Goal: Task Accomplishment & Management: Manage account settings

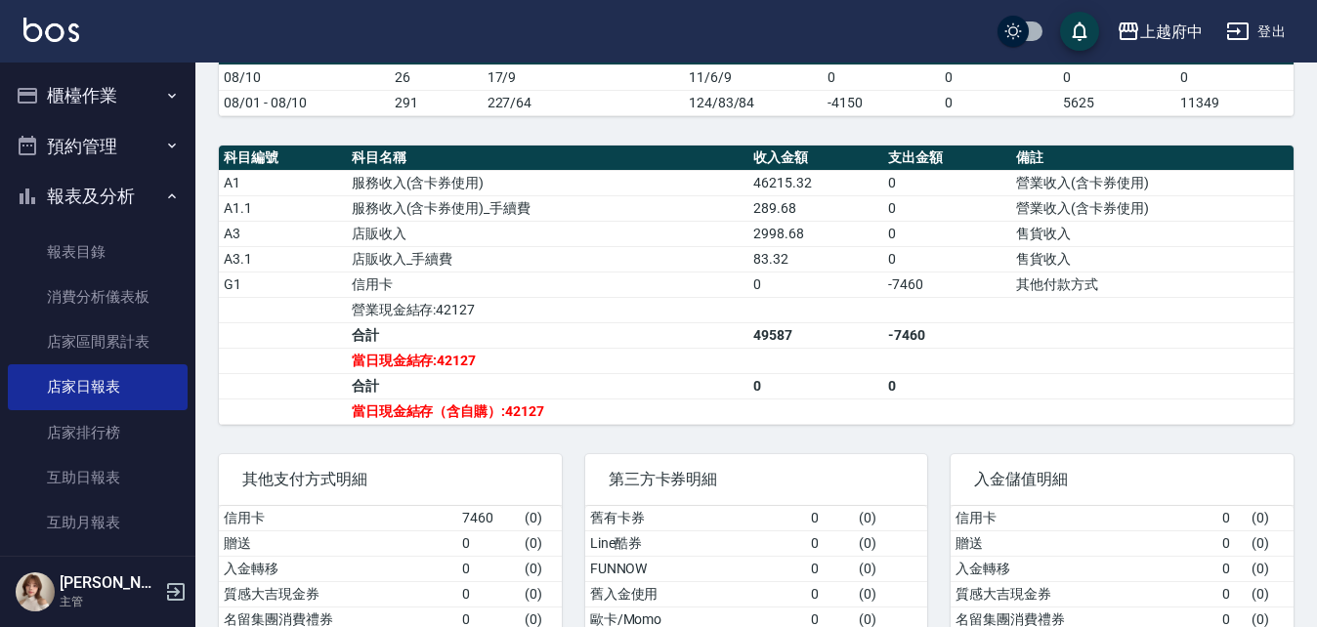
scroll to position [98, 0]
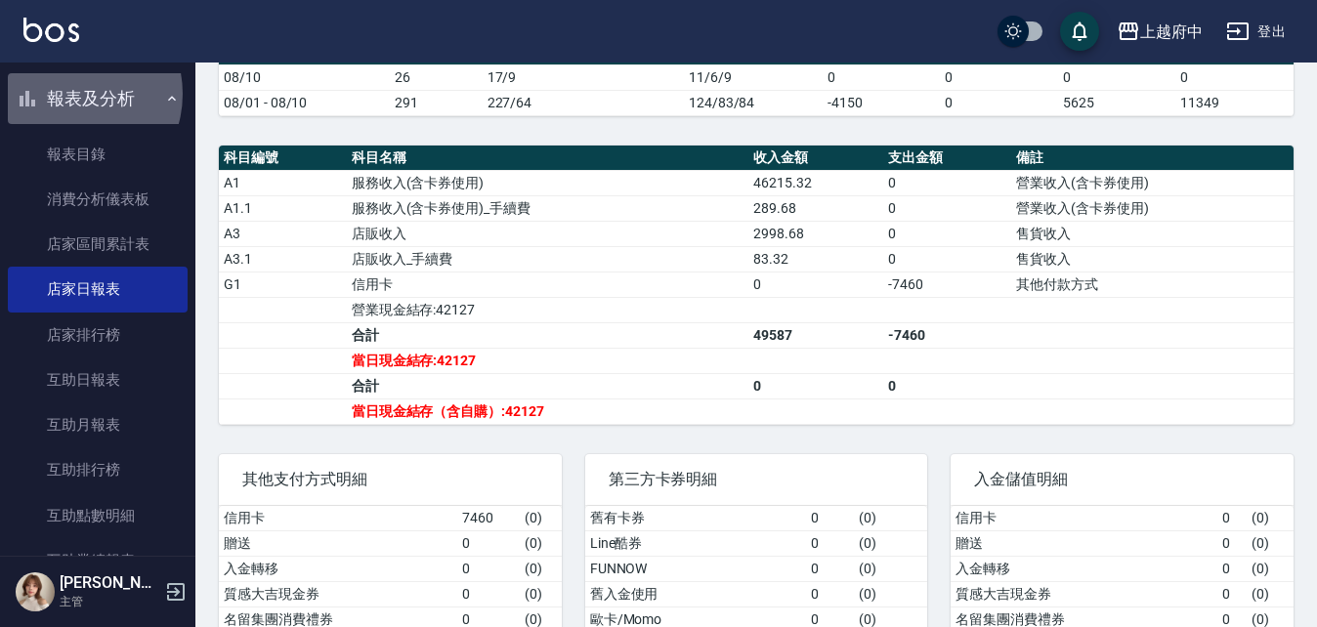
click at [66, 94] on button "報表及分析" at bounding box center [98, 98] width 180 height 51
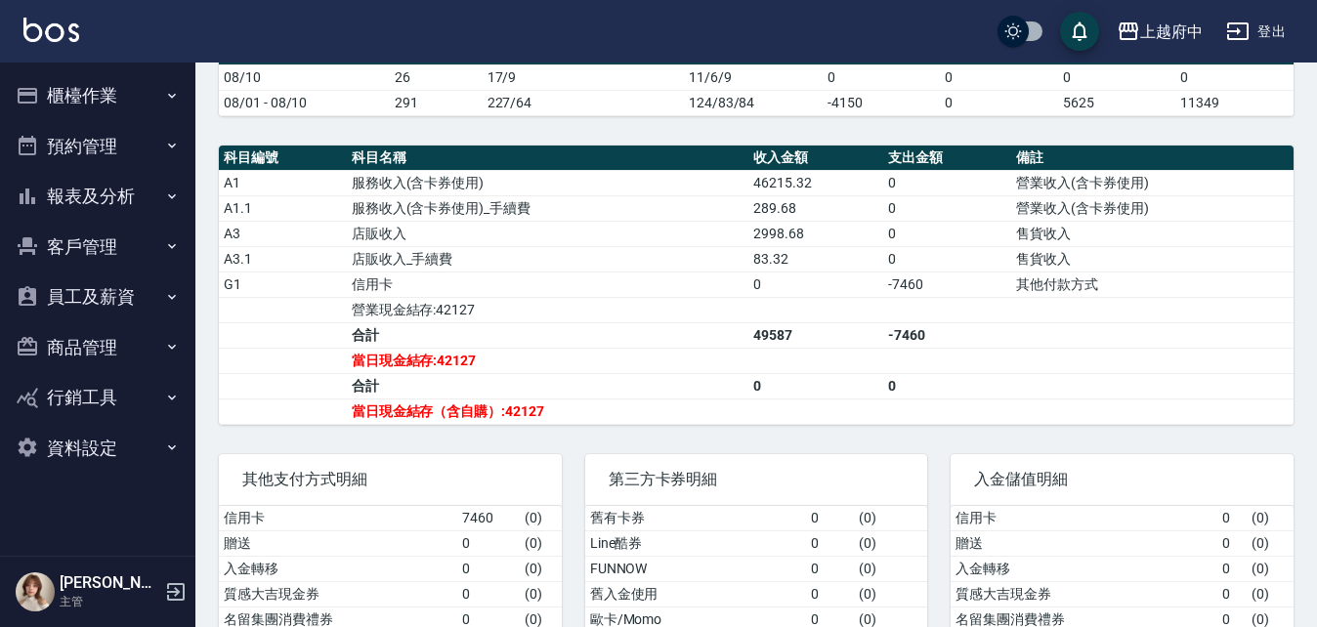
scroll to position [0, 0]
click at [74, 88] on button "櫃檯作業" at bounding box center [98, 95] width 180 height 51
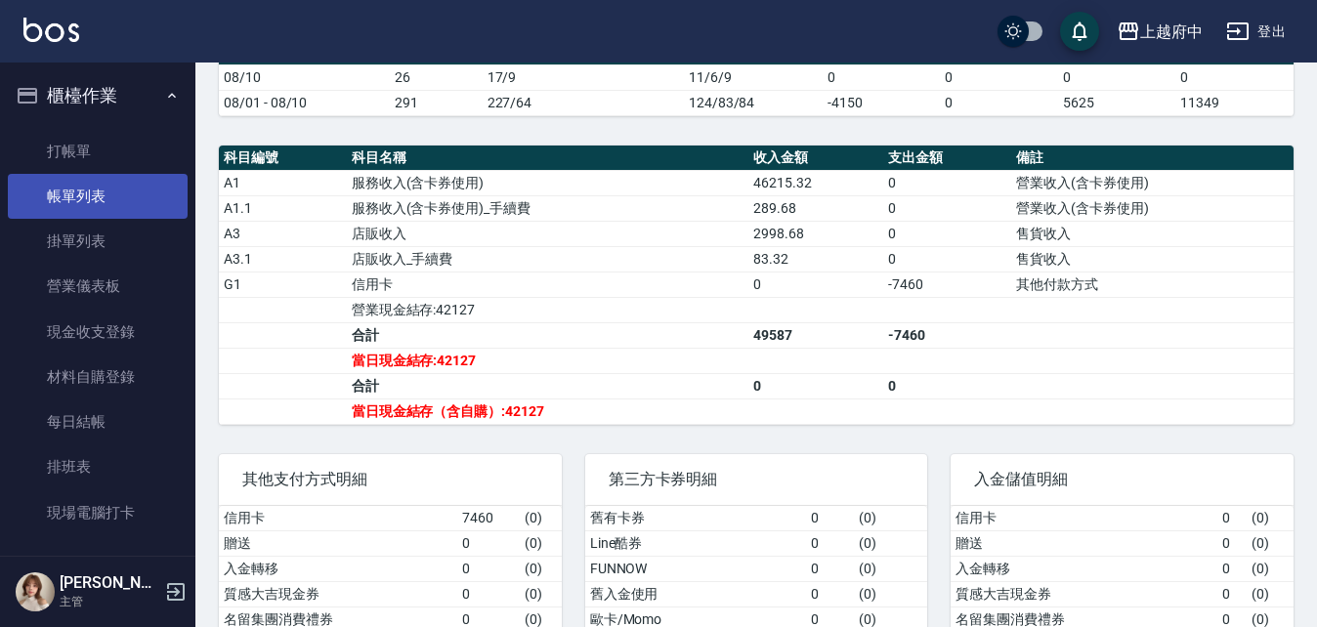
click at [71, 193] on link "帳單列表" at bounding box center [98, 196] width 180 height 45
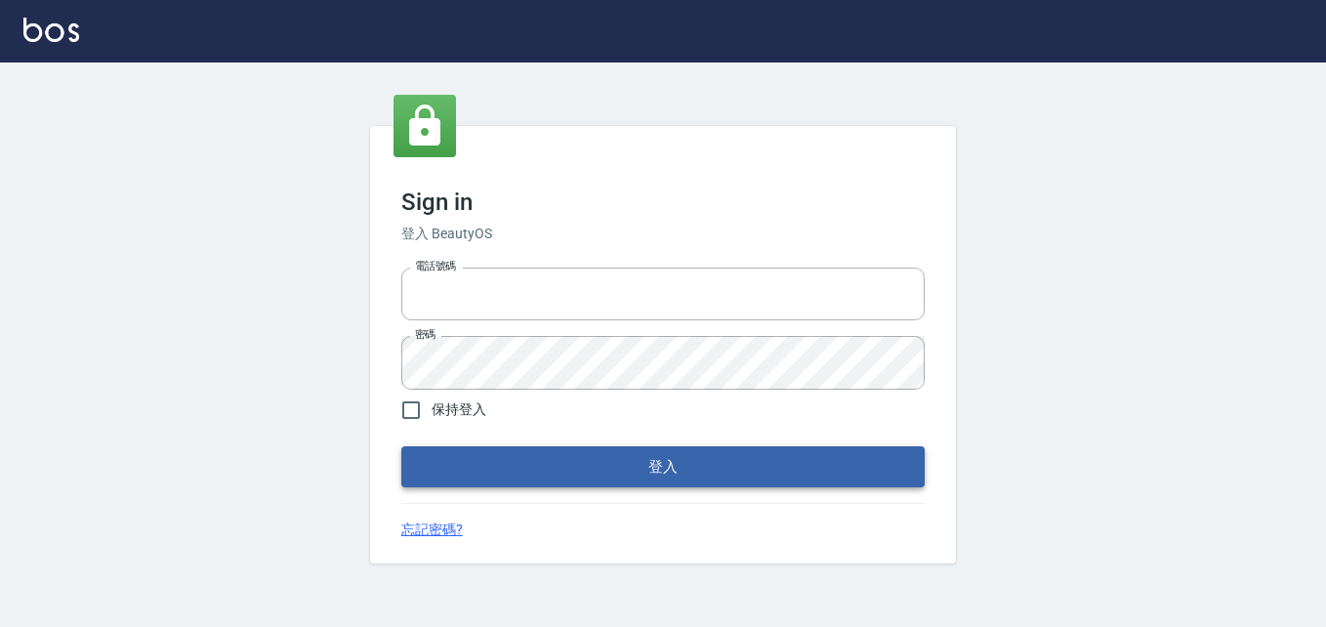
type input "0911903627"
click at [620, 462] on button "登入" at bounding box center [663, 466] width 524 height 41
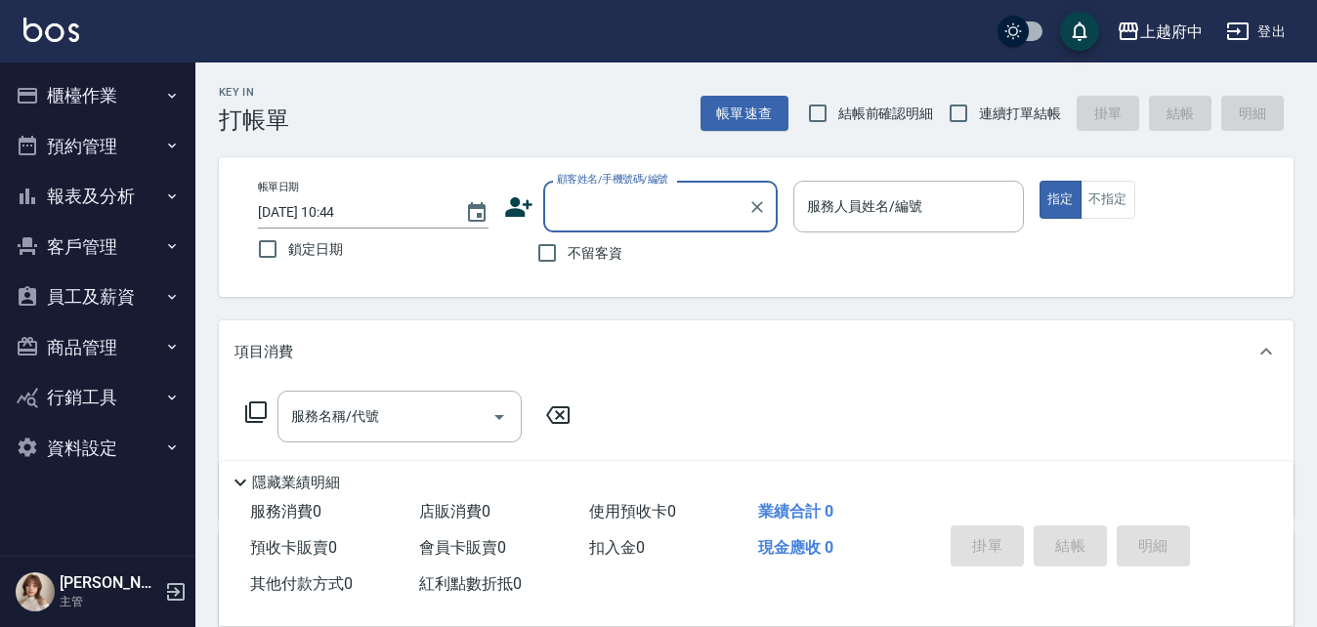
click at [82, 194] on button "報表及分析" at bounding box center [98, 196] width 180 height 51
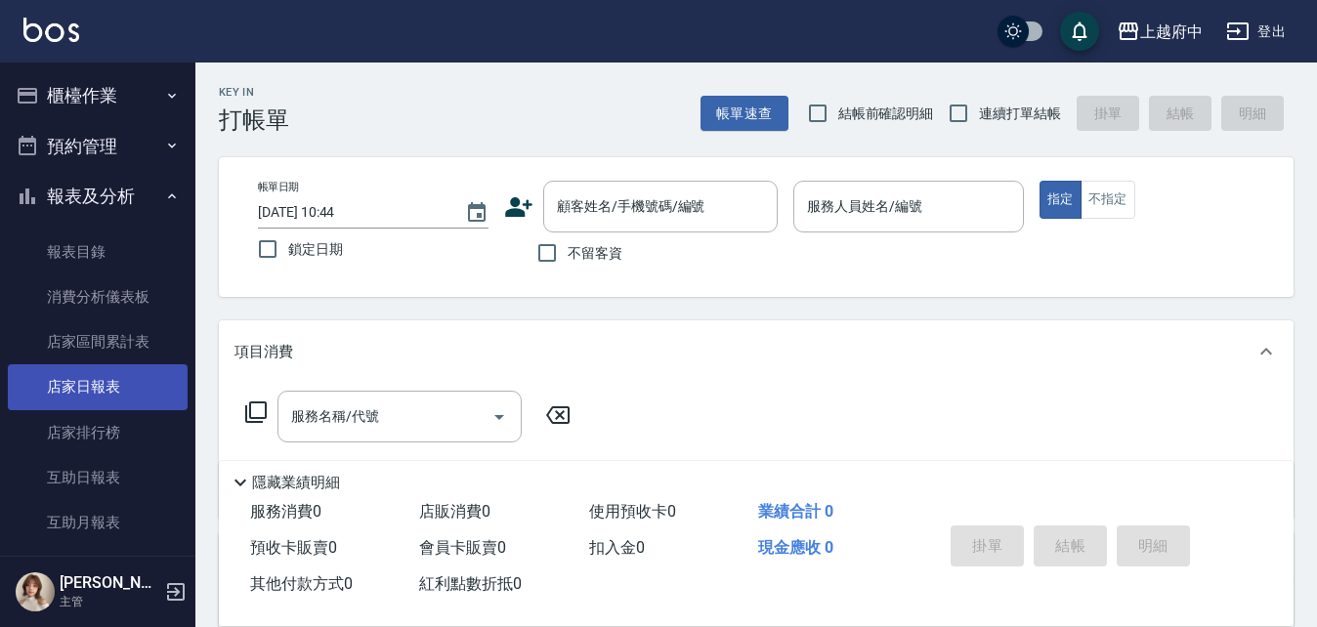
click at [96, 390] on link "店家日報表" at bounding box center [98, 386] width 180 height 45
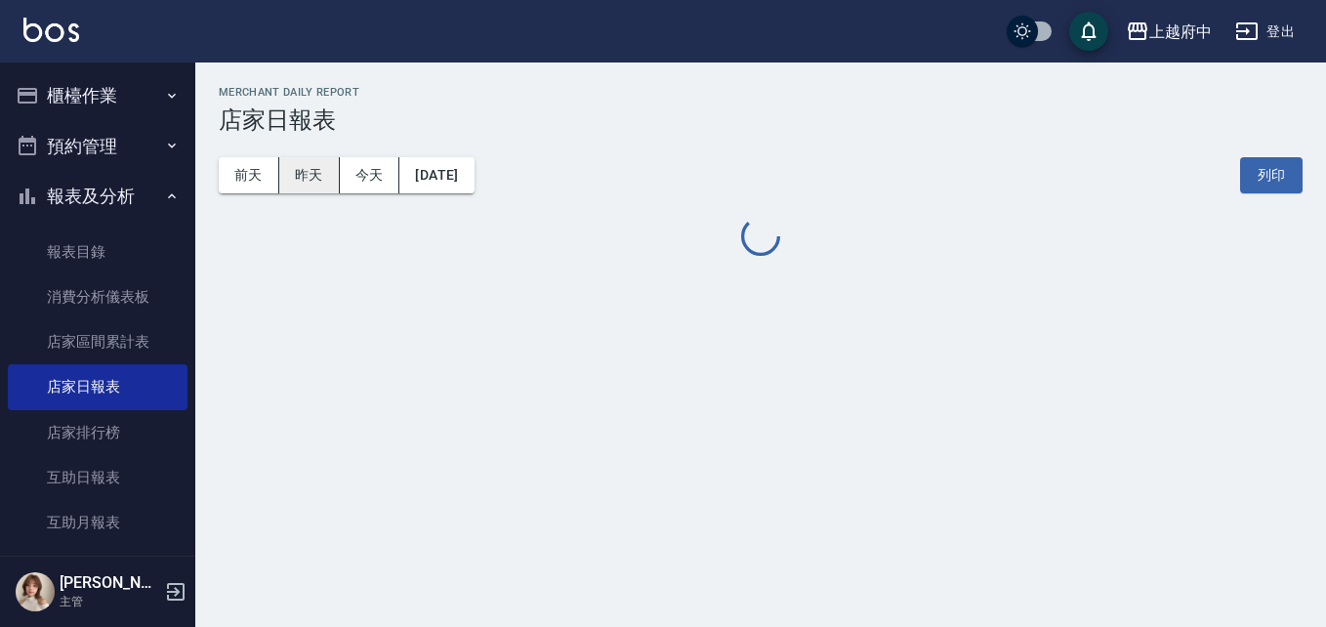
click at [310, 172] on button "昨天" at bounding box center [309, 175] width 61 height 36
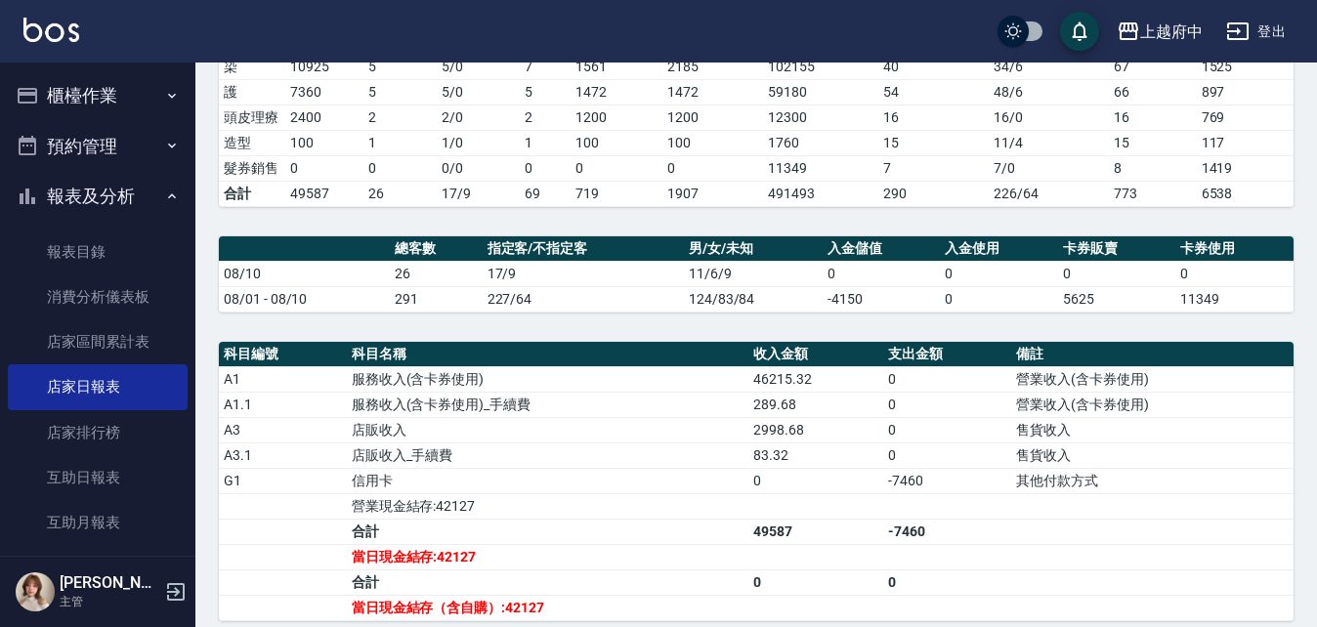
scroll to position [391, 0]
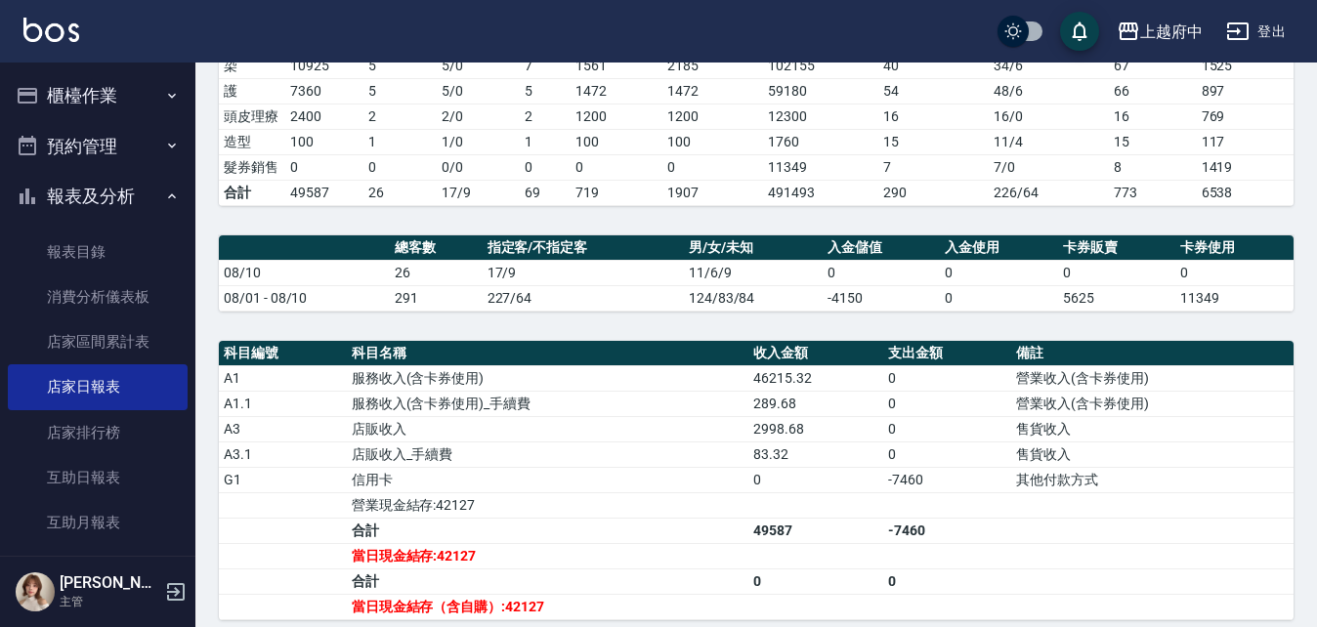
click at [87, 98] on button "櫃檯作業" at bounding box center [98, 95] width 180 height 51
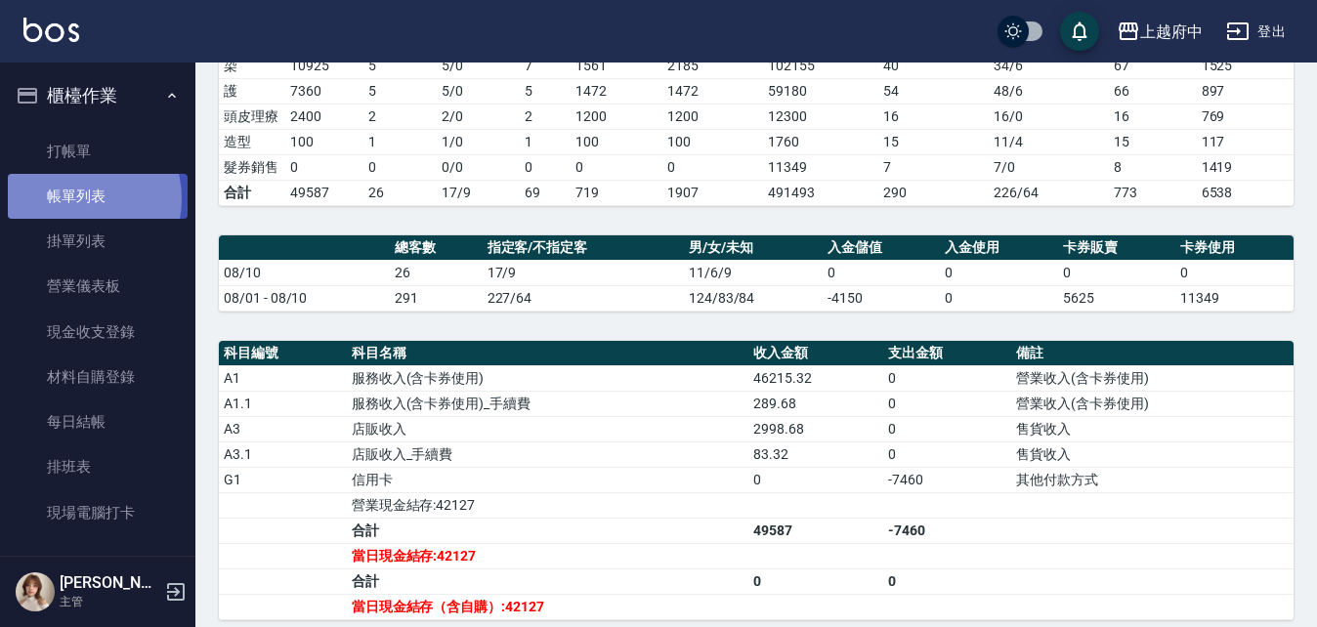
click at [75, 199] on link "帳單列表" at bounding box center [98, 196] width 180 height 45
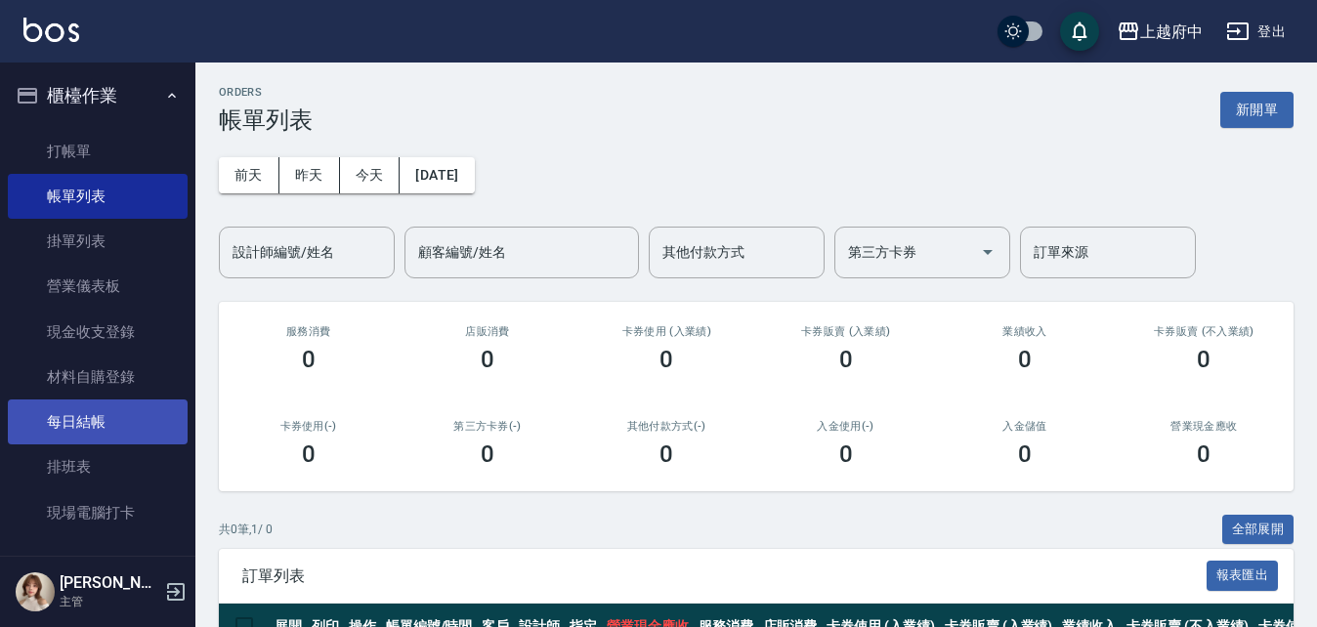
click at [80, 425] on link "每日結帳" at bounding box center [98, 421] width 180 height 45
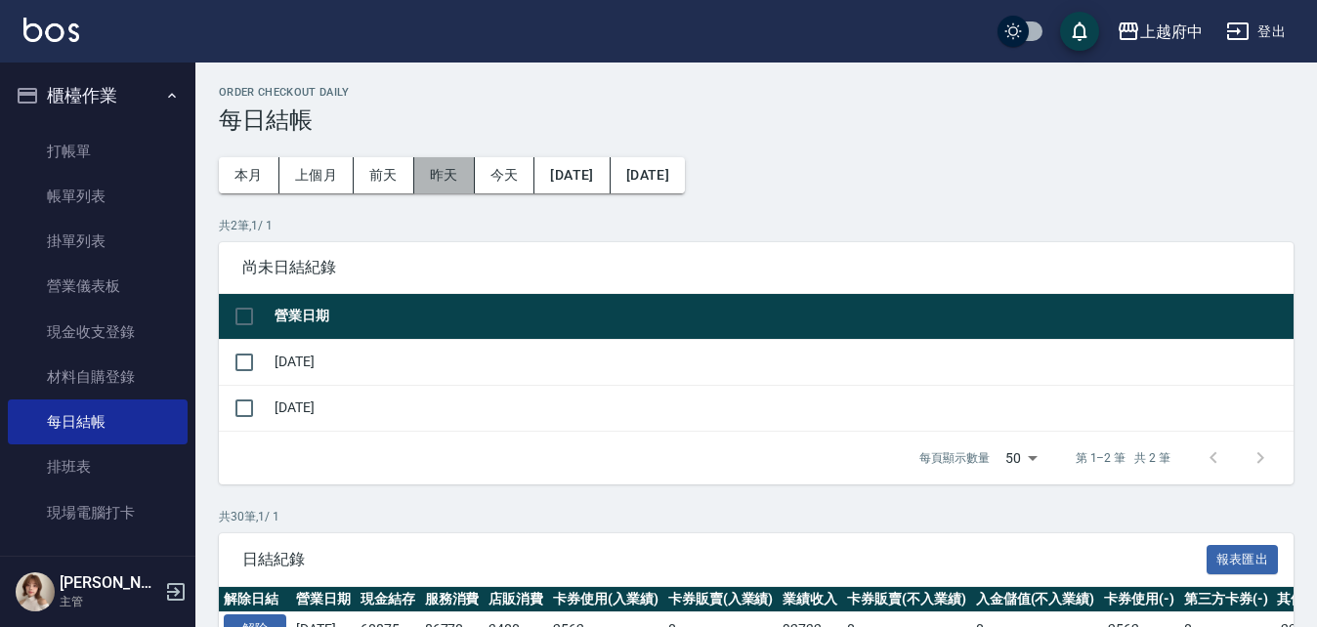
click at [435, 180] on button "昨天" at bounding box center [444, 175] width 61 height 36
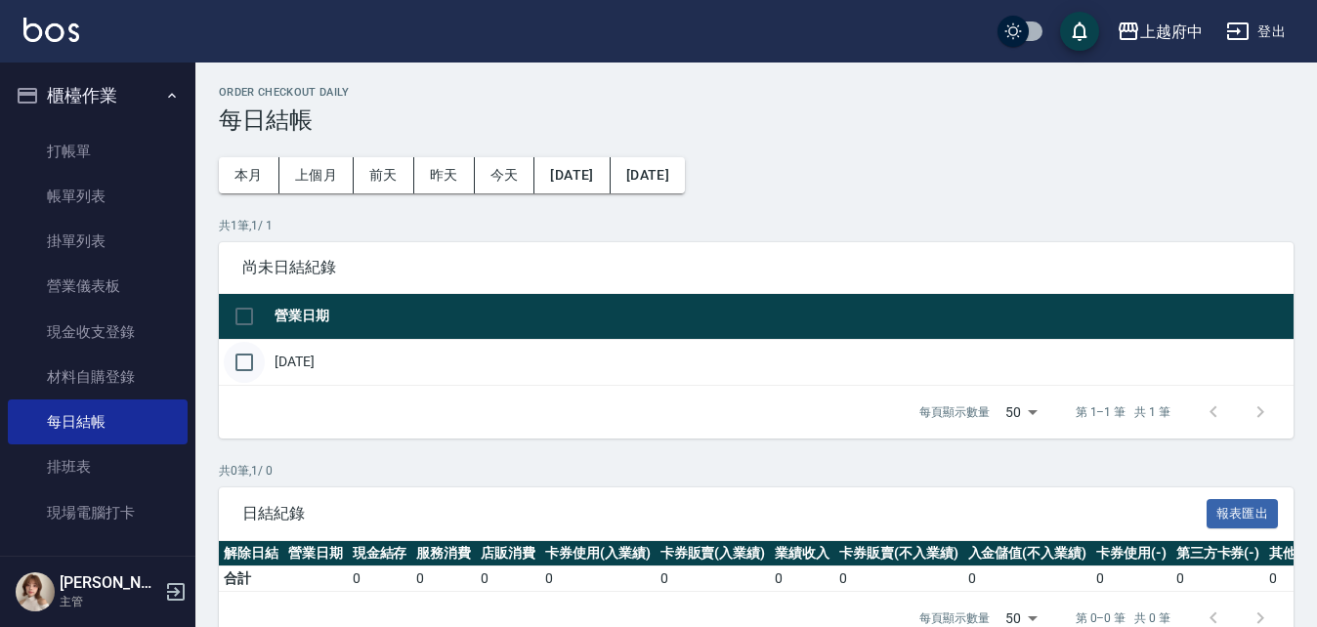
click at [246, 367] on input "checkbox" at bounding box center [244, 362] width 41 height 41
checkbox input "true"
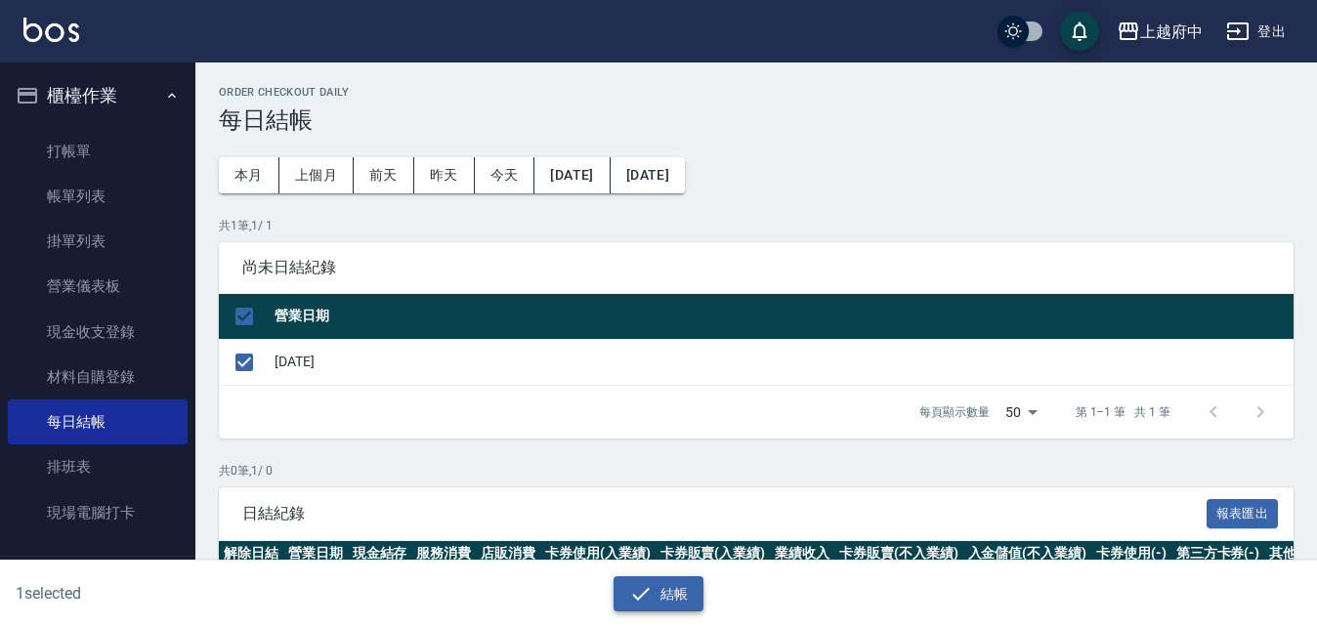
click at [670, 597] on button "結帳" at bounding box center [658, 594] width 91 height 36
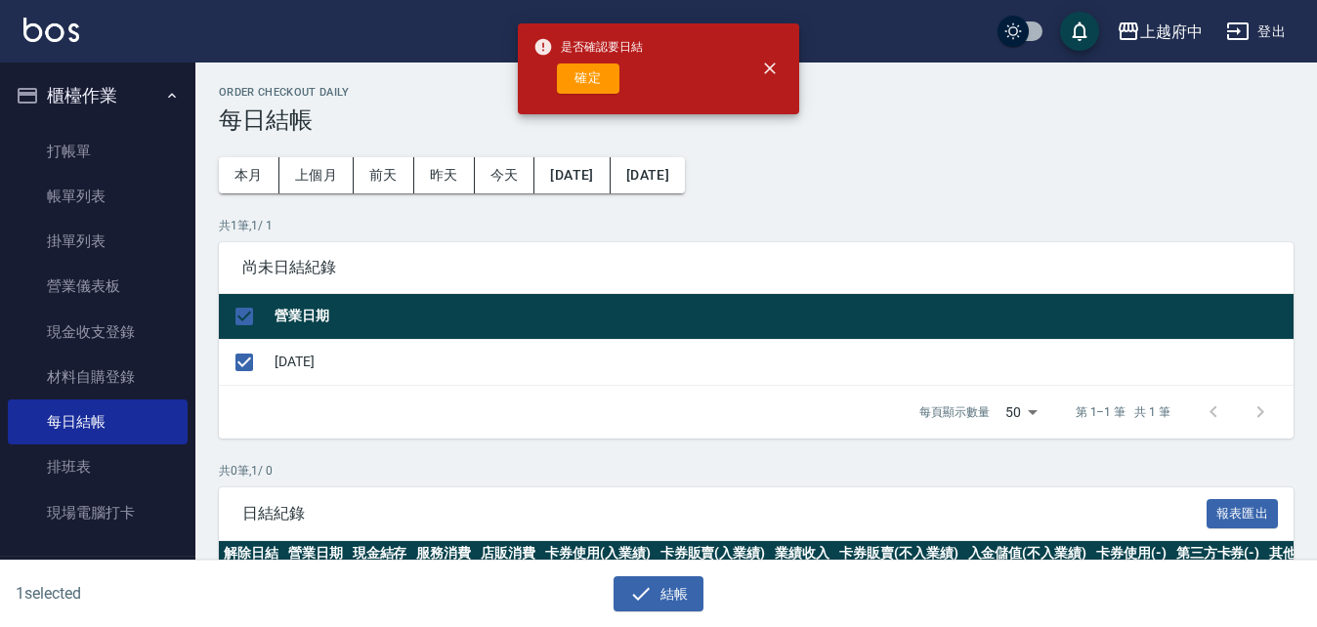
click at [594, 75] on button "確定" at bounding box center [588, 78] width 63 height 30
checkbox input "false"
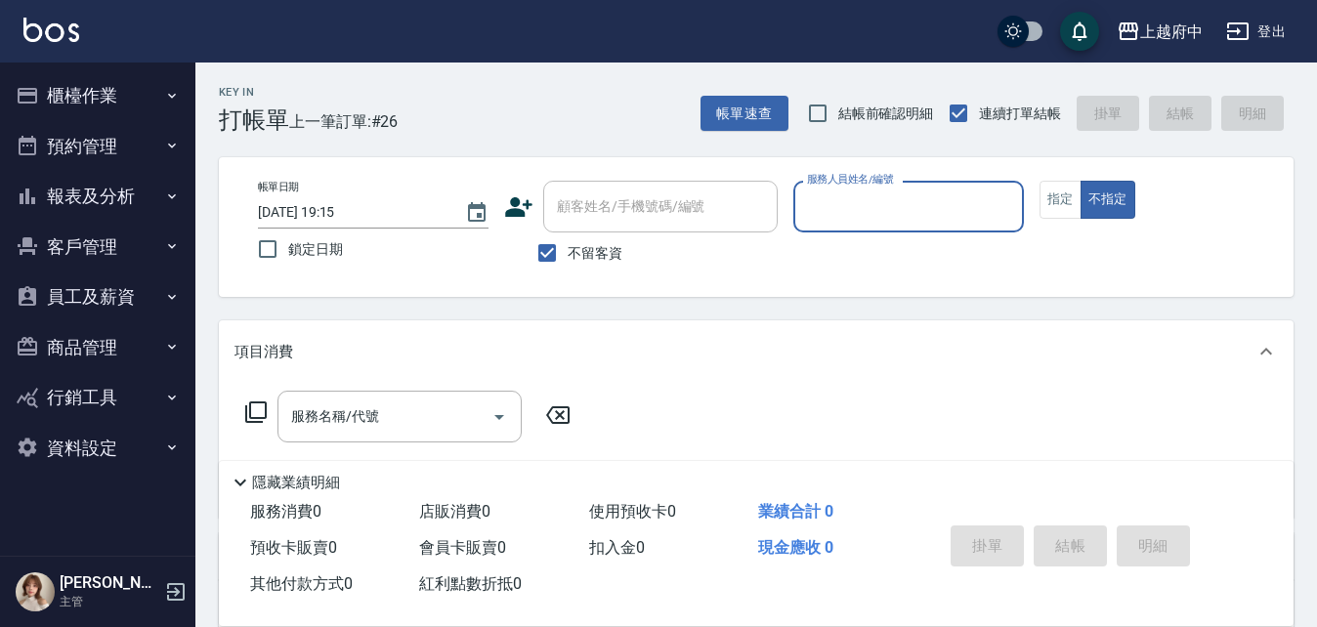
drag, startPoint x: 44, startPoint y: 78, endPoint x: 59, endPoint y: 88, distance: 17.6
click at [55, 84] on button "櫃檯作業" at bounding box center [98, 95] width 180 height 51
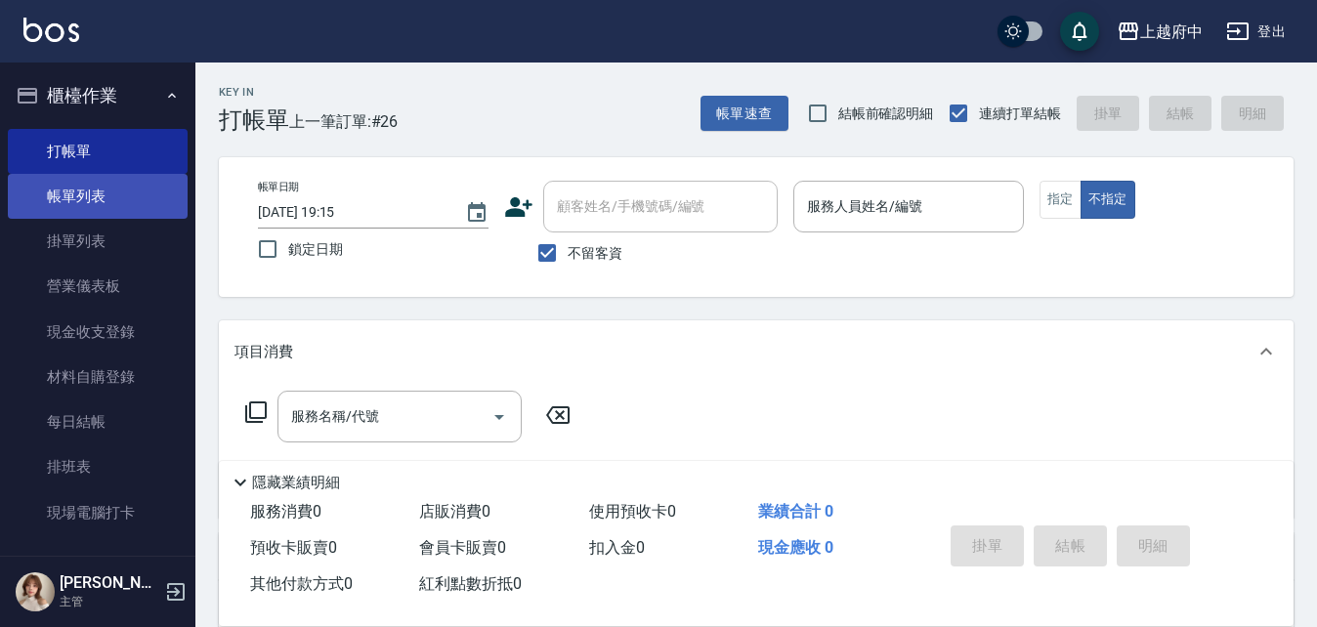
click at [72, 195] on link "帳單列表" at bounding box center [98, 196] width 180 height 45
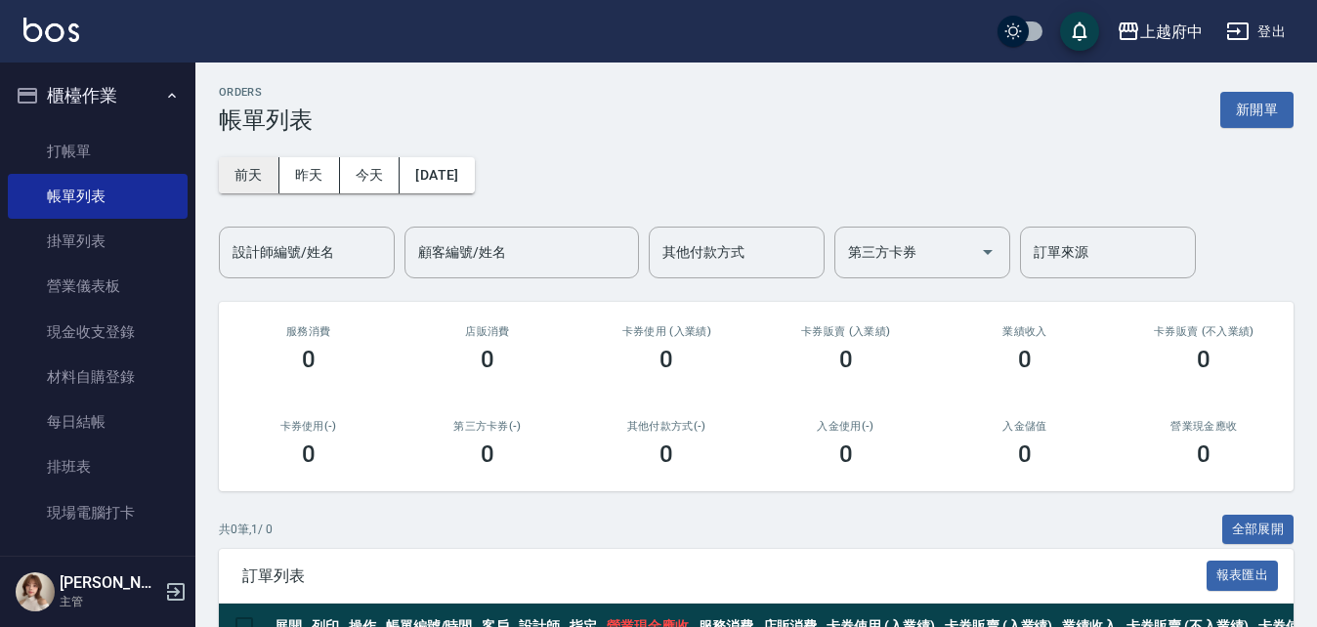
click at [235, 175] on button "前天" at bounding box center [249, 175] width 61 height 36
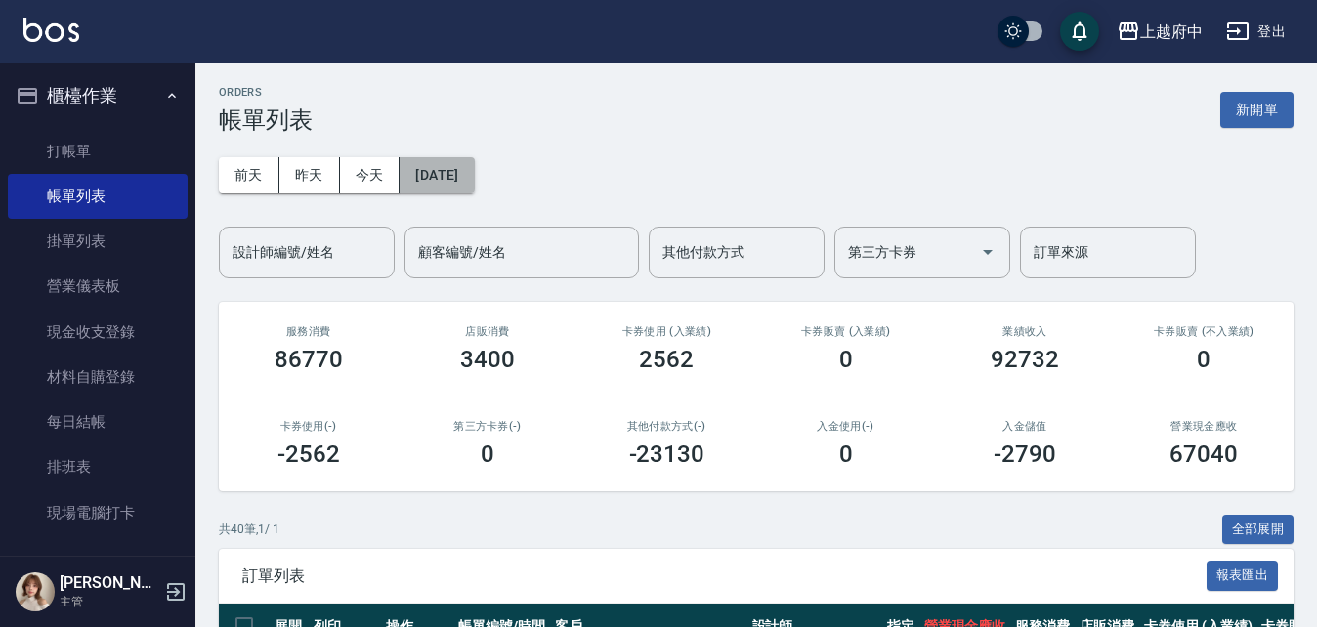
click at [447, 162] on button "[DATE]" at bounding box center [436, 175] width 74 height 36
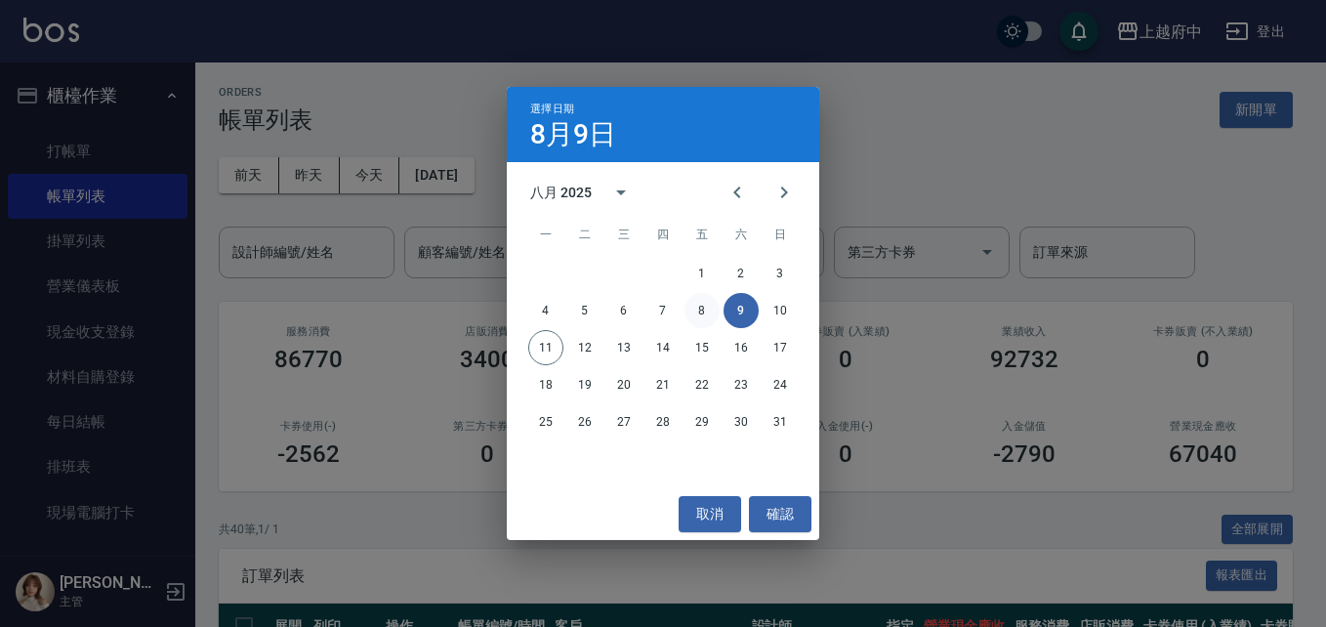
click at [692, 312] on button "8" at bounding box center [702, 310] width 35 height 35
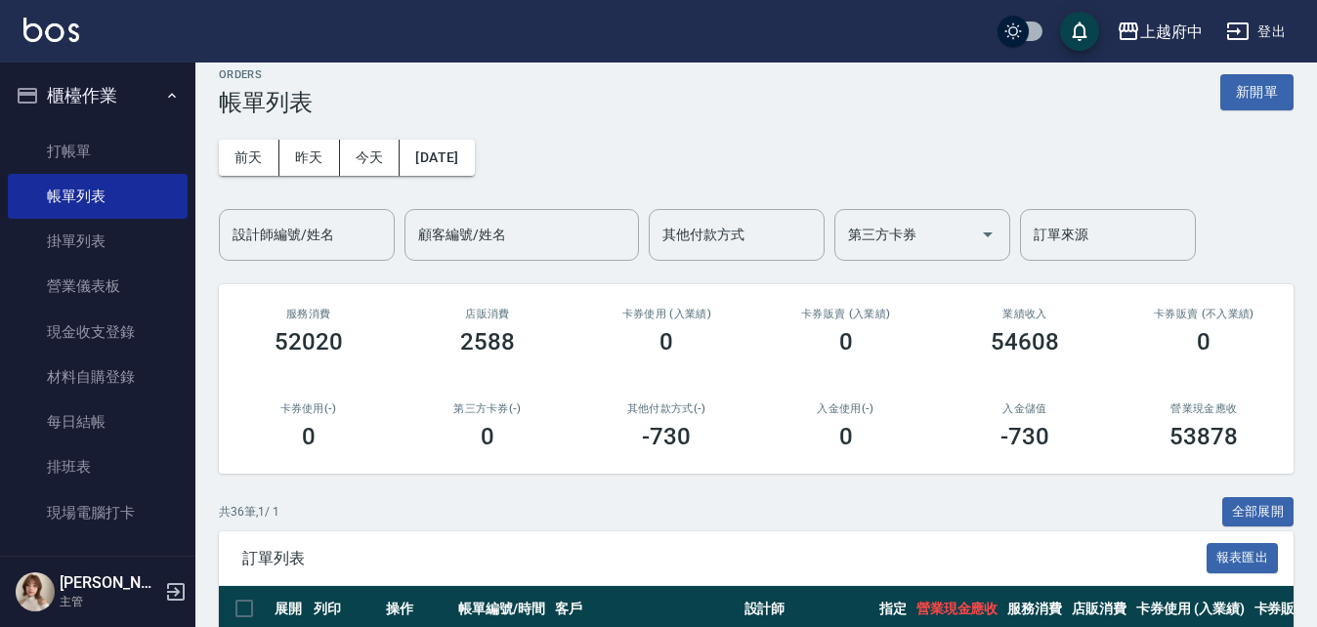
scroll to position [391, 0]
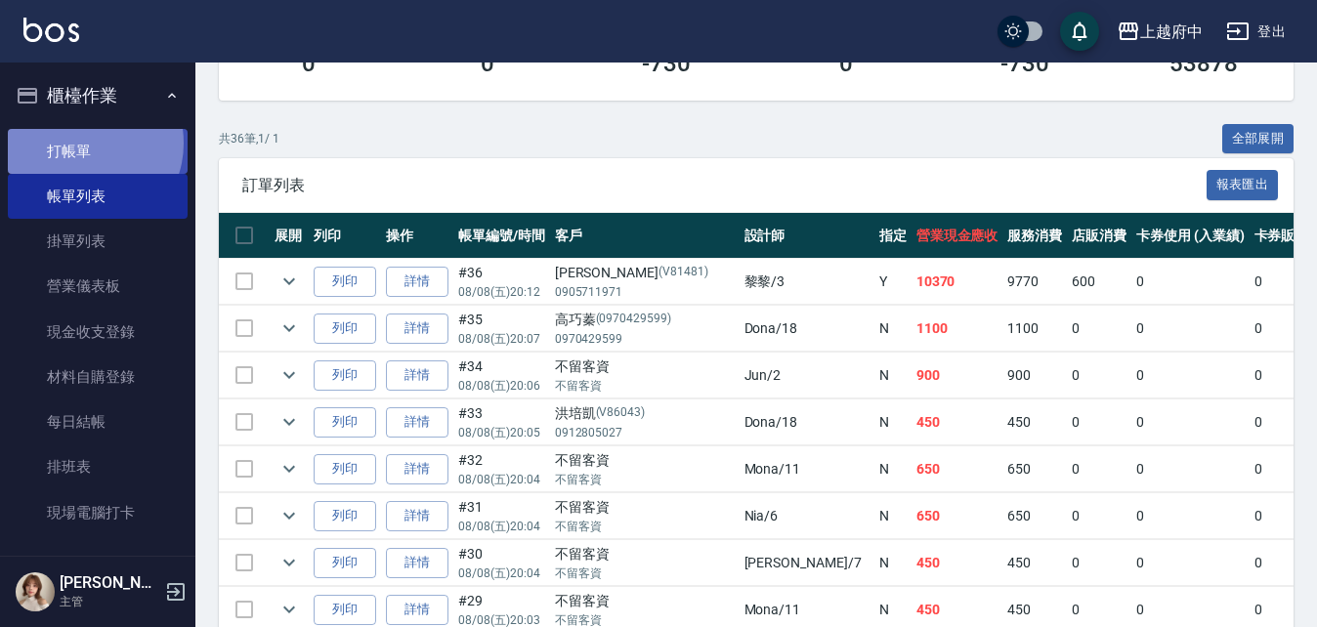
click at [83, 143] on link "打帳單" at bounding box center [98, 151] width 180 height 45
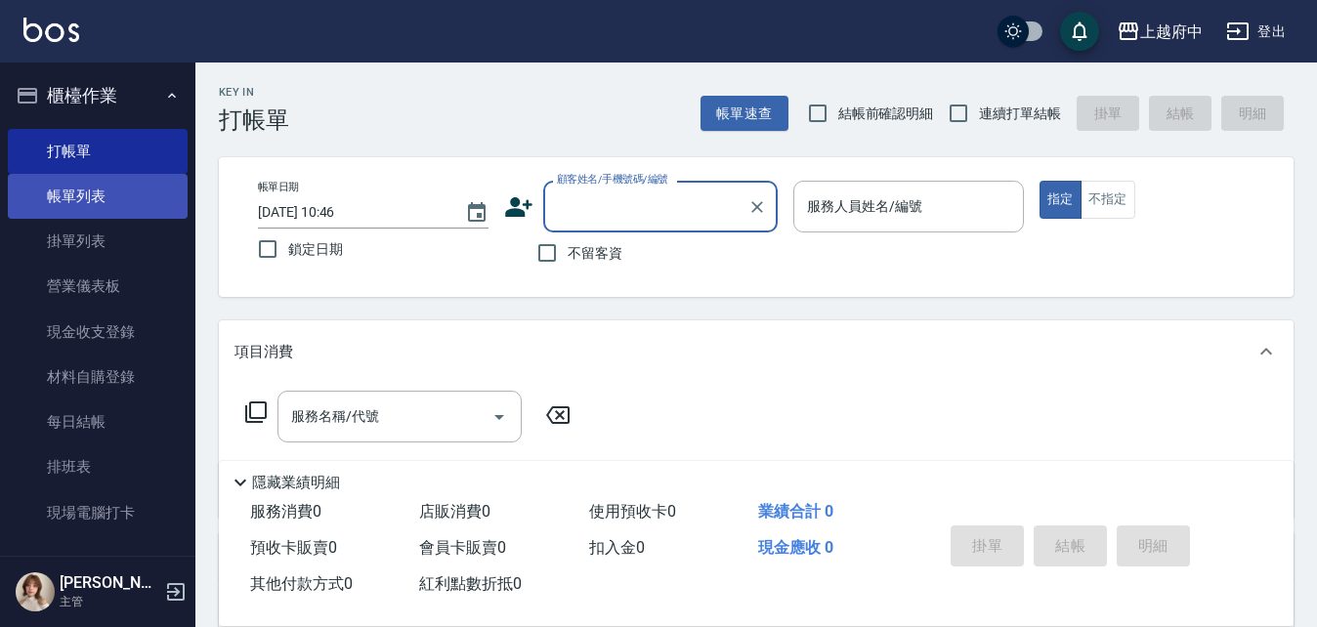
click at [81, 196] on link "帳單列表" at bounding box center [98, 196] width 180 height 45
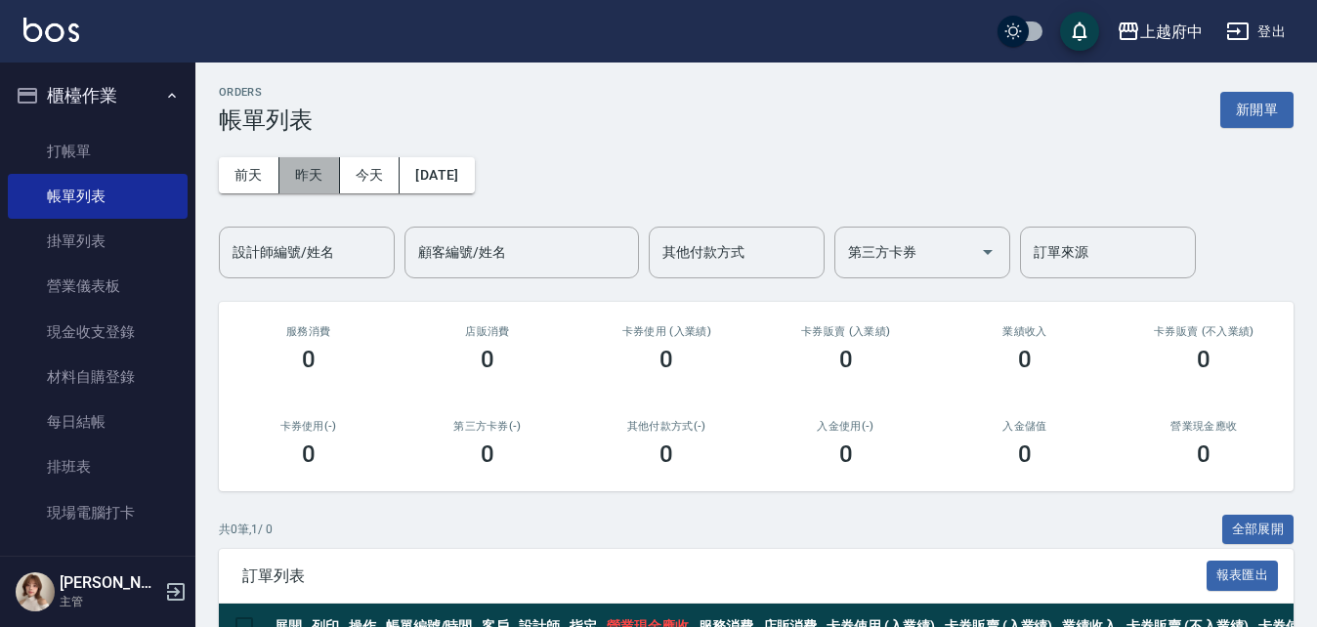
click at [328, 172] on button "昨天" at bounding box center [309, 175] width 61 height 36
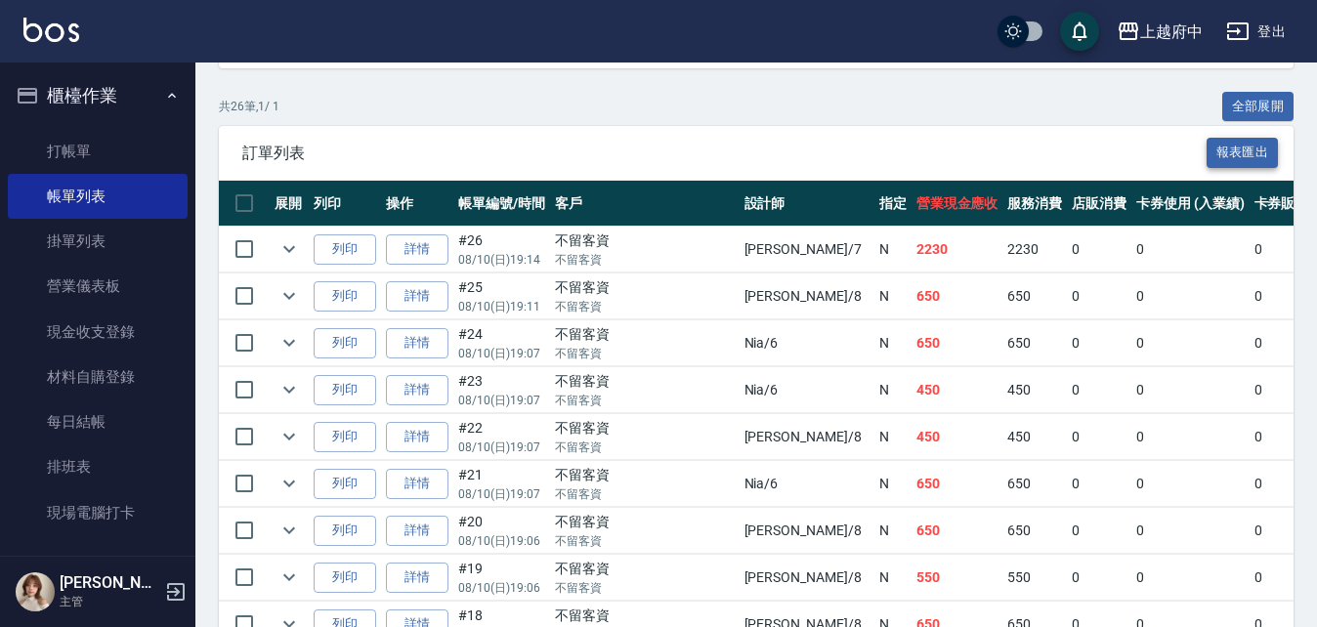
scroll to position [391, 0]
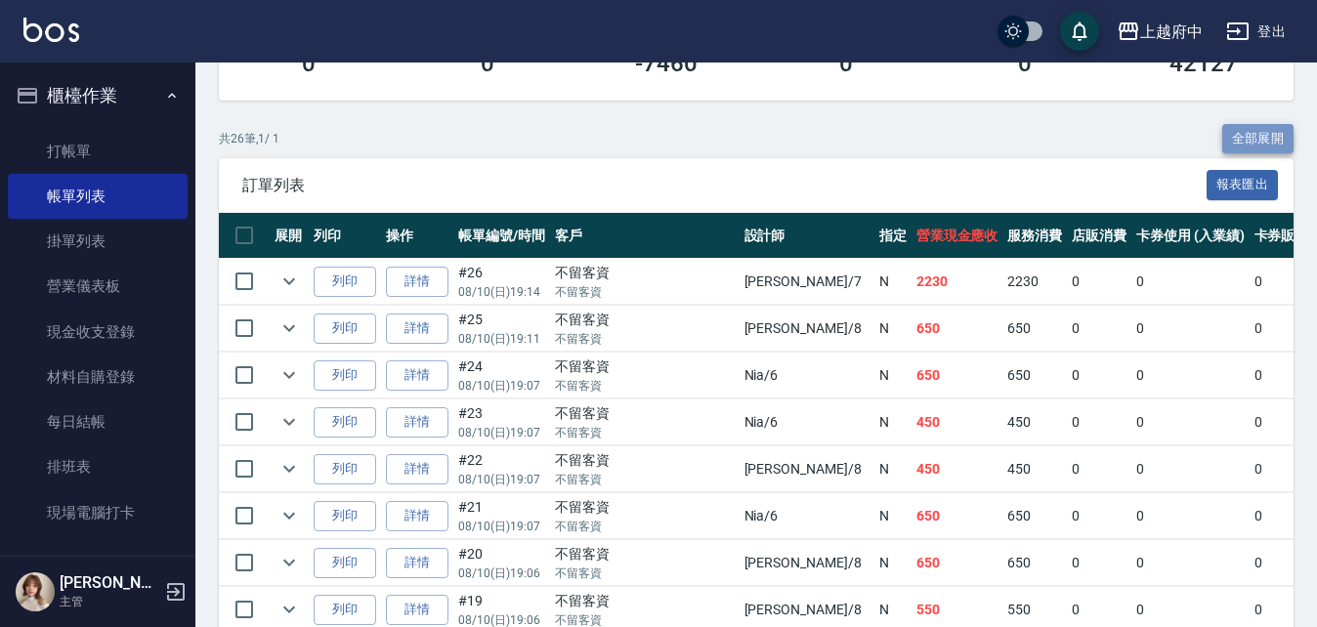
click at [1270, 128] on button "全部展開" at bounding box center [1258, 139] width 72 height 30
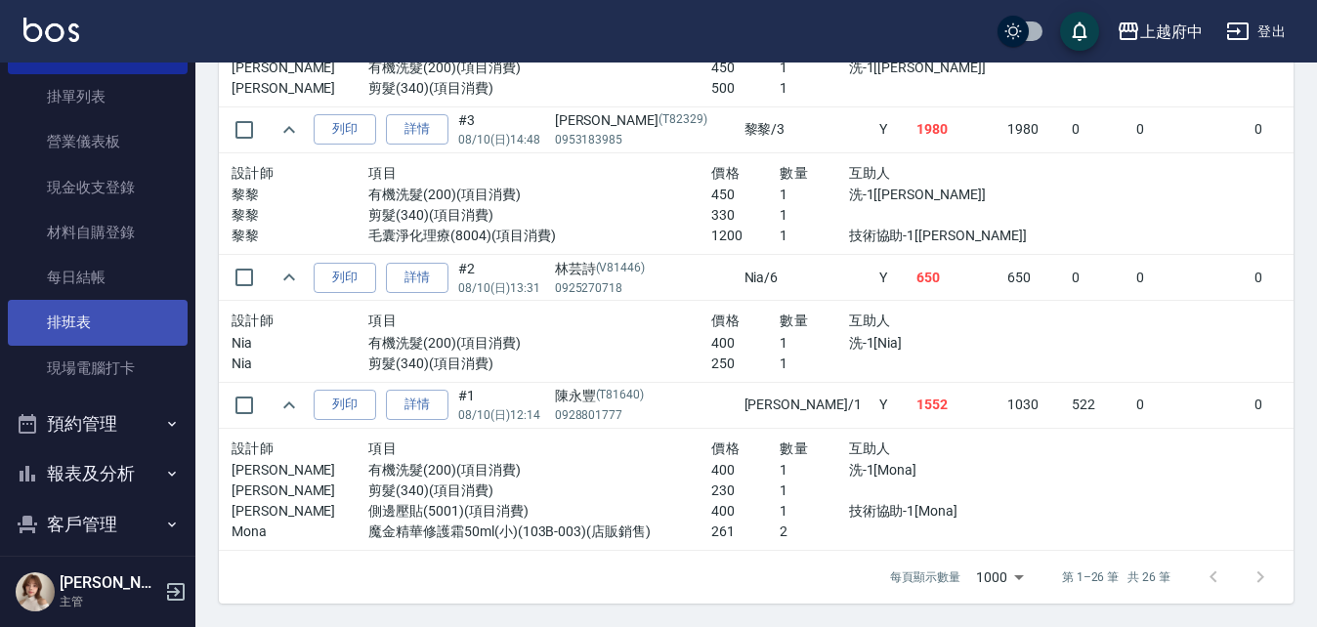
scroll to position [293, 0]
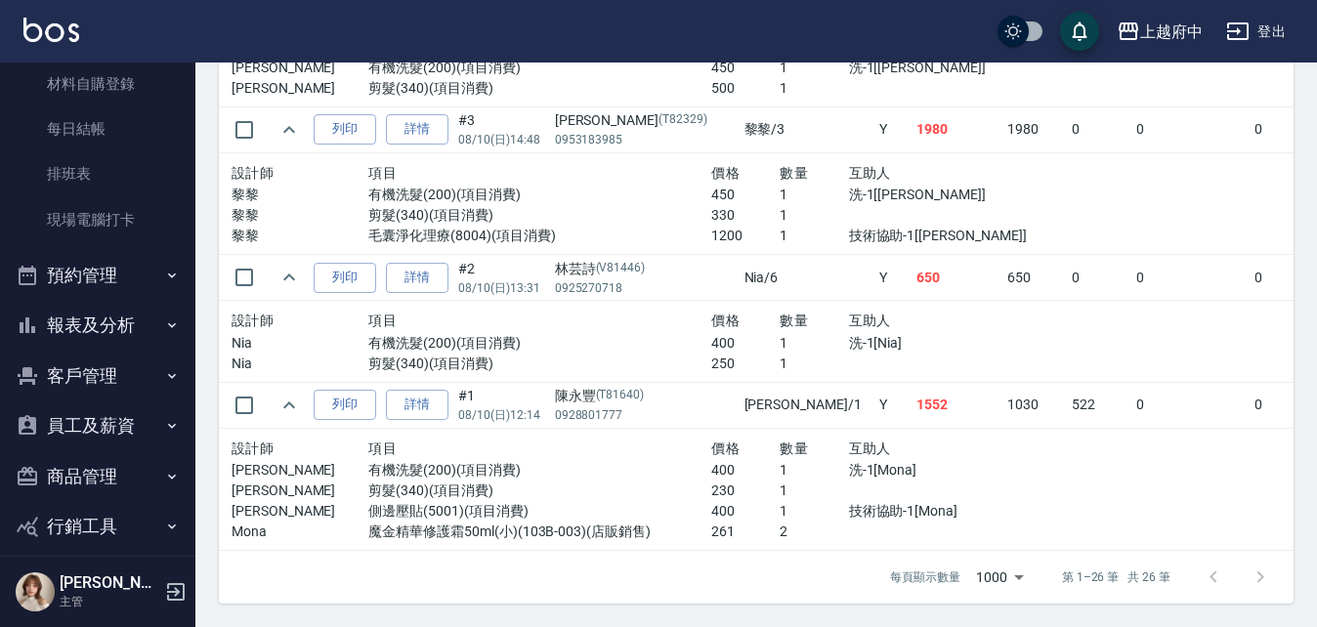
click at [88, 322] on button "報表及分析" at bounding box center [98, 325] width 180 height 51
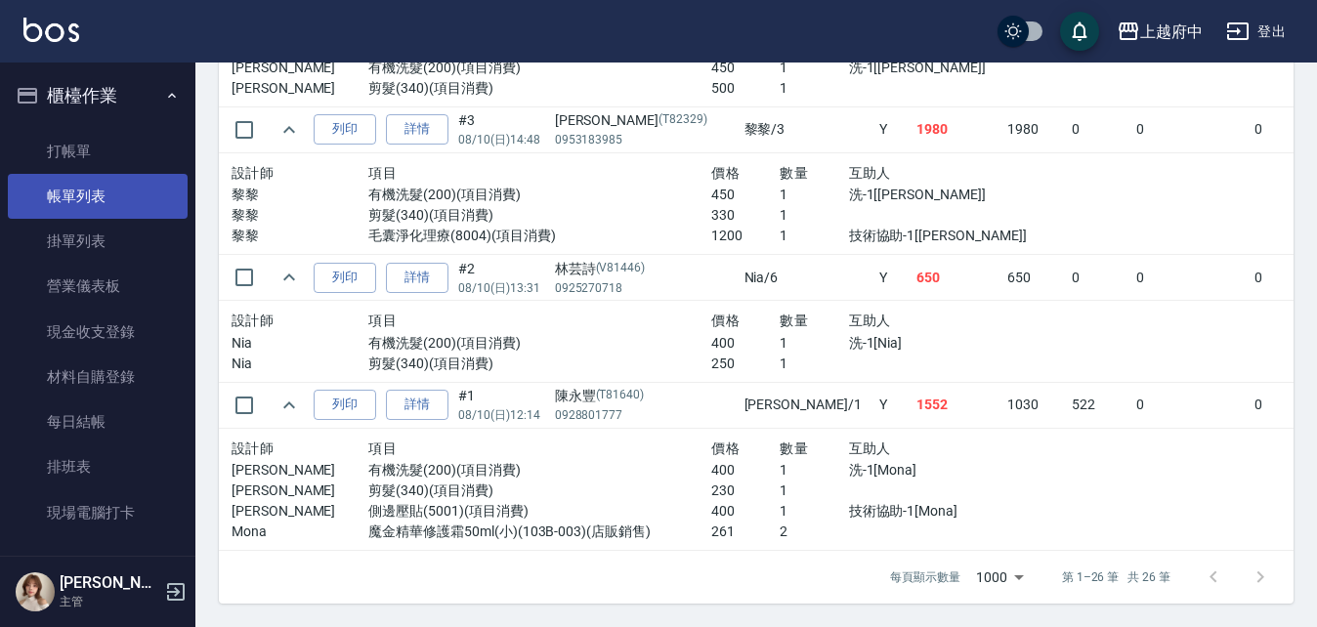
scroll to position [3411, 0]
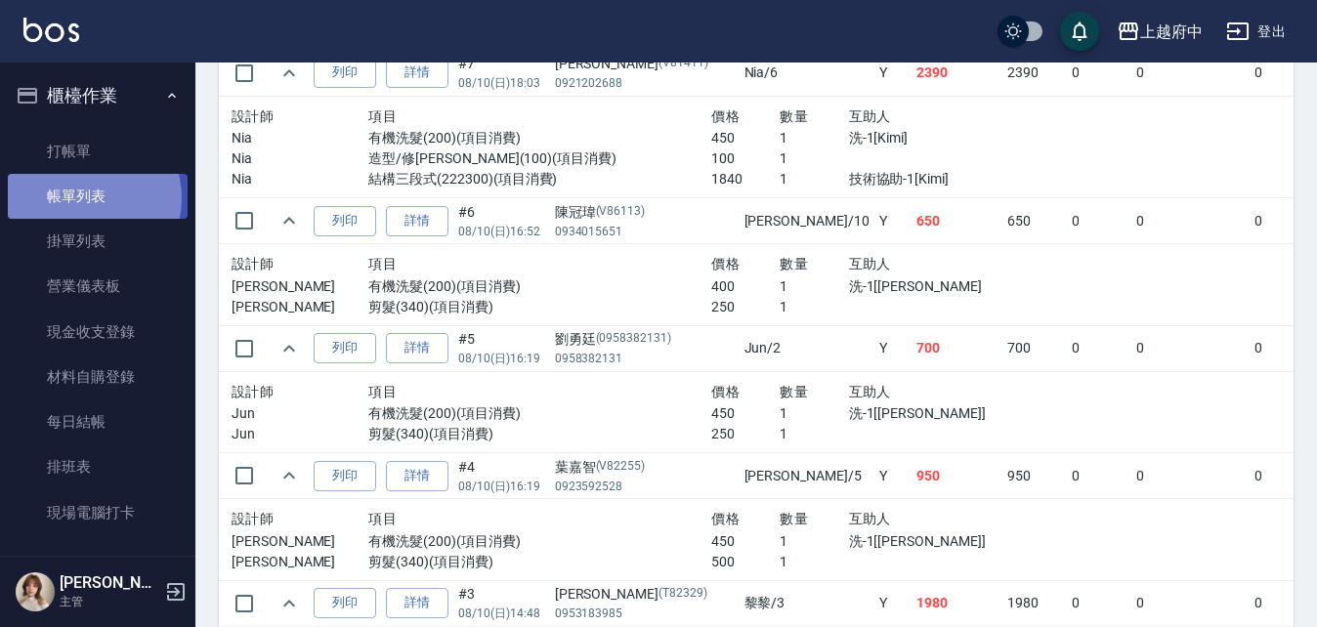
click at [78, 198] on link "帳單列表" at bounding box center [98, 196] width 180 height 45
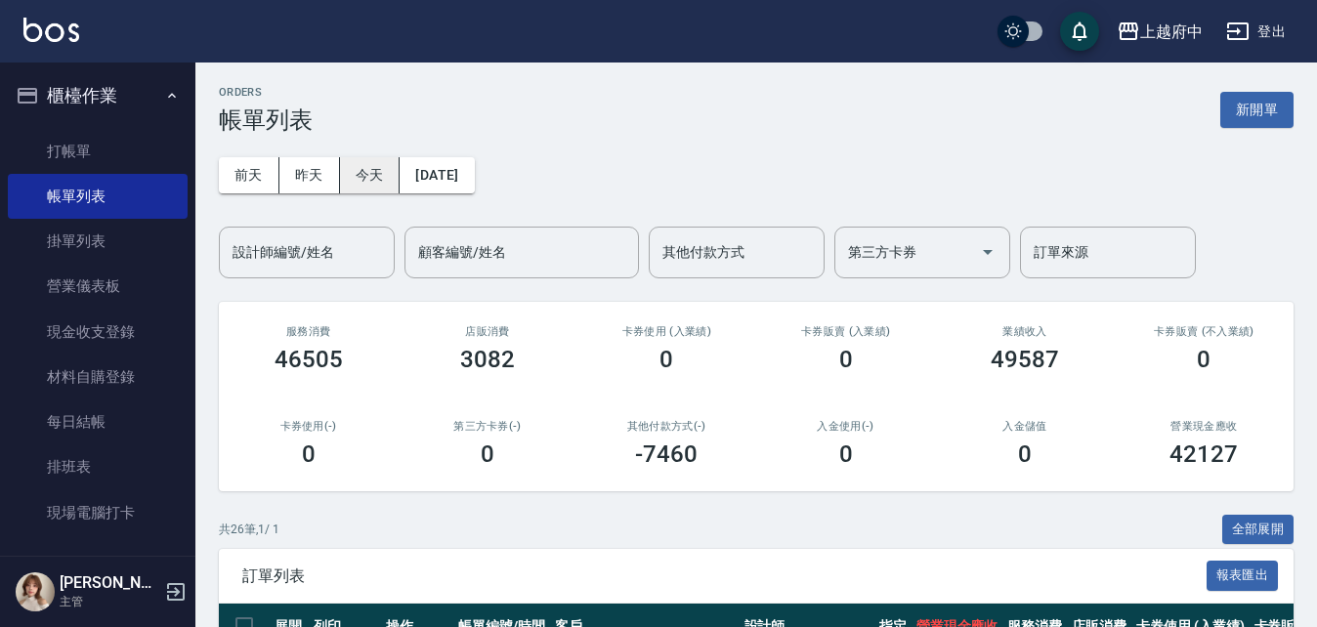
click at [371, 171] on button "今天" at bounding box center [370, 175] width 61 height 36
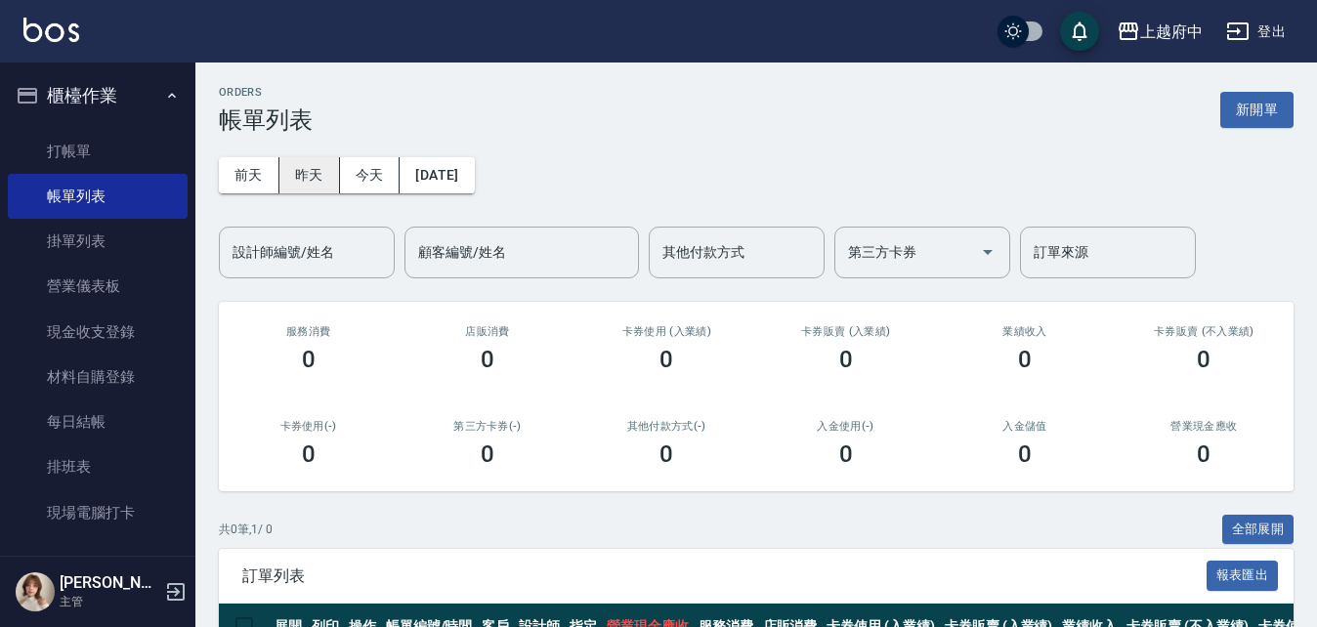
click at [319, 182] on button "昨天" at bounding box center [309, 175] width 61 height 36
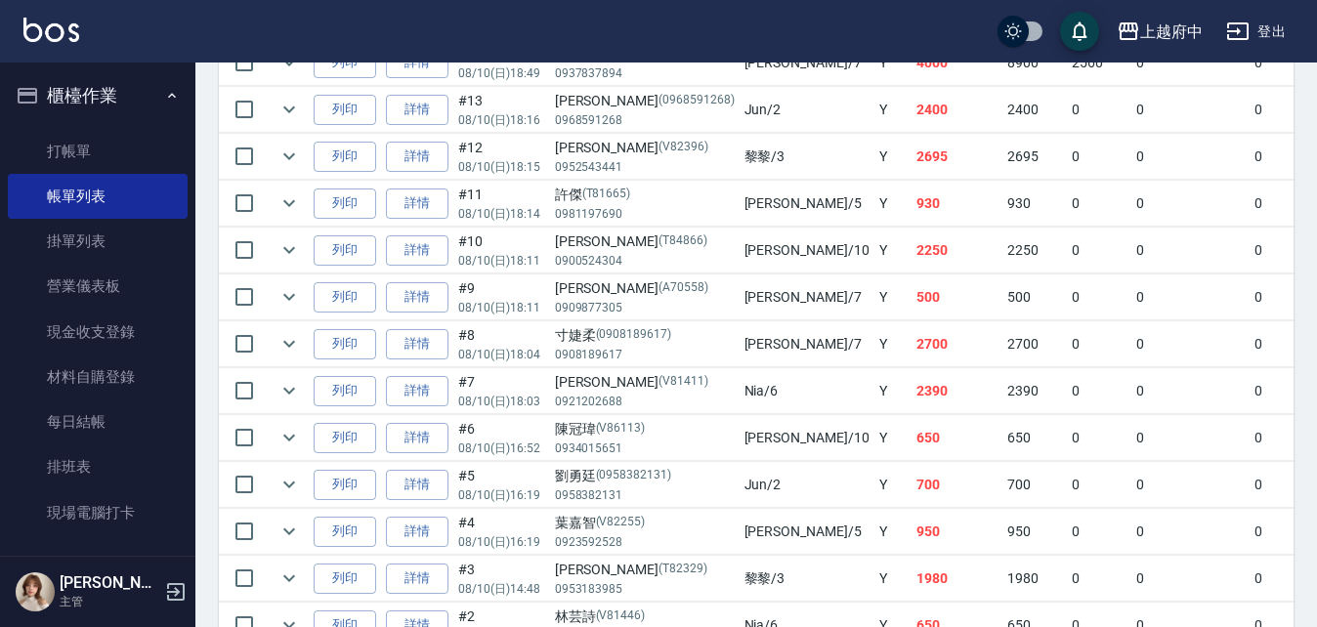
scroll to position [1332, 0]
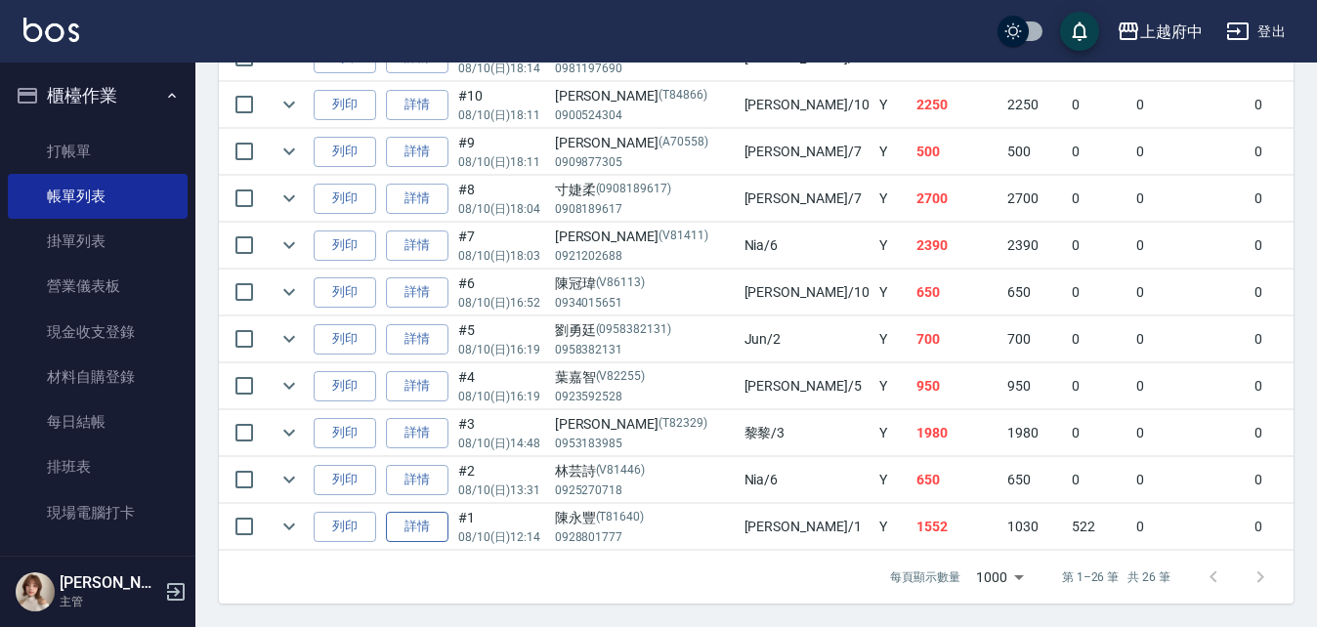
click at [415, 513] on link "詳情" at bounding box center [417, 527] width 63 height 30
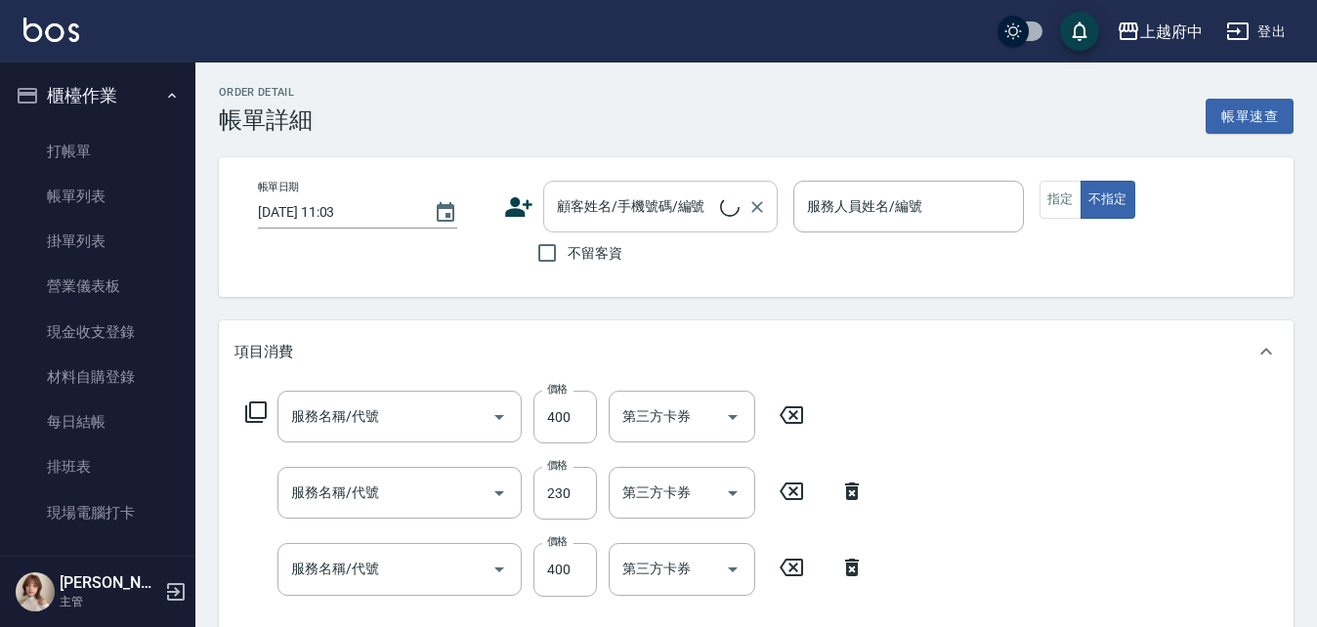
type input "2025/08/10 12:14"
type input "Annie -1"
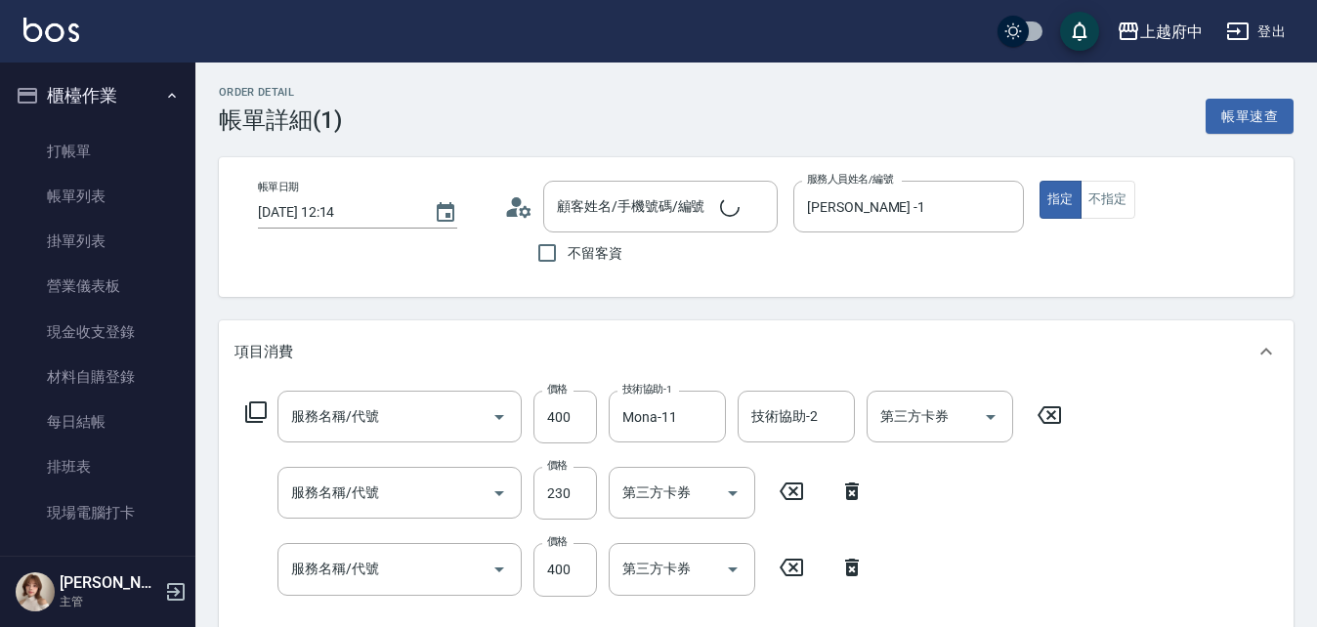
type input "側邊壓貼(5001)"
type input "剪髮(340)"
type input "有機洗髮(200)"
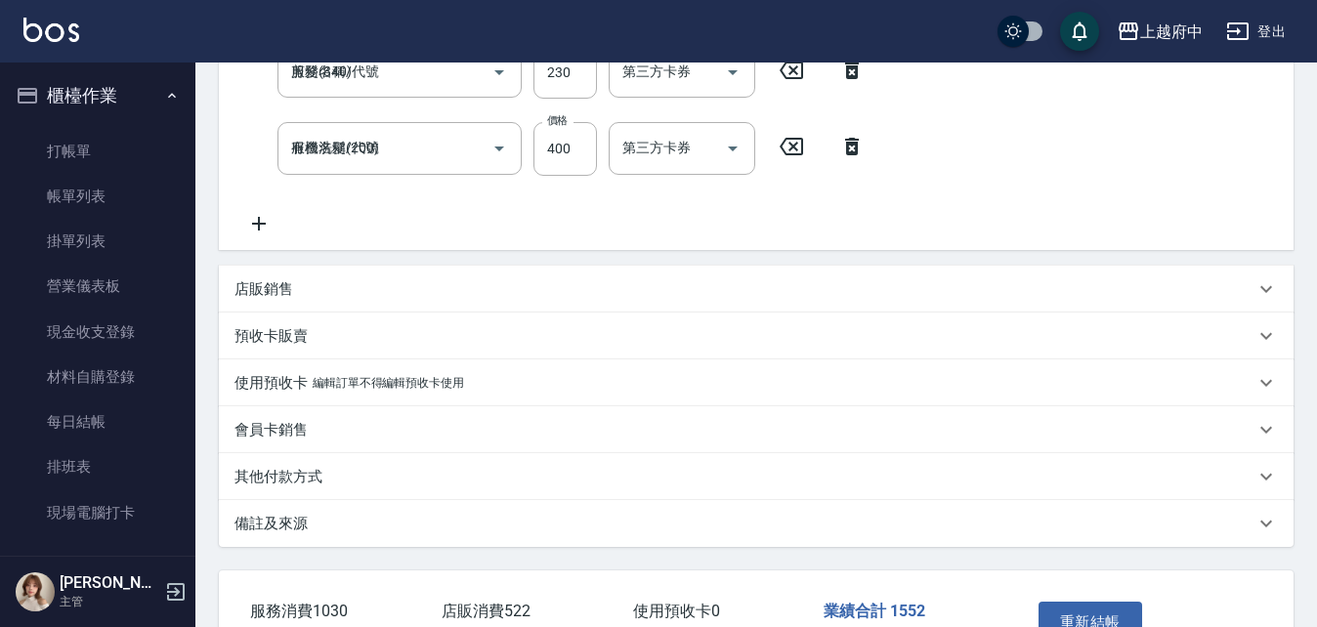
type input "陳永豐/0928801777/T81640"
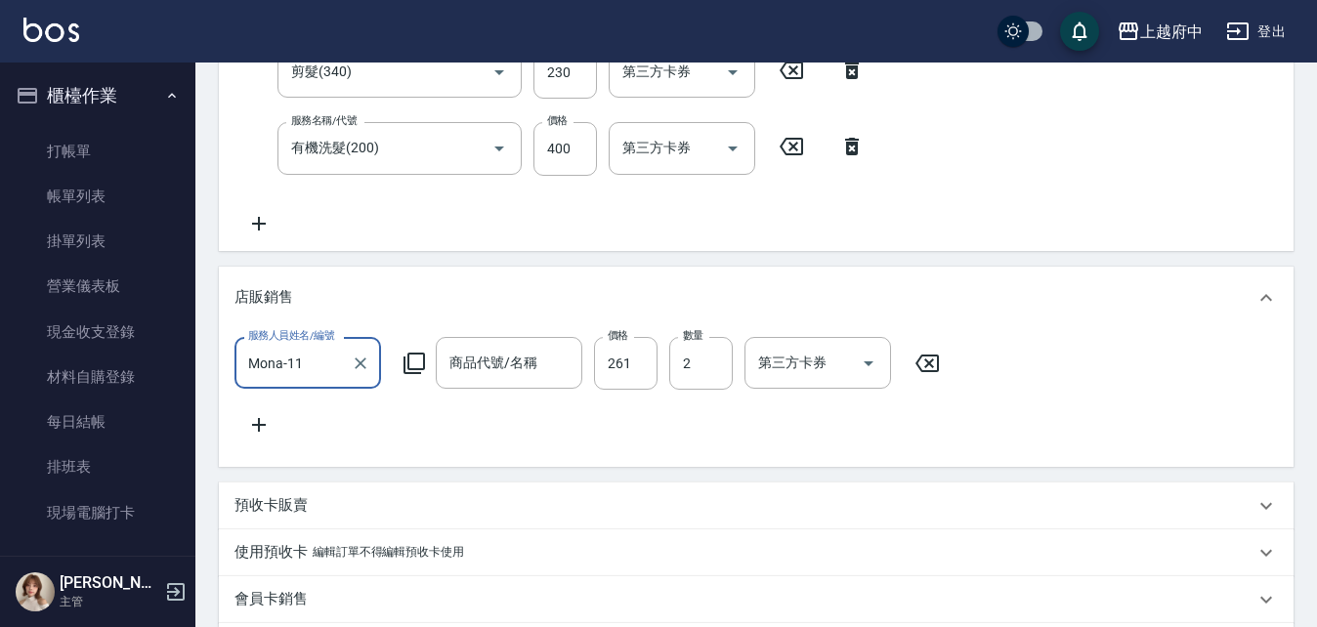
scroll to position [0, 0]
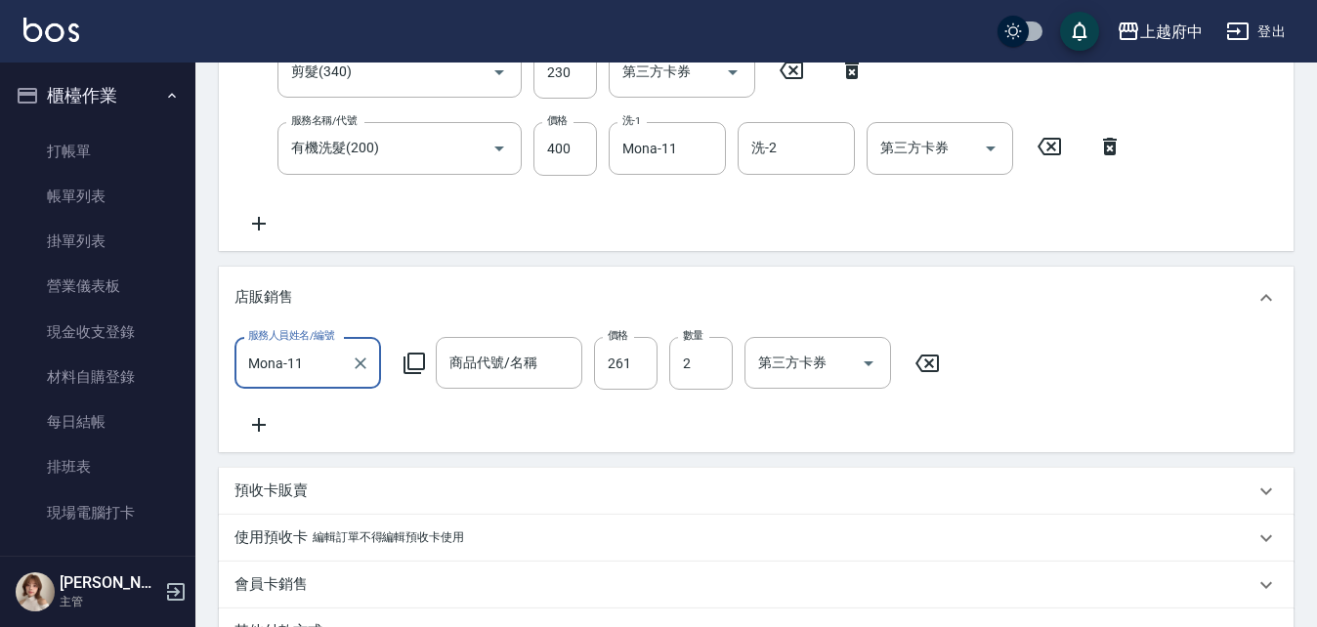
type input "魔金精華修護霜50ml(小)"
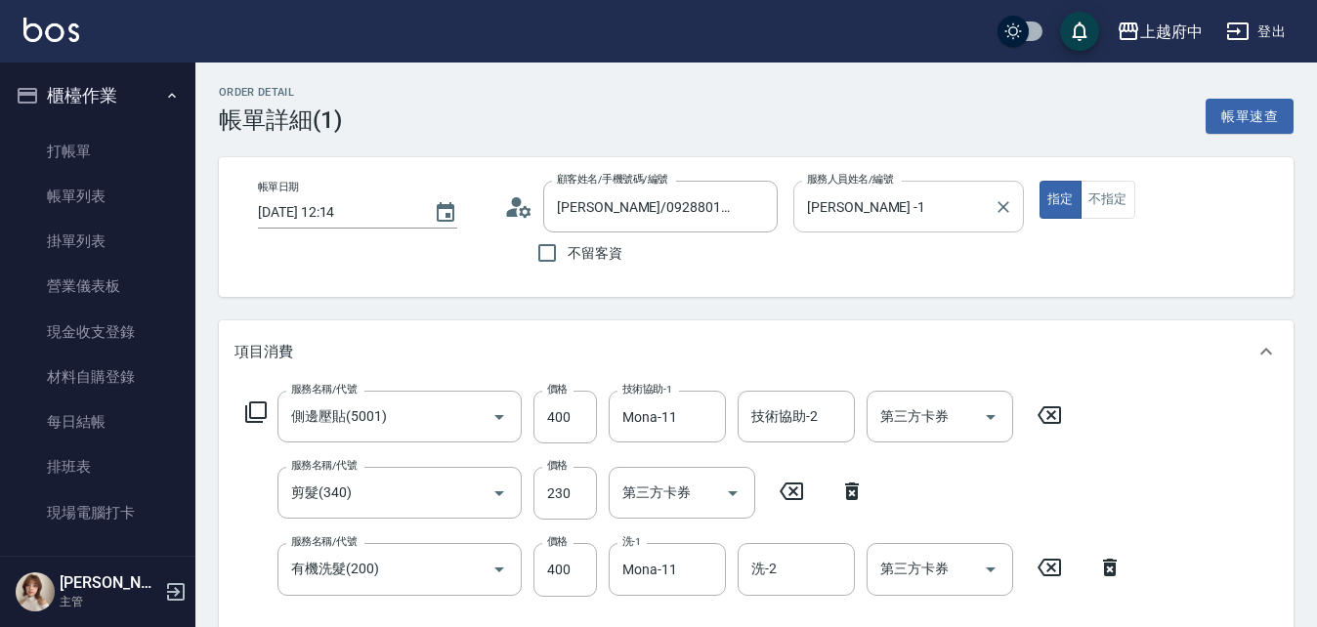
click at [922, 220] on input "Annie -1" at bounding box center [894, 206] width 184 height 34
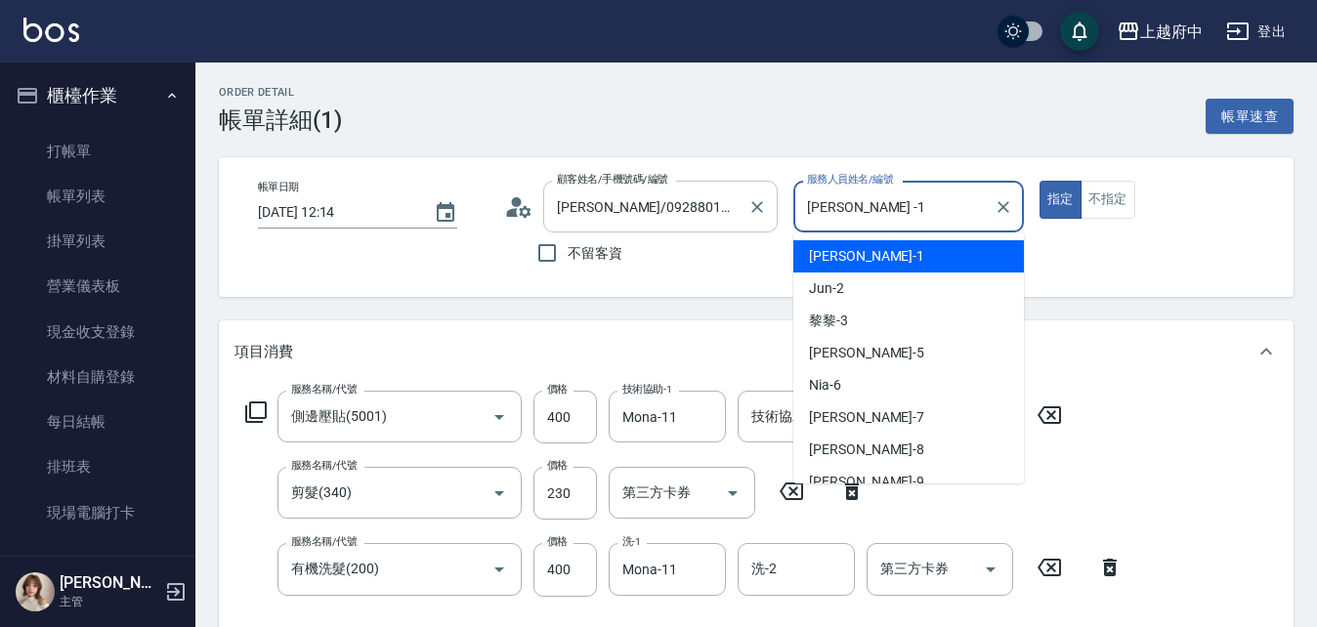
drag, startPoint x: 906, startPoint y: 210, endPoint x: 742, endPoint y: 206, distance: 164.1
click at [742, 206] on div "帳單日期 2025/08/10 12:14 顧客姓名/手機號碼/編號 陳永豐/0928801777/T81640 顧客姓名/手機號碼/編號 不留客資 服務人員…" at bounding box center [756, 227] width 1028 height 93
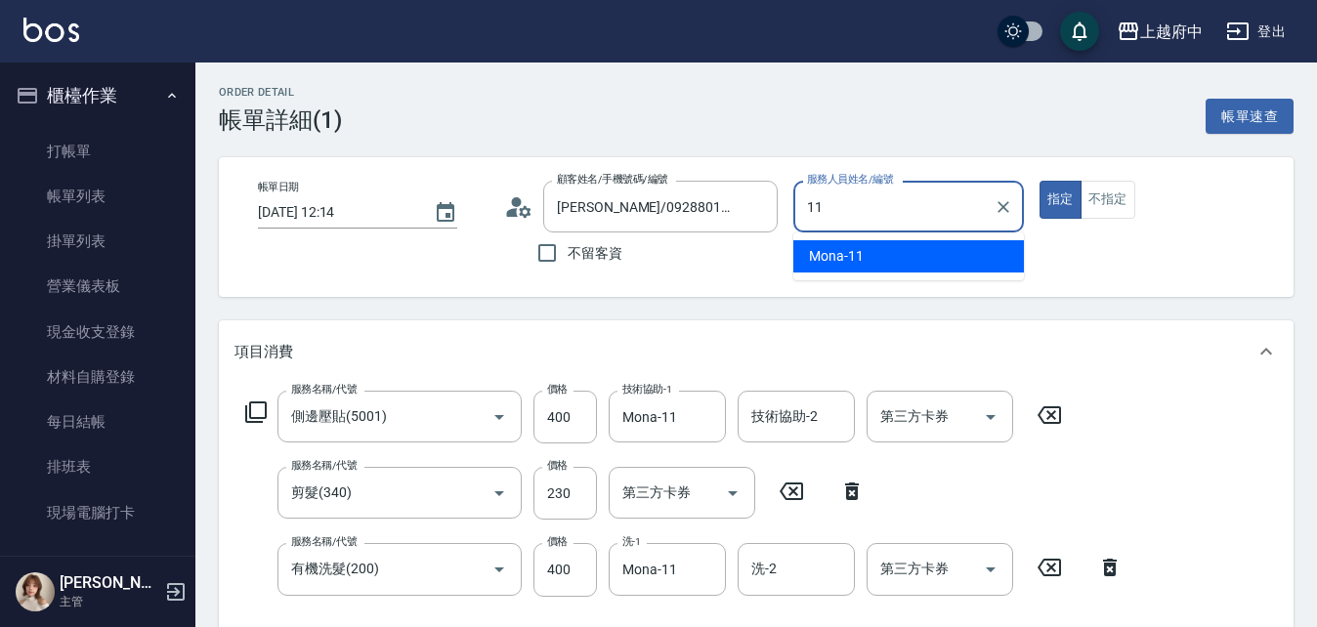
click at [844, 248] on span "Mona -11" at bounding box center [836, 256] width 55 height 21
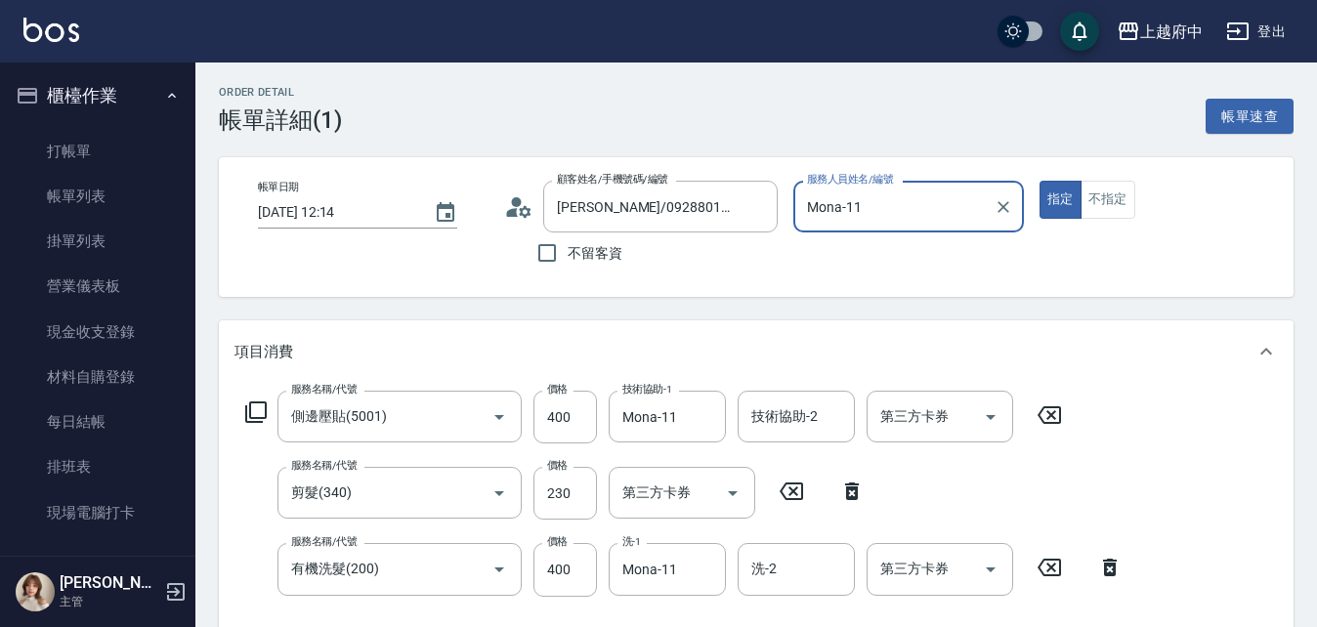
type input "Mona-11"
click at [989, 274] on div "帳單日期 2025/08/10 12:14 顧客姓名/手機號碼/編號 陳永豐/0928801777/T81640 顧客姓名/手機號碼/編號 不留客資 服務人員…" at bounding box center [756, 227] width 1074 height 140
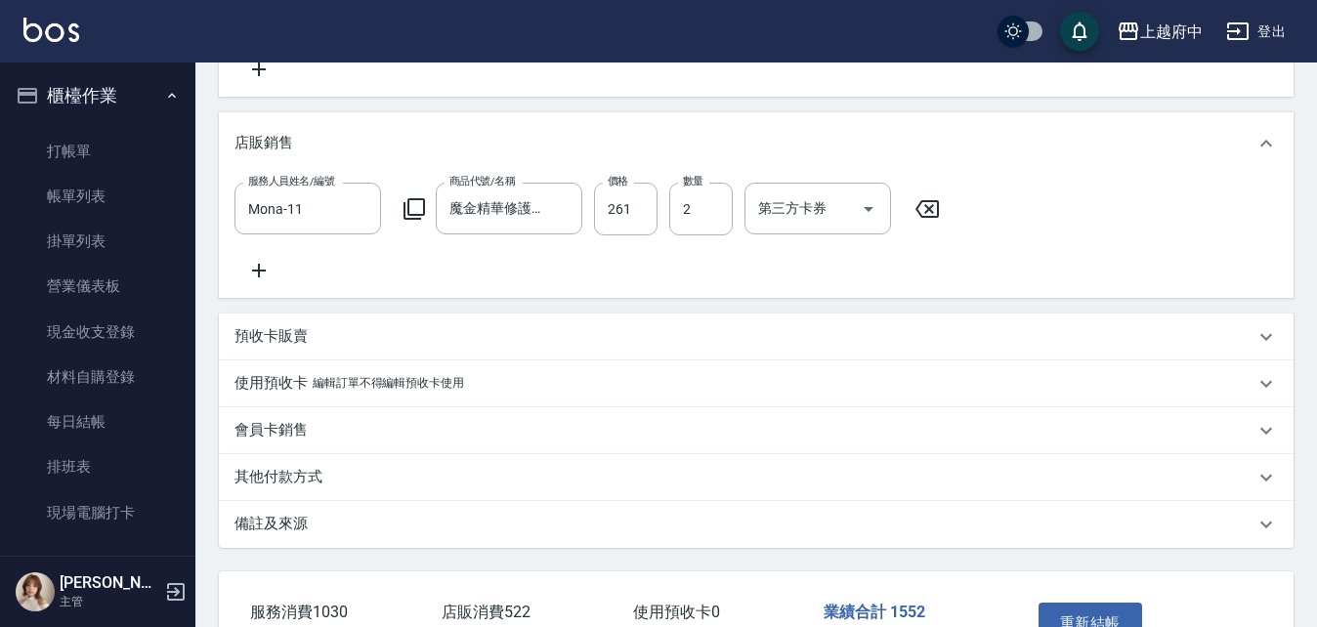
scroll to position [722, 0]
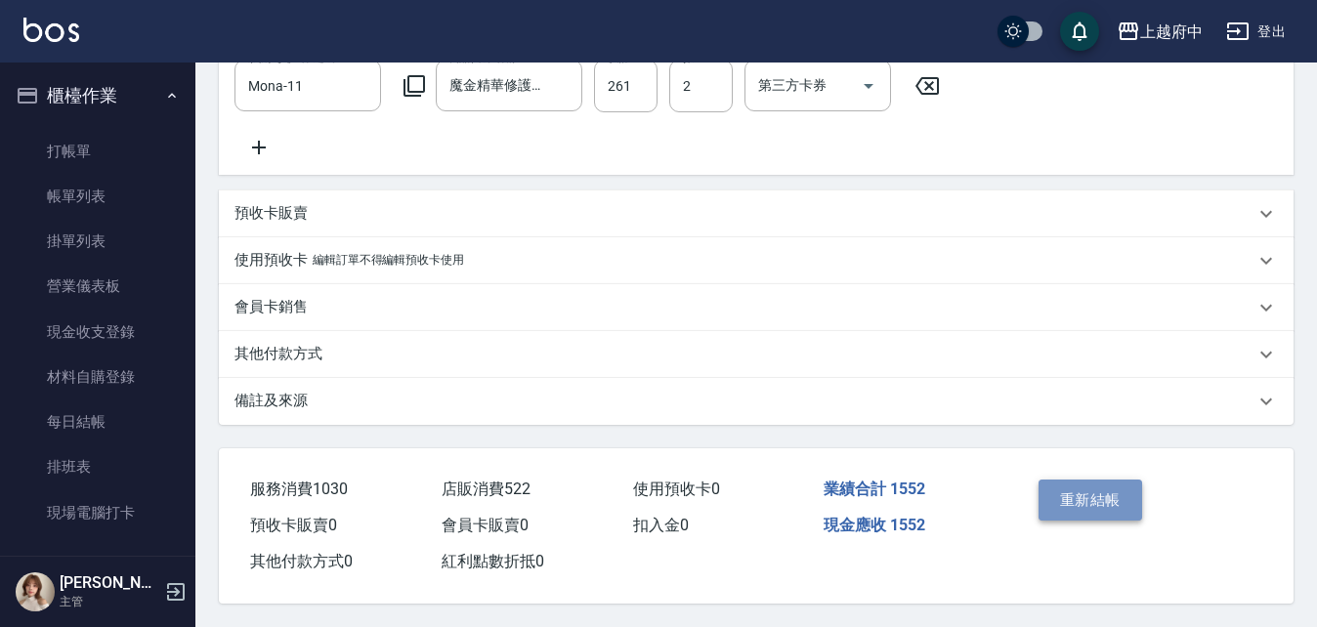
click at [1096, 495] on button "重新結帳" at bounding box center [1090, 500] width 104 height 41
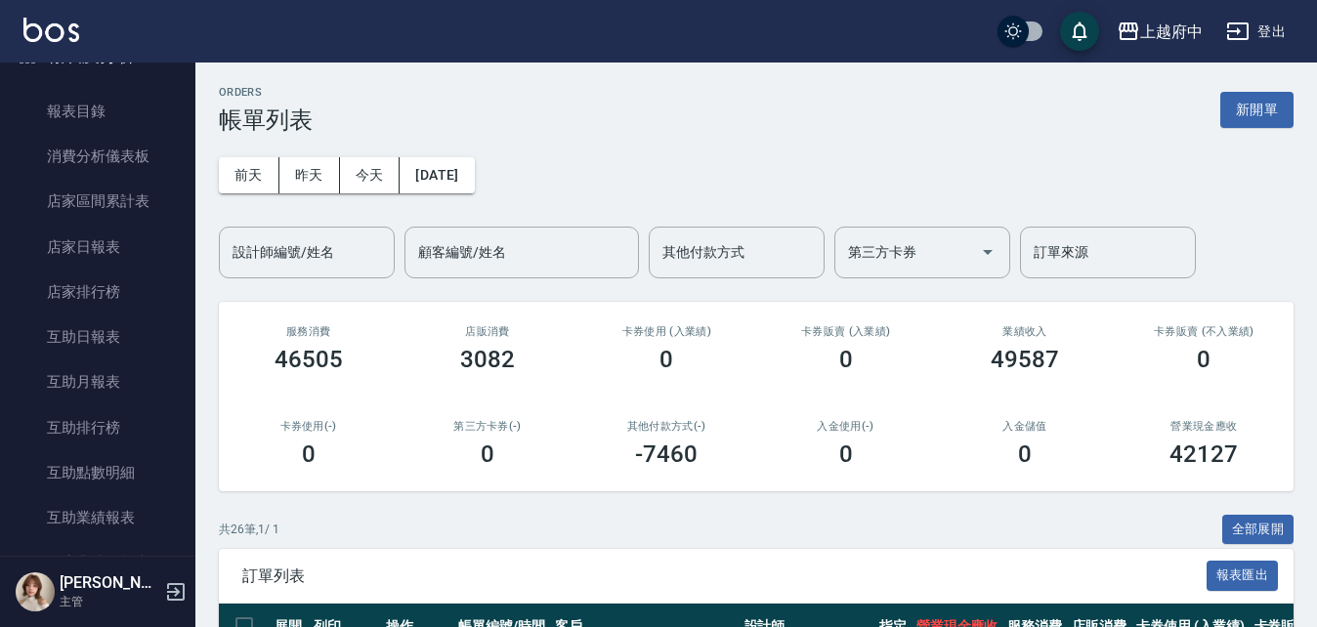
scroll to position [391, 0]
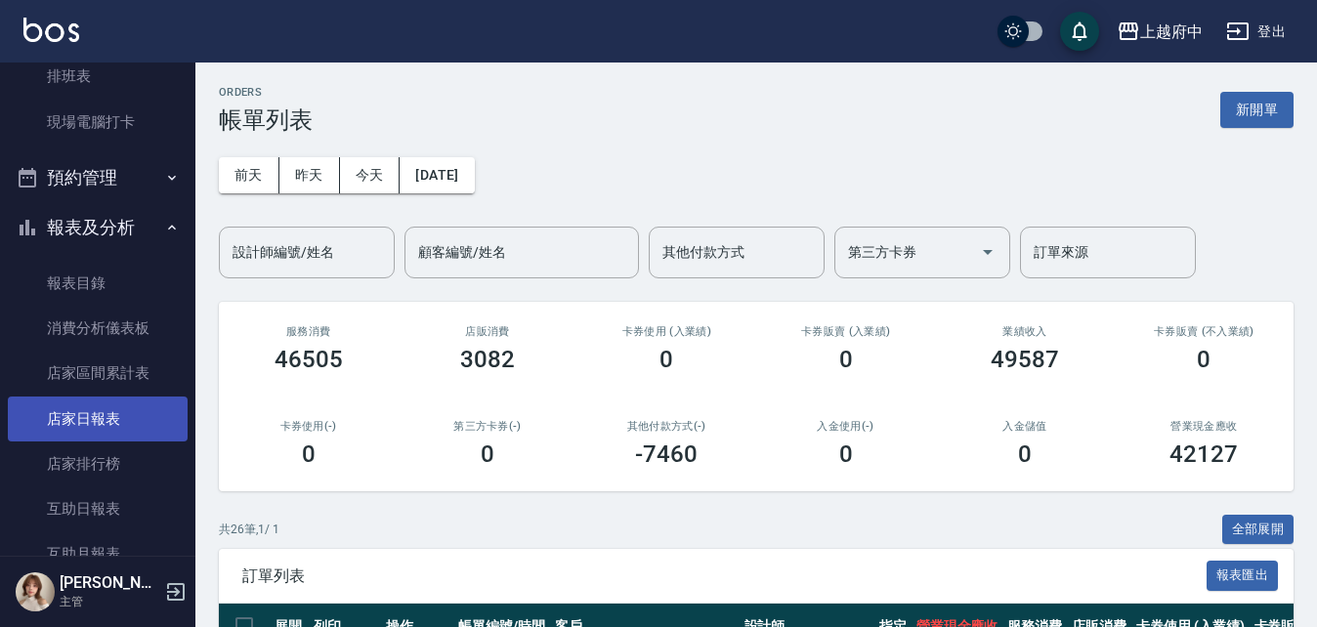
click at [92, 421] on link "店家日報表" at bounding box center [98, 419] width 180 height 45
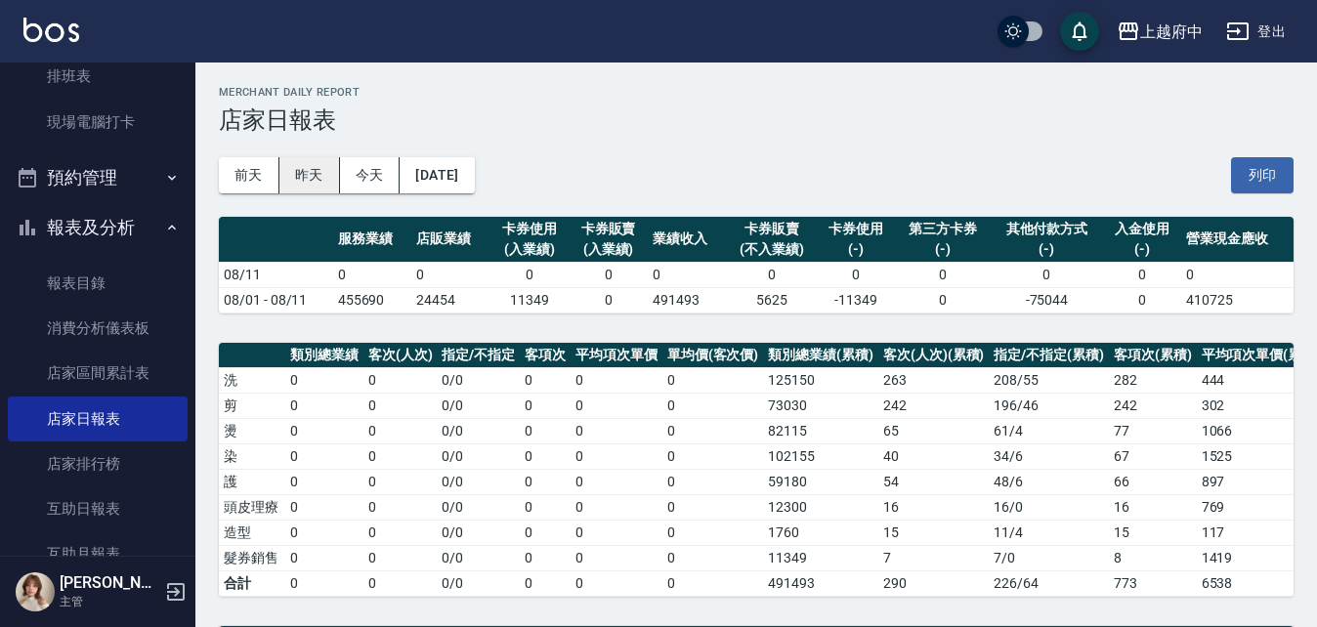
click at [324, 178] on button "昨天" at bounding box center [309, 175] width 61 height 36
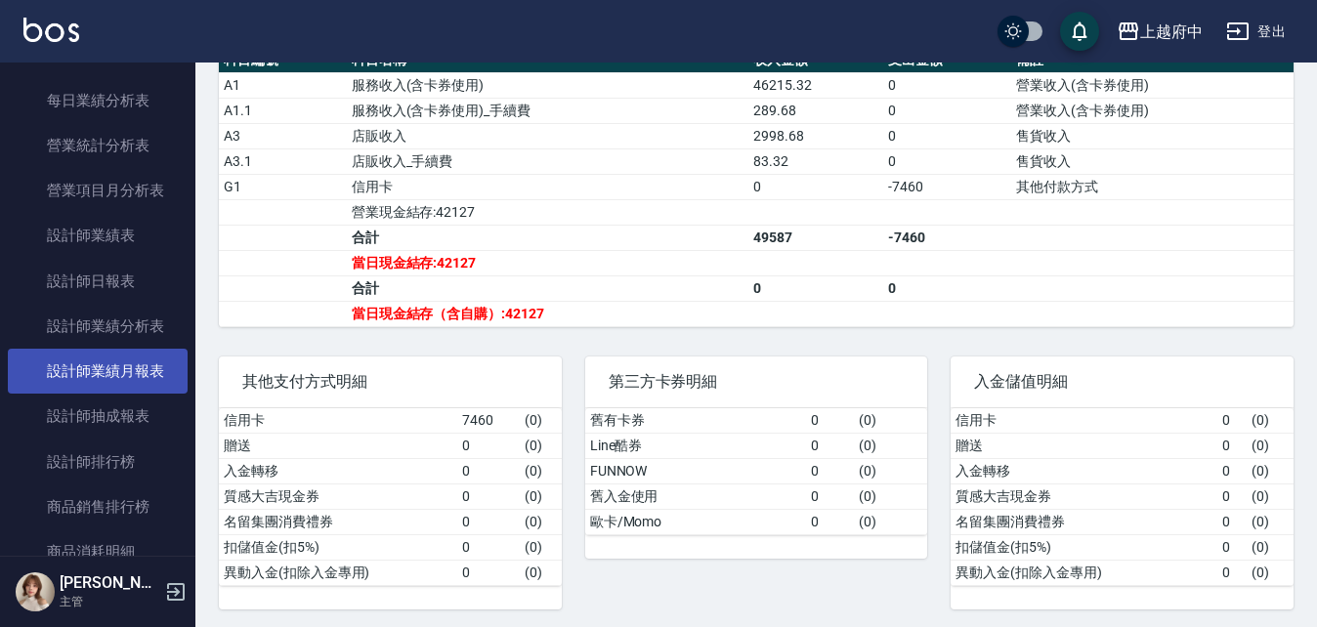
scroll to position [1074, 0]
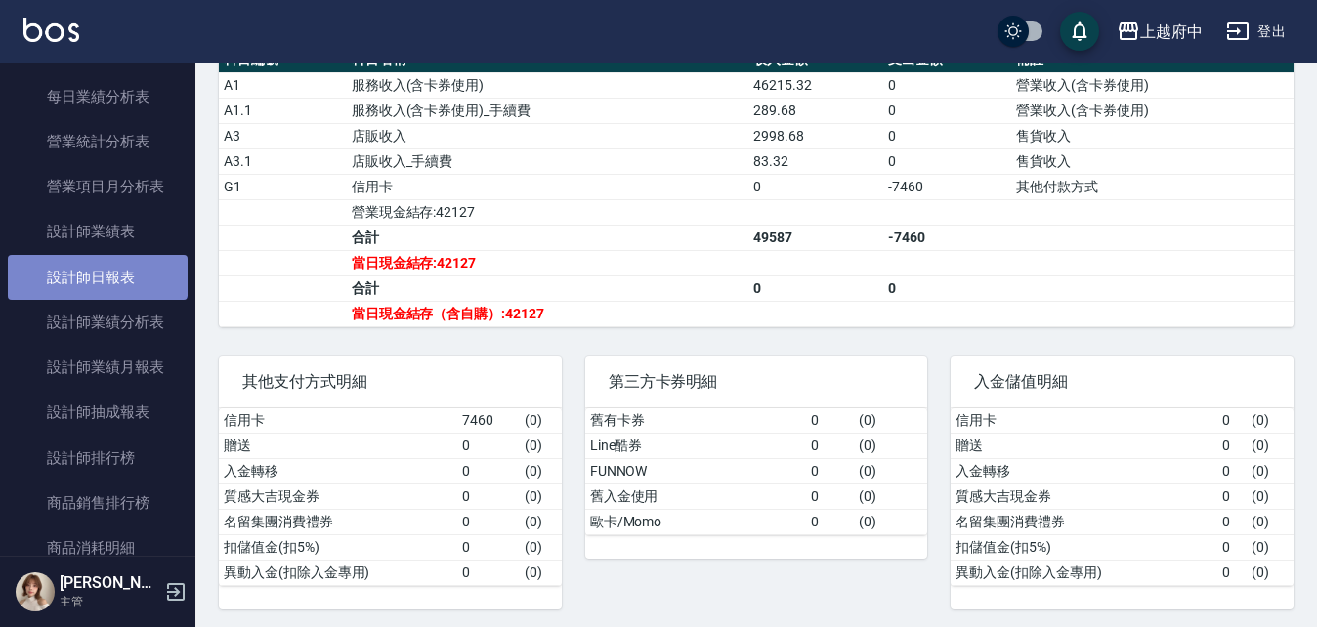
click at [97, 272] on link "設計師日報表" at bounding box center [98, 277] width 180 height 45
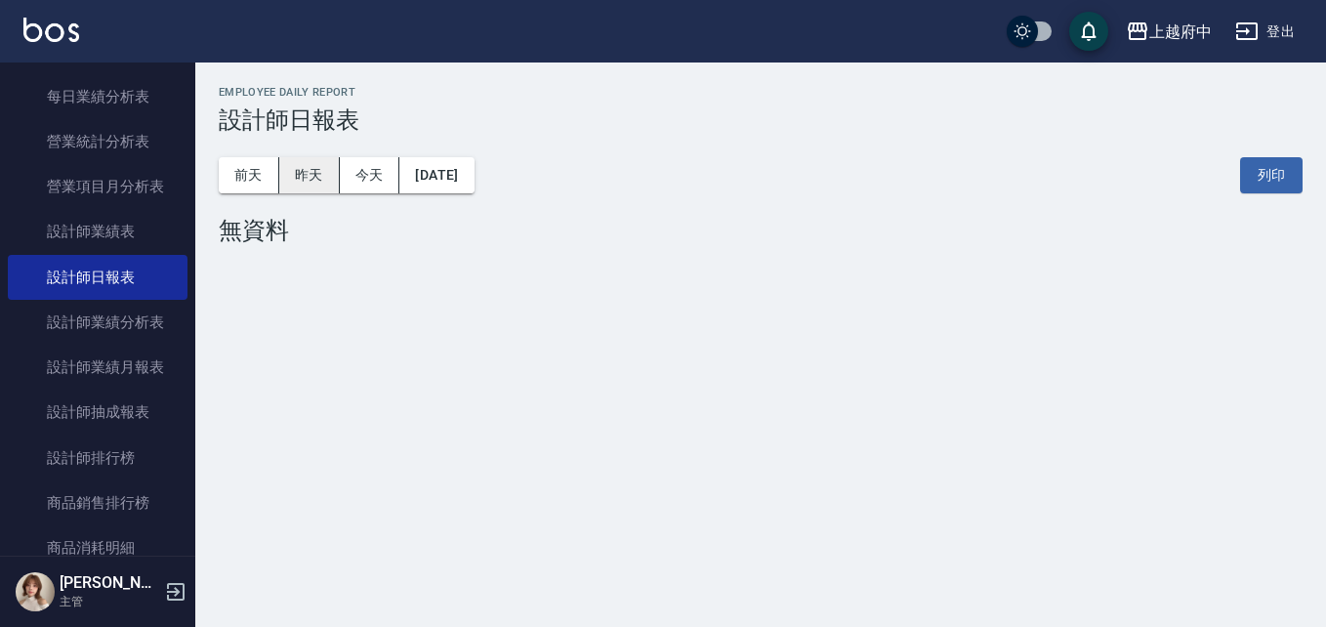
click at [320, 181] on button "昨天" at bounding box center [309, 175] width 61 height 36
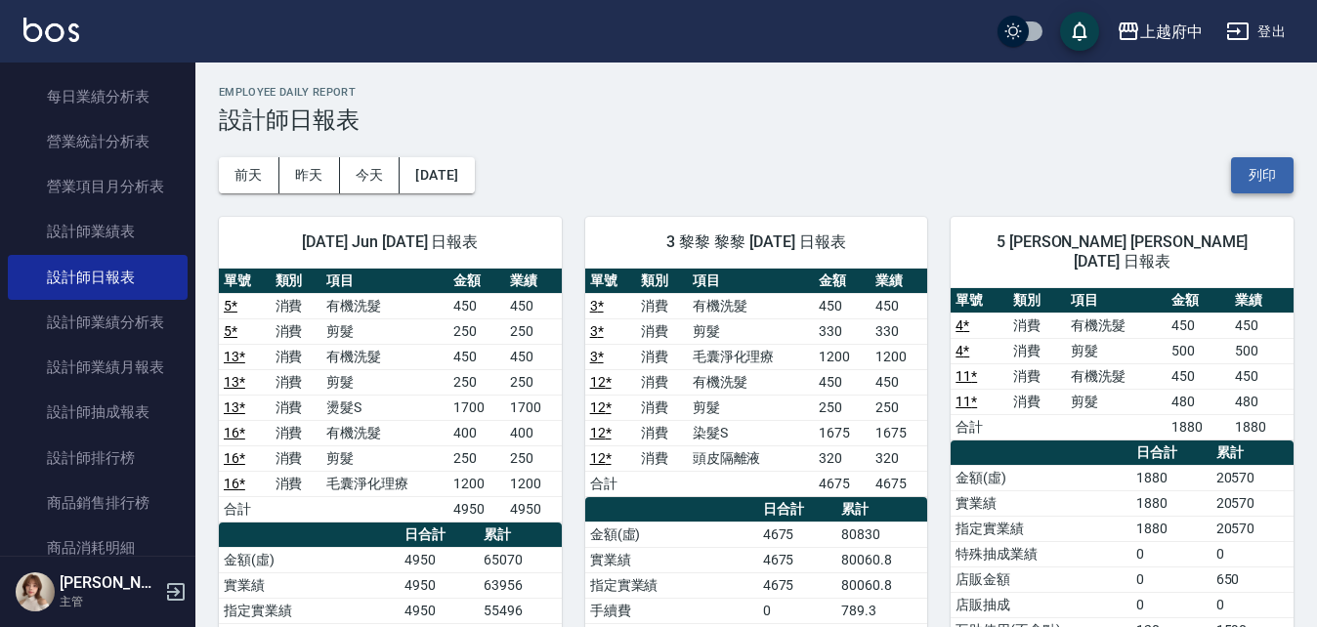
click at [1265, 164] on button "列印" at bounding box center [1262, 175] width 63 height 36
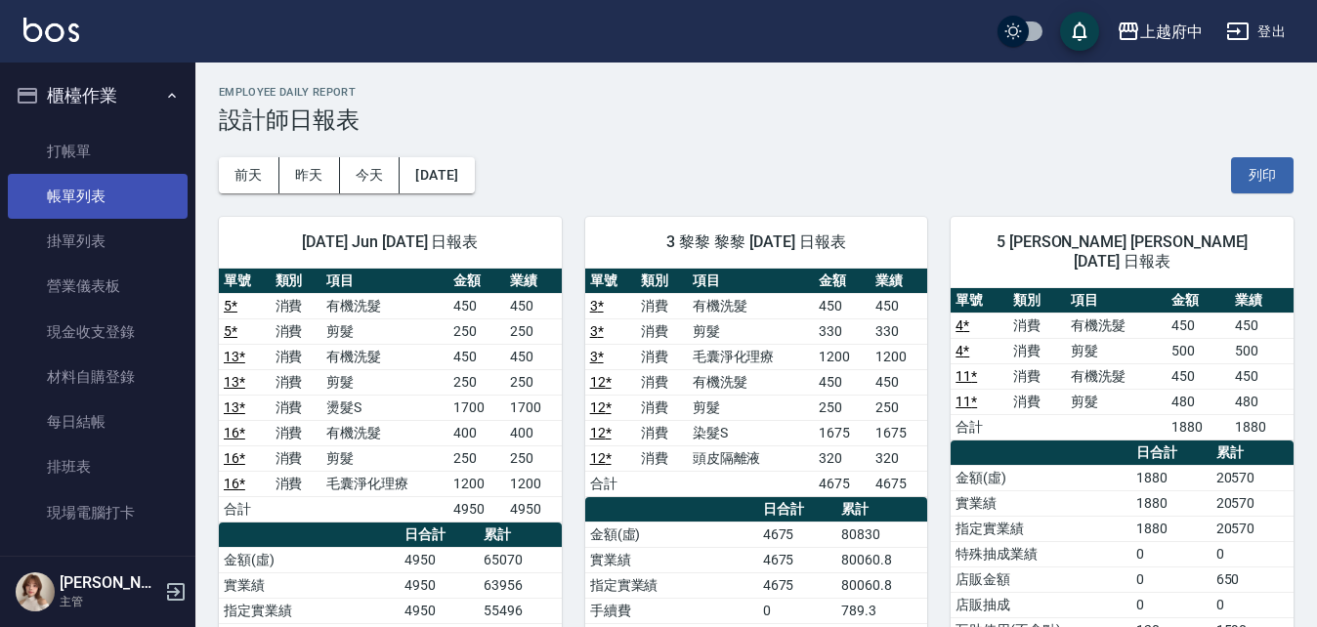
click at [74, 195] on link "帳單列表" at bounding box center [98, 196] width 180 height 45
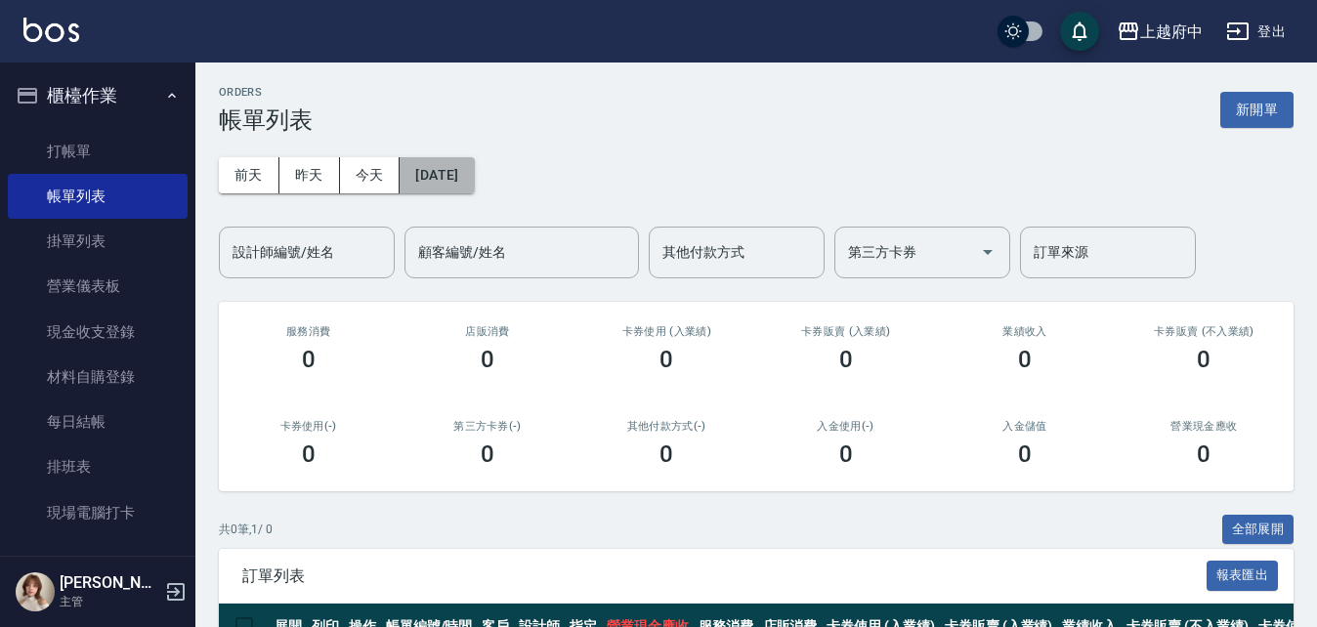
click at [451, 165] on button "[DATE]" at bounding box center [436, 175] width 74 height 36
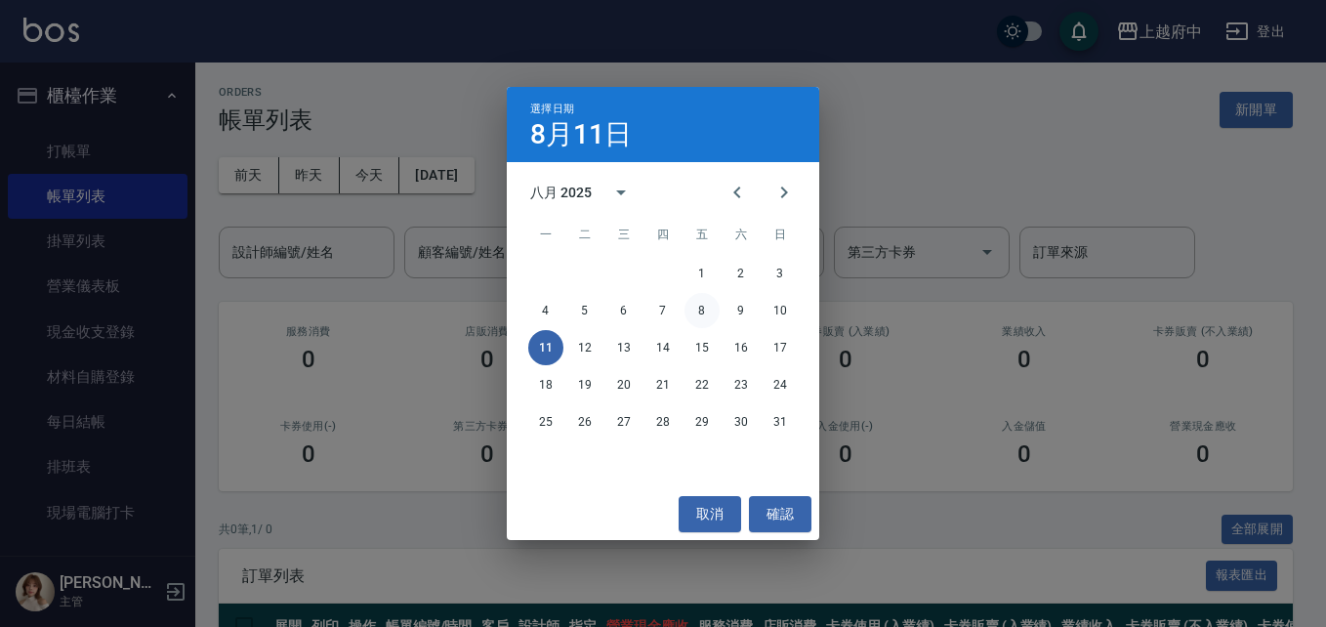
click at [702, 314] on button "8" at bounding box center [702, 310] width 35 height 35
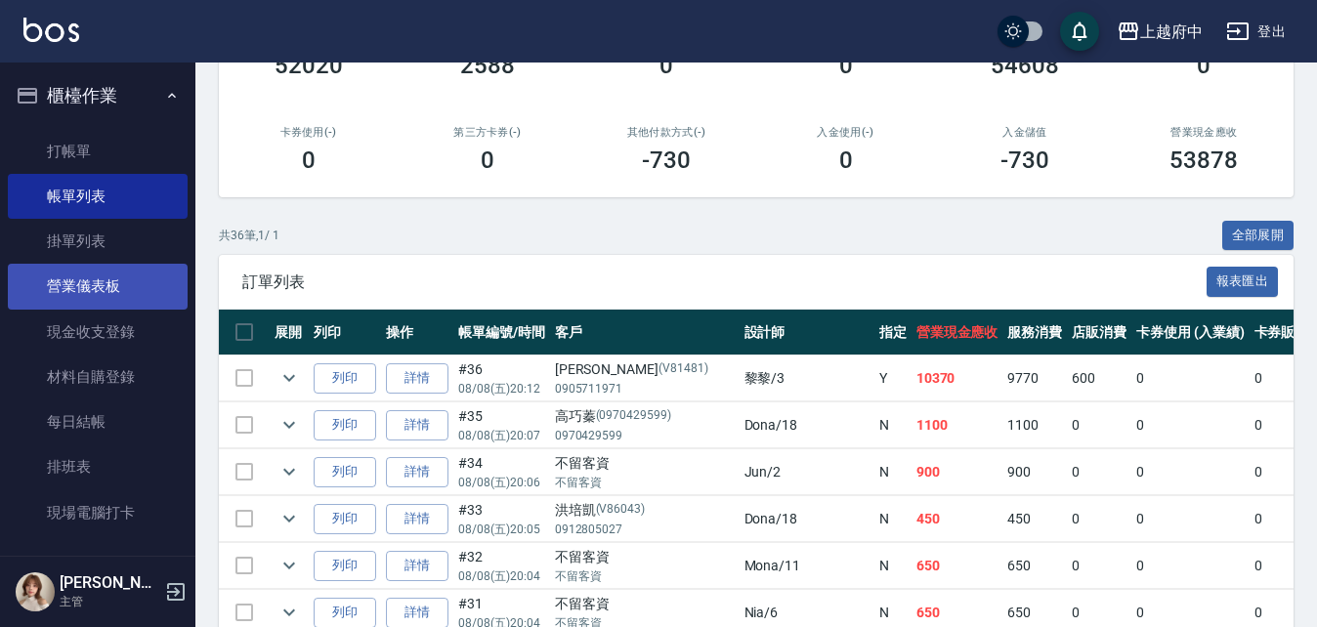
scroll to position [293, 0]
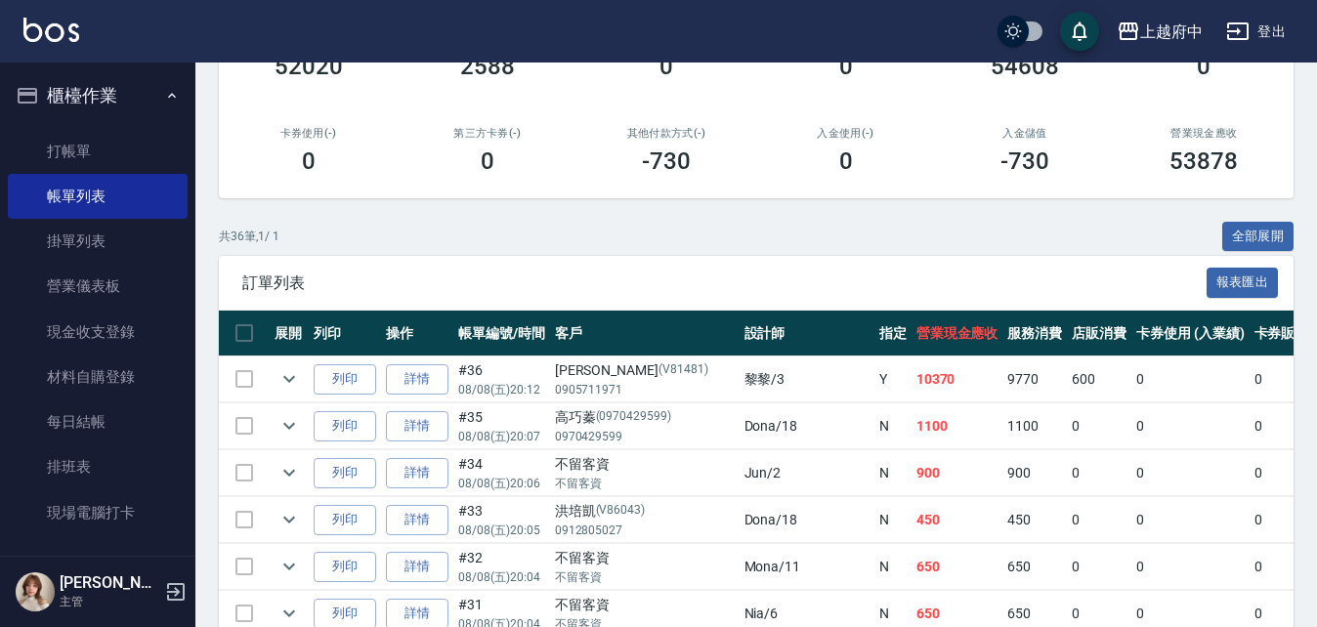
click at [79, 99] on button "櫃檯作業" at bounding box center [98, 95] width 180 height 51
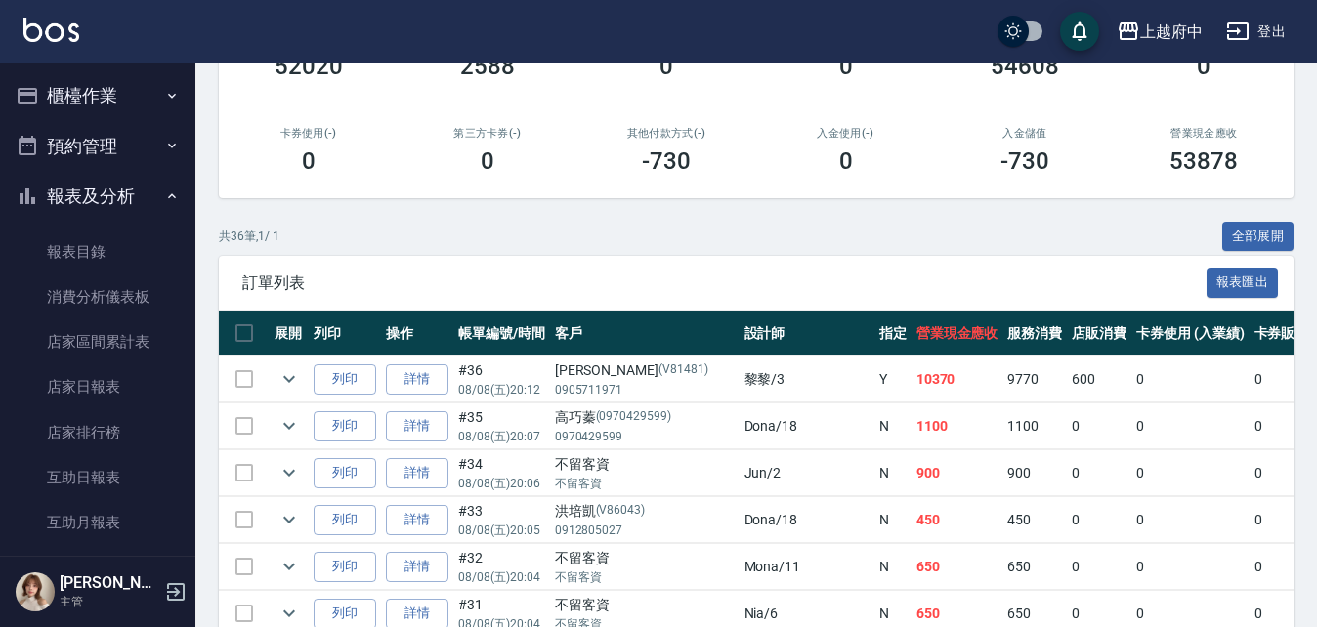
click at [71, 196] on button "報表及分析" at bounding box center [98, 196] width 180 height 51
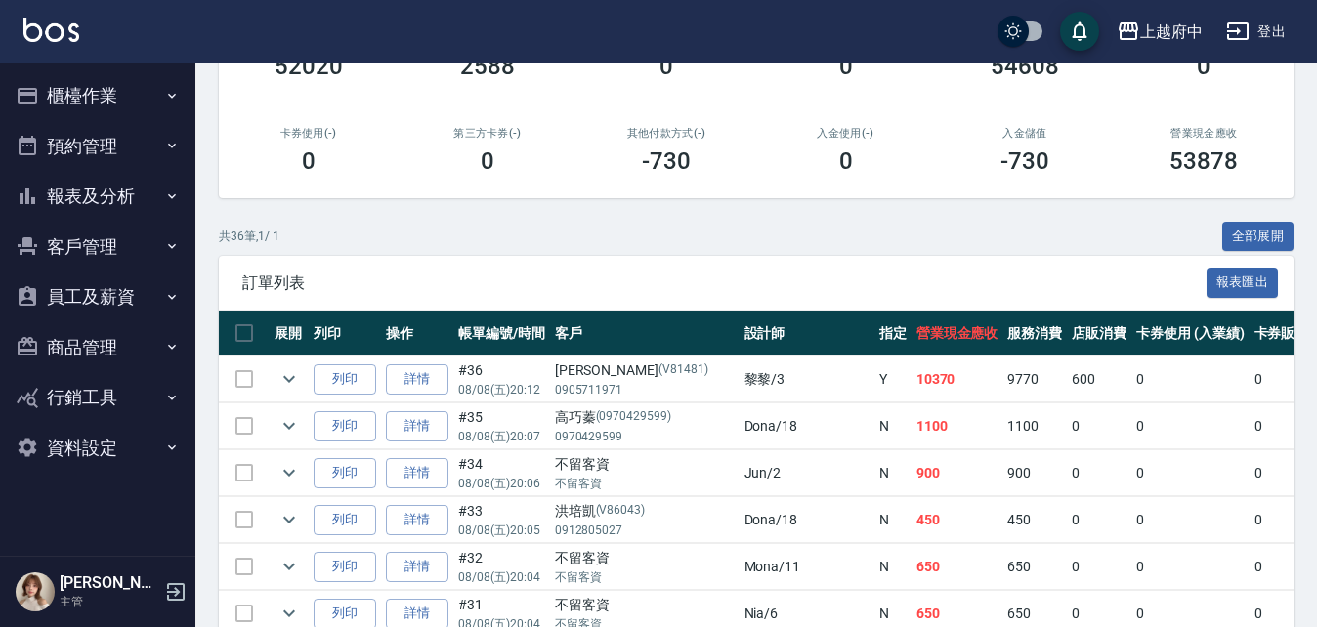
click at [82, 293] on button "員工及薪資" at bounding box center [98, 297] width 180 height 51
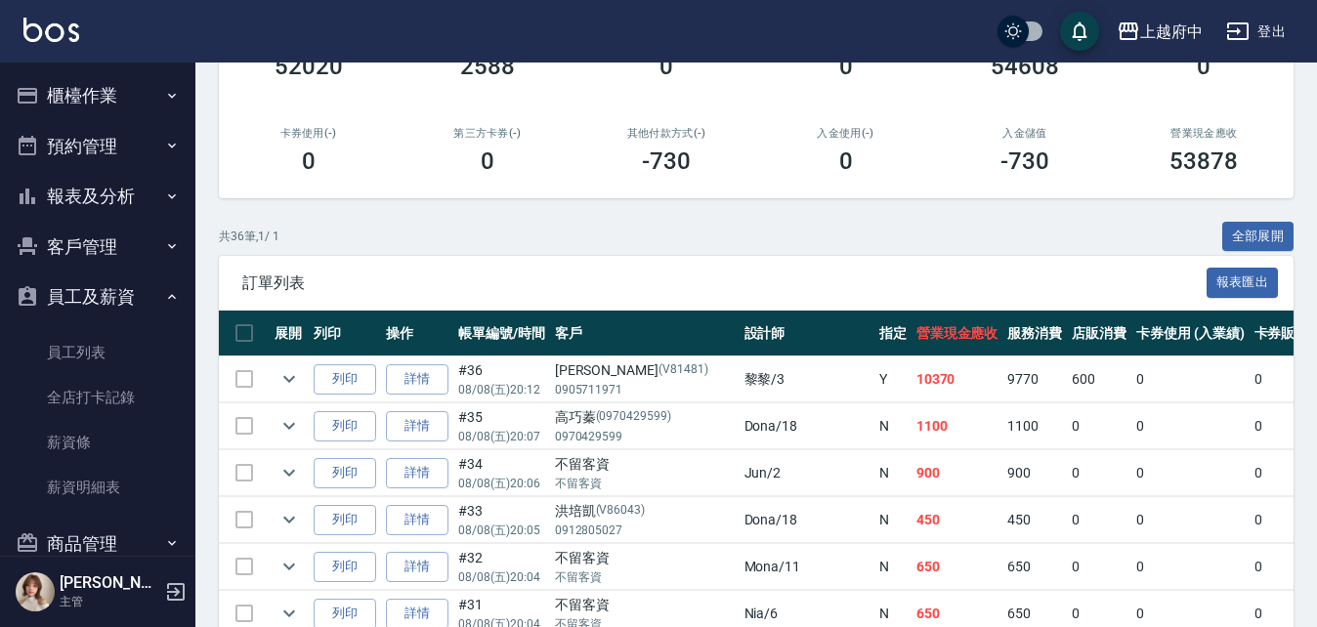
click at [82, 293] on button "員工及薪資" at bounding box center [98, 297] width 180 height 51
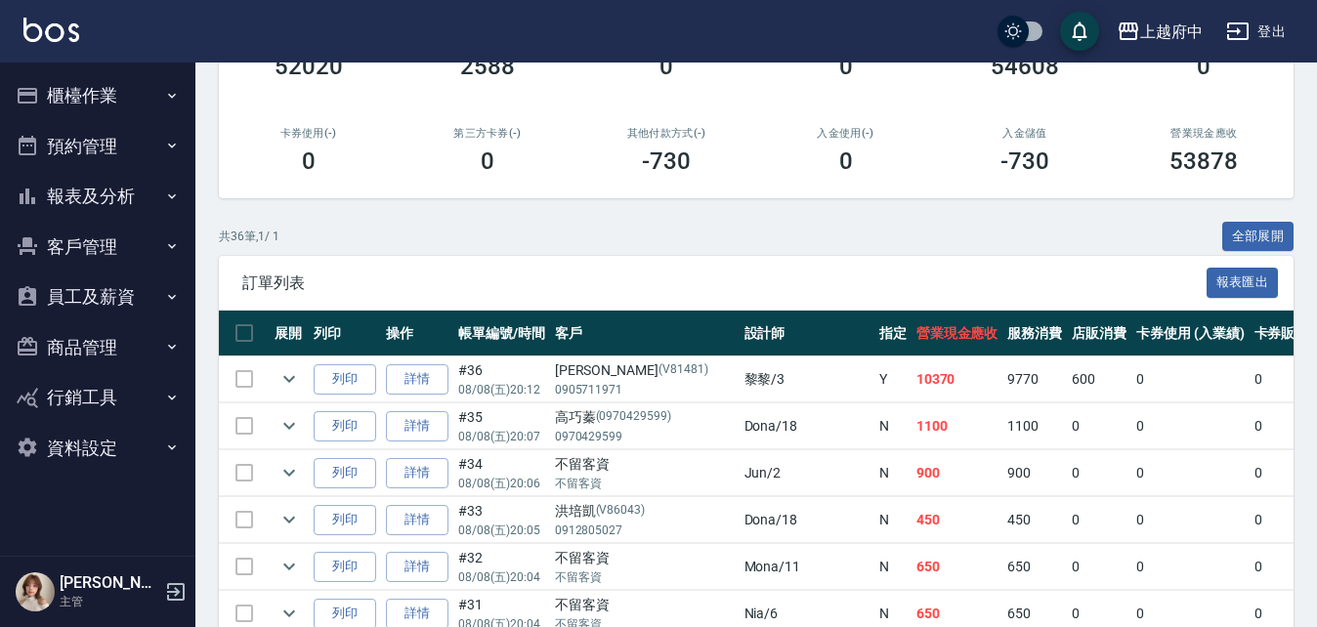
click at [81, 255] on button "客戶管理" at bounding box center [98, 247] width 180 height 51
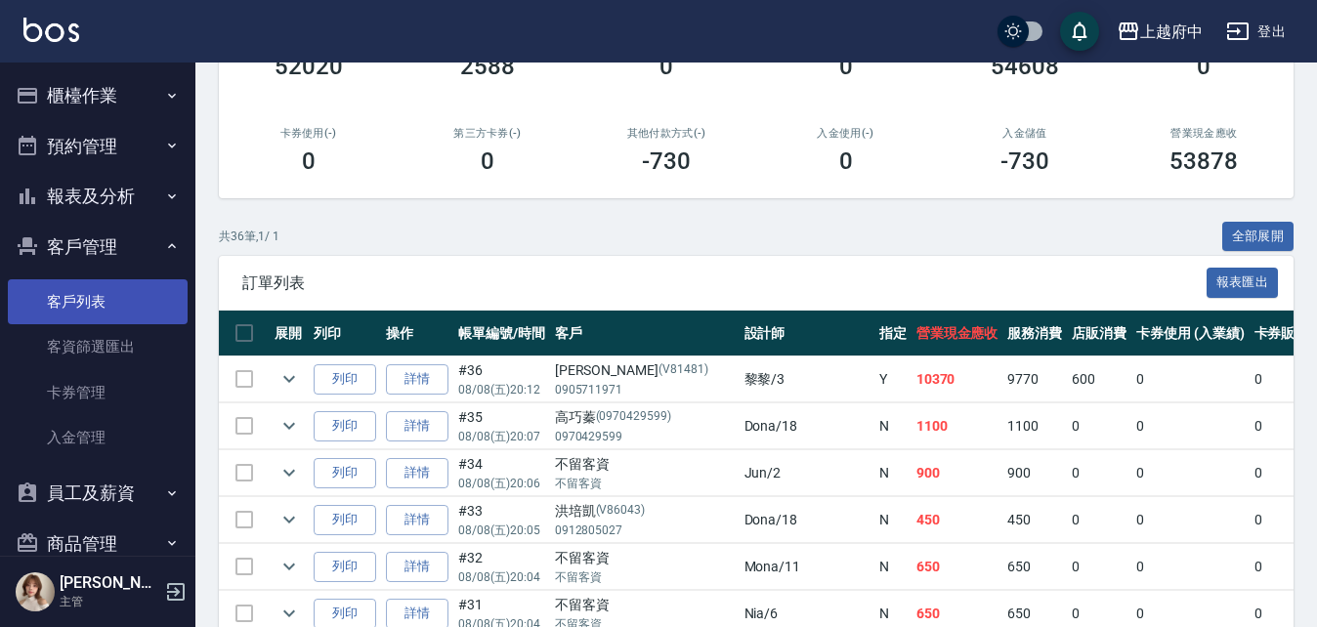
click at [78, 305] on link "客戶列表" at bounding box center [98, 301] width 180 height 45
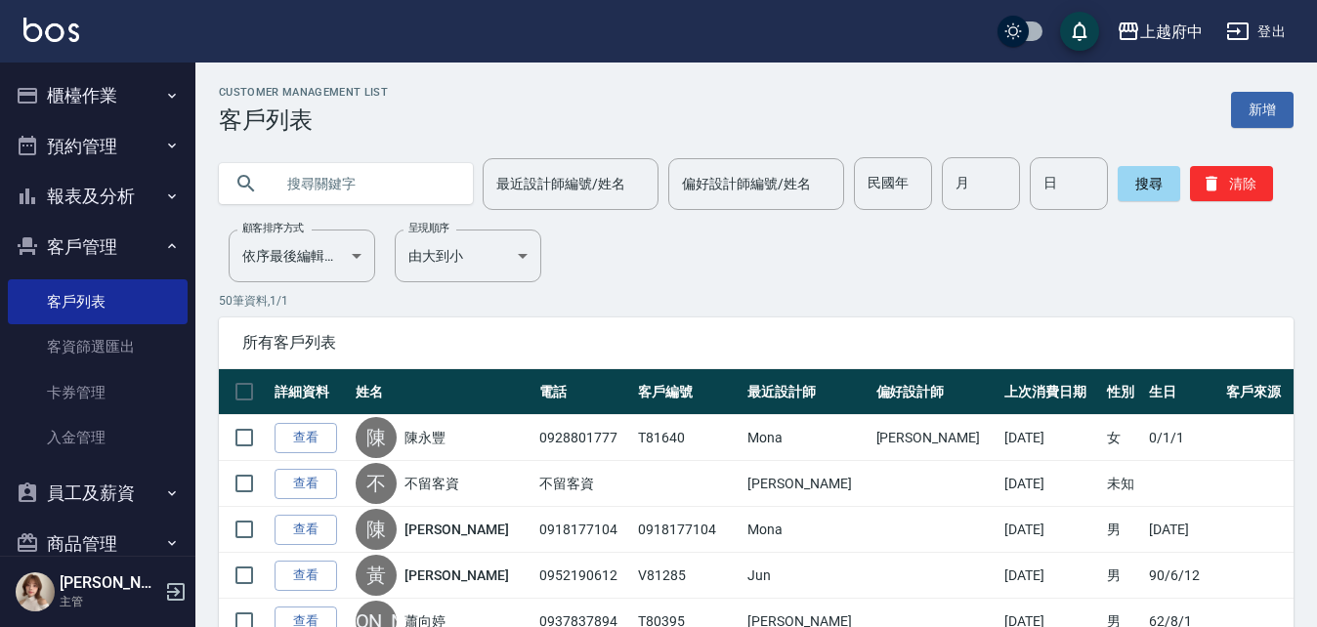
click at [357, 170] on input "text" at bounding box center [365, 183] width 184 height 53
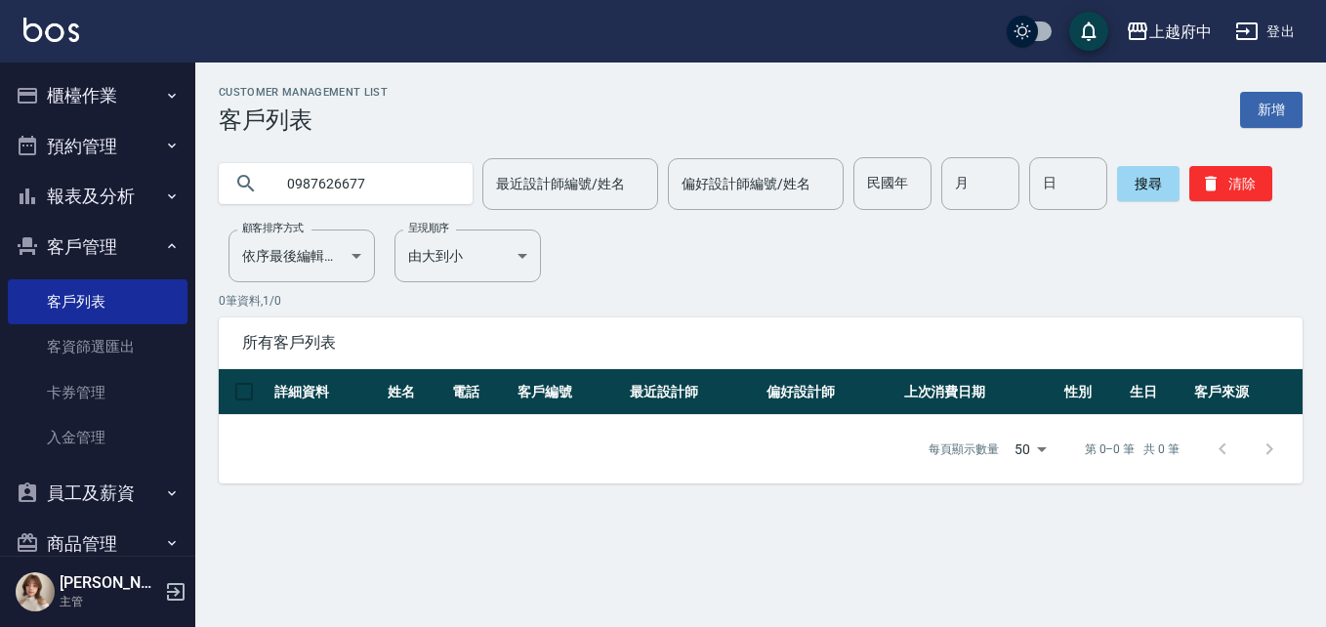
drag, startPoint x: 383, startPoint y: 192, endPoint x: 252, endPoint y: 175, distance: 132.1
click at [257, 180] on div "0987626677" at bounding box center [346, 183] width 254 height 41
type input "0918099135"
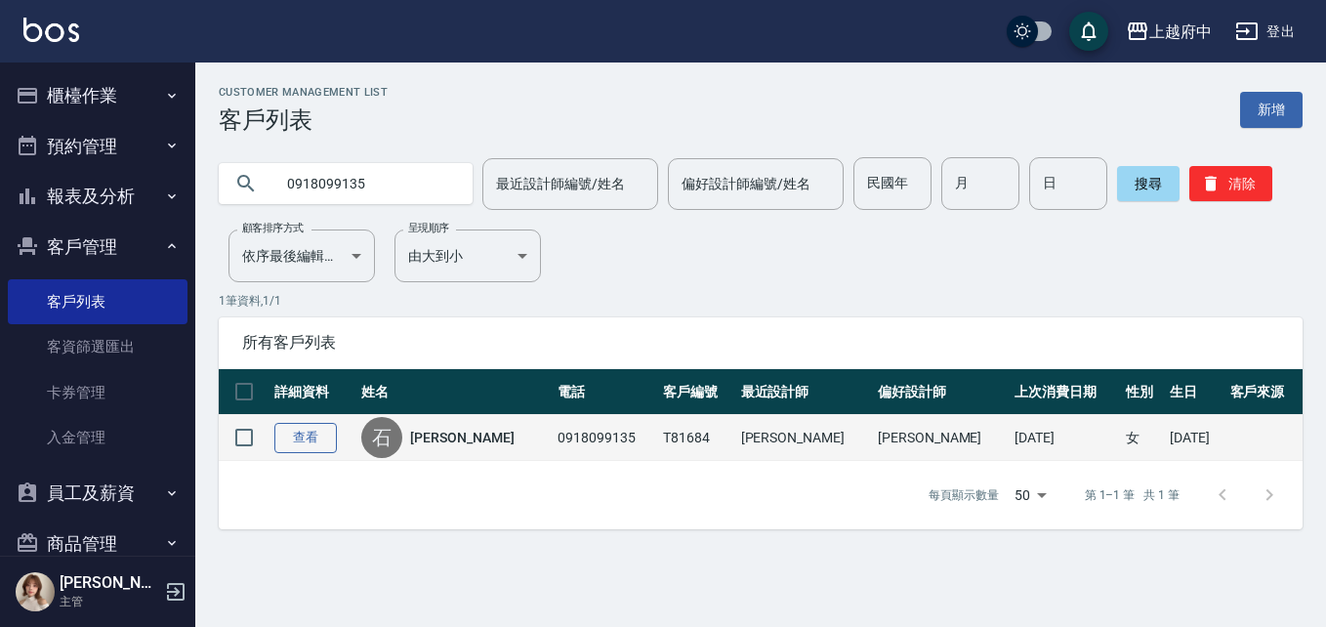
click at [315, 435] on link "查看" at bounding box center [305, 438] width 63 height 30
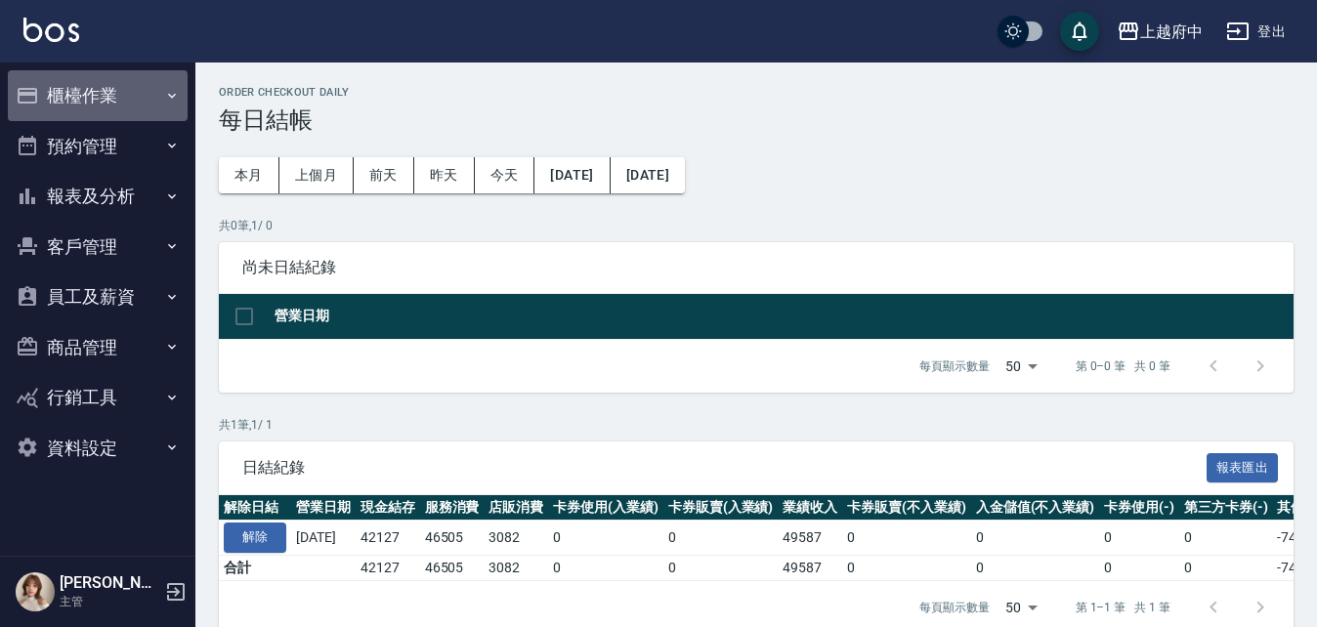
click at [92, 94] on button "櫃檯作業" at bounding box center [98, 95] width 180 height 51
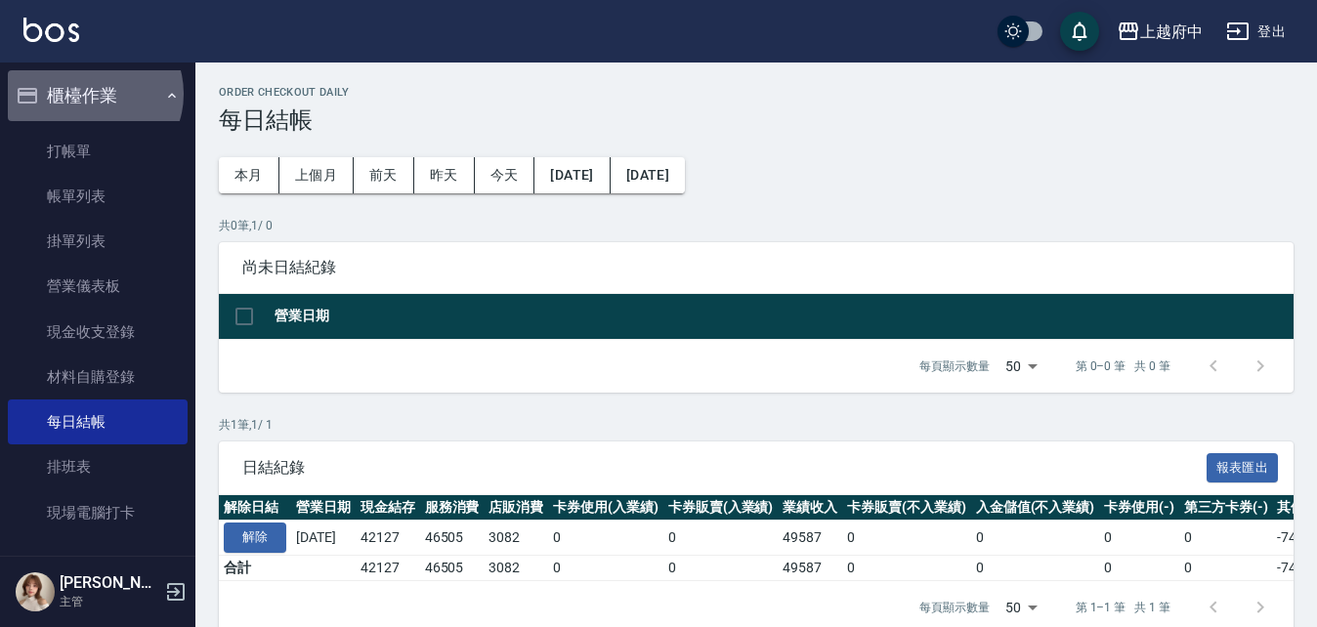
click at [92, 94] on button "櫃檯作業" at bounding box center [98, 95] width 180 height 51
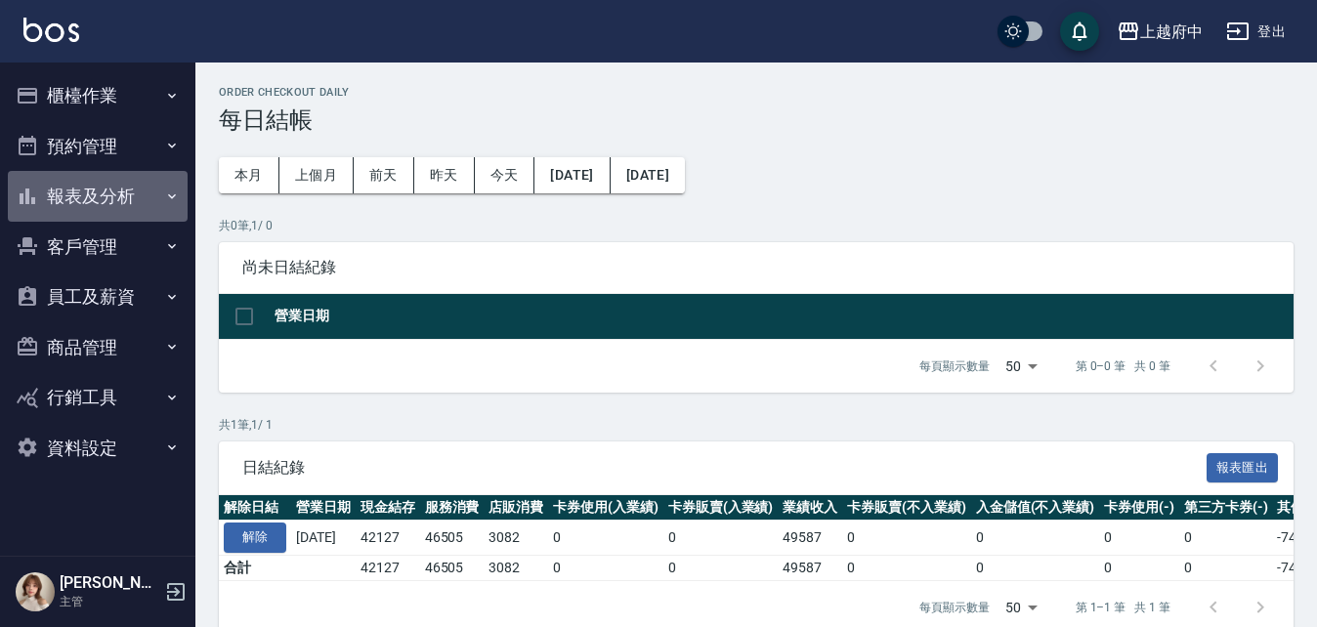
click at [90, 194] on button "報表及分析" at bounding box center [98, 196] width 180 height 51
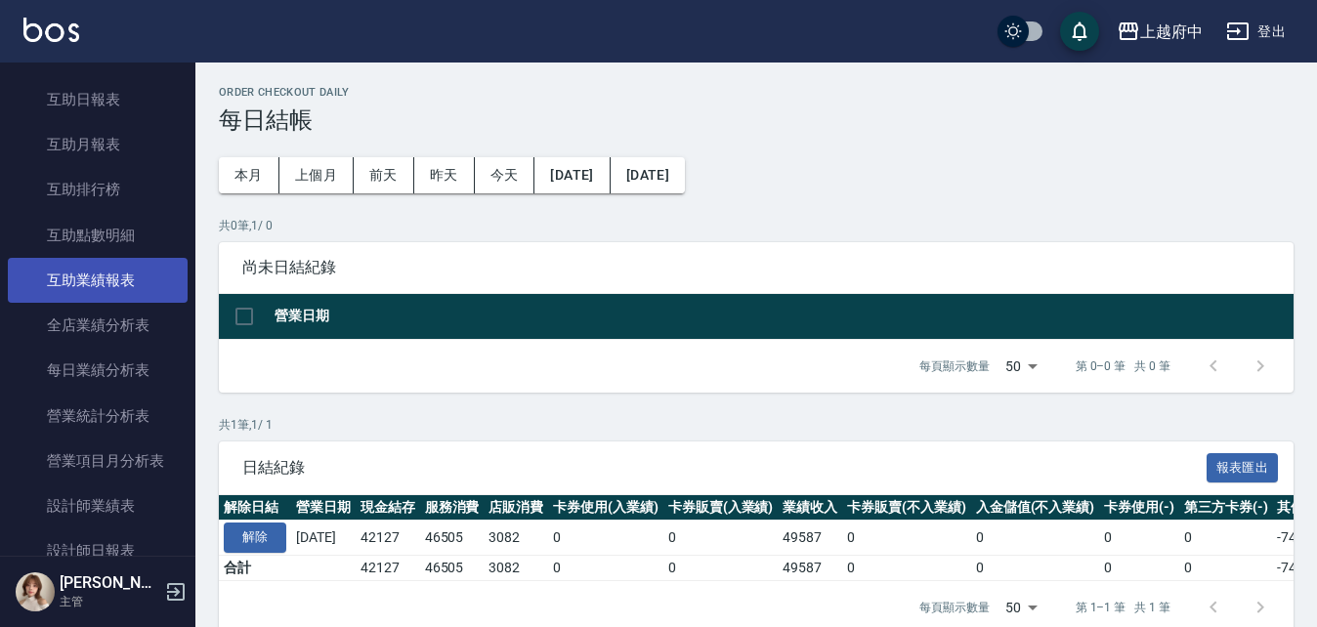
scroll to position [586, 0]
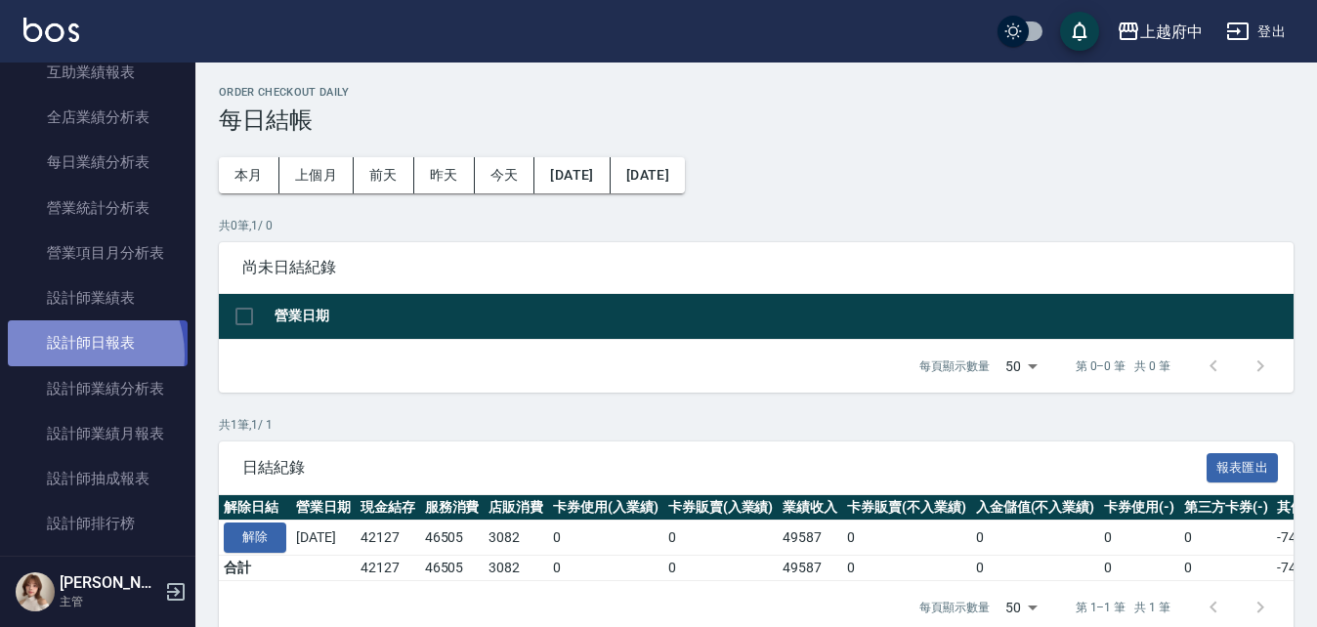
click at [70, 354] on link "設計師日報表" at bounding box center [98, 342] width 180 height 45
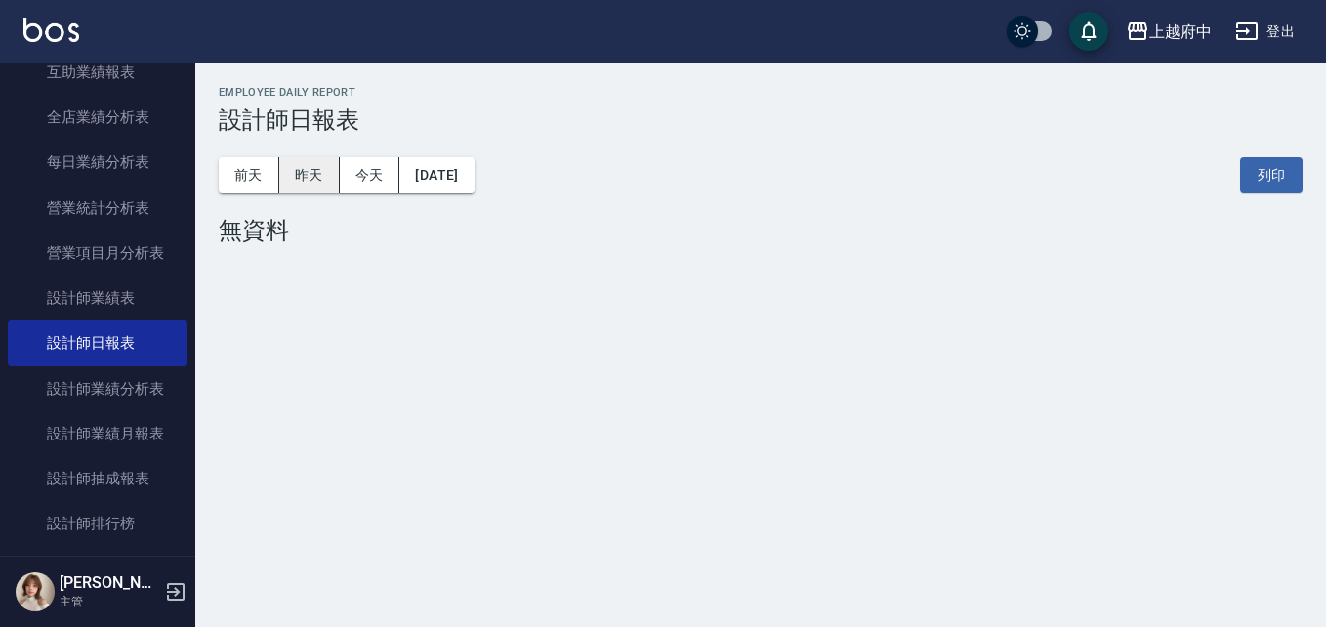
click at [318, 176] on button "昨天" at bounding box center [309, 175] width 61 height 36
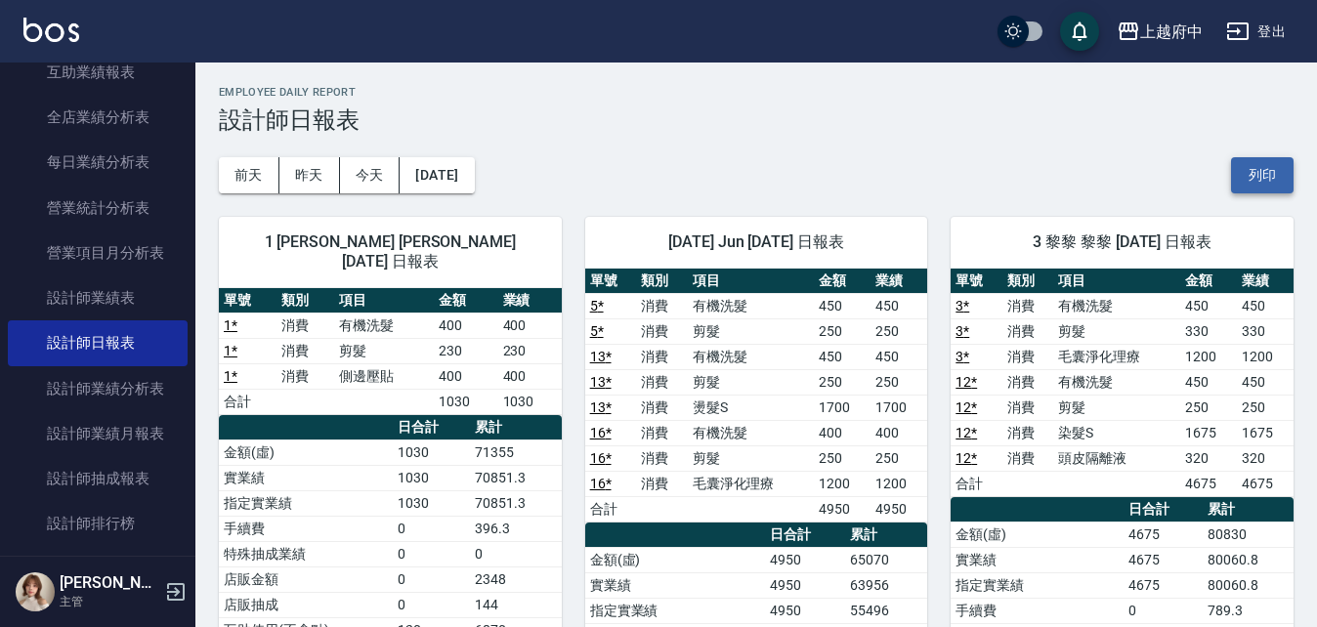
click at [1263, 176] on button "列印" at bounding box center [1262, 175] width 63 height 36
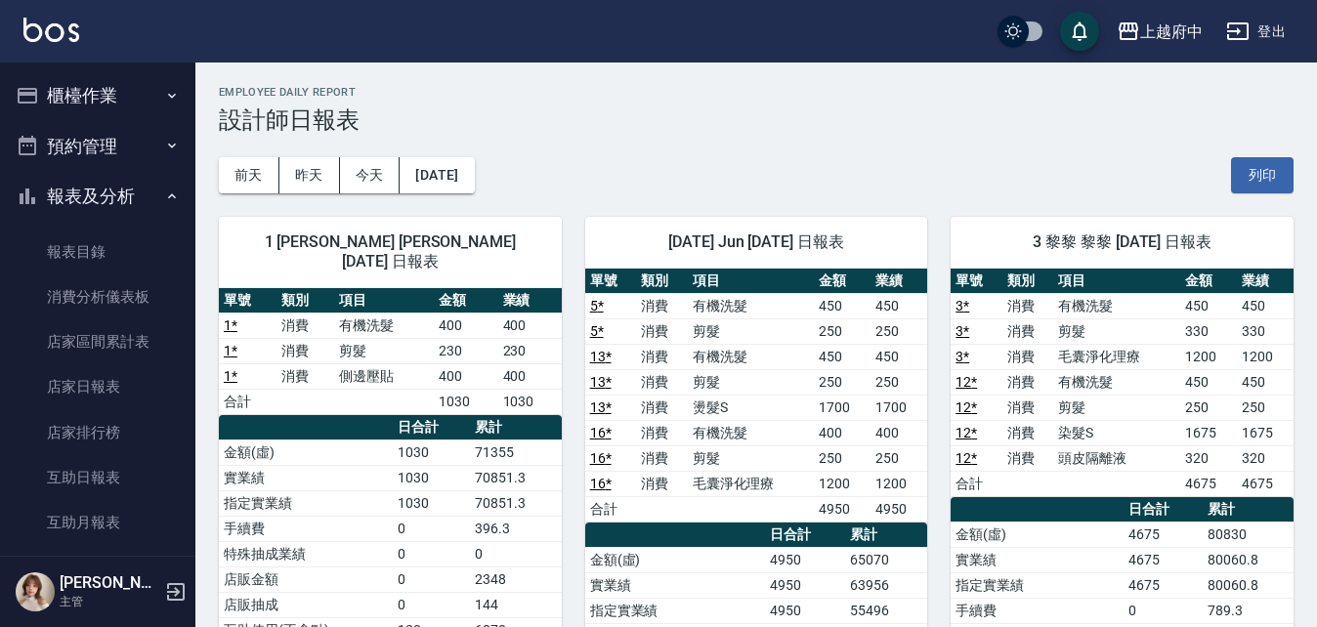
click at [117, 94] on button "櫃檯作業" at bounding box center [98, 95] width 180 height 51
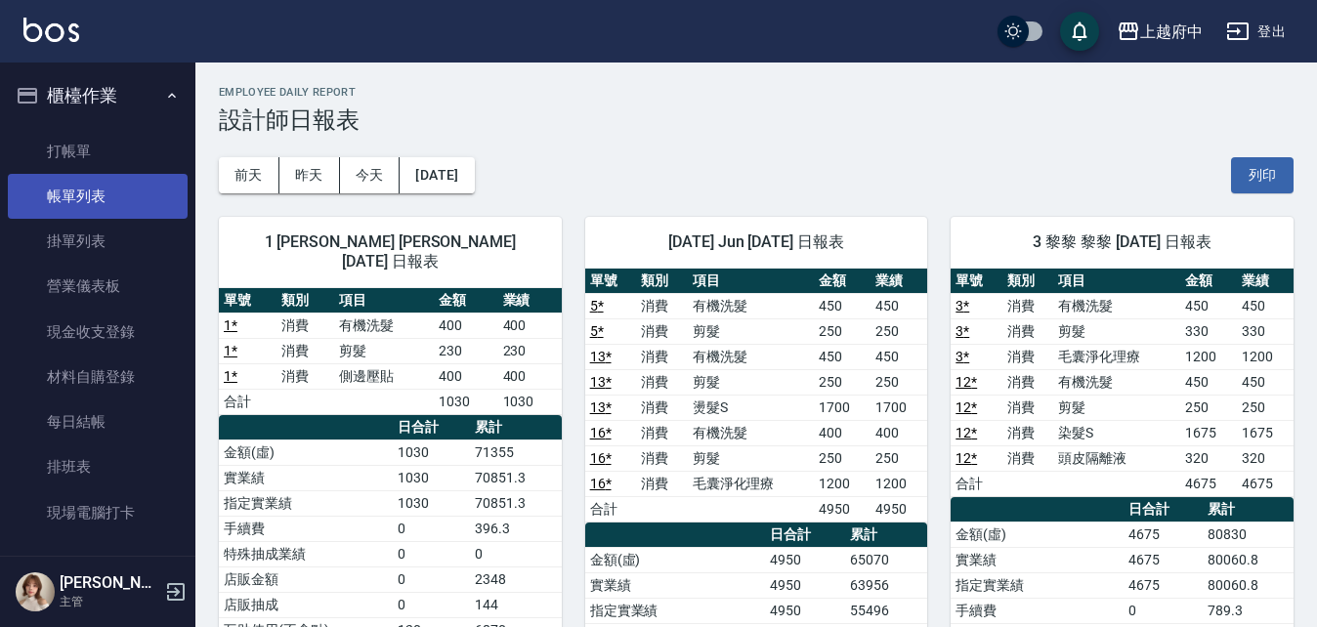
click at [76, 196] on link "帳單列表" at bounding box center [98, 196] width 180 height 45
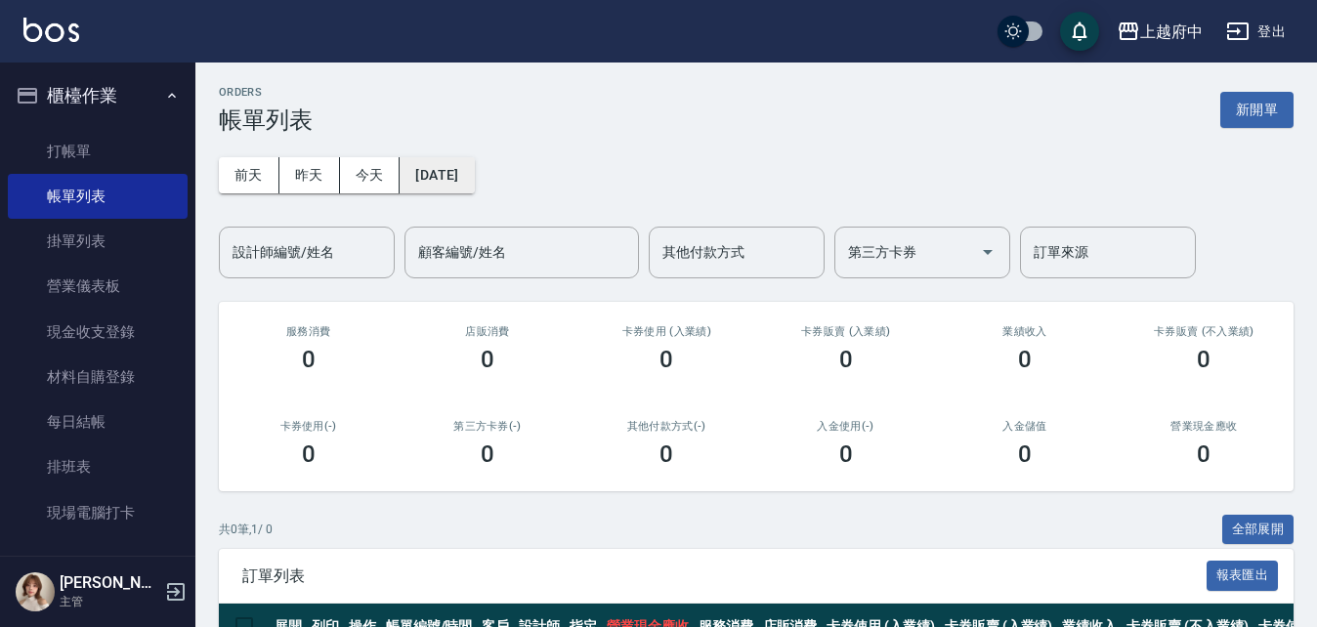
click at [445, 168] on button "[DATE]" at bounding box center [436, 175] width 74 height 36
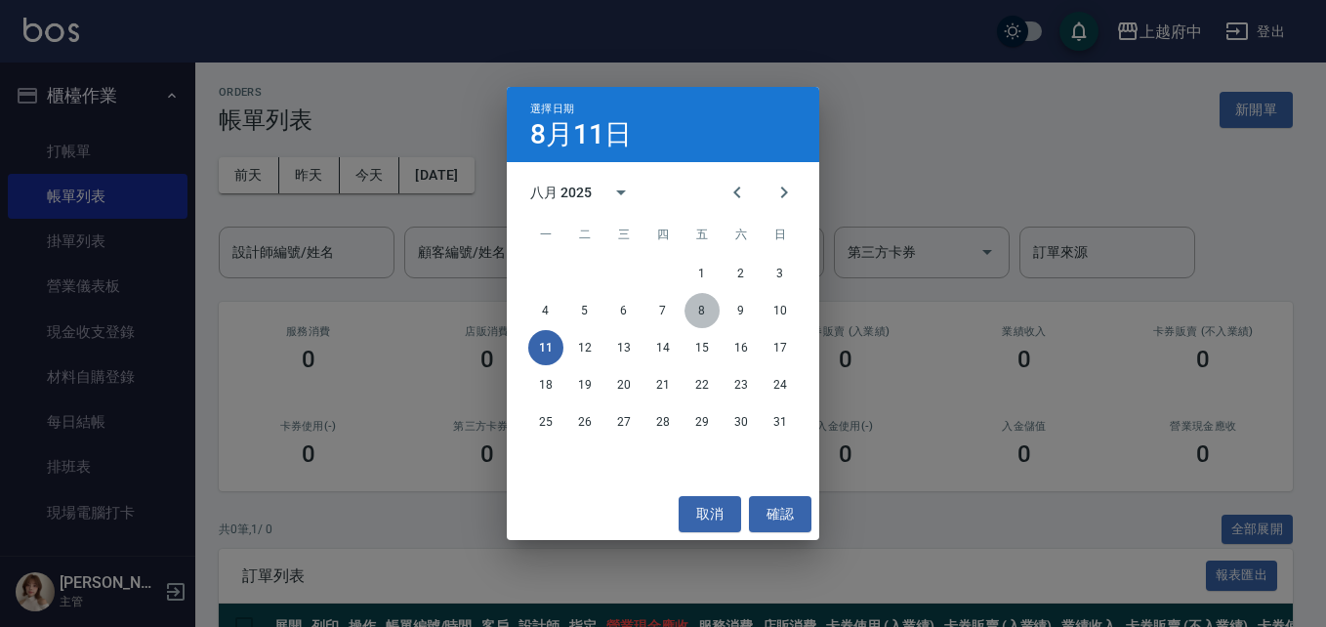
click at [711, 314] on button "8" at bounding box center [702, 310] width 35 height 35
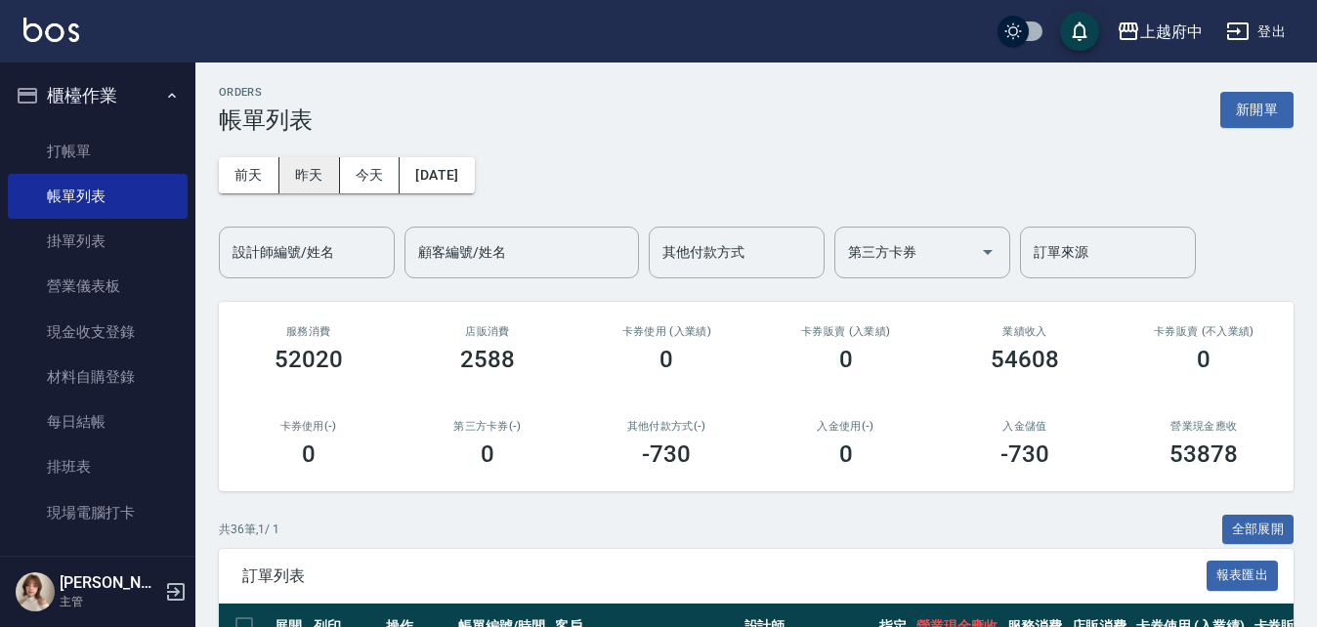
click at [315, 175] on button "昨天" at bounding box center [309, 175] width 61 height 36
click at [313, 179] on button "昨天" at bounding box center [309, 175] width 61 height 36
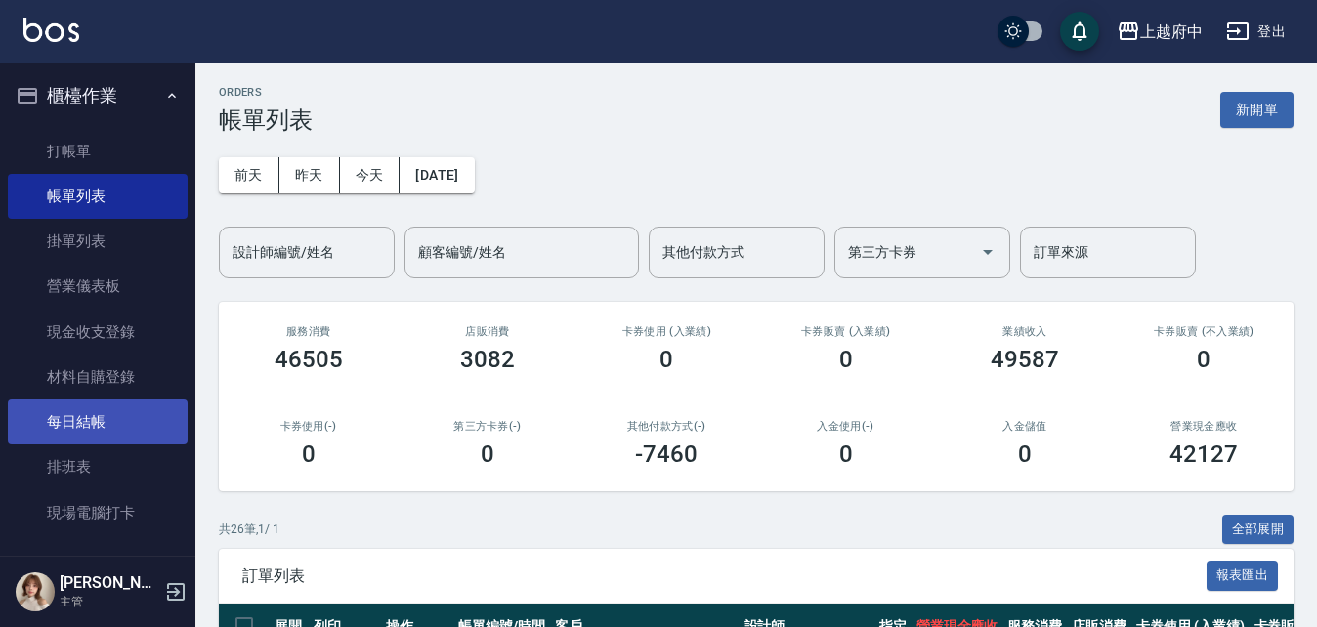
click at [84, 421] on link "每日結帳" at bounding box center [98, 421] width 180 height 45
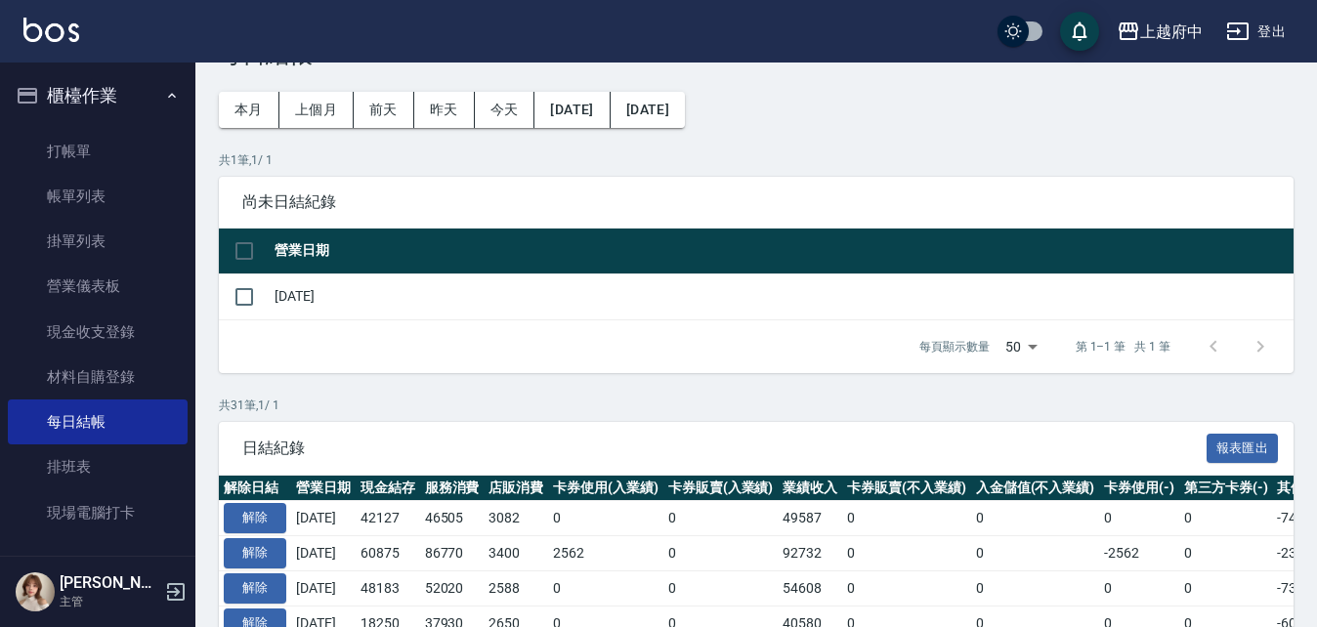
scroll to position [98, 0]
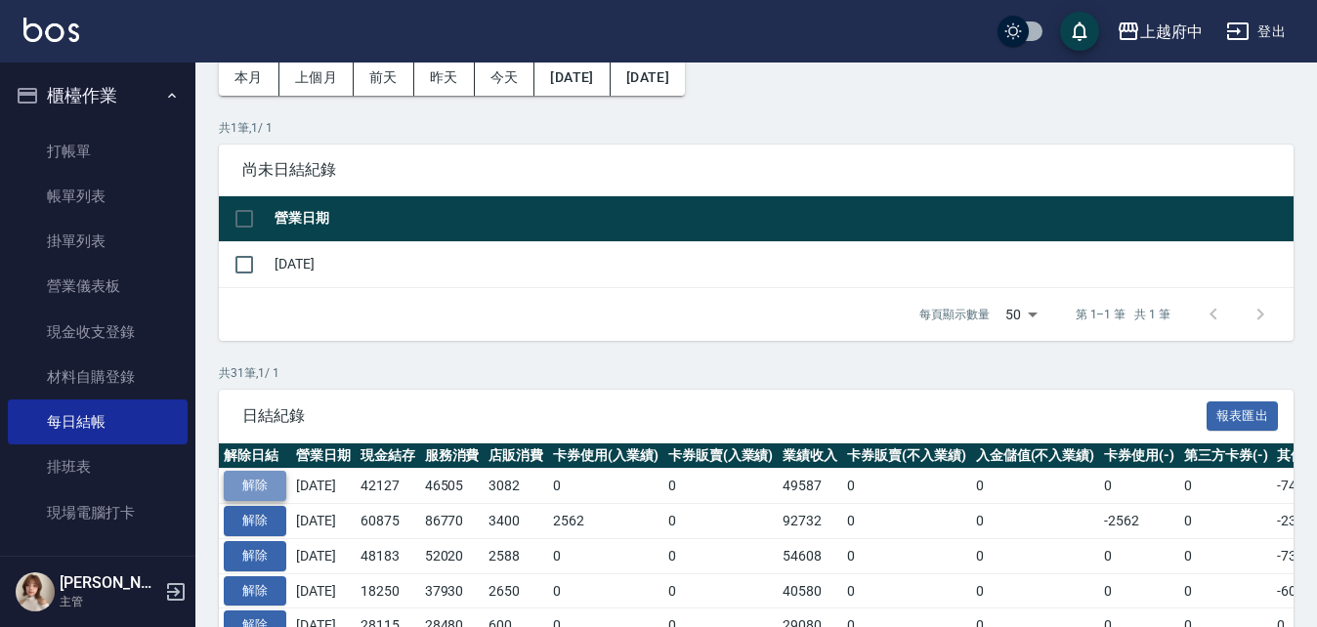
click at [266, 485] on button "解除" at bounding box center [255, 486] width 63 height 30
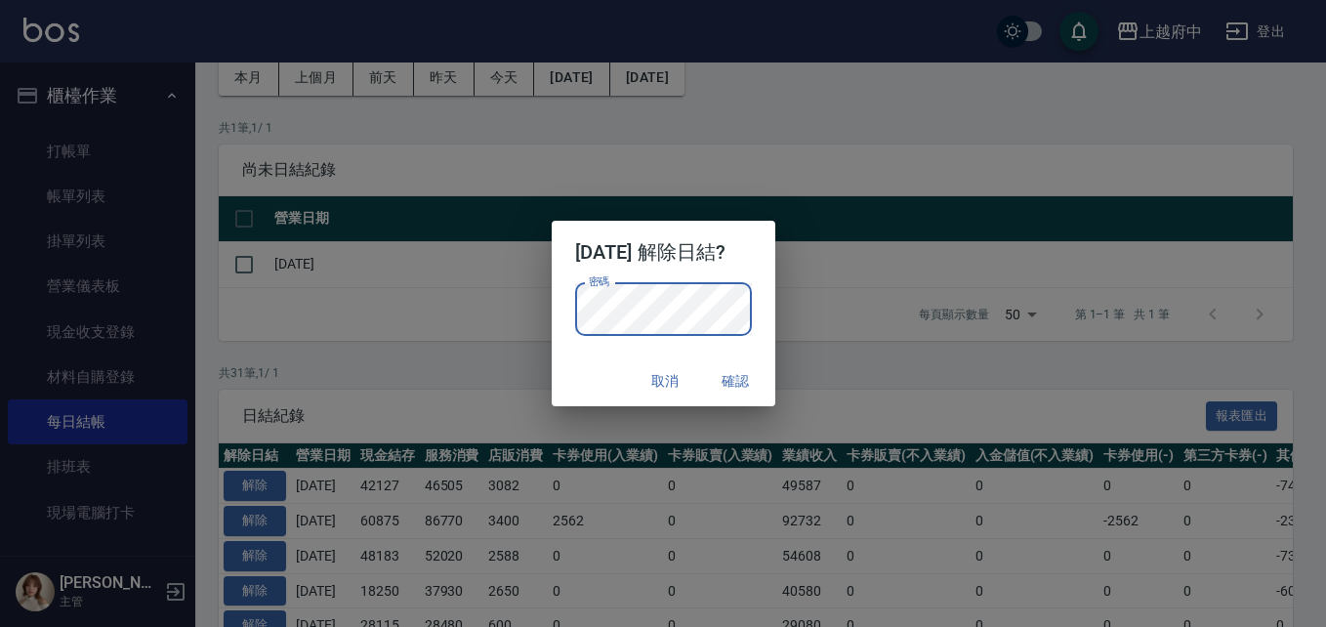
click at [753, 378] on button "確認" at bounding box center [736, 381] width 63 height 36
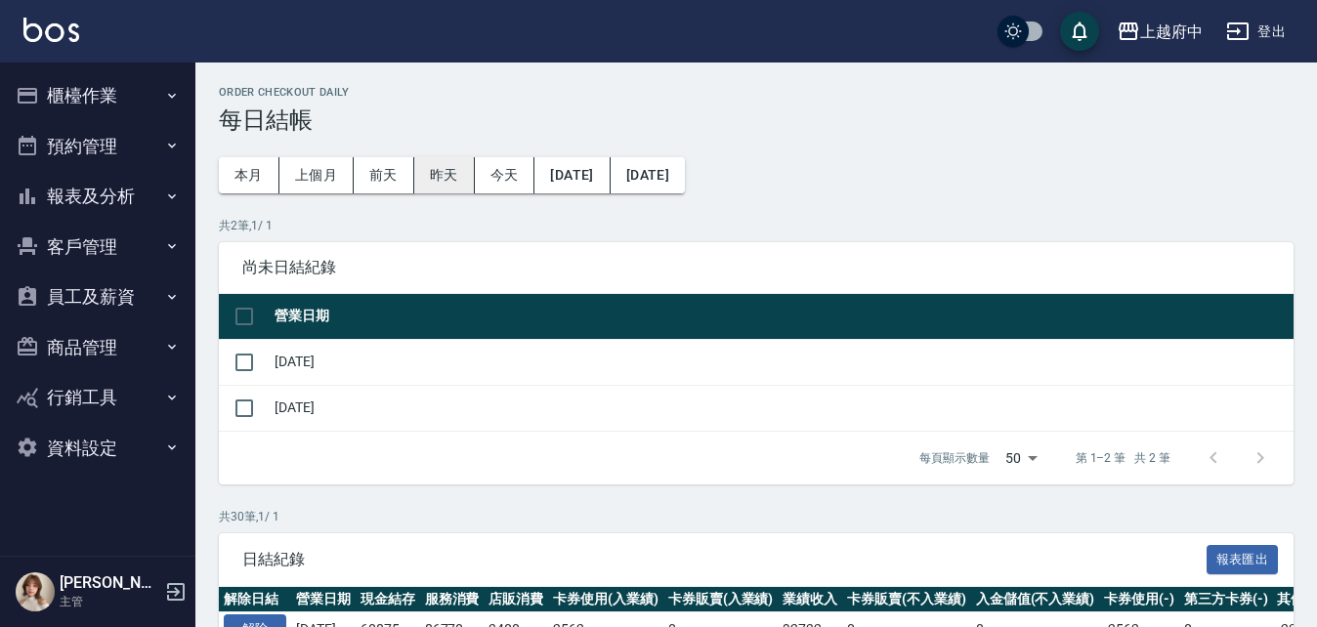
click at [446, 175] on button "昨天" at bounding box center [444, 175] width 61 height 36
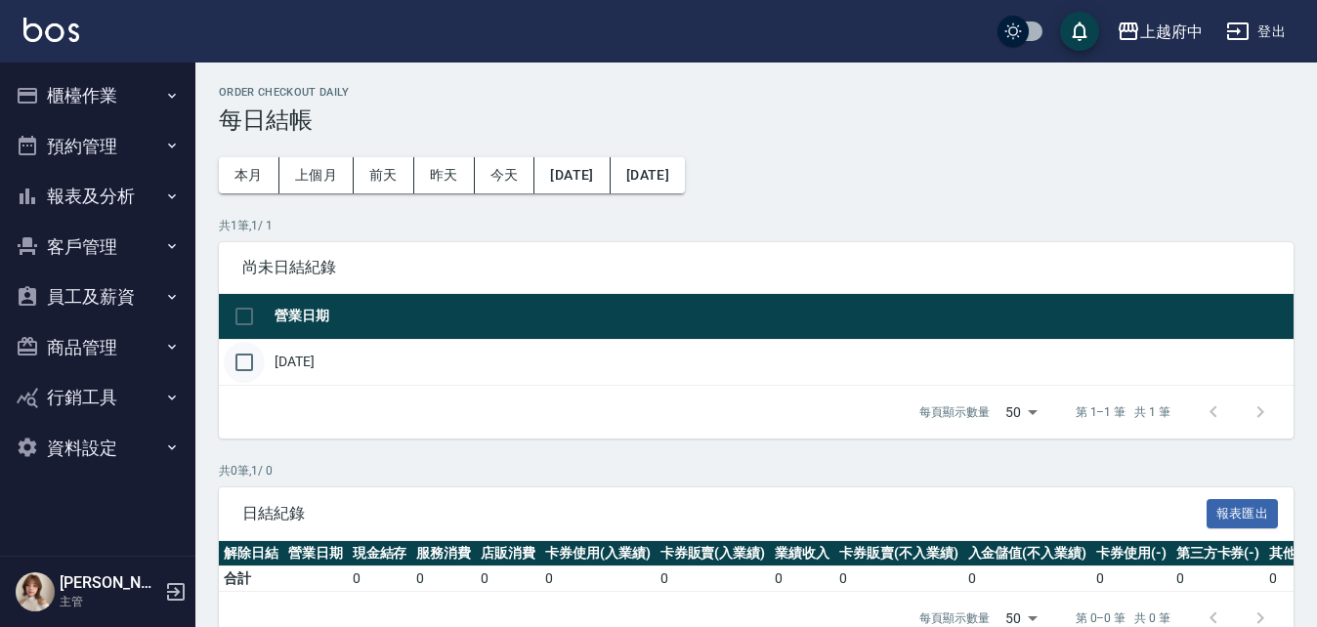
click at [241, 359] on input "checkbox" at bounding box center [244, 362] width 41 height 41
checkbox input "true"
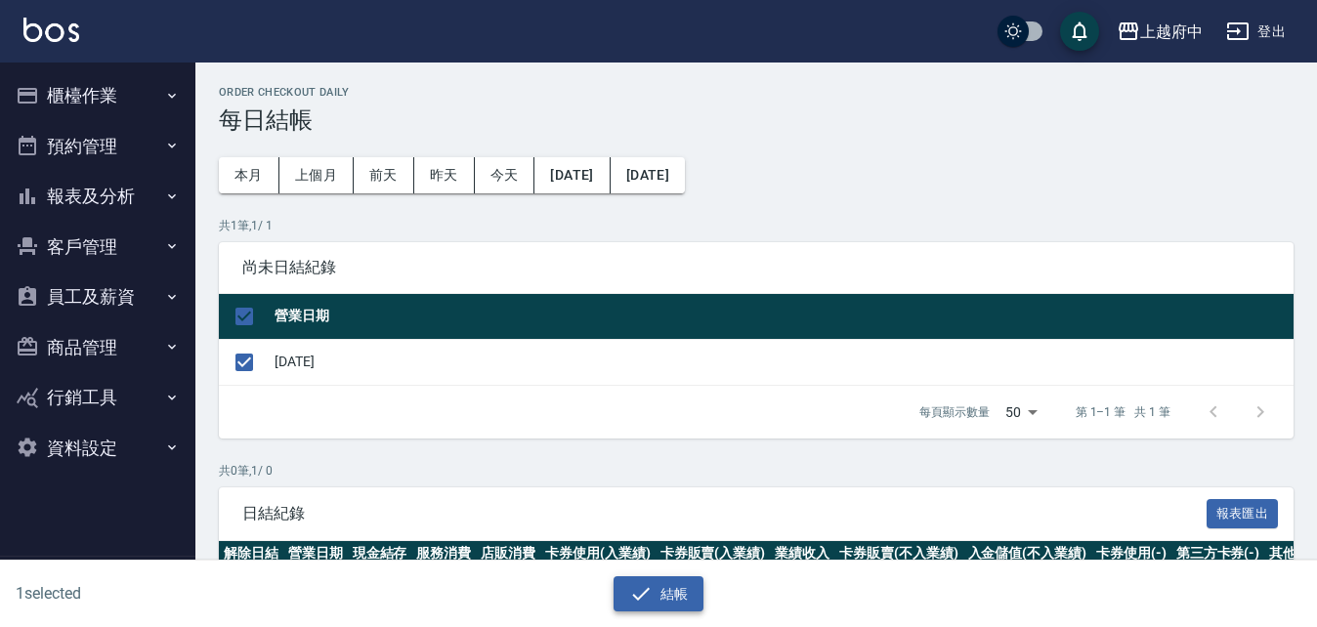
click at [648, 592] on icon "button" at bounding box center [640, 593] width 23 height 23
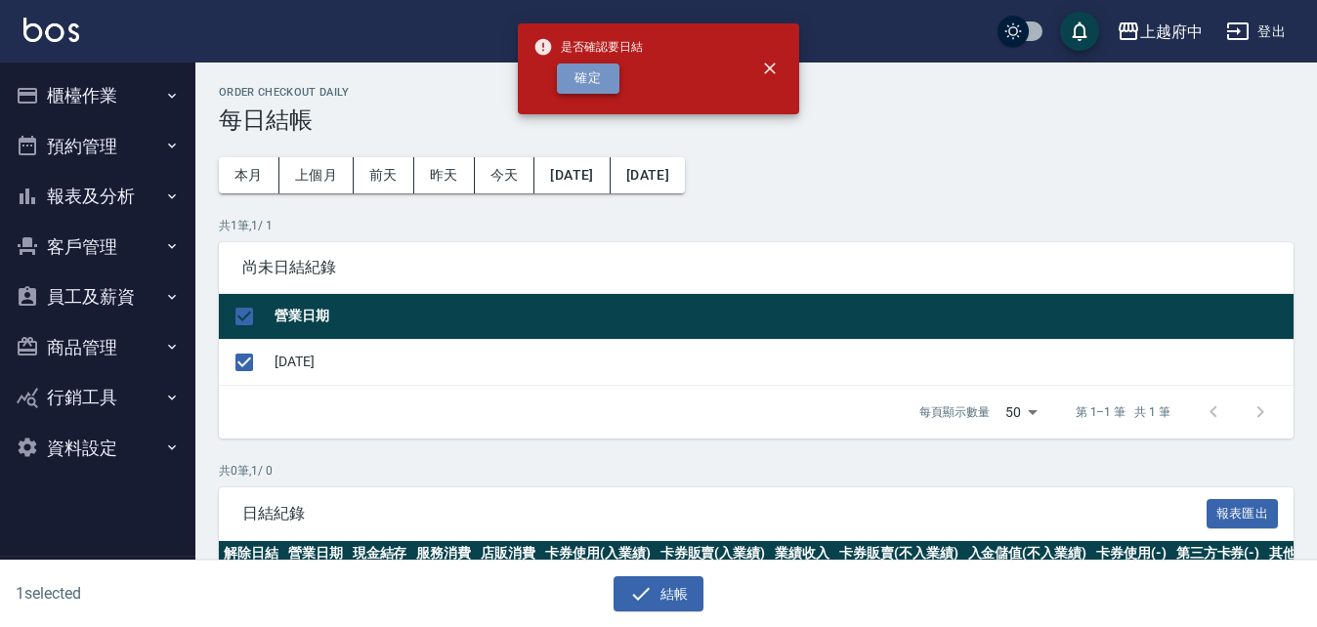
click at [584, 76] on button "確定" at bounding box center [588, 78] width 63 height 30
checkbox input "false"
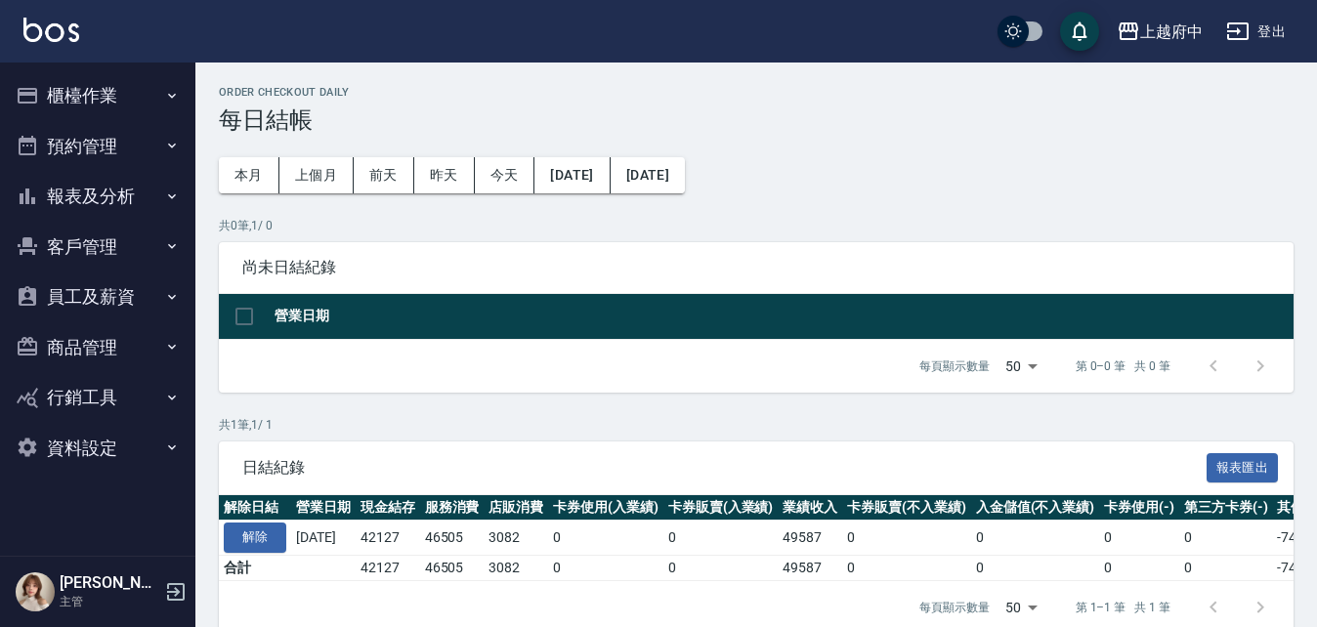
click at [52, 90] on button "櫃檯作業" at bounding box center [98, 95] width 180 height 51
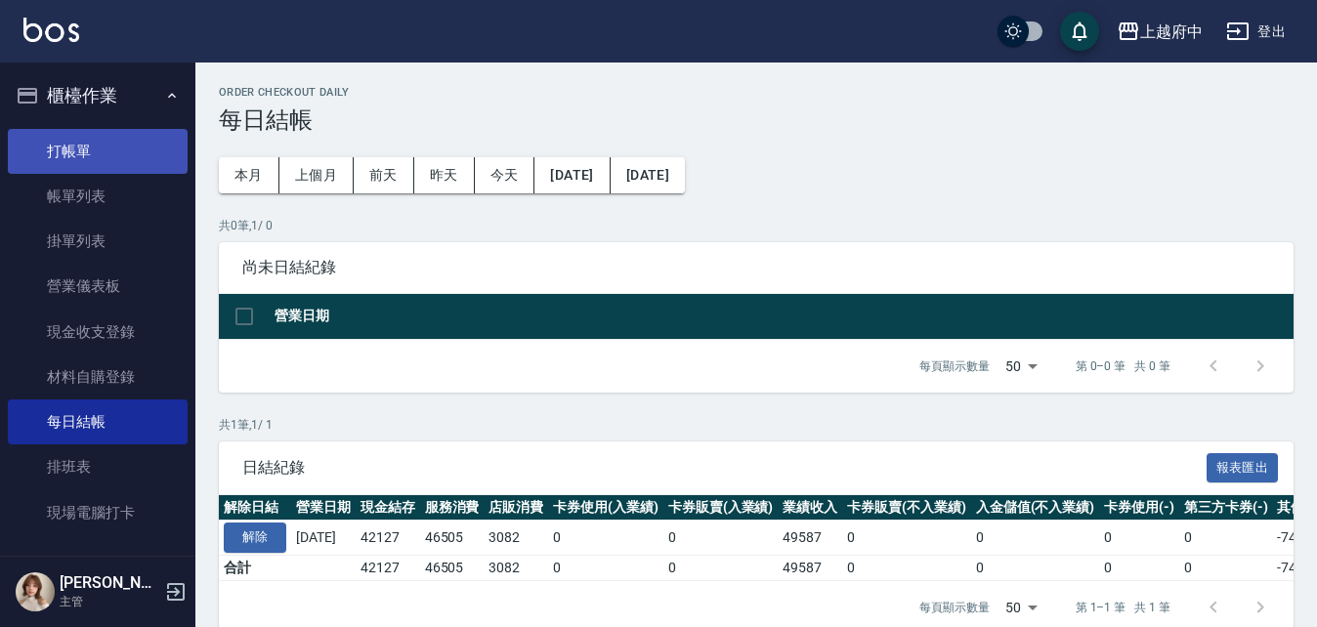
click at [62, 147] on link "打帳單" at bounding box center [98, 151] width 180 height 45
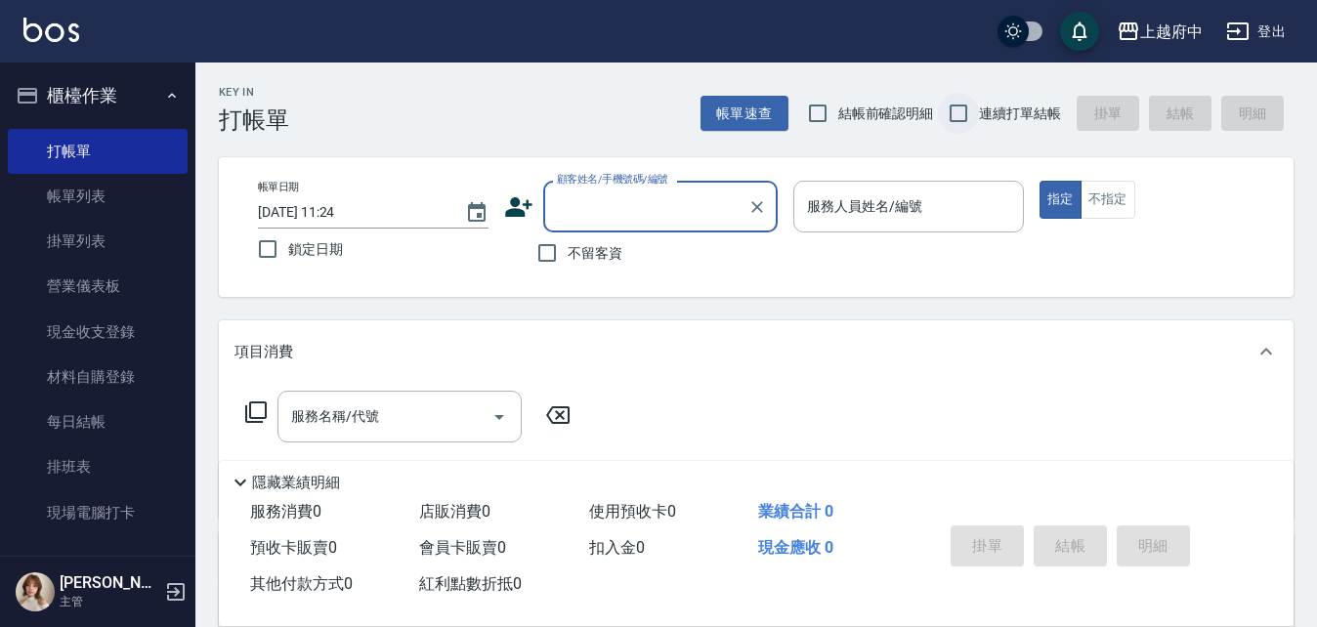
click at [956, 117] on input "連續打單結帳" at bounding box center [958, 113] width 41 height 41
checkbox input "true"
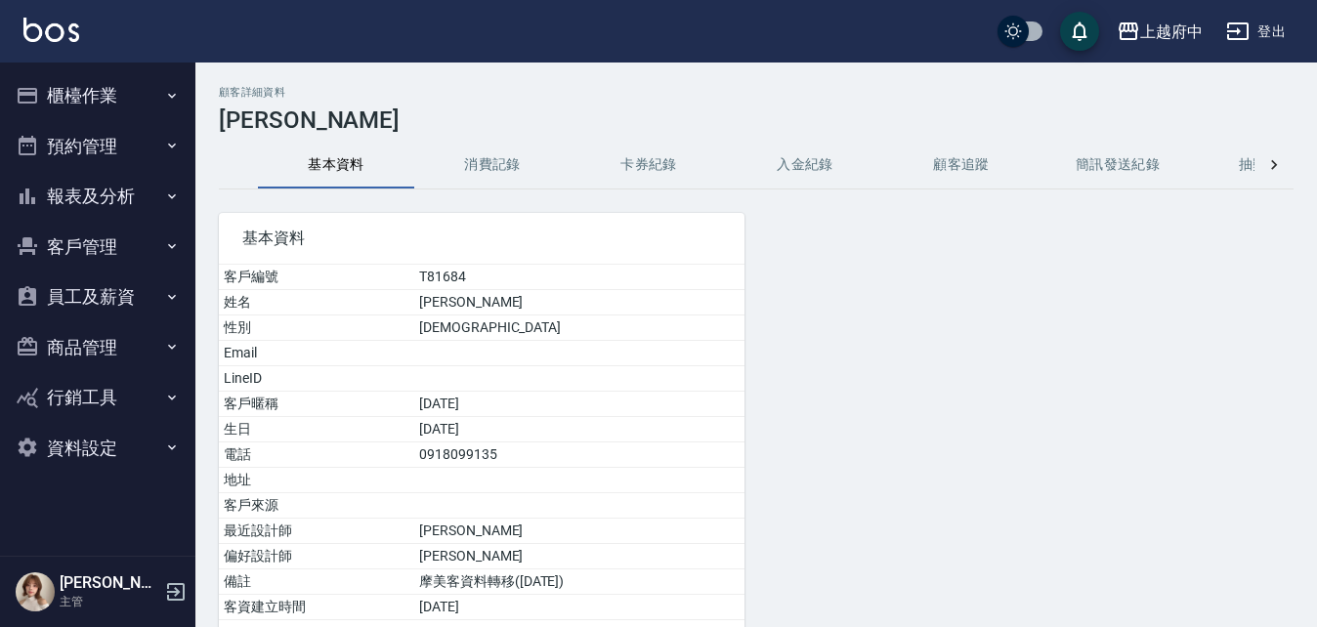
click at [63, 257] on button "客戶管理" at bounding box center [98, 247] width 180 height 51
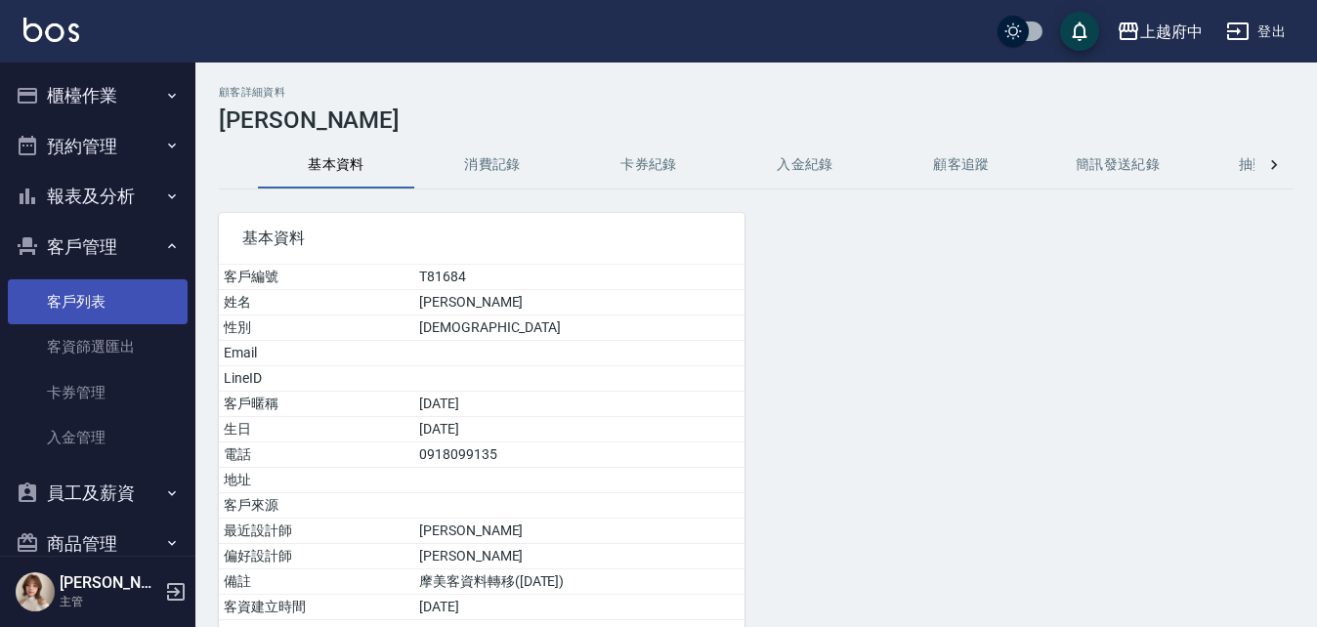
click at [101, 291] on link "客戶列表" at bounding box center [98, 301] width 180 height 45
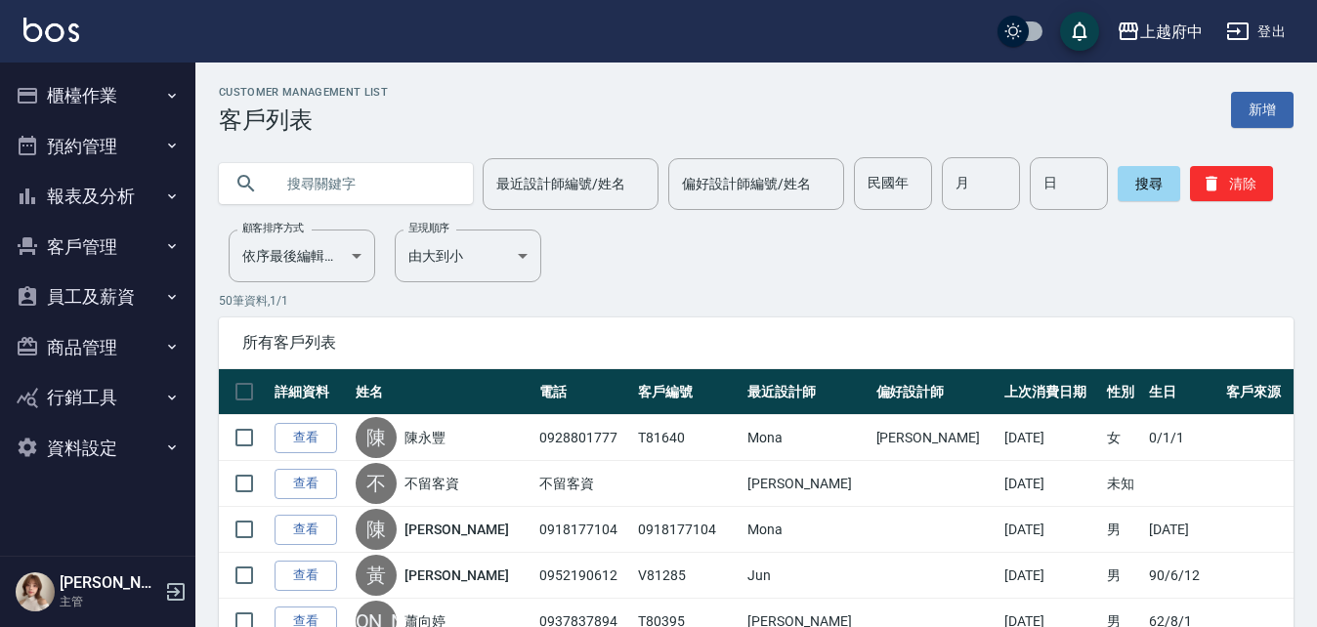
click at [86, 90] on button "櫃檯作業" at bounding box center [98, 95] width 180 height 51
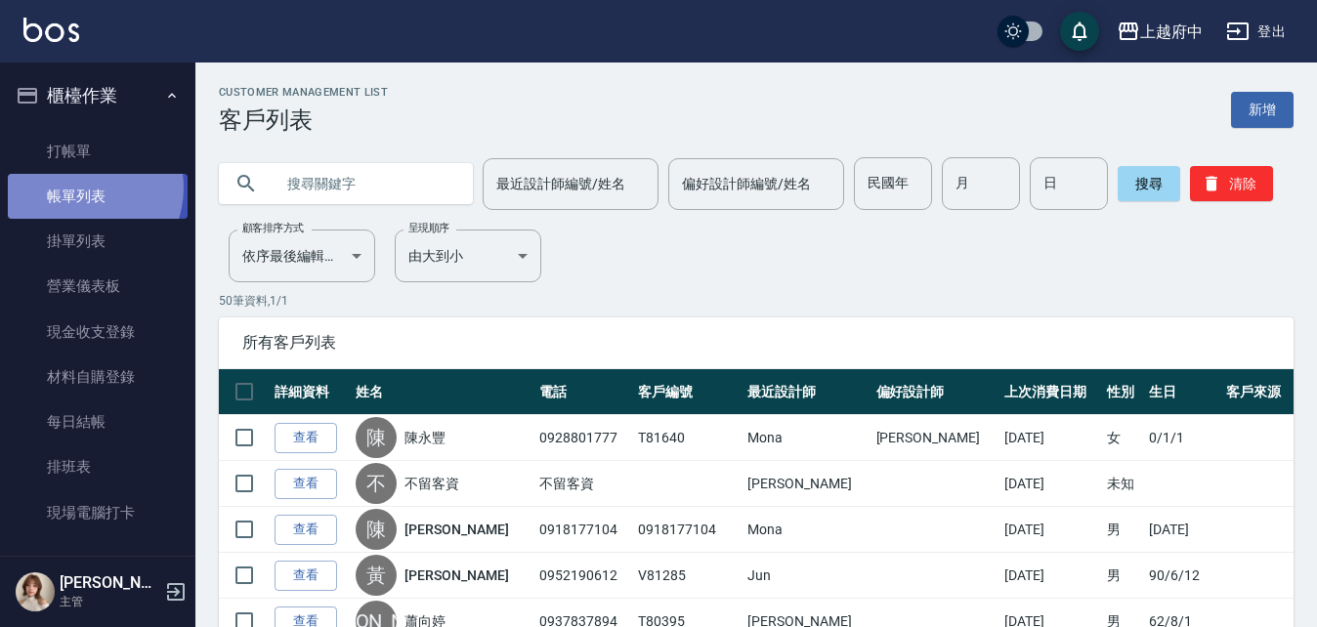
click at [78, 188] on link "帳單列表" at bounding box center [98, 196] width 180 height 45
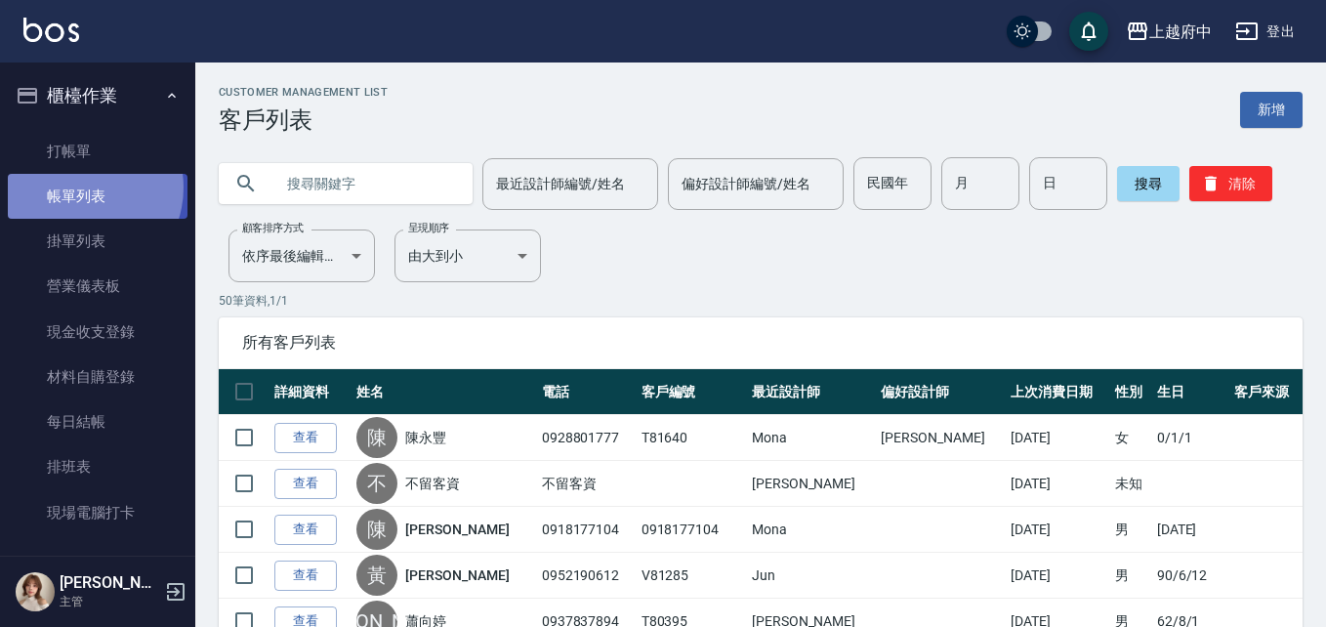
click at [78, 188] on link "帳單列表" at bounding box center [98, 196] width 180 height 45
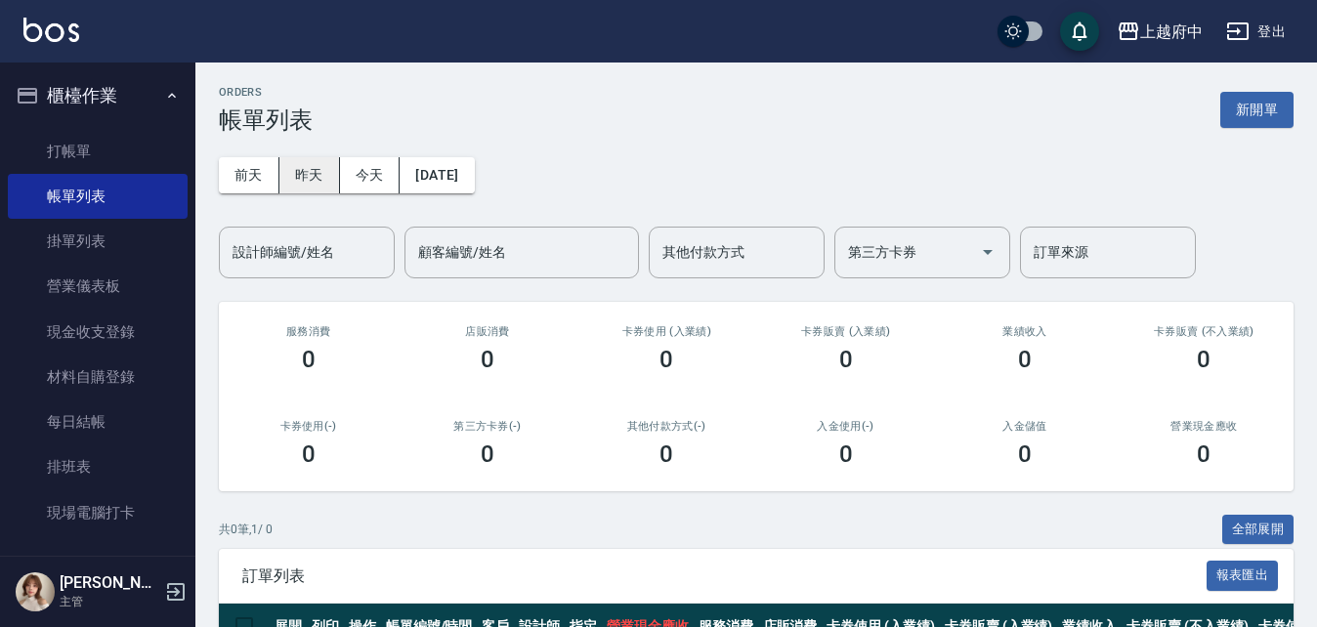
click at [321, 180] on button "昨天" at bounding box center [309, 175] width 61 height 36
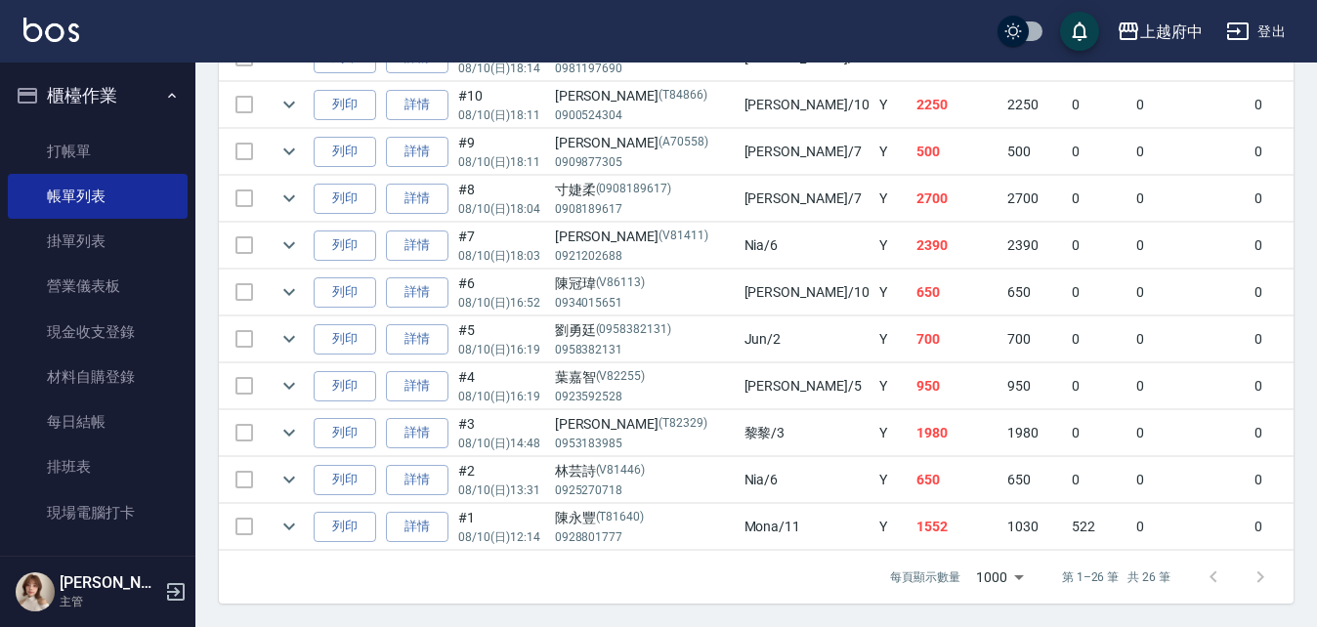
scroll to position [1332, 0]
click at [74, 151] on link "打帳單" at bounding box center [98, 151] width 180 height 45
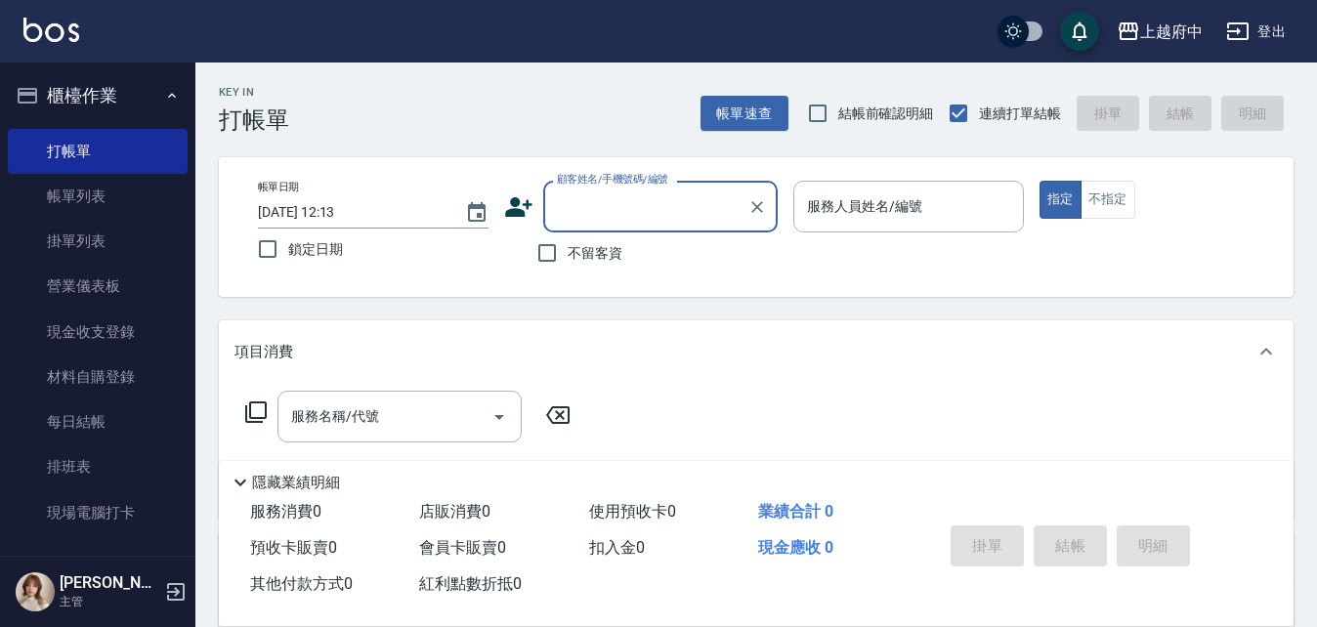
click at [113, 86] on button "櫃檯作業" at bounding box center [98, 95] width 180 height 51
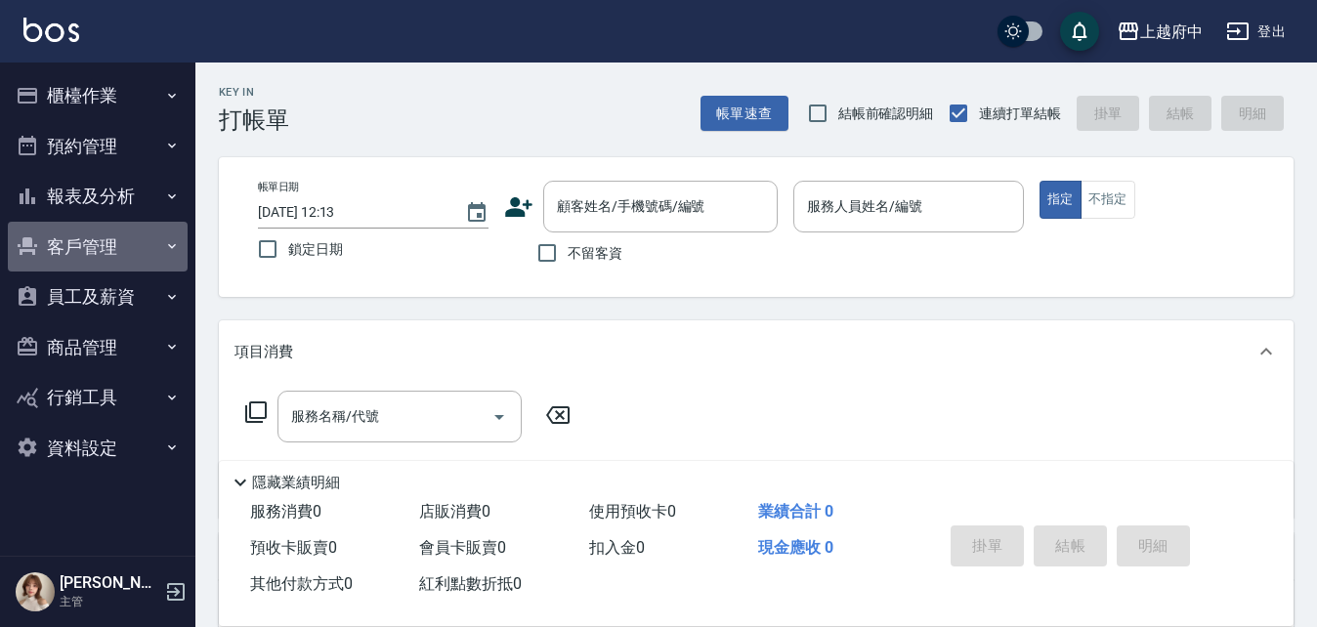
click at [97, 241] on button "客戶管理" at bounding box center [98, 247] width 180 height 51
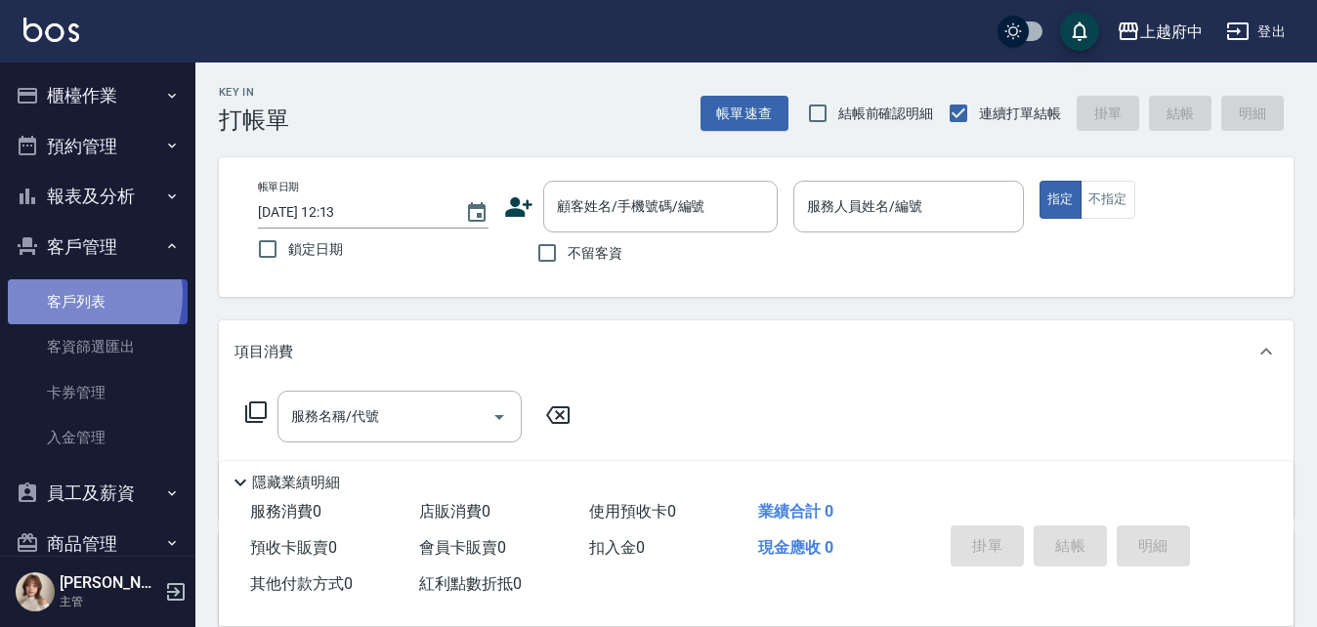
click at [73, 295] on link "客戶列表" at bounding box center [98, 301] width 180 height 45
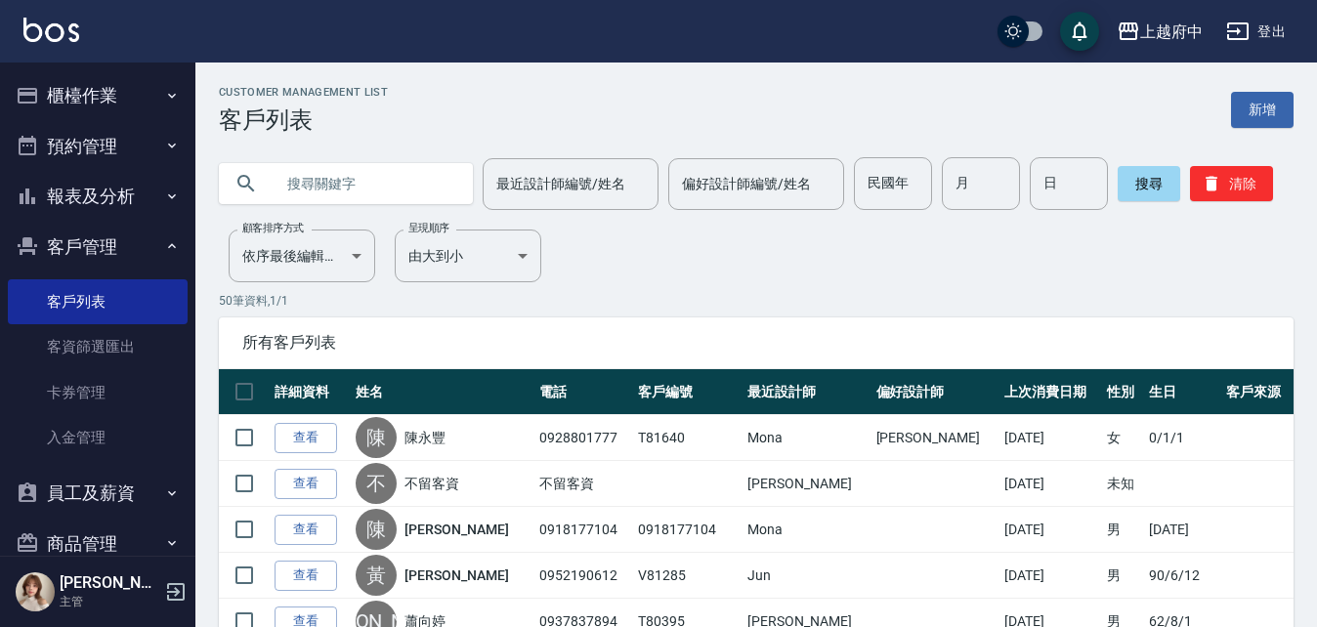
click at [103, 249] on button "客戶管理" at bounding box center [98, 247] width 180 height 51
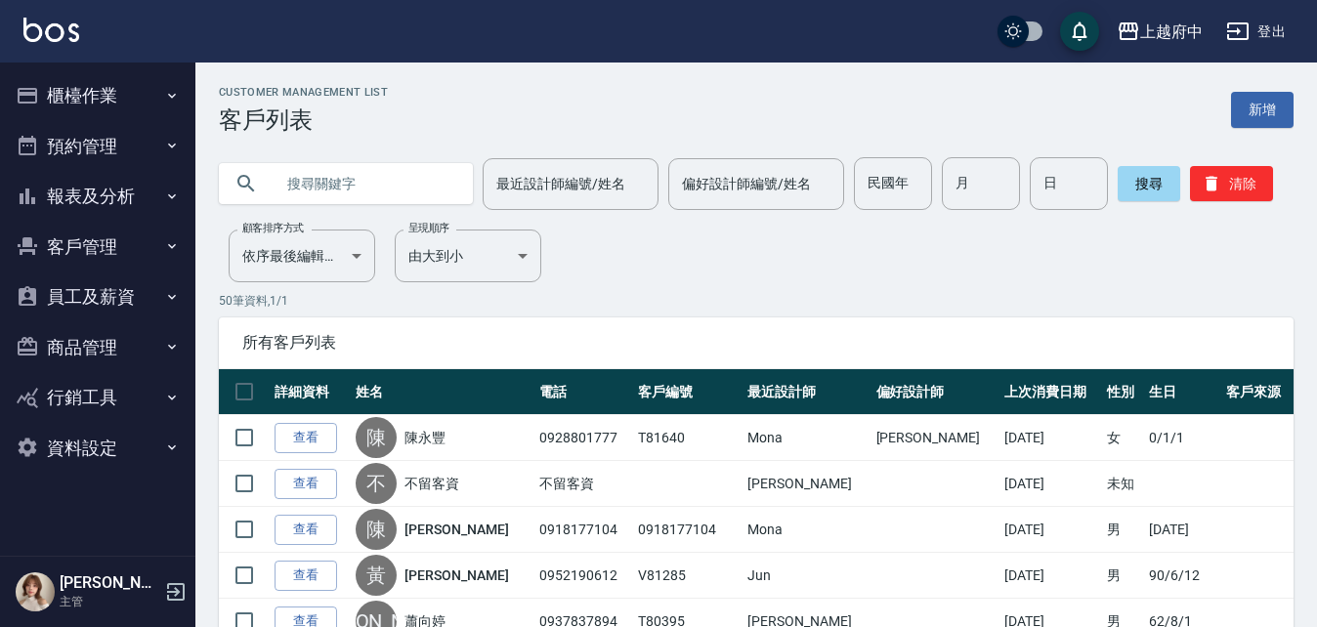
click at [102, 91] on button "櫃檯作業" at bounding box center [98, 95] width 180 height 51
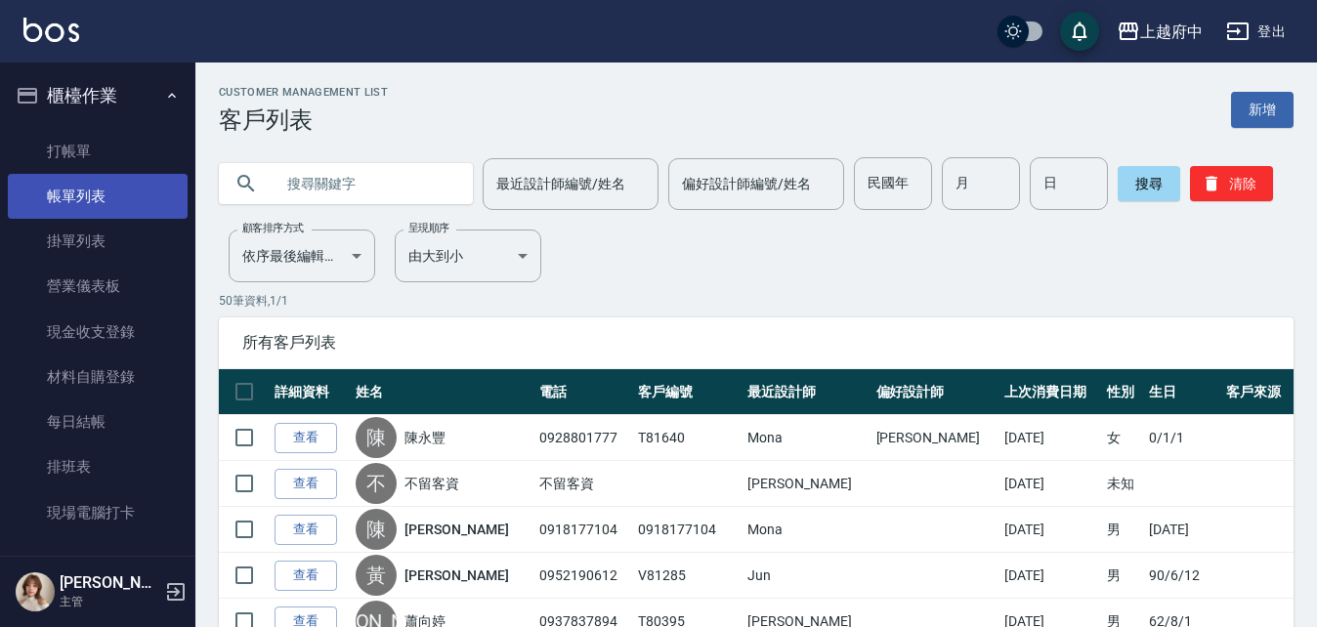
click at [70, 191] on link "帳單列表" at bounding box center [98, 196] width 180 height 45
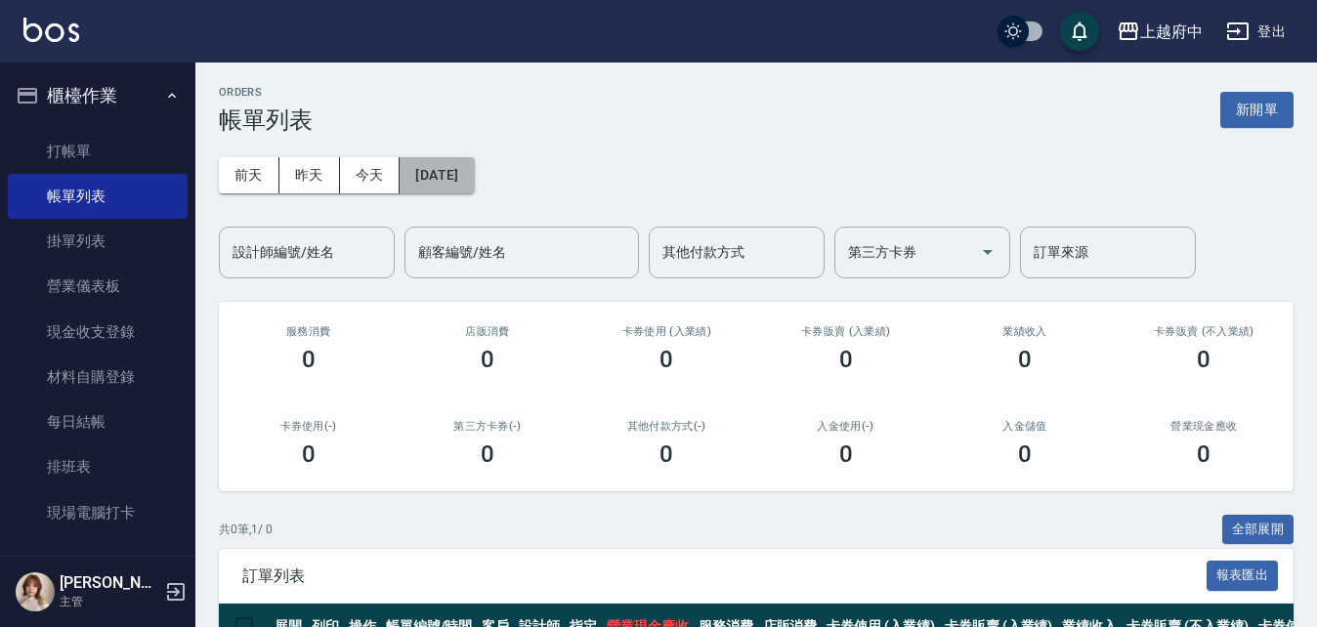
click at [433, 176] on button "[DATE]" at bounding box center [436, 175] width 74 height 36
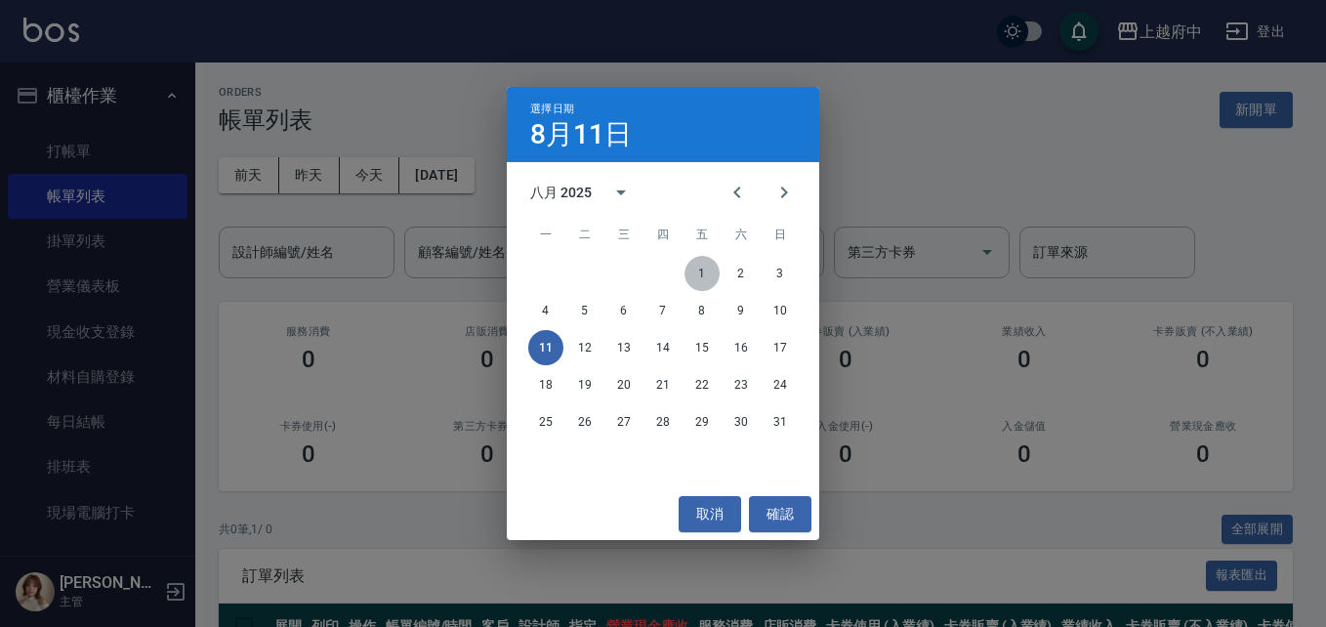
click at [709, 273] on button "1" at bounding box center [702, 273] width 35 height 35
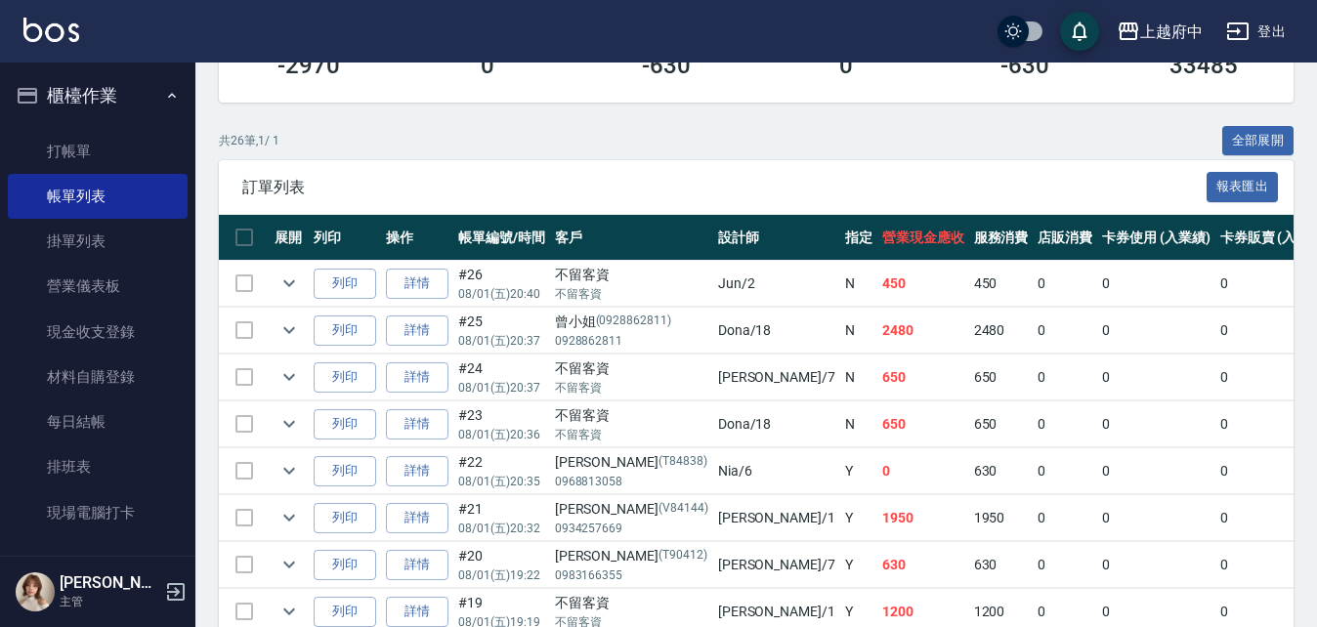
scroll to position [391, 0]
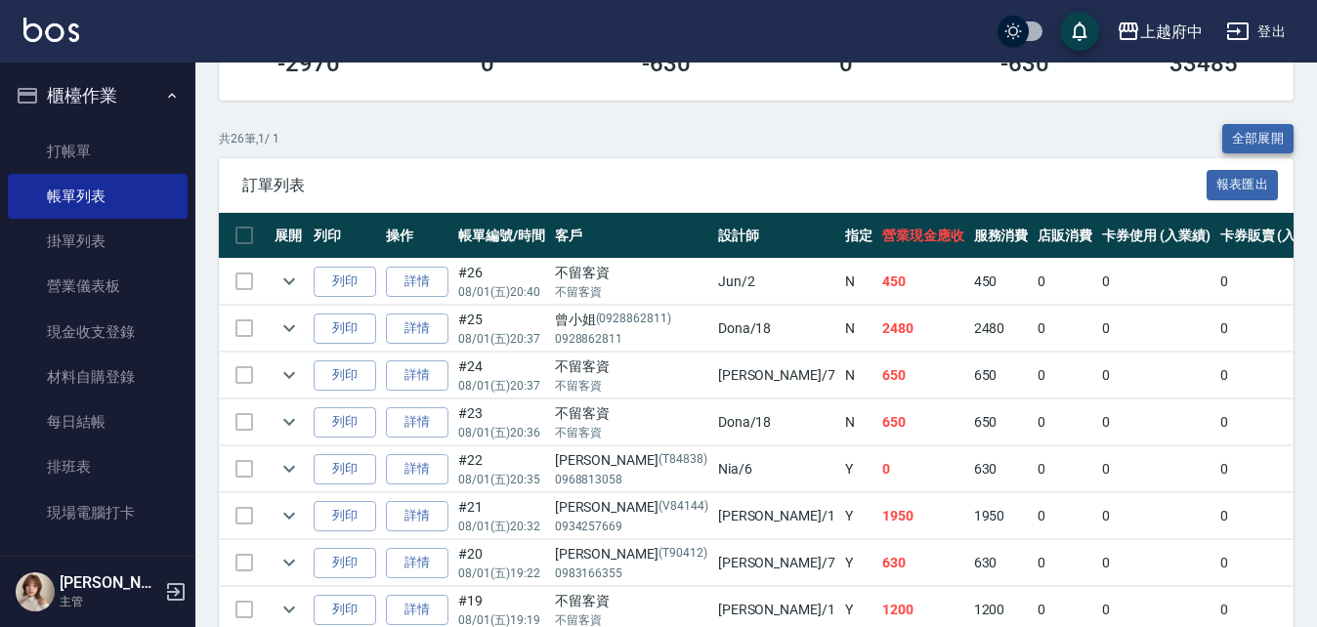
click at [1230, 129] on button "全部展開" at bounding box center [1258, 139] width 72 height 30
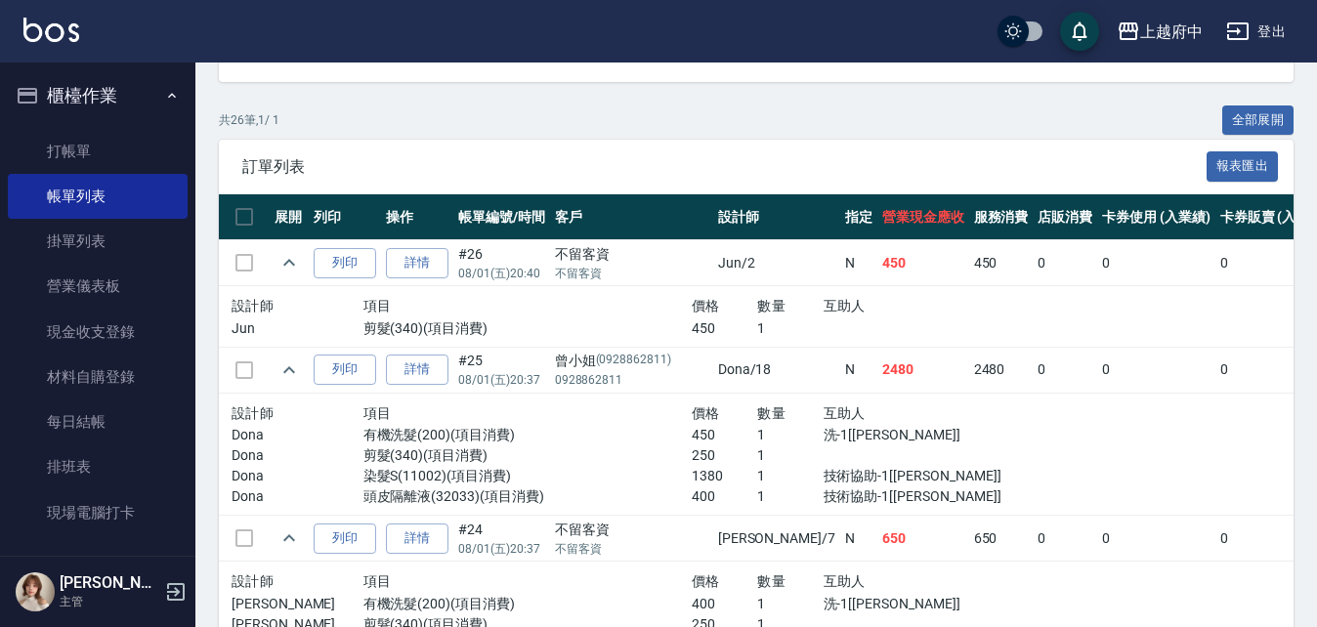
scroll to position [0, 0]
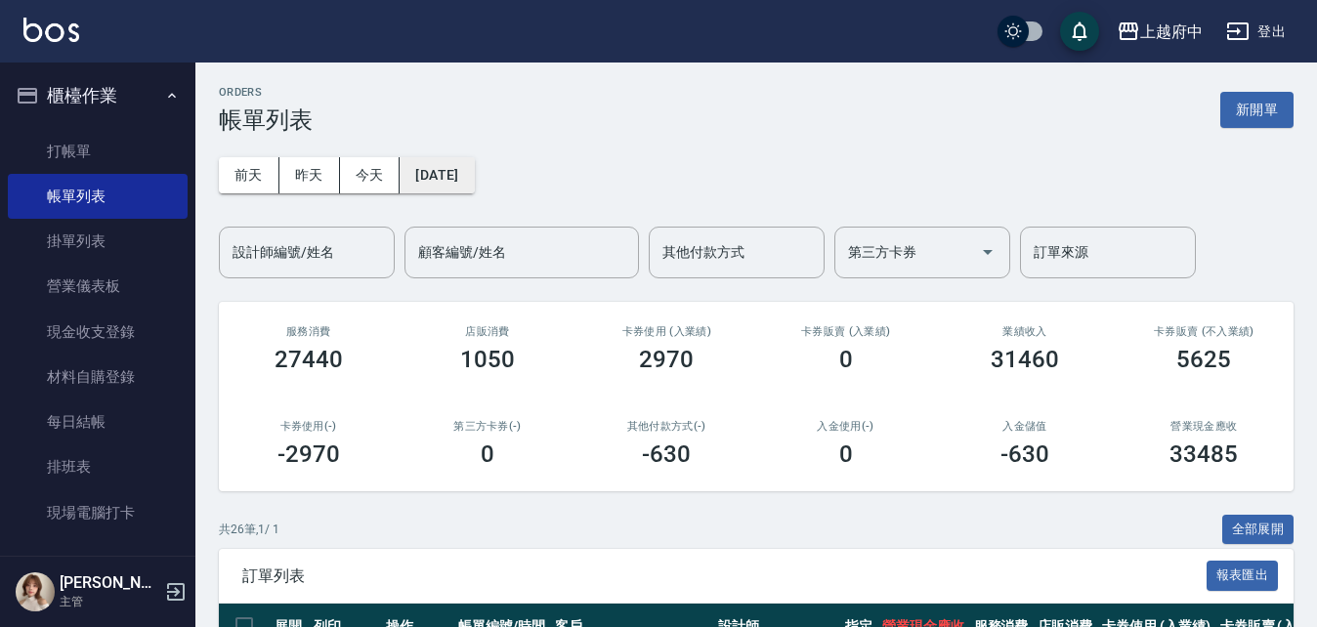
click at [474, 167] on button "[DATE]" at bounding box center [436, 175] width 74 height 36
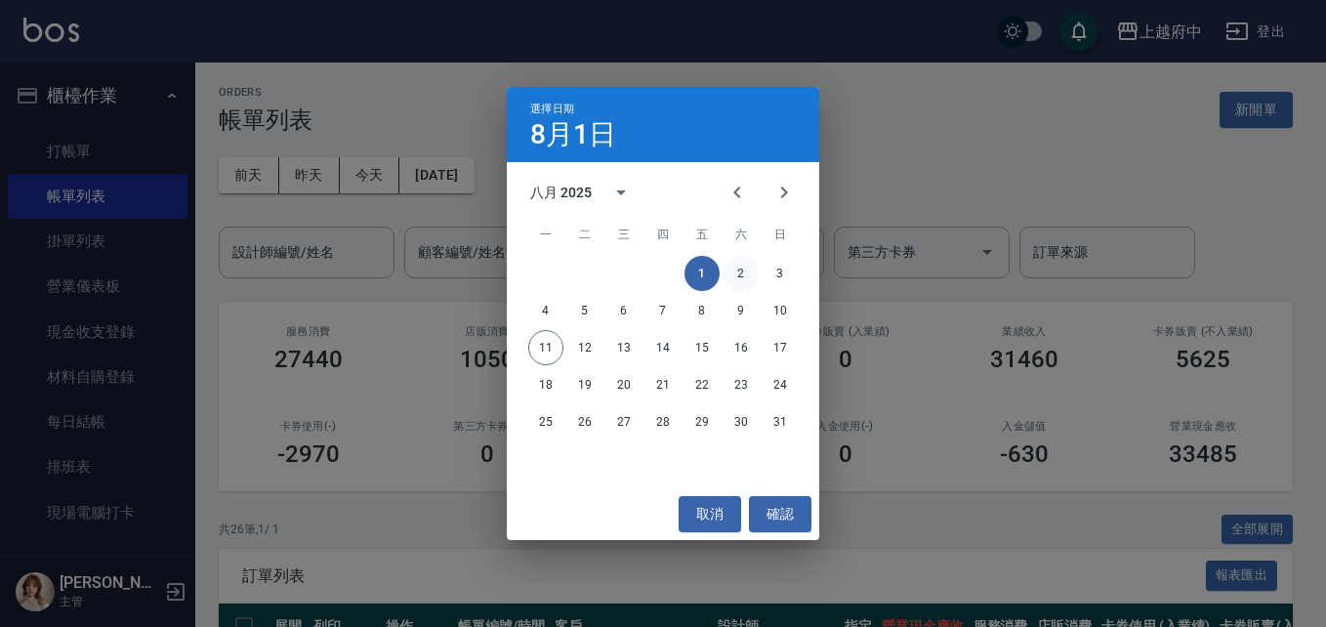
click at [741, 267] on button "2" at bounding box center [741, 273] width 35 height 35
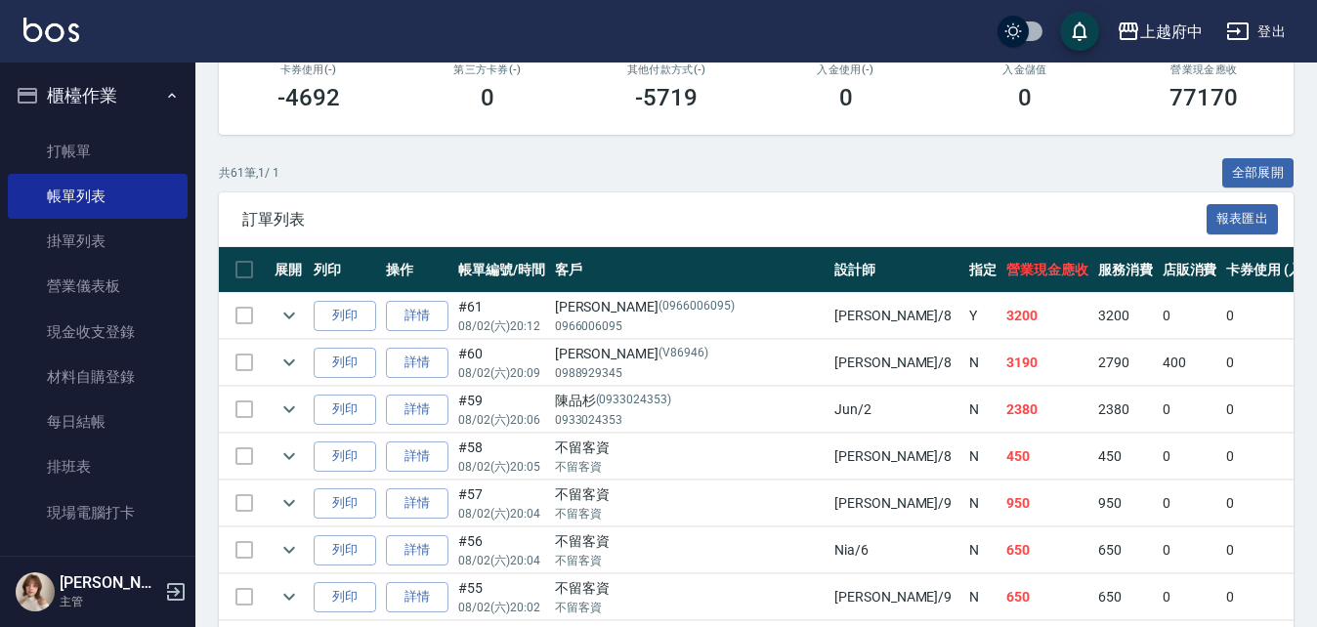
scroll to position [391, 0]
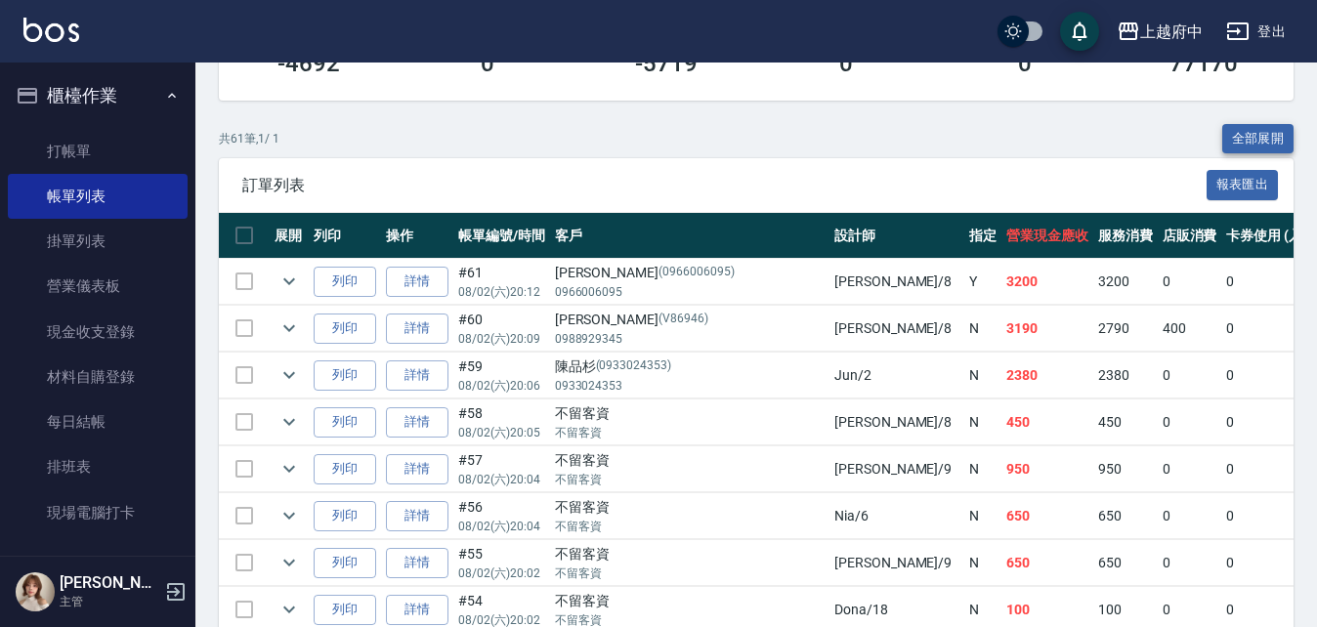
click at [1281, 135] on button "全部展開" at bounding box center [1258, 139] width 72 height 30
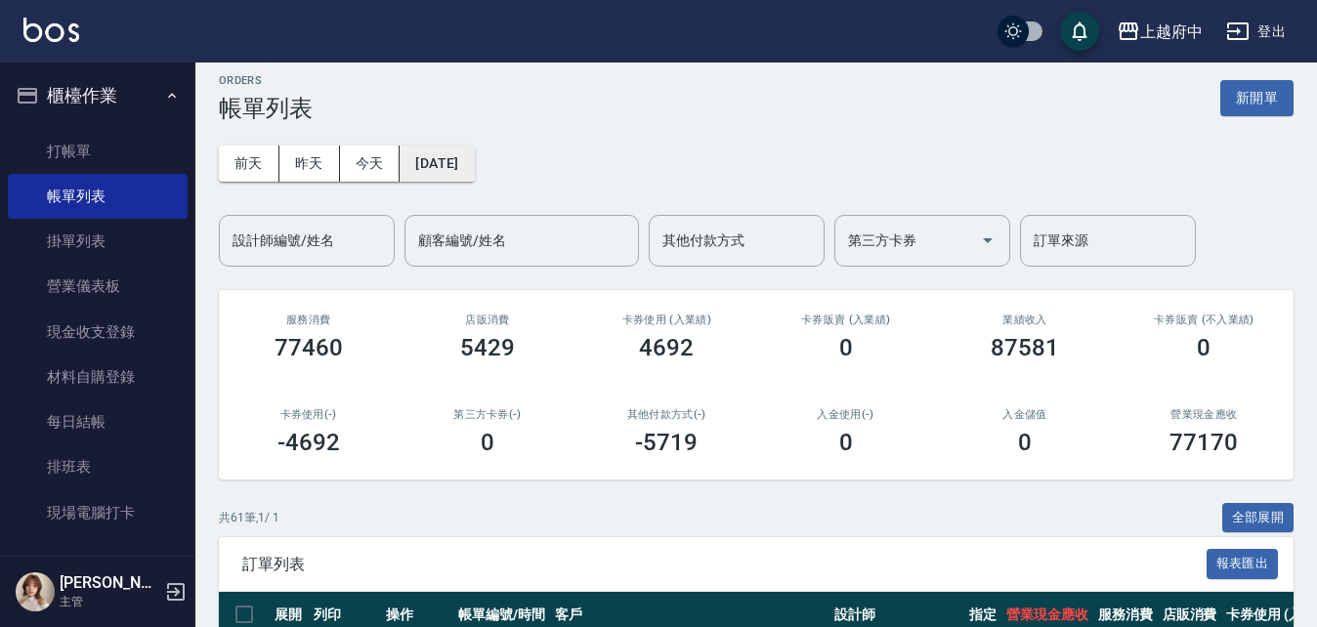
scroll to position [0, 0]
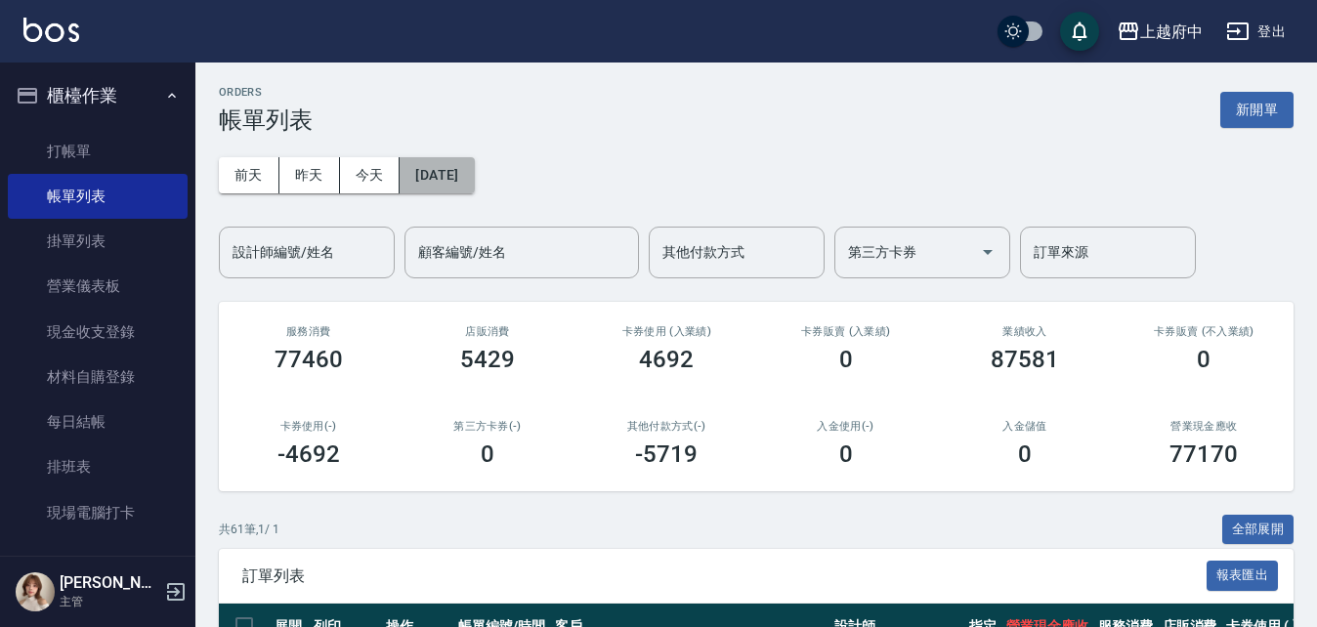
click at [456, 170] on button "2025/08/02" at bounding box center [436, 175] width 74 height 36
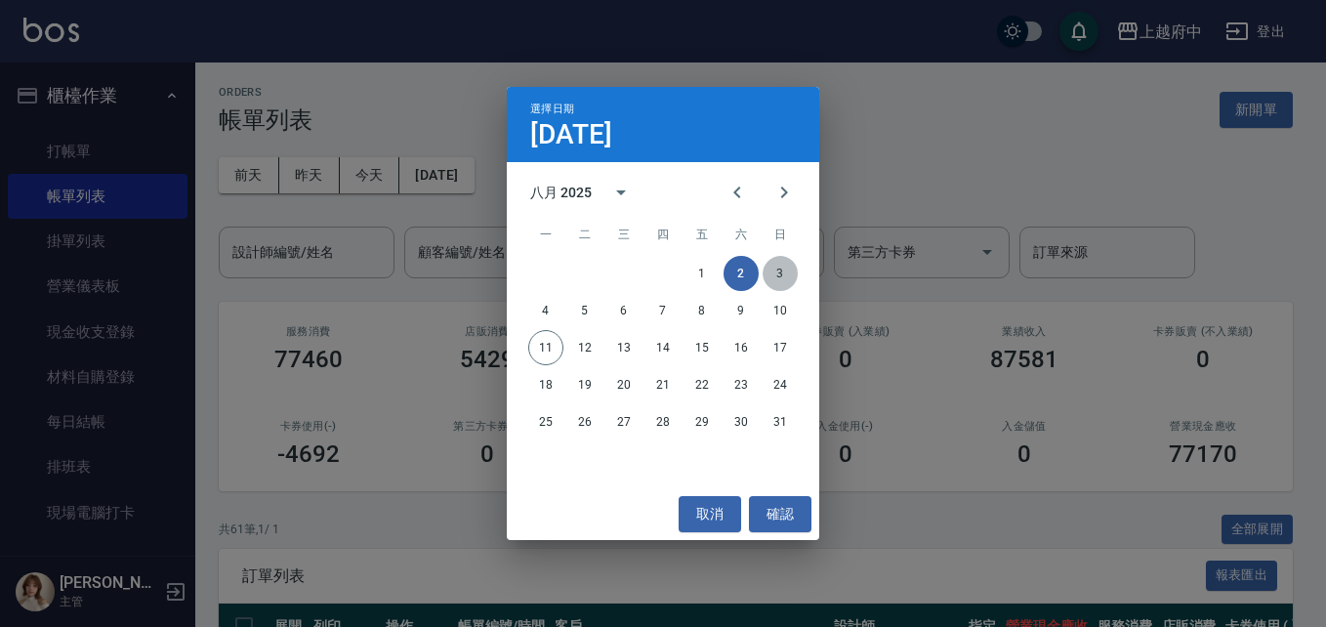
click at [781, 271] on button "3" at bounding box center [780, 273] width 35 height 35
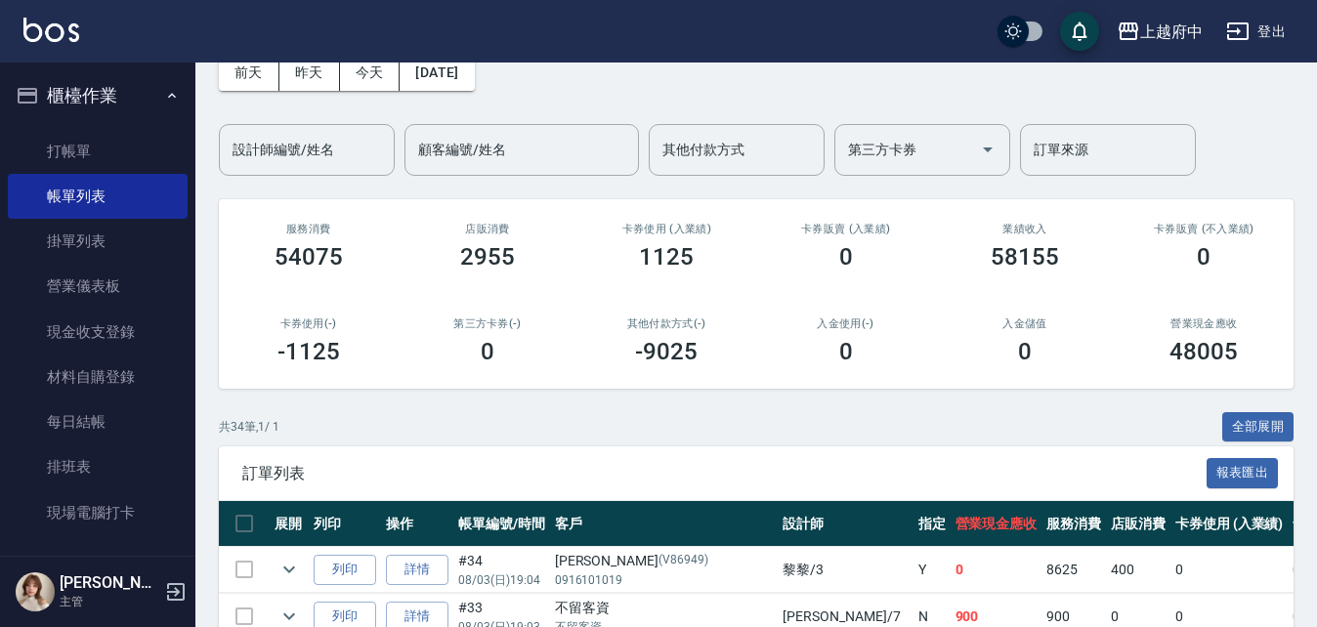
scroll to position [195, 0]
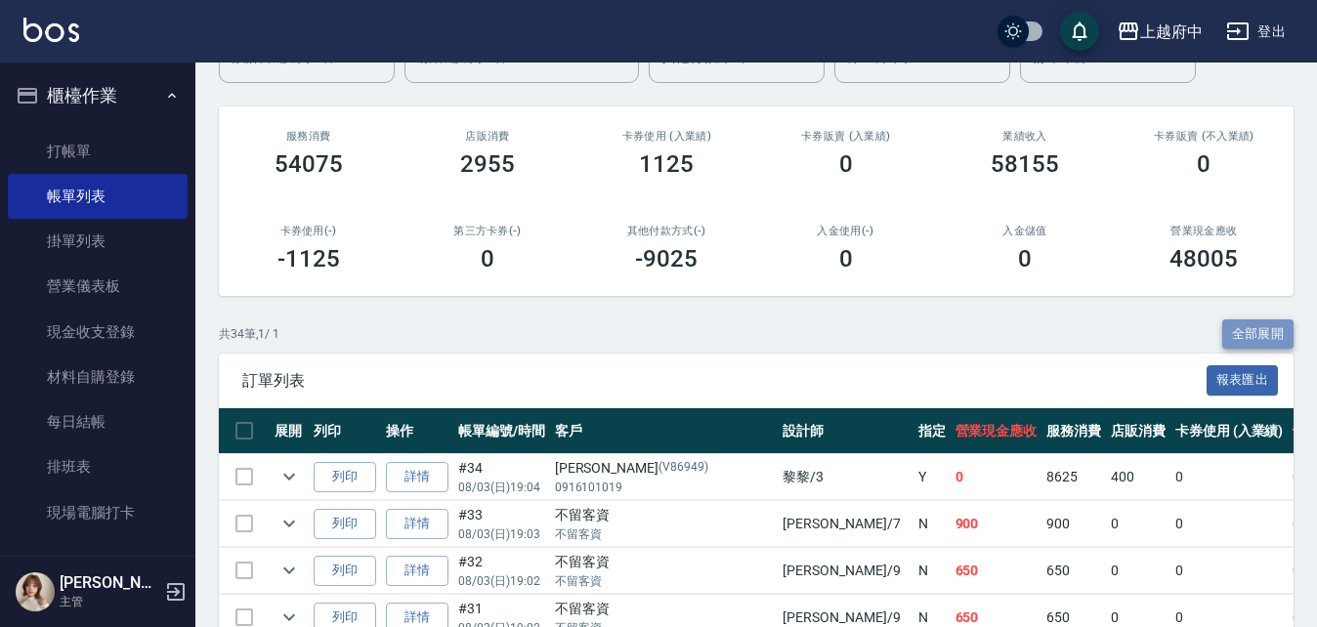
click at [1260, 341] on button "全部展開" at bounding box center [1258, 334] width 72 height 30
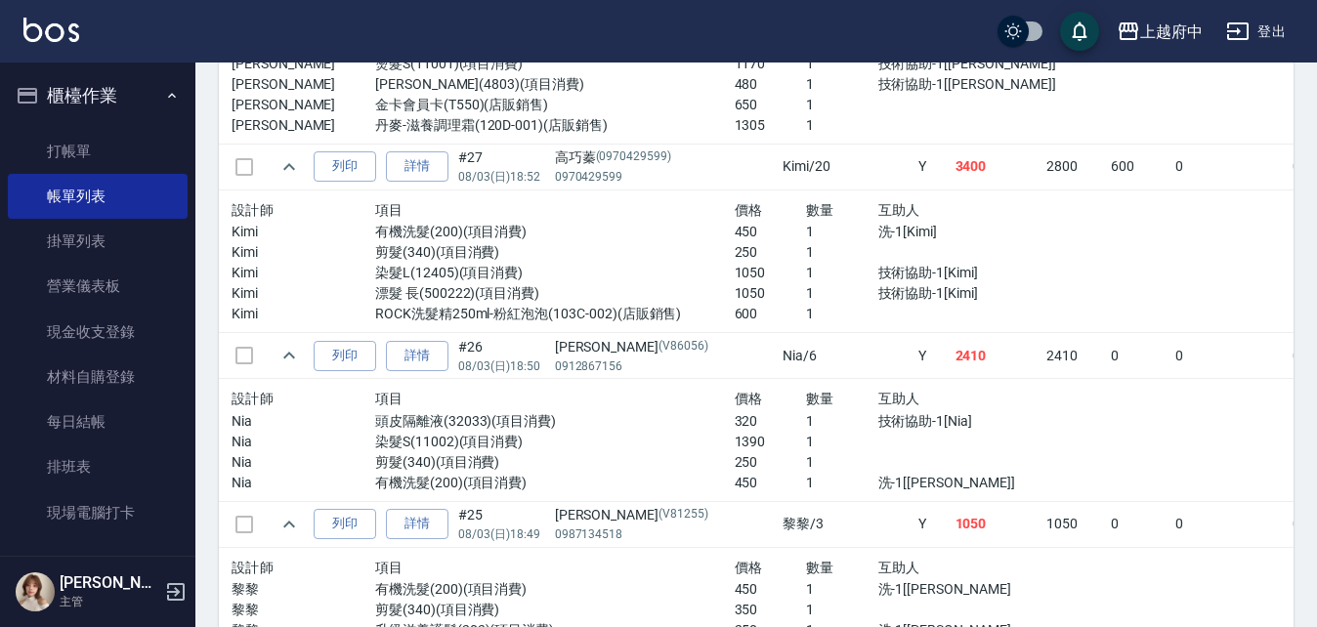
scroll to position [1758, 0]
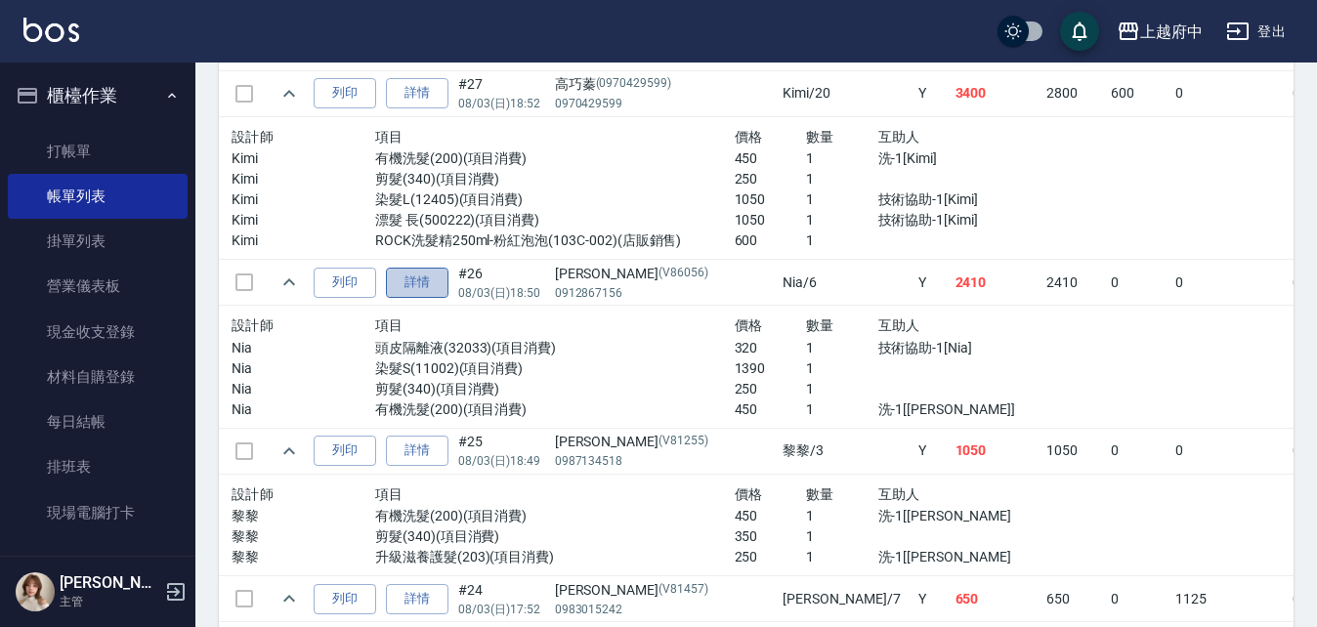
click at [436, 281] on link "詳情" at bounding box center [417, 283] width 63 height 30
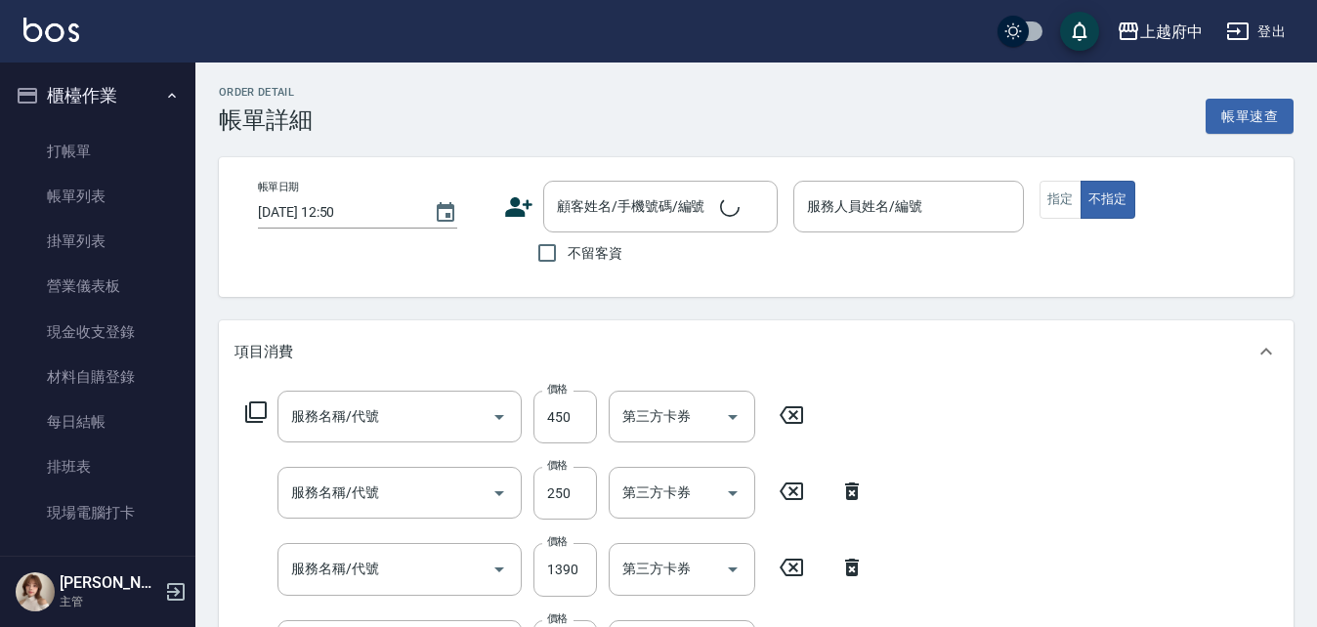
type input "2025/08/03 18:50"
type input "Nia-6"
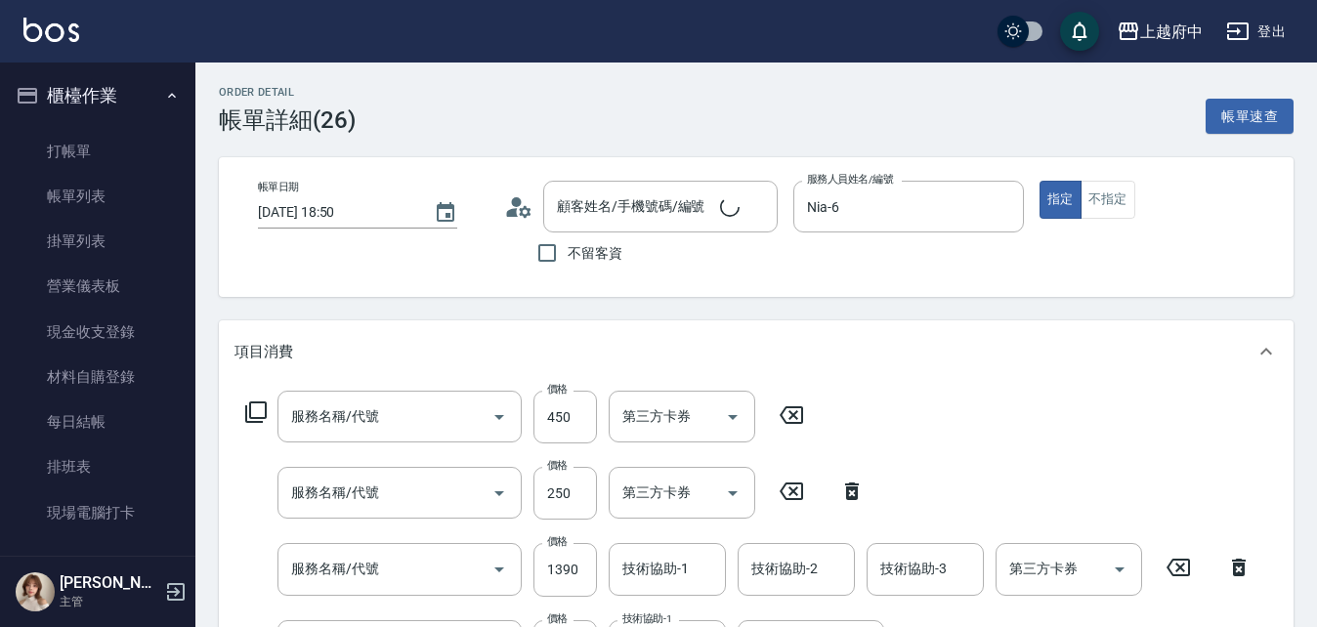
type input "有機洗髮(200)"
type input "剪髮(340)"
type input "染髮S(11002)"
type input "頭皮隔離液(32033)"
type input "邢丞弦/0912867156/V86056"
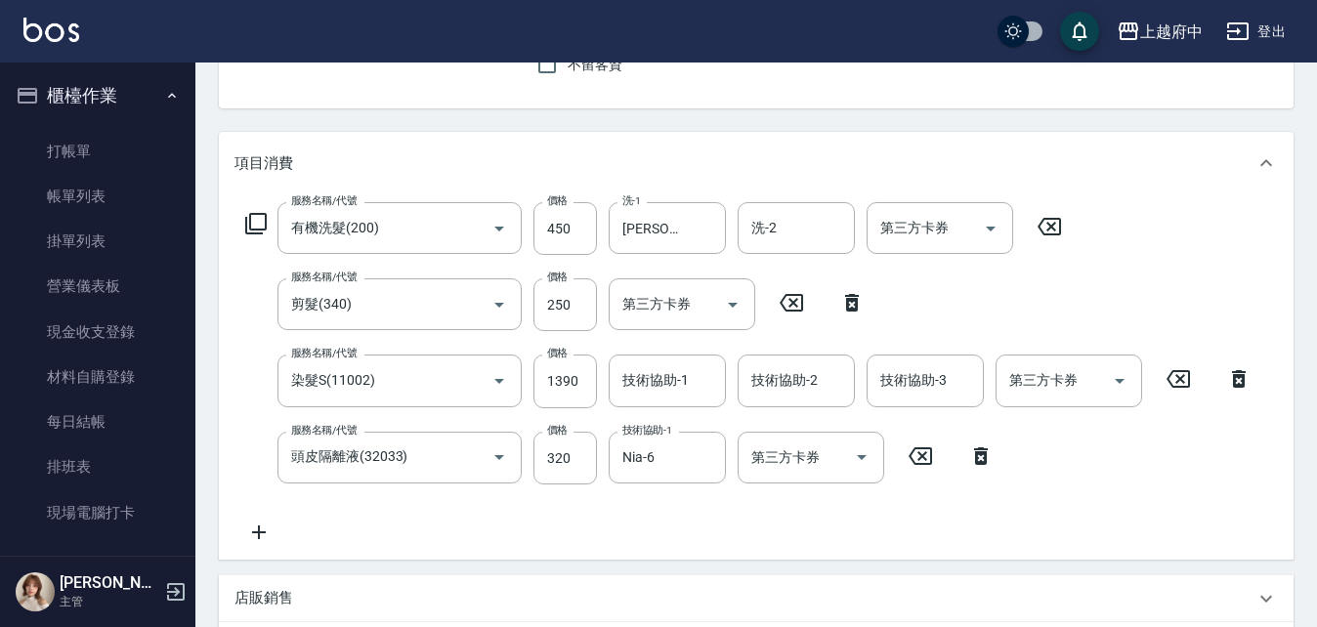
scroll to position [195, 0]
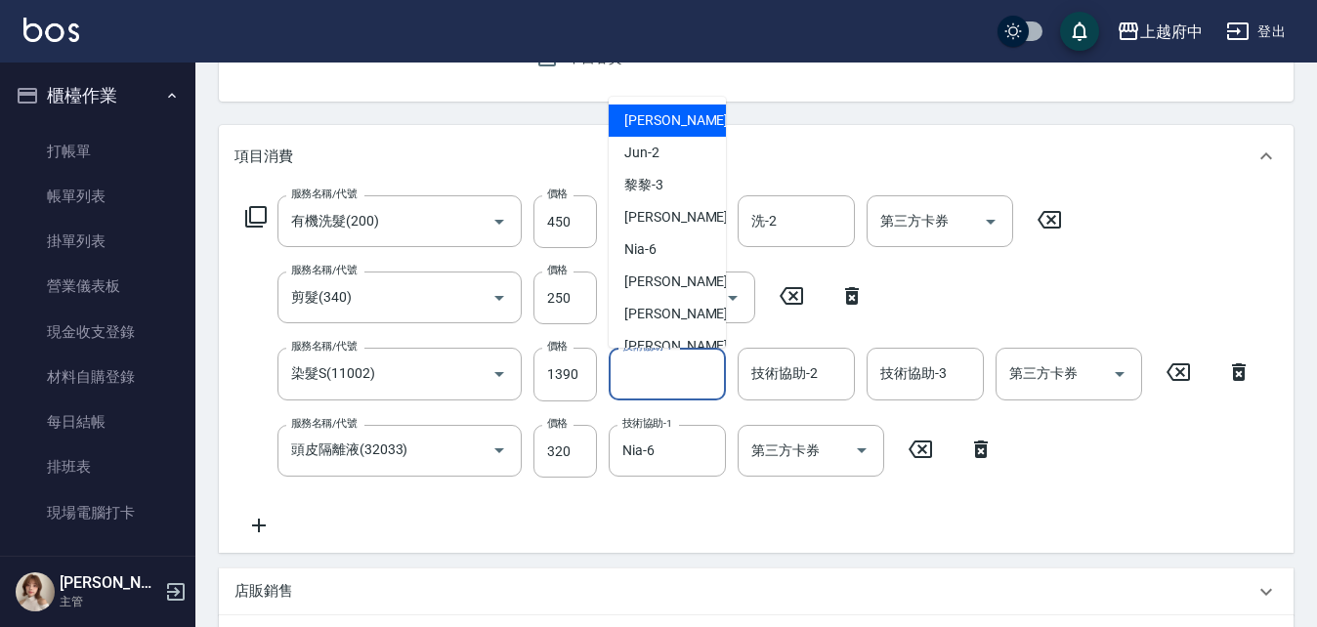
click at [660, 368] on div "技術協助-1 技術協助-1" at bounding box center [667, 374] width 117 height 52
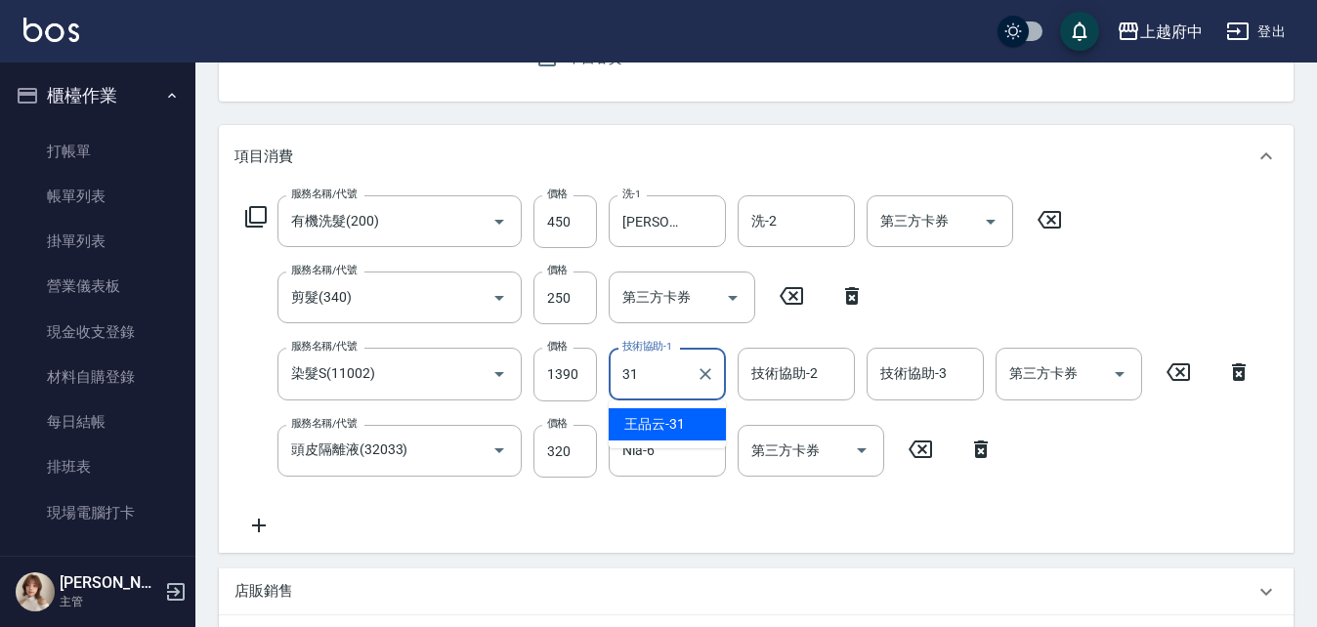
type input "31"
click at [1081, 488] on div "服務名稱/代號 有機洗髮(200) 服務名稱/代號 價格 450 價格 洗-1 王品云-31 洗-1 洗-2 洗-2 第三方卡券 第三方卡券 服務名稱/代號 …" at bounding box center [748, 366] width 1029 height 342
click at [671, 374] on input "技術協助-1" at bounding box center [667, 374] width 100 height 34
click at [667, 426] on span "王品云 -31" at bounding box center [654, 424] width 61 height 21
type input "王品云-31"
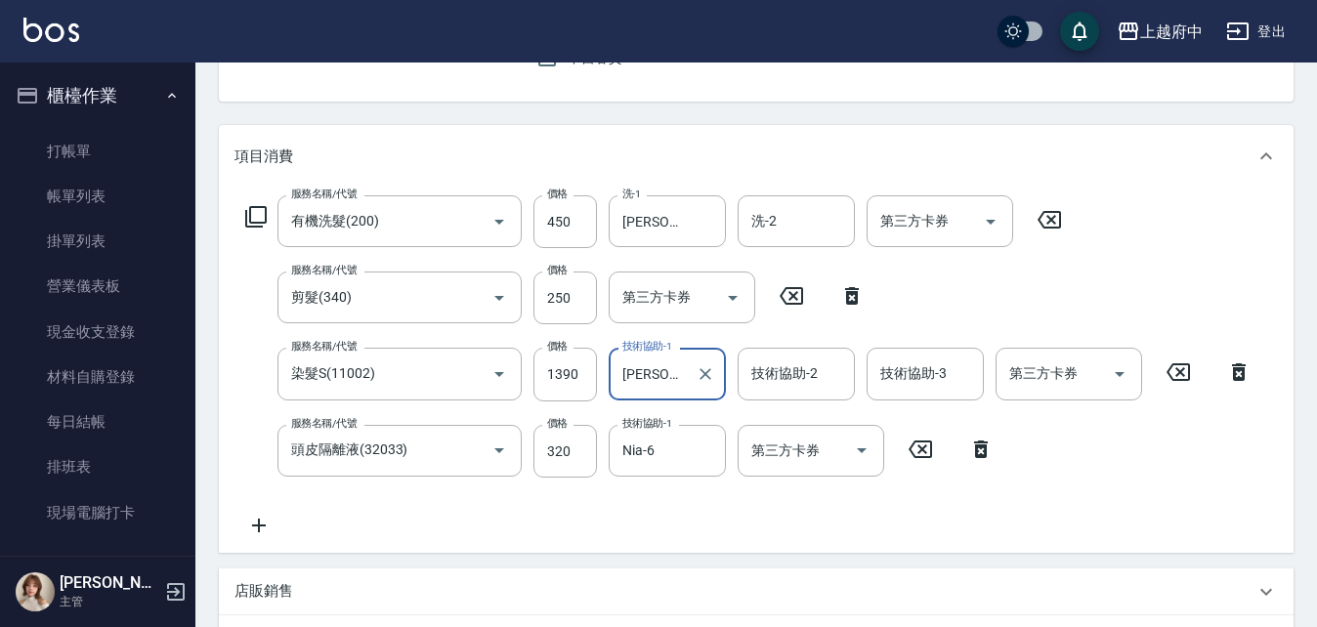
click at [690, 514] on div "服務名稱/代號 有機洗髮(200) 服務名稱/代號 價格 450 價格 洗-1 王品云-31 洗-1 洗-2 洗-2 第三方卡券 第三方卡券 服務名稱/代號 …" at bounding box center [748, 366] width 1029 height 342
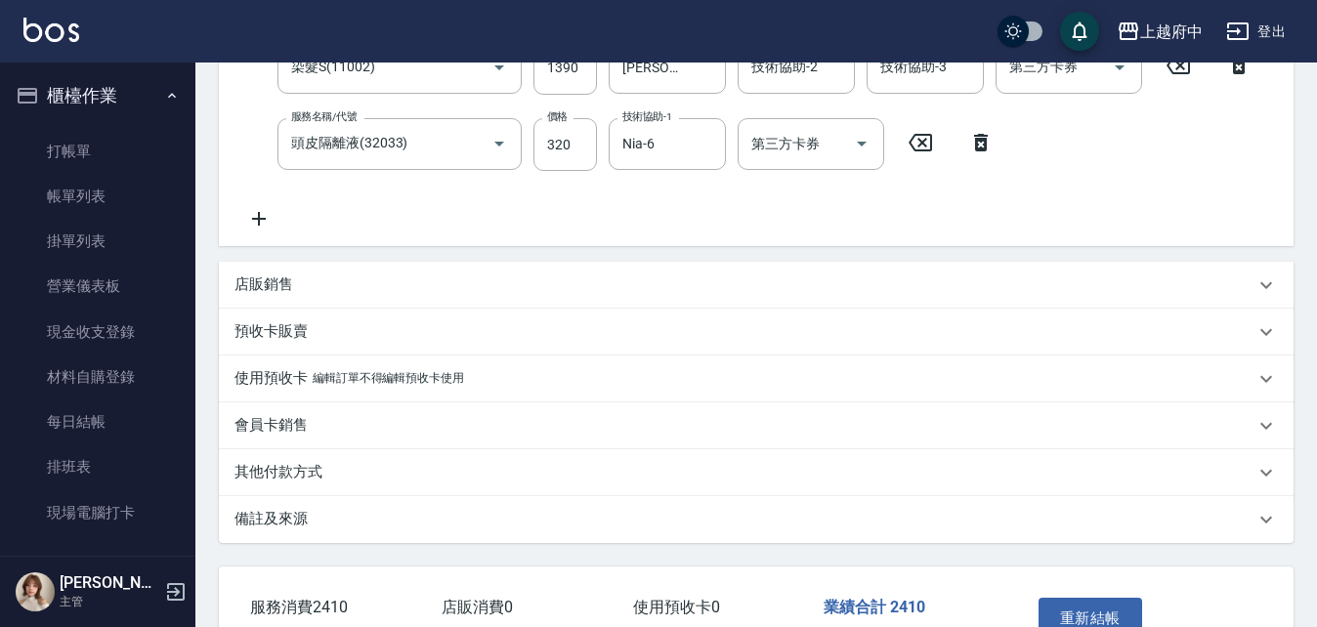
scroll to position [629, 0]
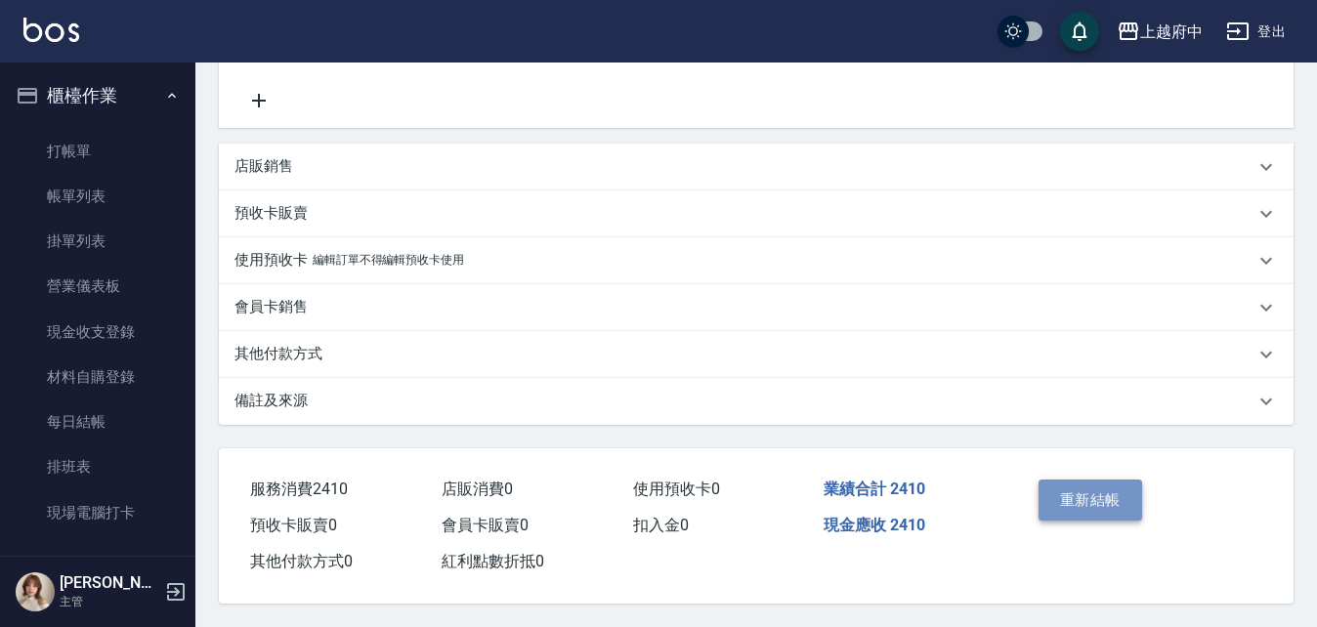
click at [1096, 495] on button "重新結帳" at bounding box center [1090, 500] width 104 height 41
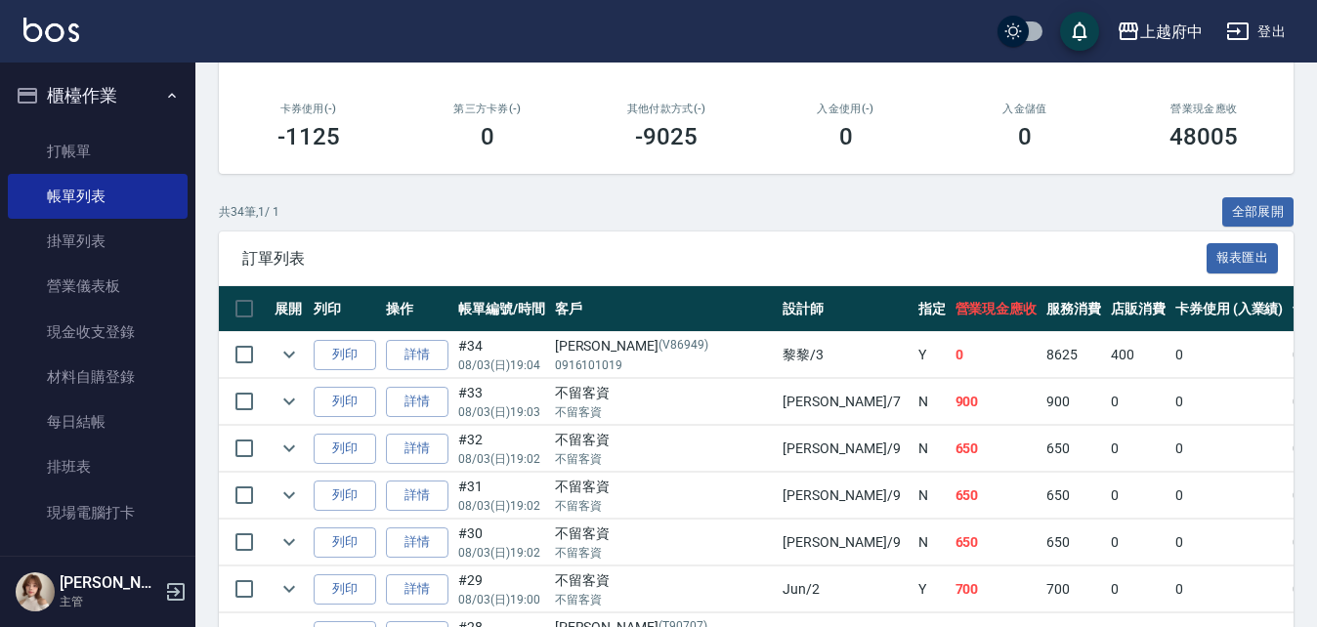
scroll to position [195, 0]
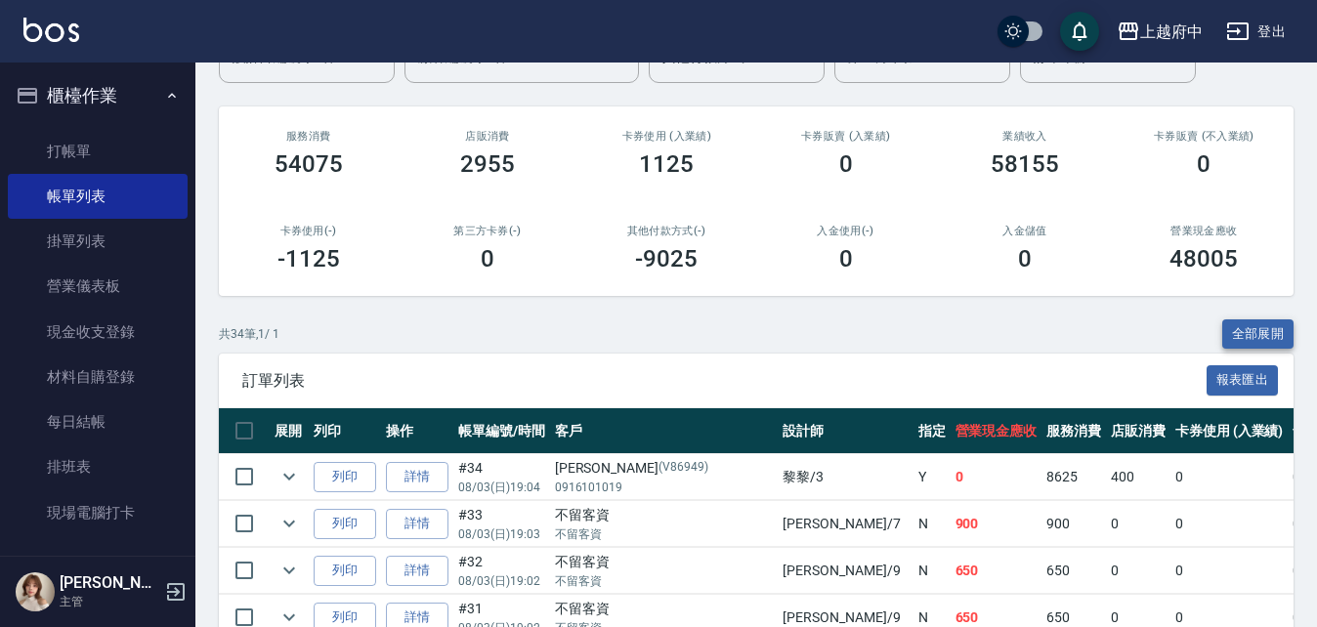
click at [1237, 344] on button "全部展開" at bounding box center [1258, 334] width 72 height 30
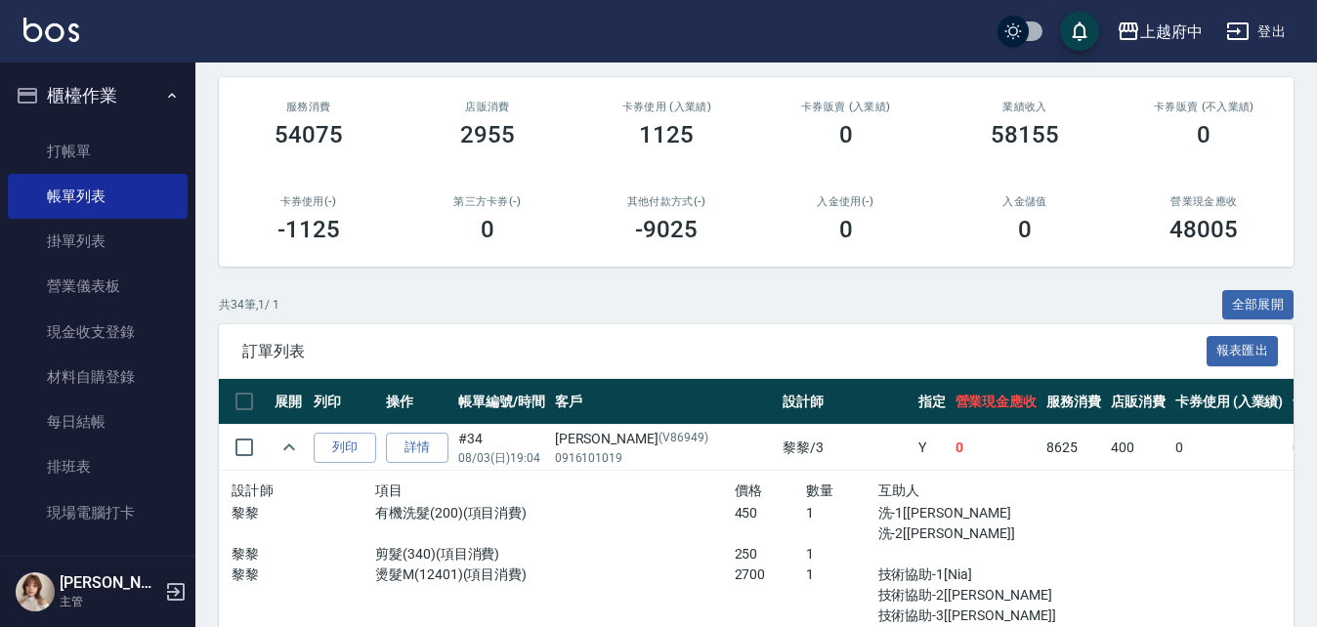
scroll to position [0, 0]
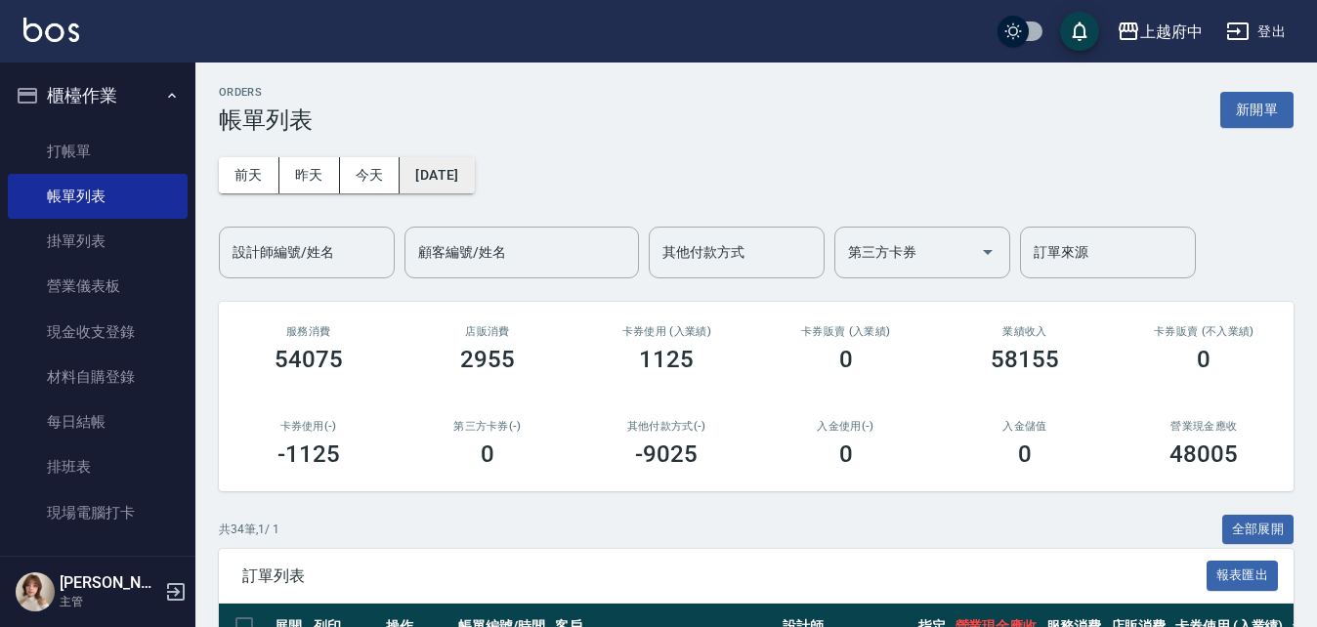
click at [453, 169] on button "2025/08/03" at bounding box center [436, 175] width 74 height 36
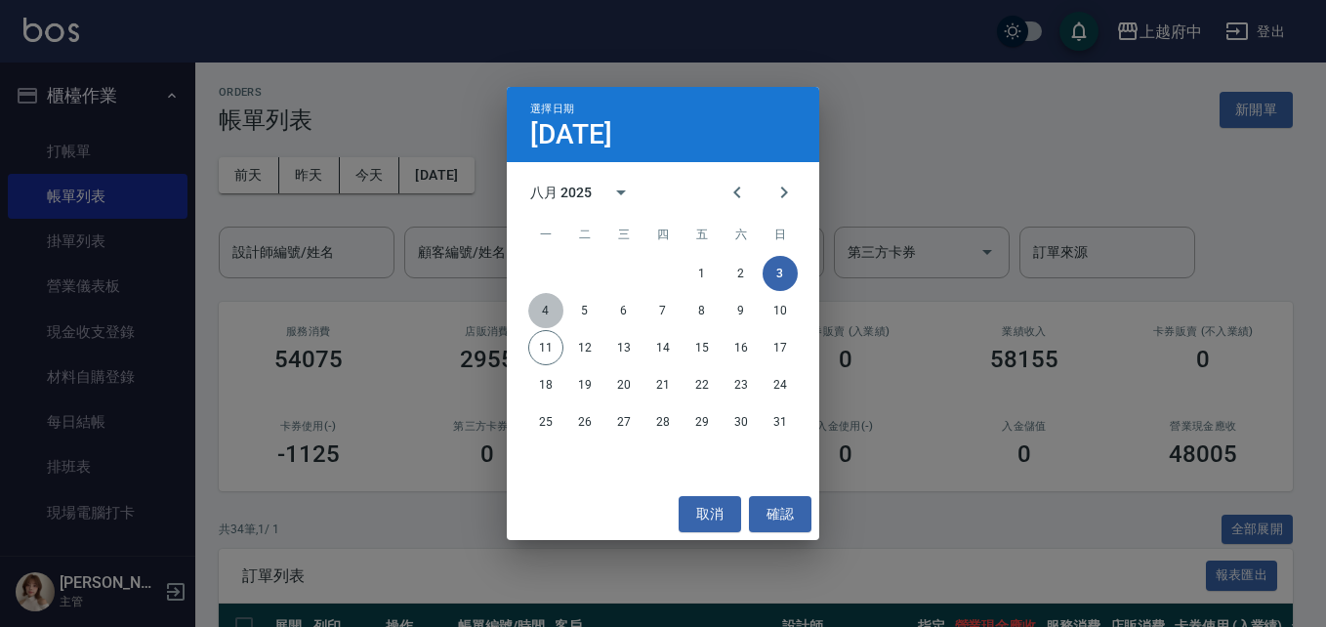
click at [546, 309] on button "4" at bounding box center [545, 310] width 35 height 35
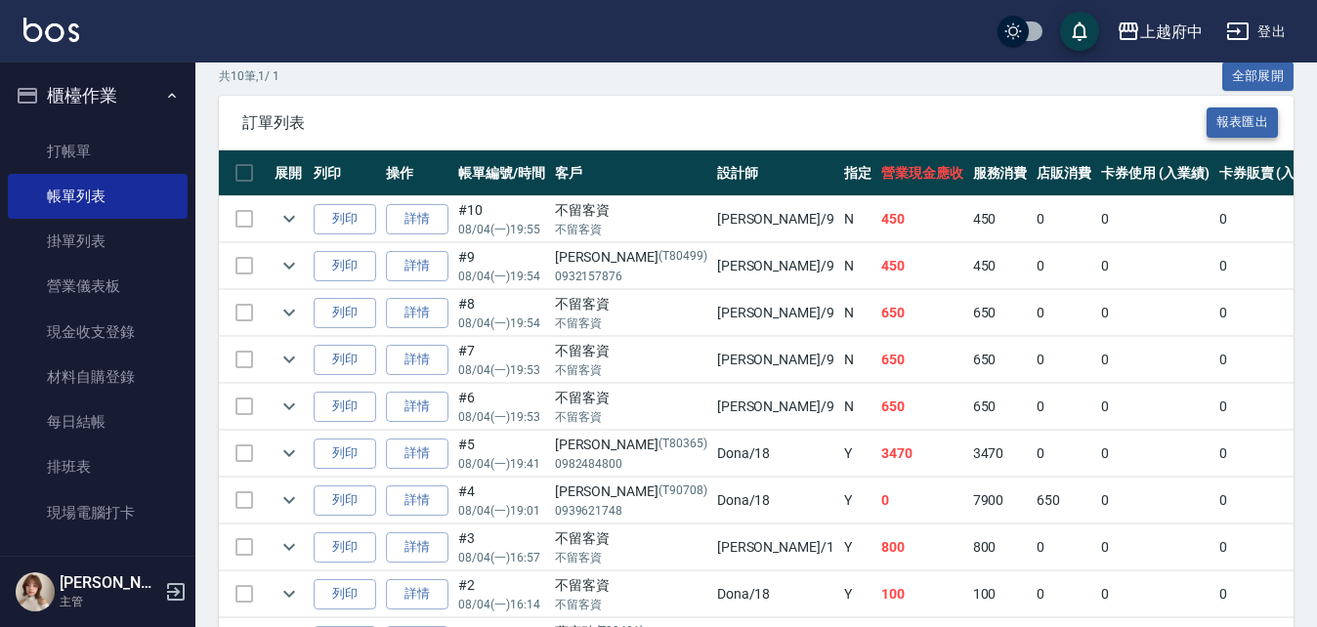
scroll to position [391, 0]
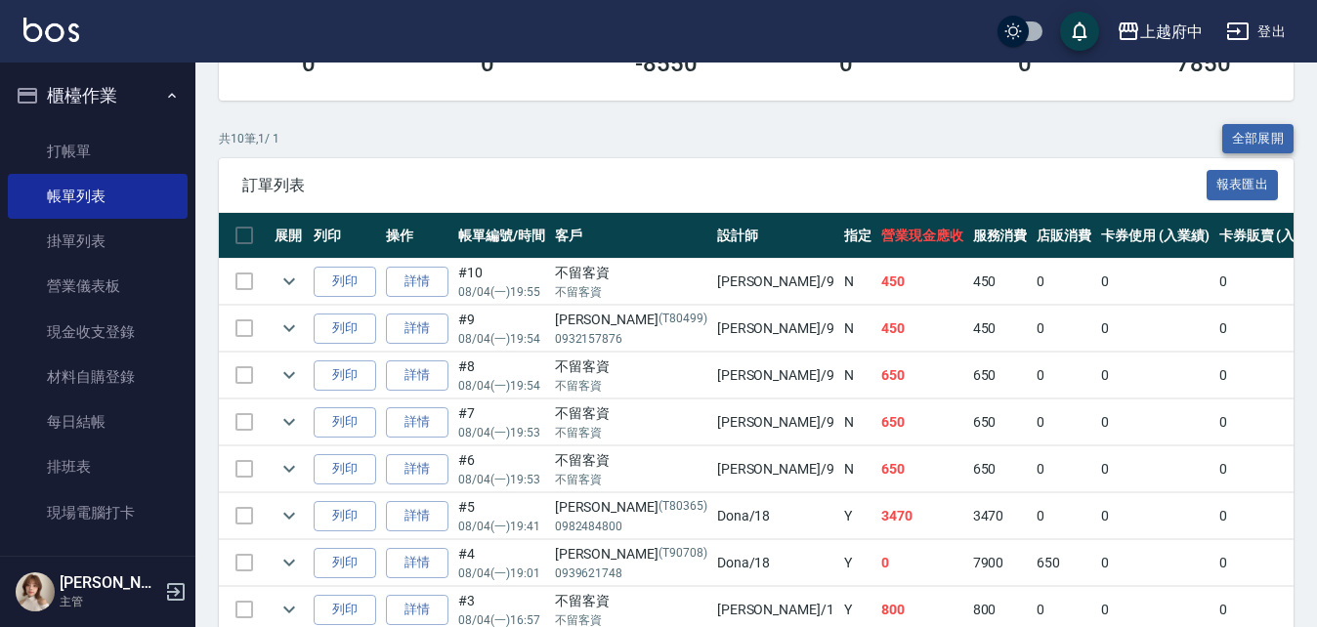
click at [1243, 126] on button "全部展開" at bounding box center [1258, 139] width 72 height 30
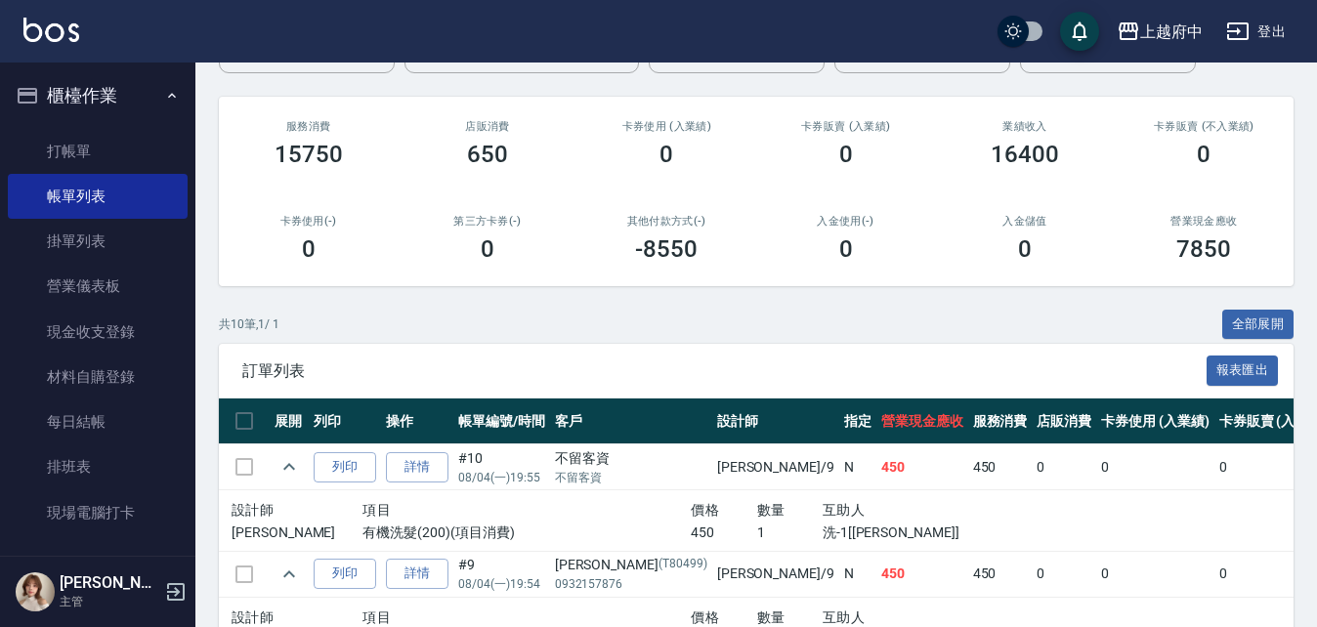
scroll to position [0, 0]
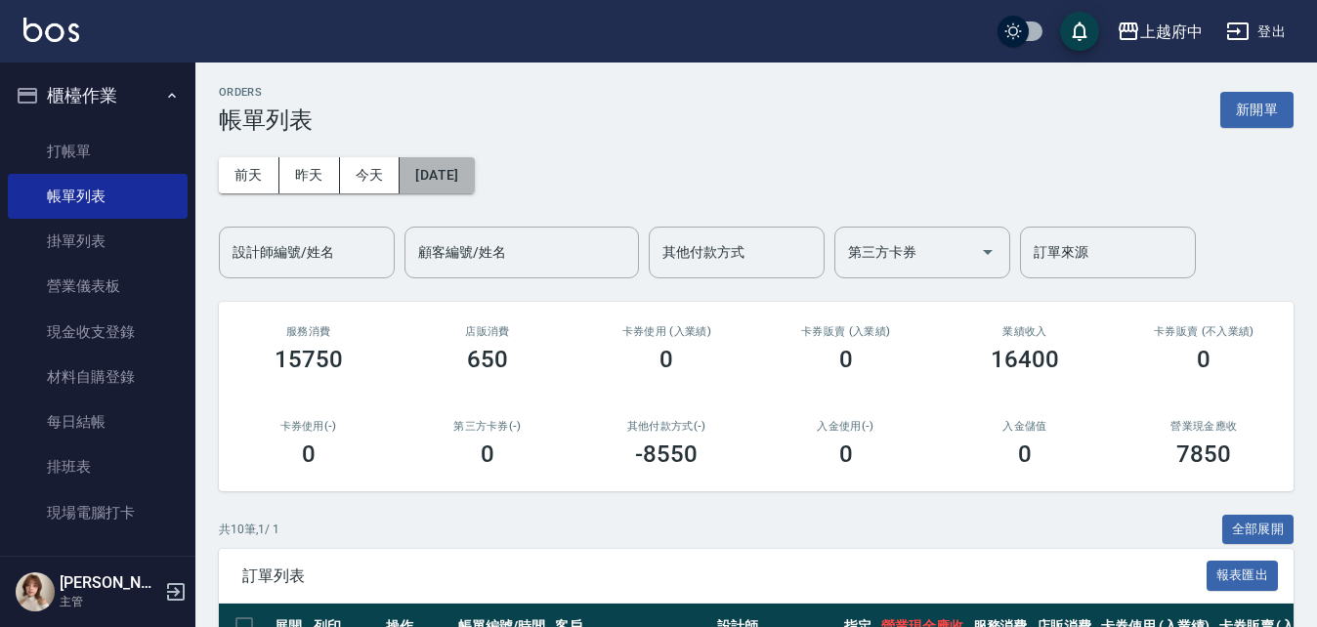
click at [445, 178] on button "2025/08/04" at bounding box center [436, 175] width 74 height 36
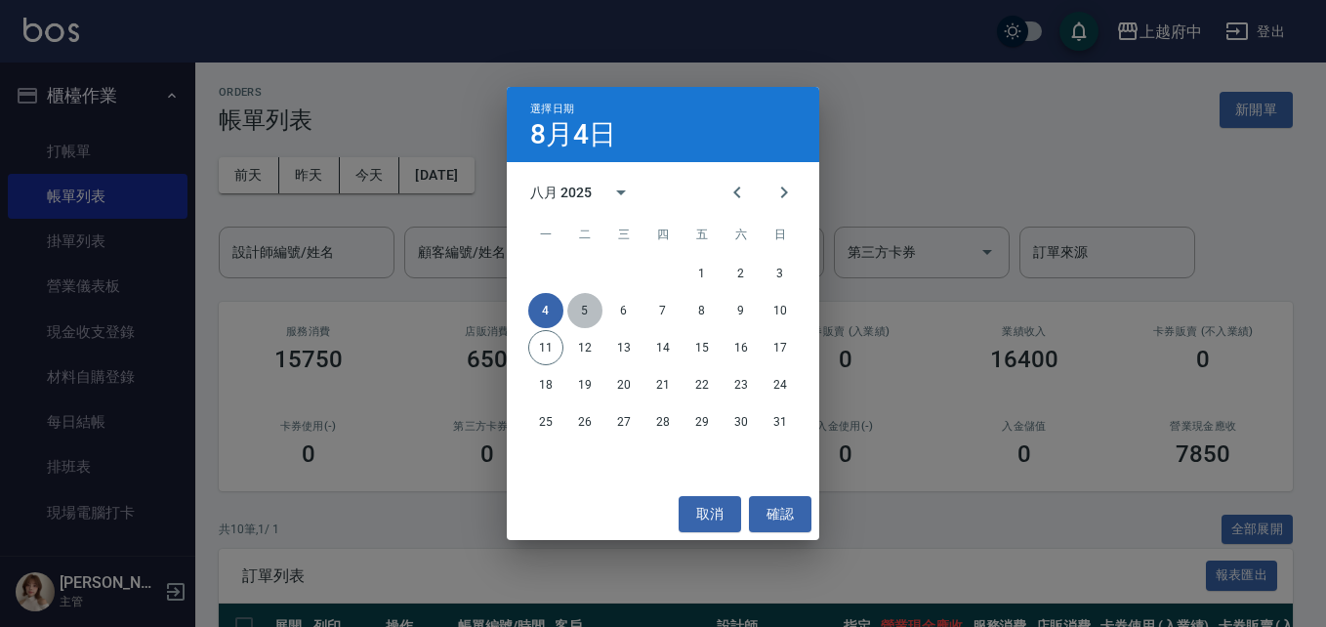
click at [586, 308] on button "5" at bounding box center [584, 310] width 35 height 35
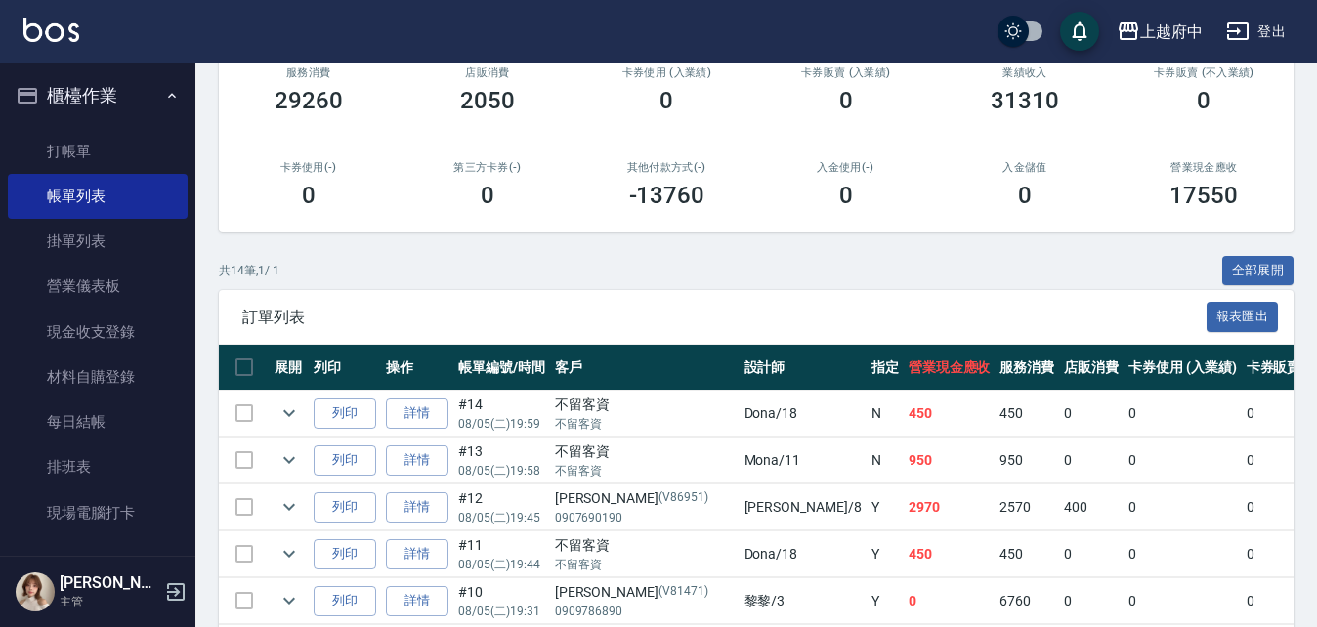
scroll to position [293, 0]
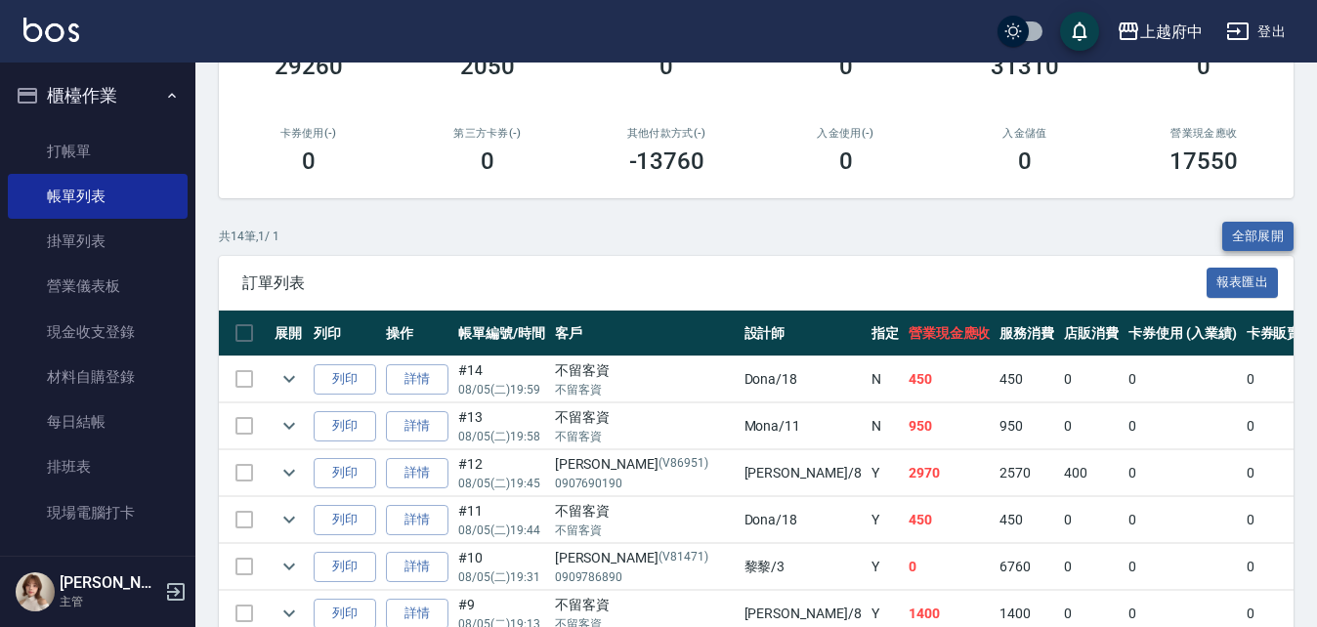
click at [1233, 236] on button "全部展開" at bounding box center [1258, 237] width 72 height 30
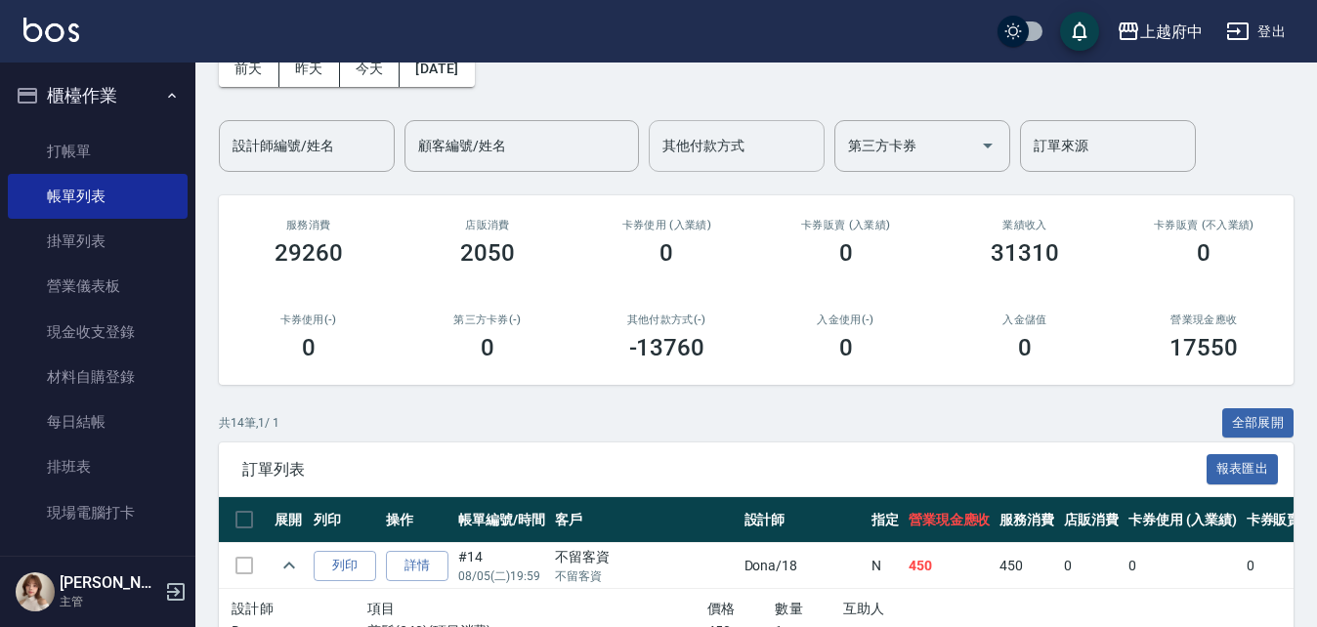
scroll to position [0, 0]
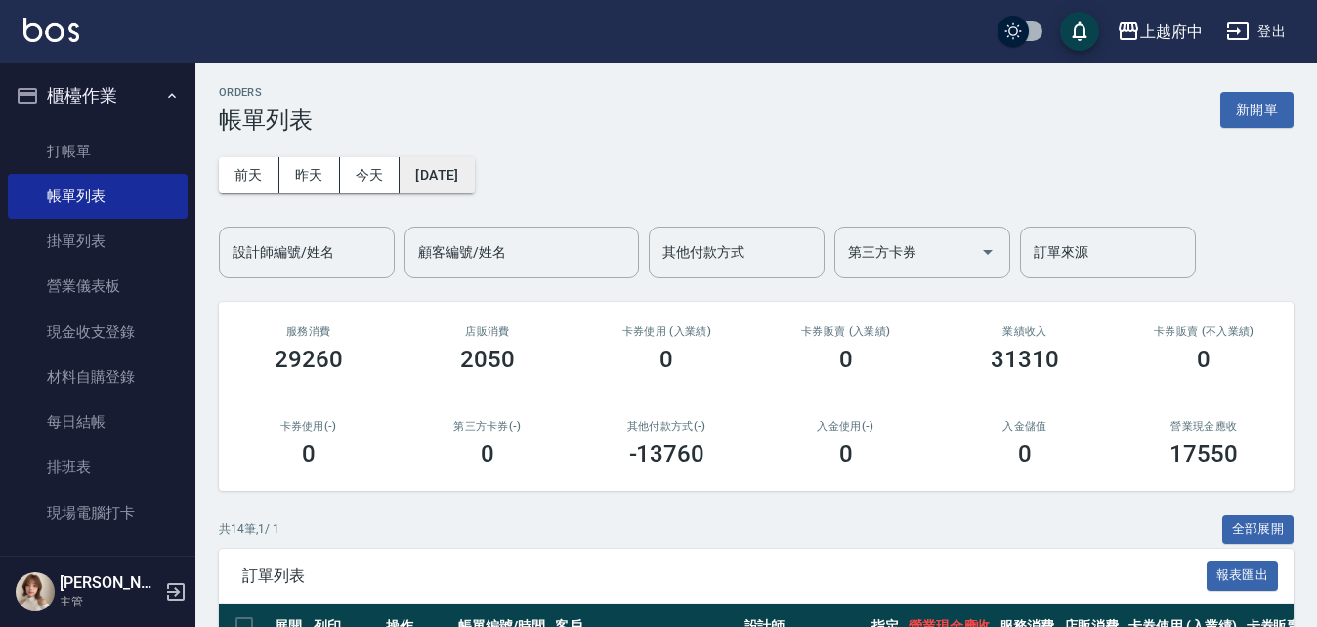
click at [464, 182] on button "2025/08/05" at bounding box center [436, 175] width 74 height 36
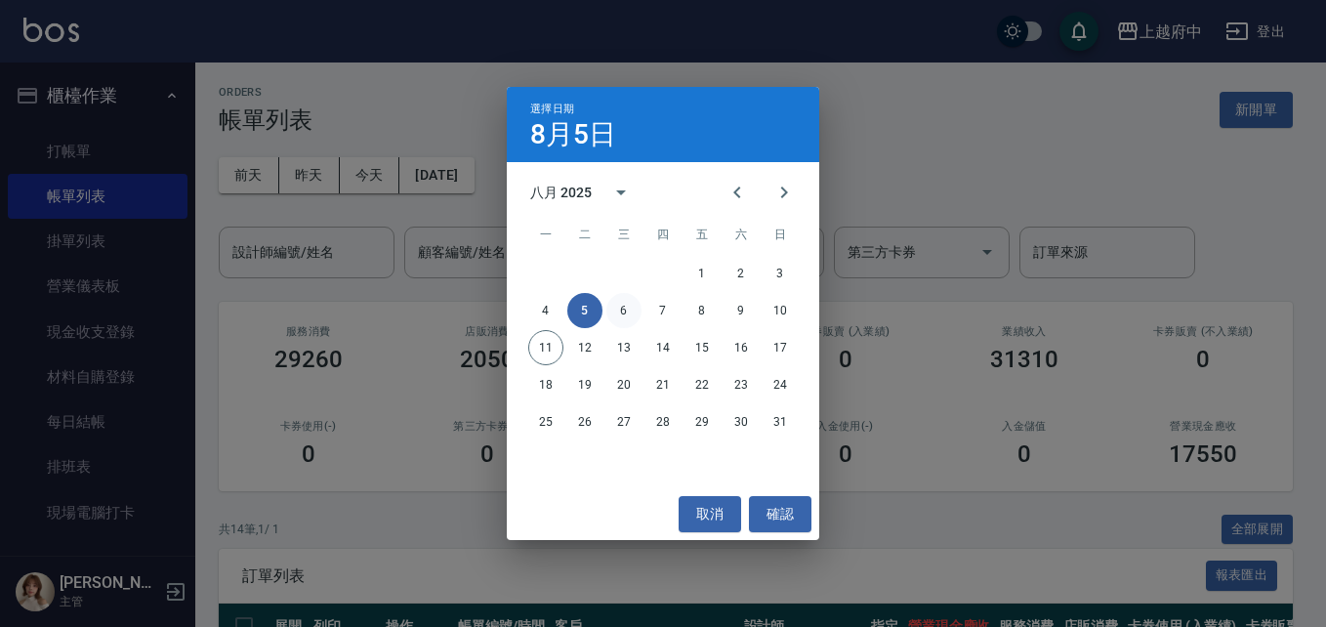
click at [626, 307] on button "6" at bounding box center [624, 310] width 35 height 35
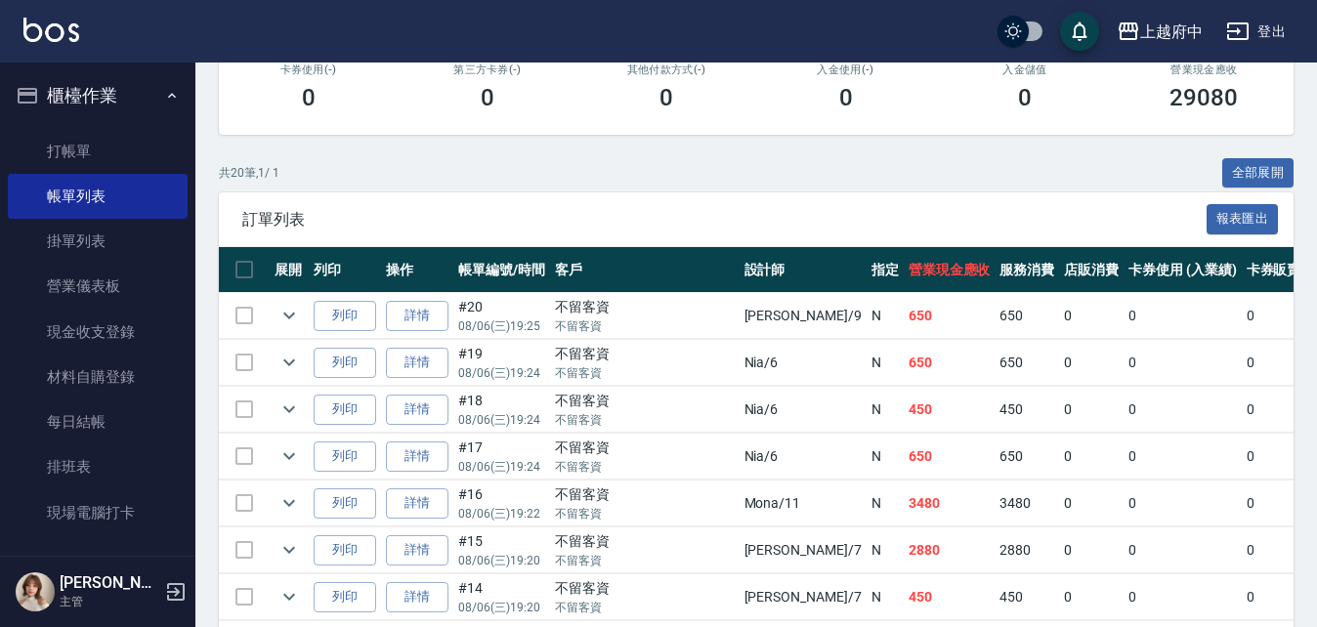
scroll to position [391, 0]
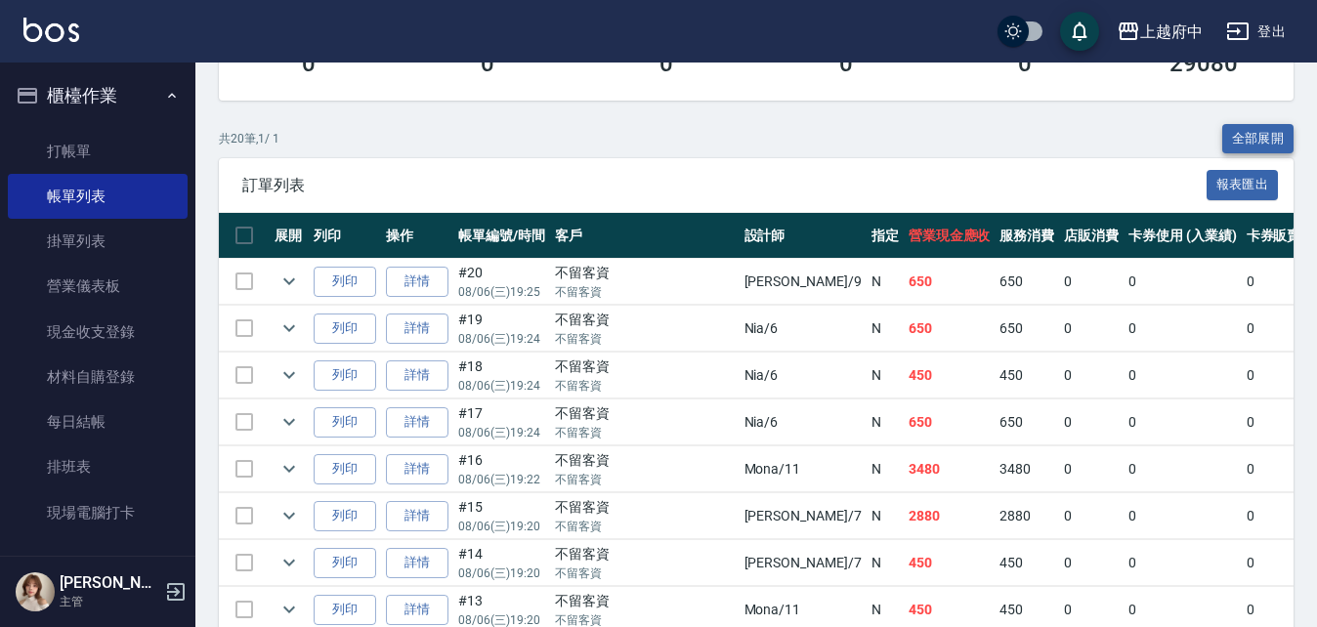
click at [1253, 133] on button "全部展開" at bounding box center [1258, 139] width 72 height 30
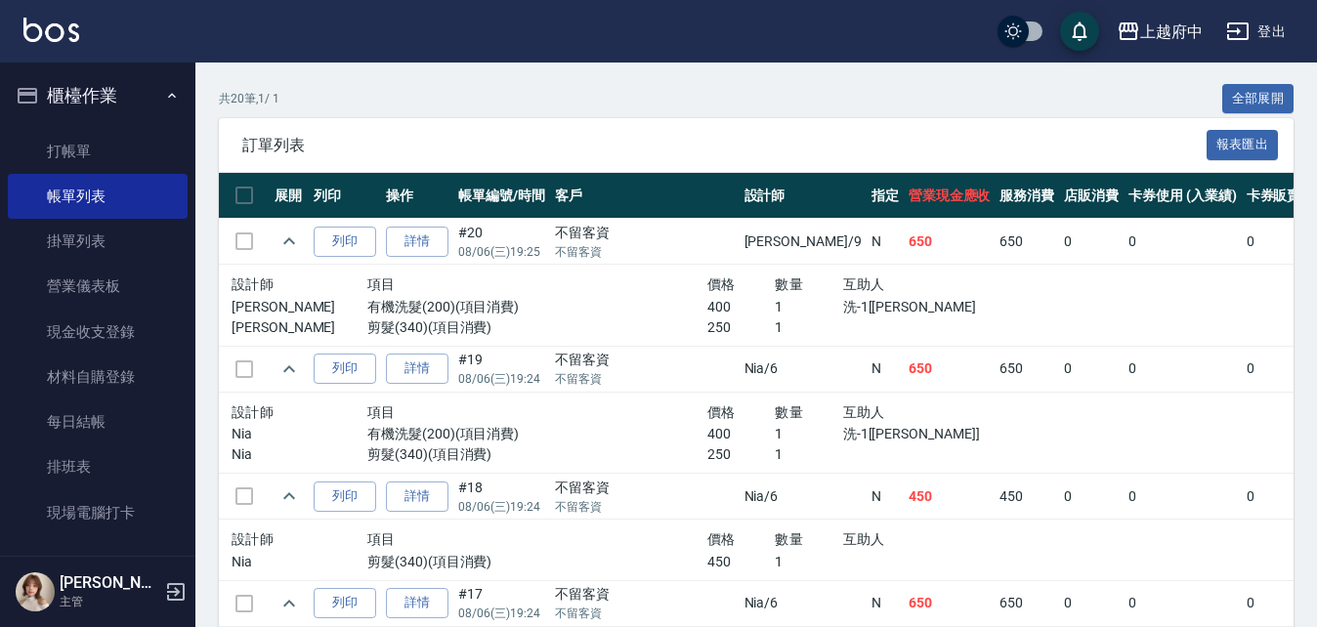
scroll to position [0, 0]
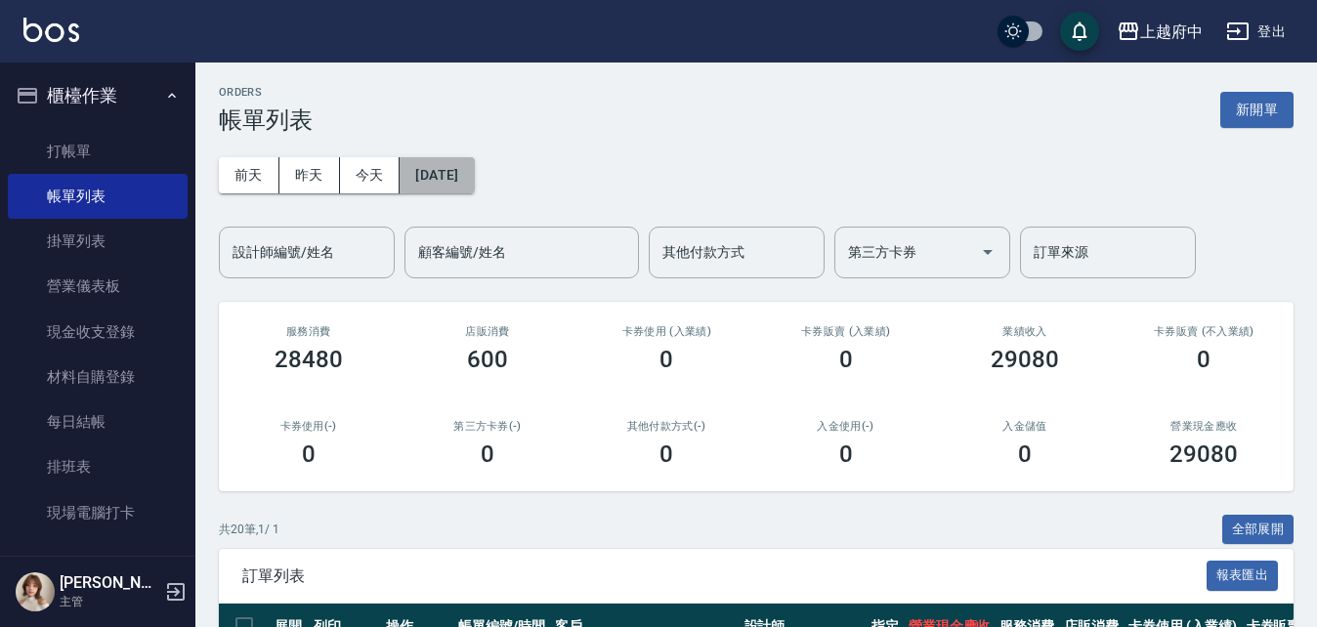
click at [469, 180] on button "2025/08/06" at bounding box center [436, 175] width 74 height 36
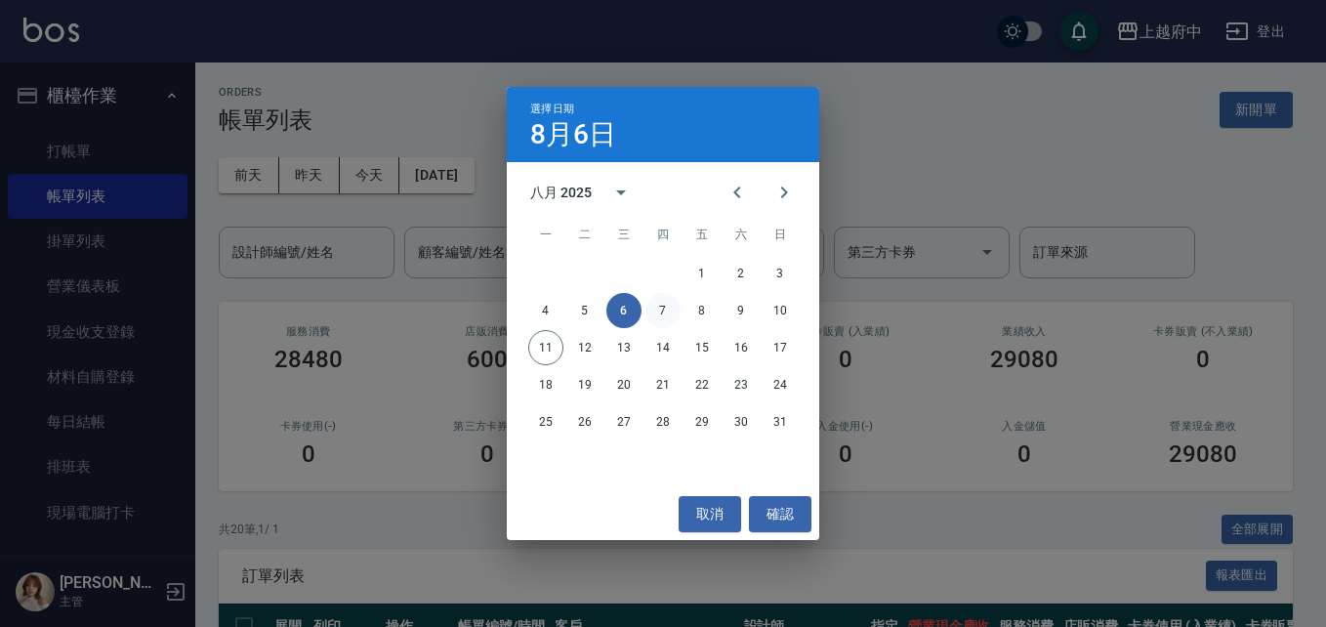
click at [660, 308] on button "7" at bounding box center [663, 310] width 35 height 35
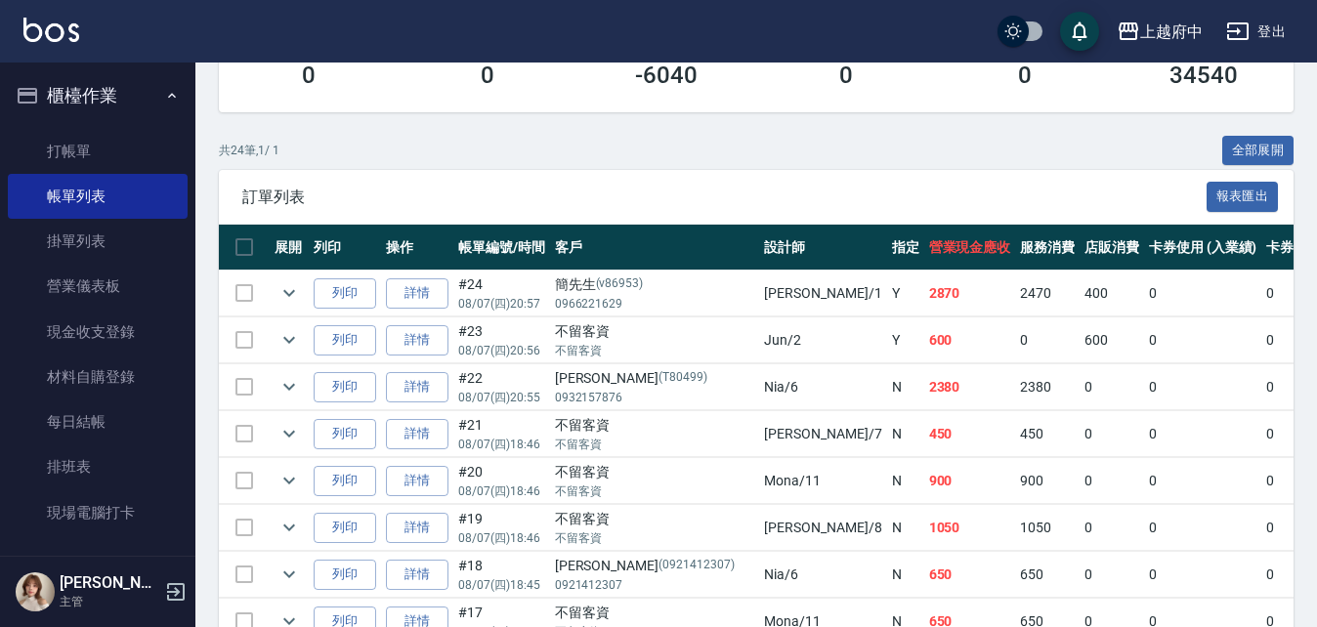
scroll to position [391, 0]
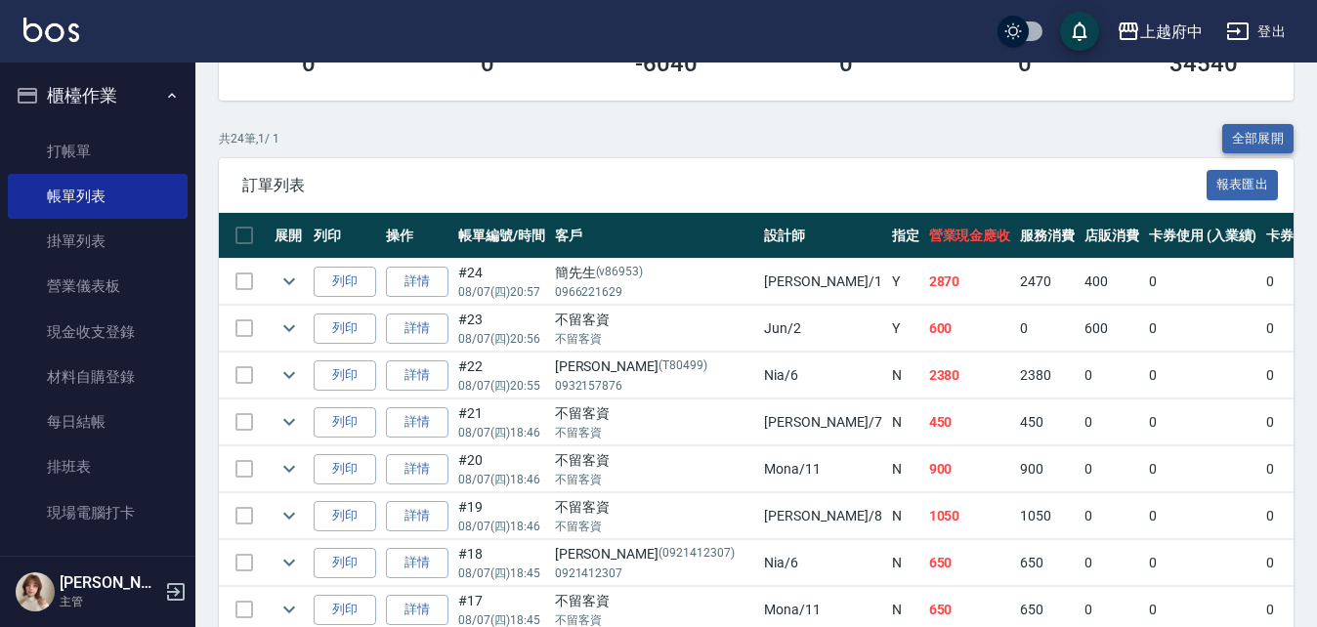
click at [1273, 133] on button "全部展開" at bounding box center [1258, 139] width 72 height 30
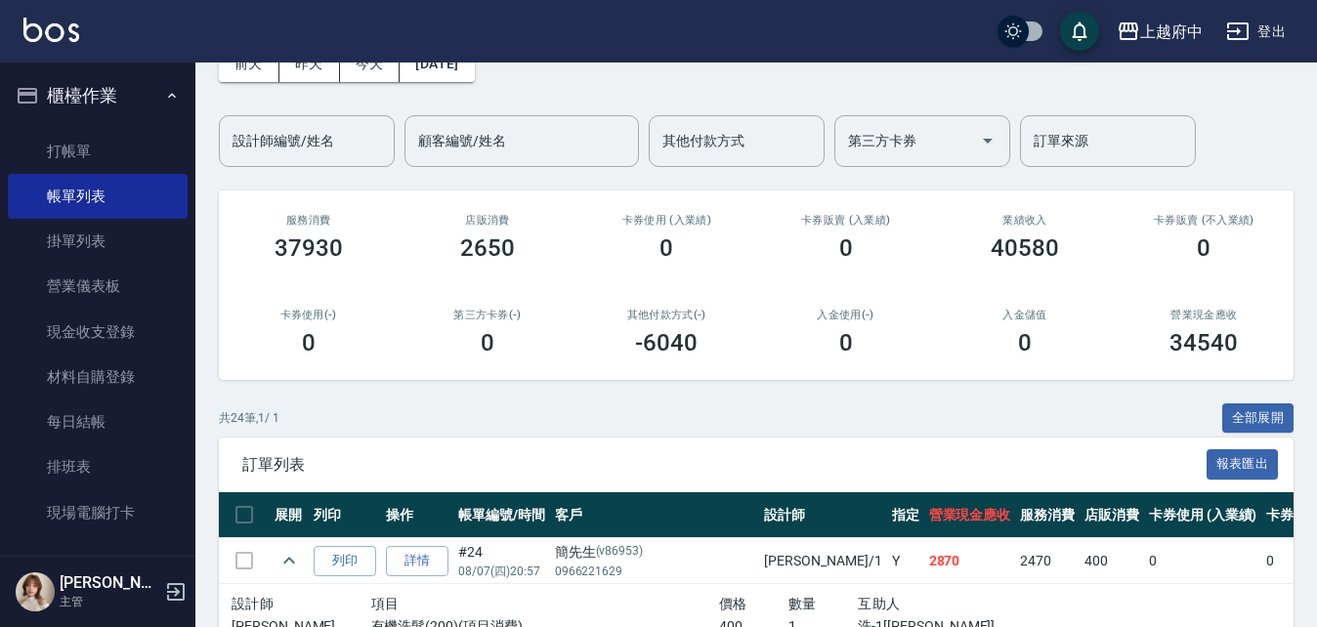
scroll to position [0, 0]
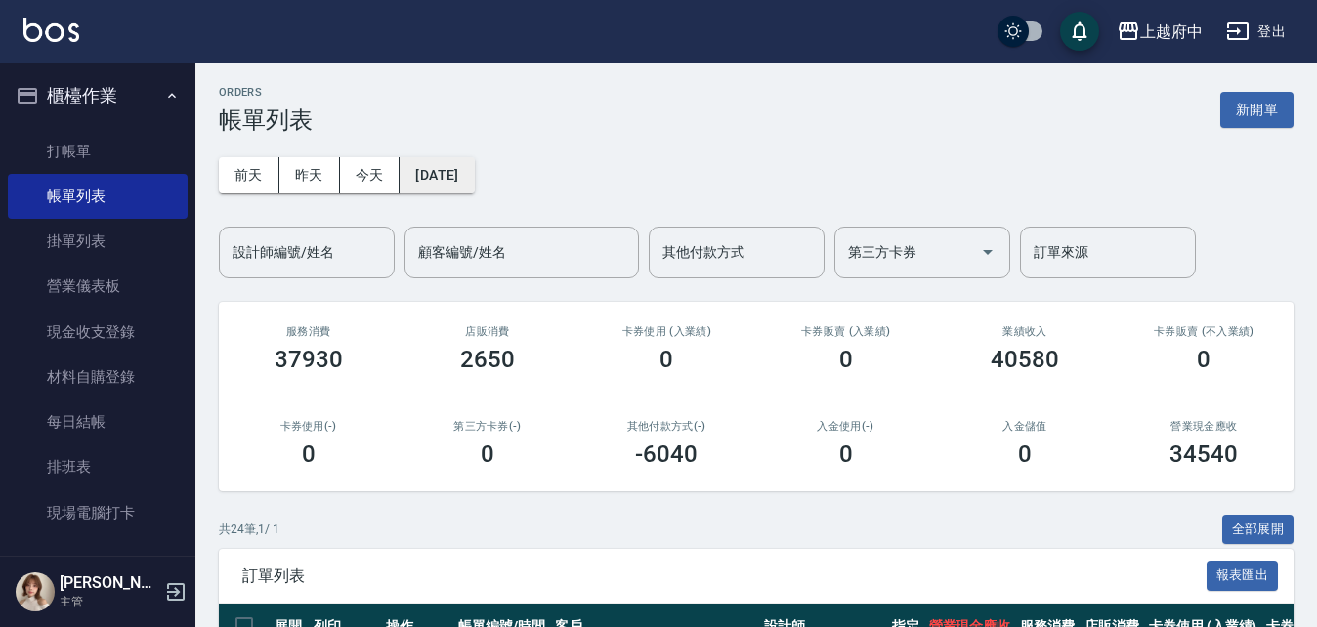
click at [474, 176] on button "2025/08/07" at bounding box center [436, 175] width 74 height 36
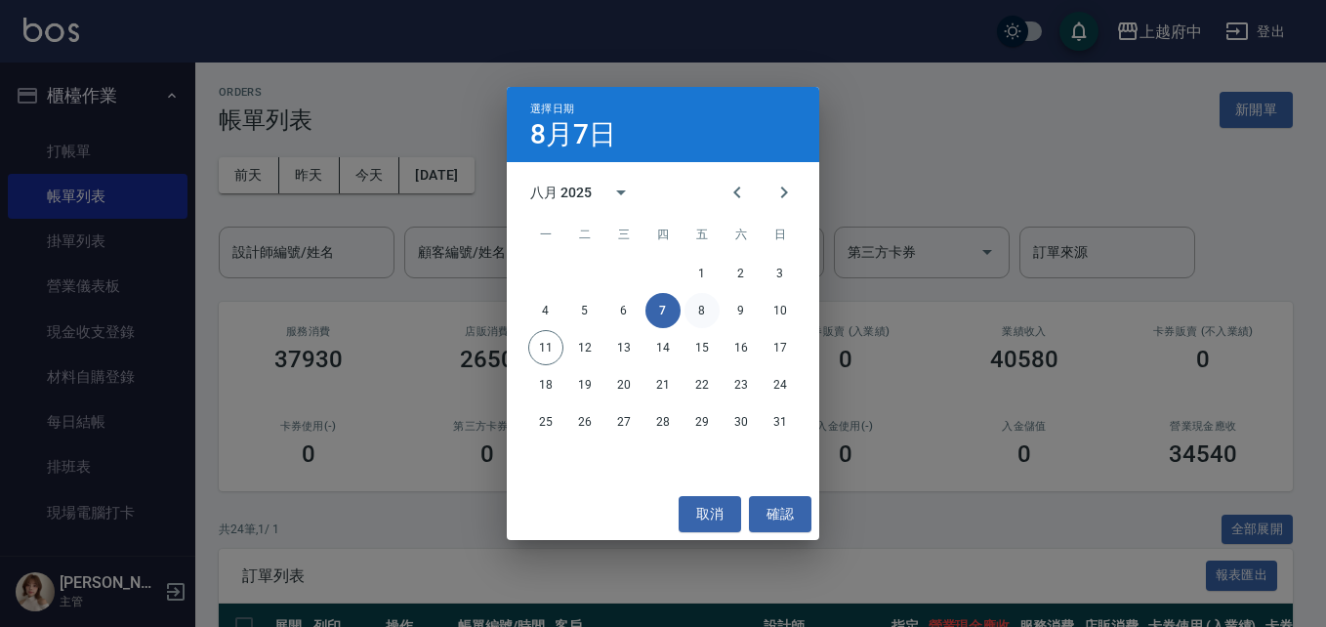
click at [699, 310] on button "8" at bounding box center [702, 310] width 35 height 35
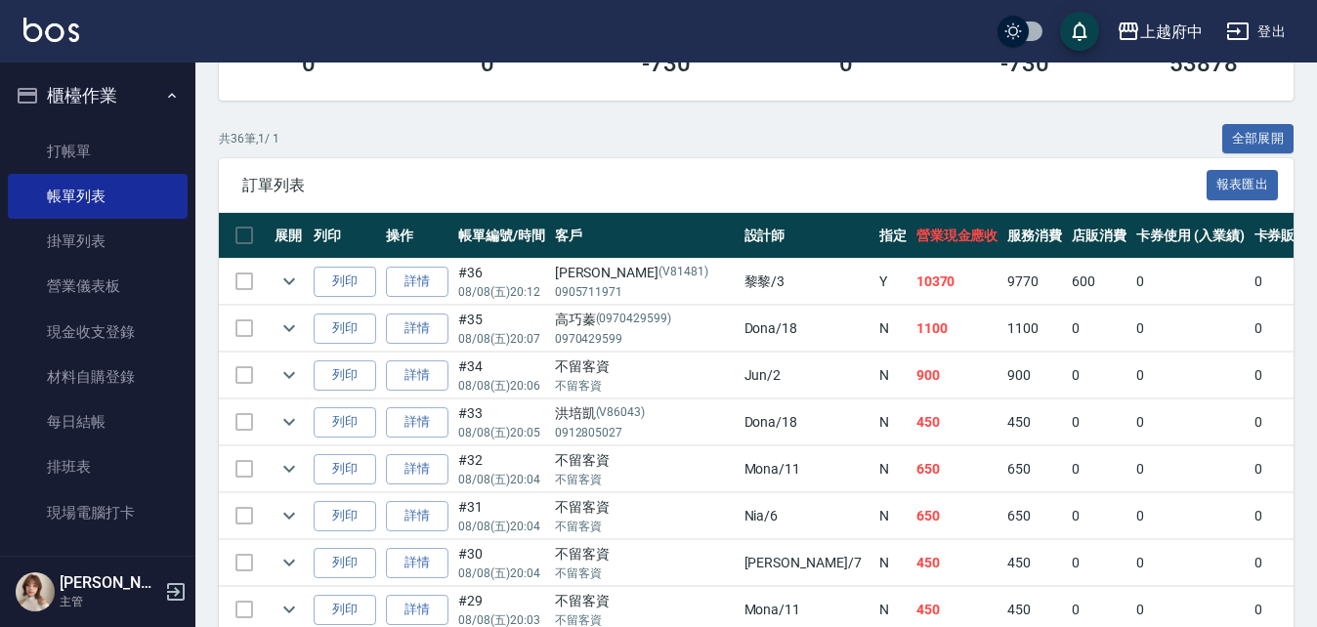
scroll to position [293, 0]
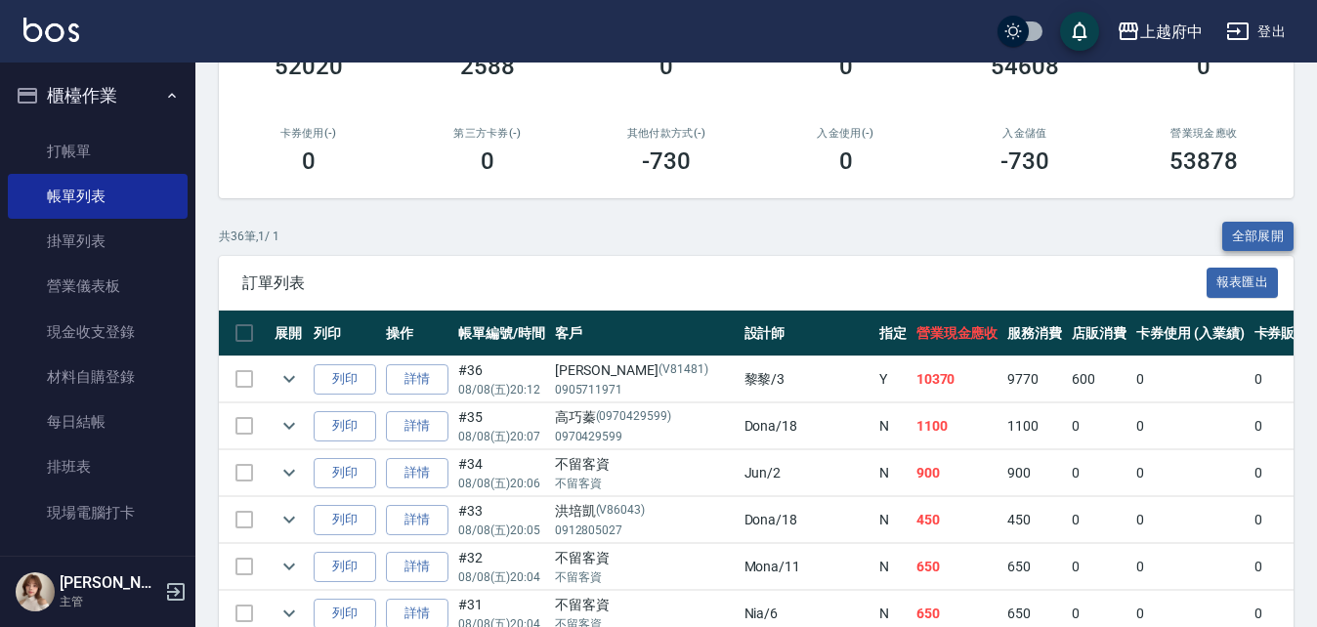
click at [1256, 234] on button "全部展開" at bounding box center [1258, 237] width 72 height 30
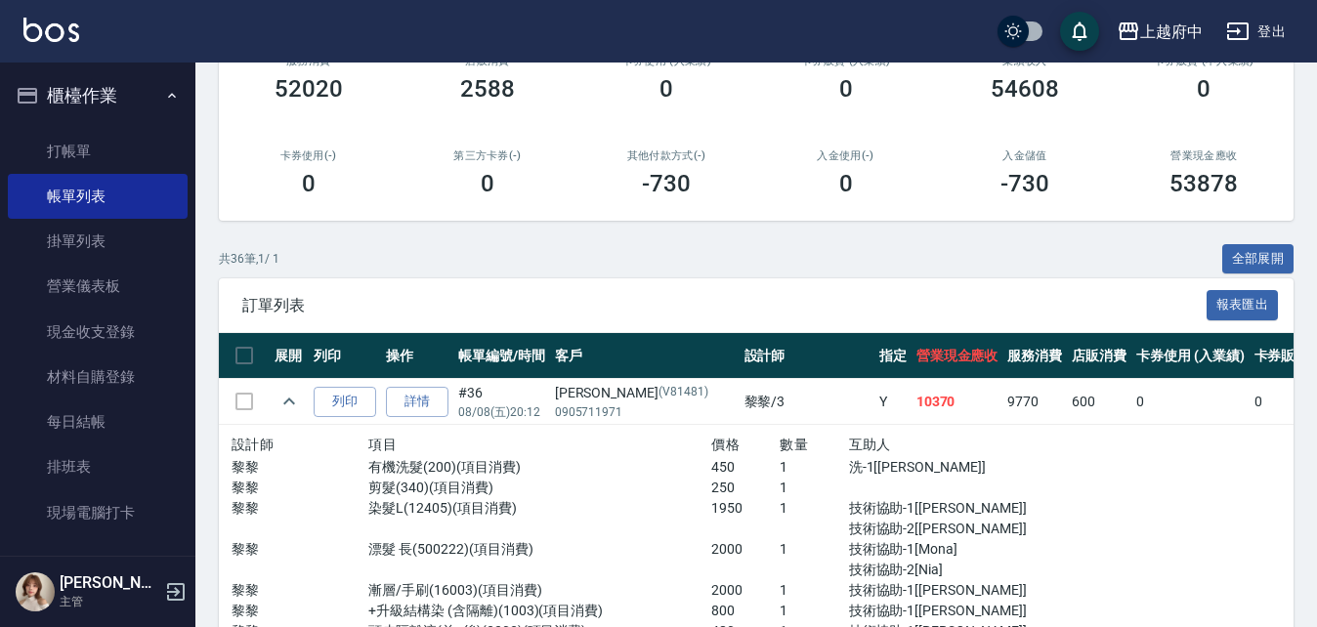
scroll to position [0, 0]
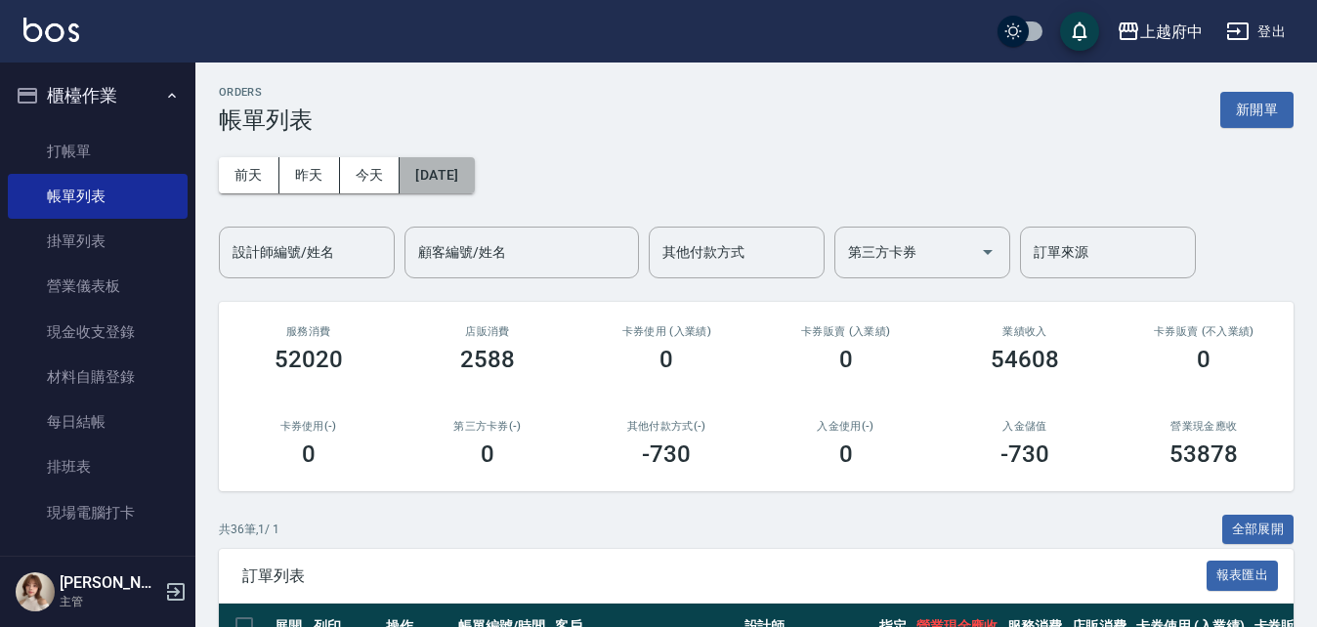
click at [459, 179] on button "[DATE]" at bounding box center [436, 175] width 74 height 36
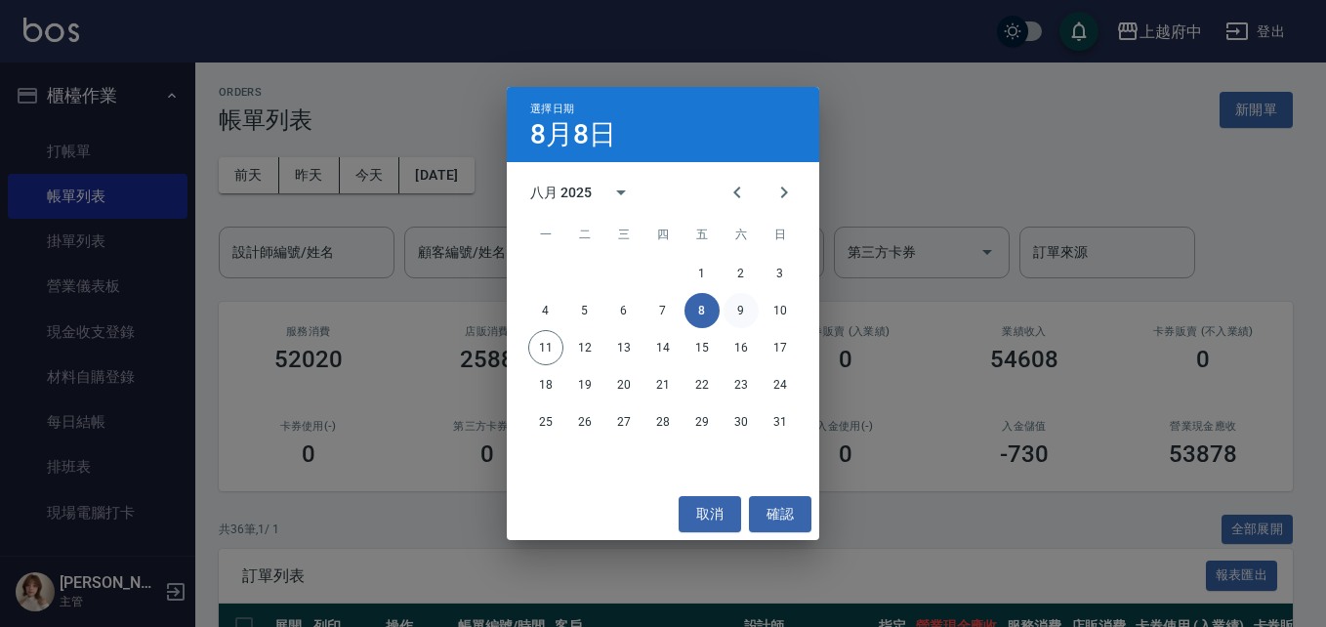
click at [735, 309] on button "9" at bounding box center [741, 310] width 35 height 35
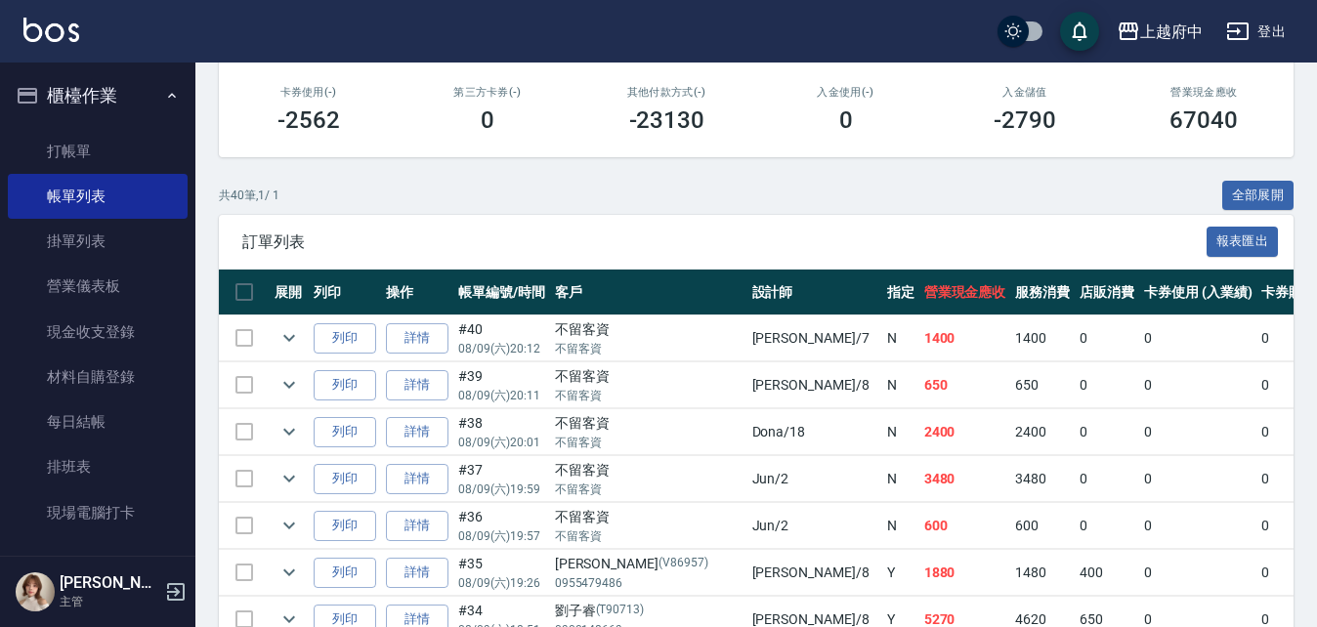
scroll to position [293, 0]
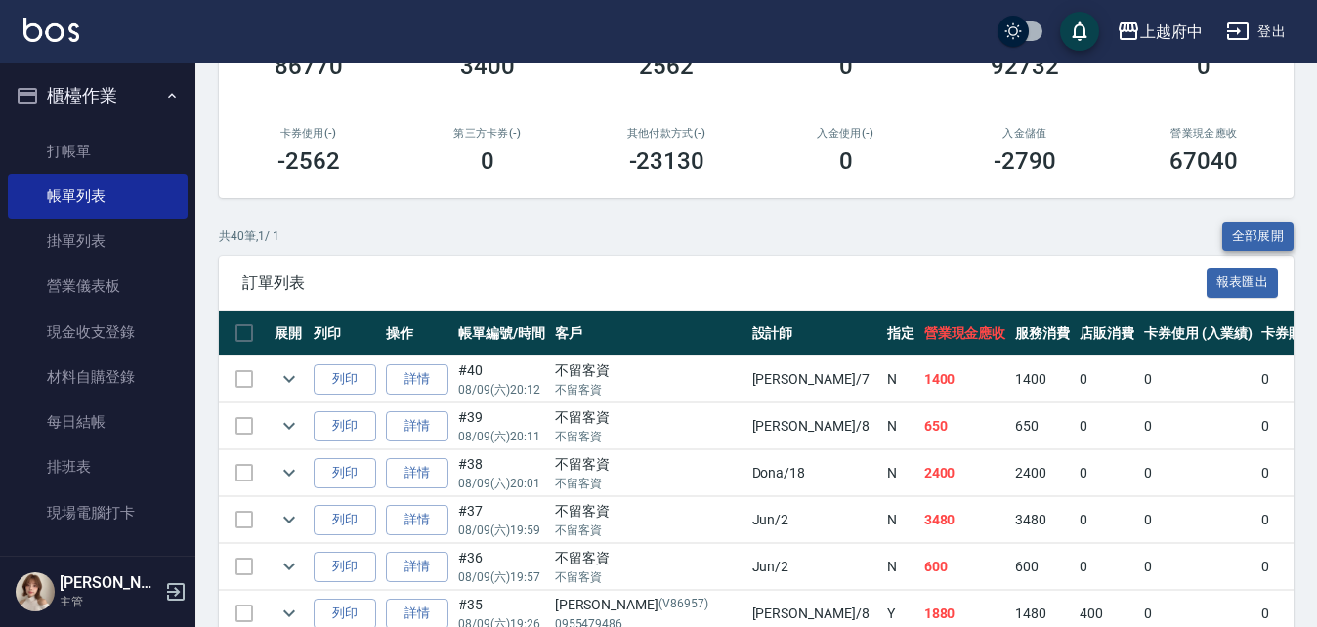
click at [1258, 231] on button "全部展開" at bounding box center [1258, 237] width 72 height 30
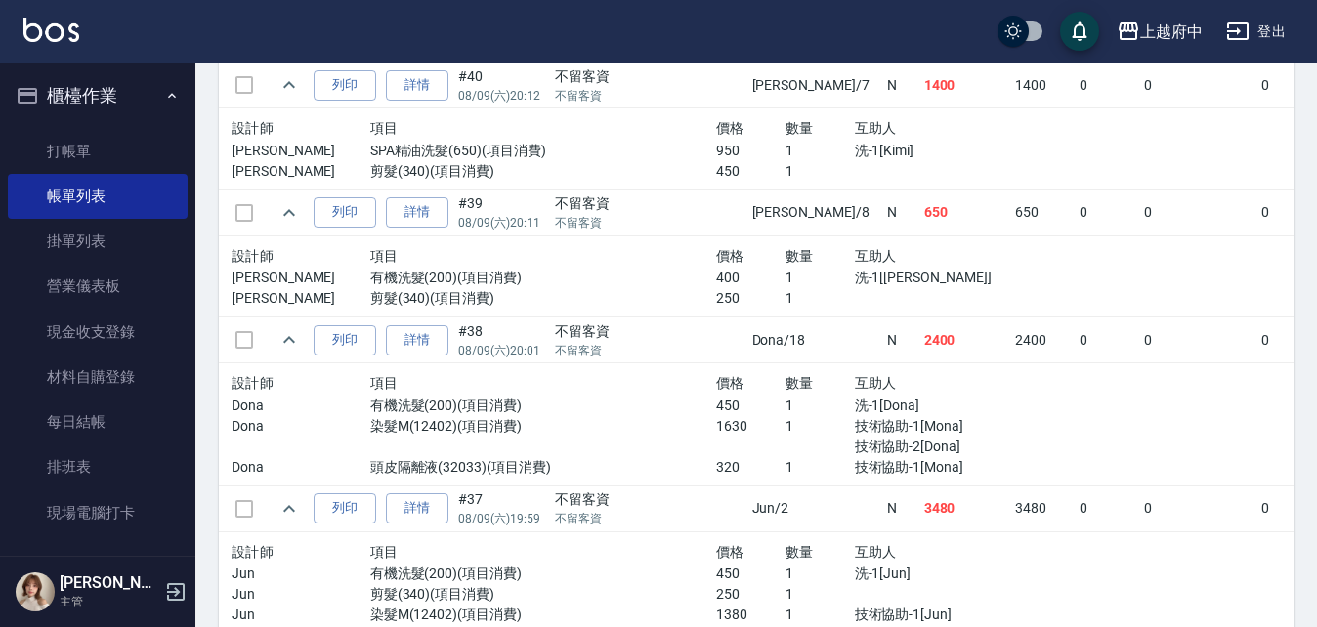
scroll to position [0, 0]
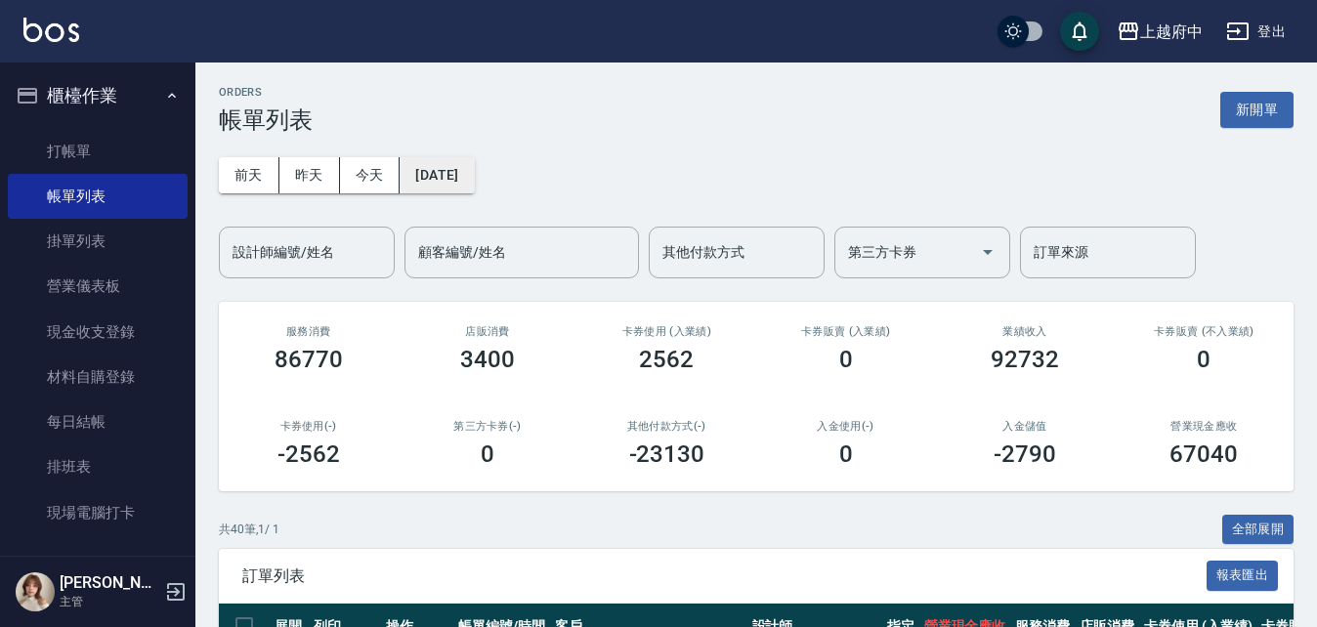
click at [437, 182] on button "[DATE]" at bounding box center [436, 175] width 74 height 36
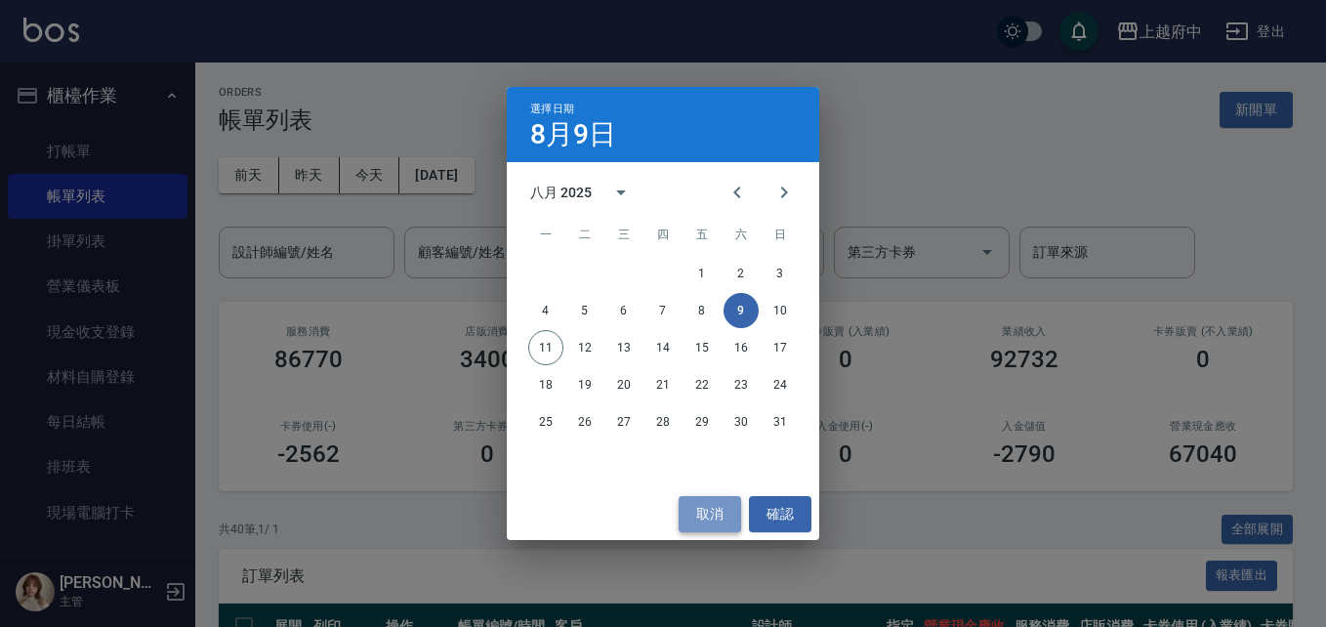
click at [702, 518] on button "取消" at bounding box center [710, 514] width 63 height 36
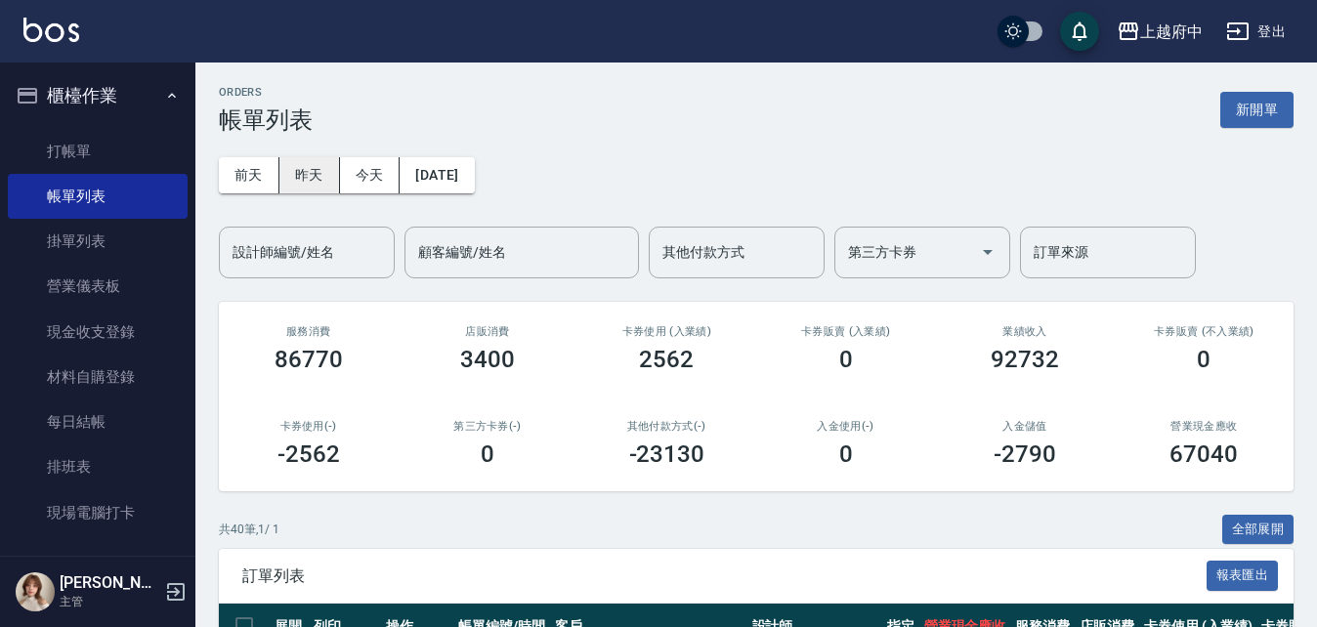
click at [327, 177] on button "昨天" at bounding box center [309, 175] width 61 height 36
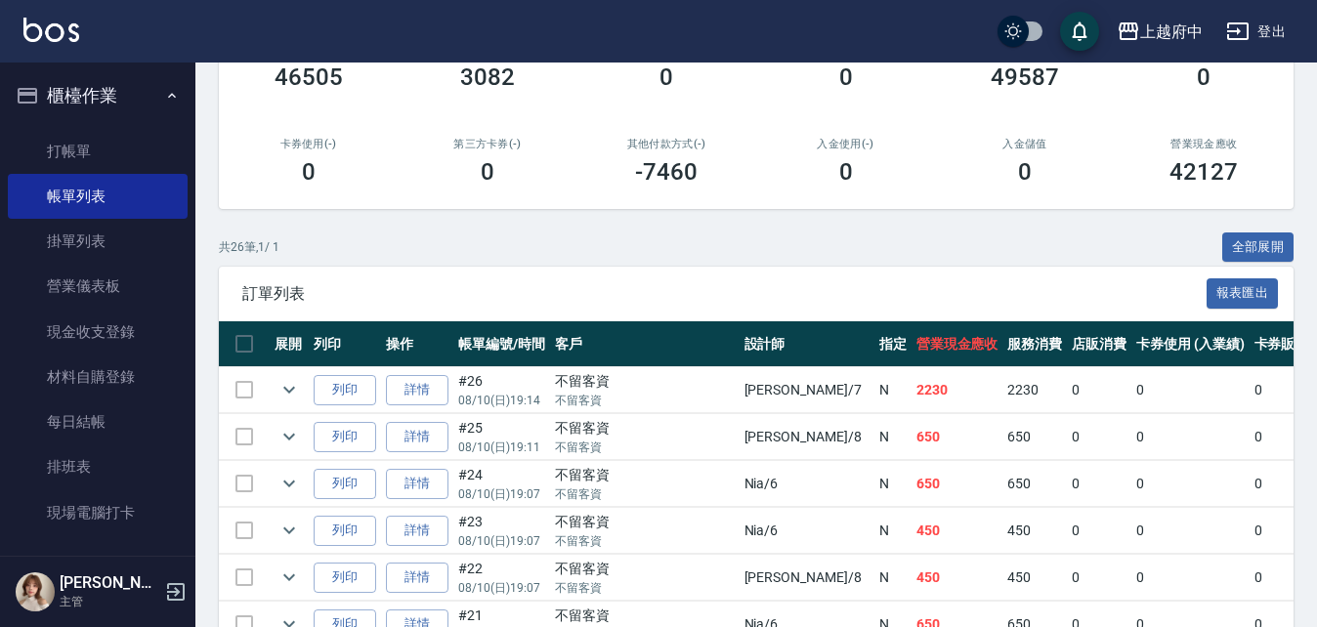
scroll to position [293, 0]
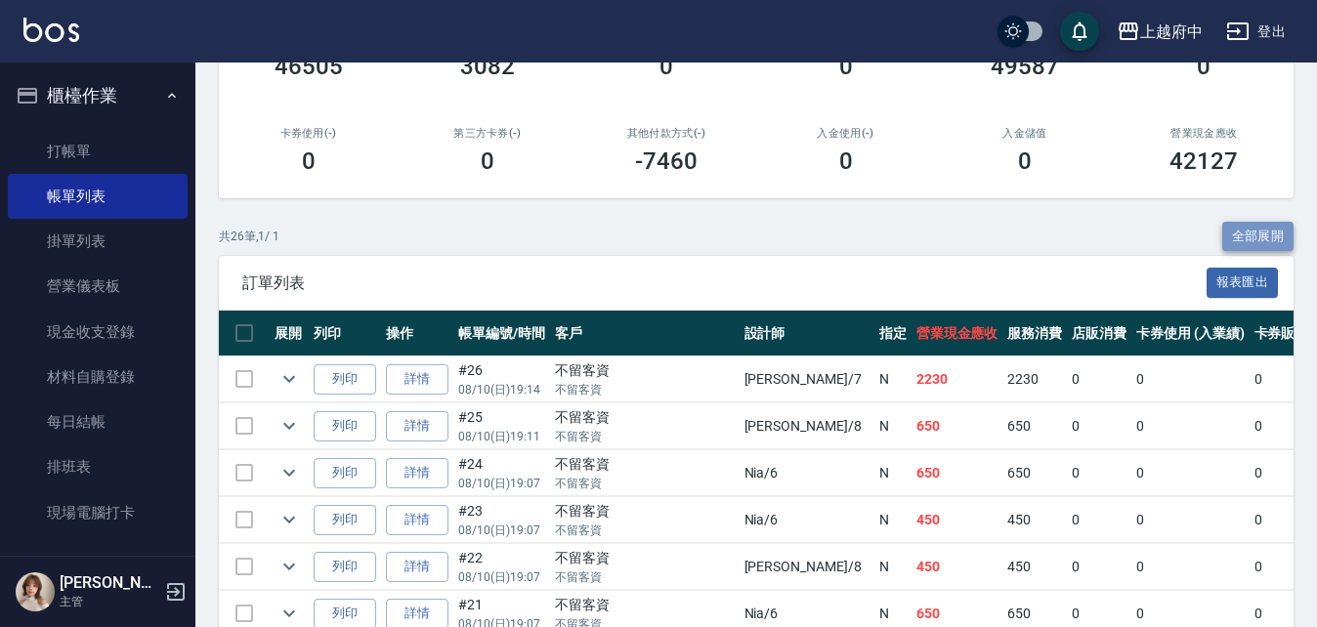
click at [1265, 233] on button "全部展開" at bounding box center [1258, 237] width 72 height 30
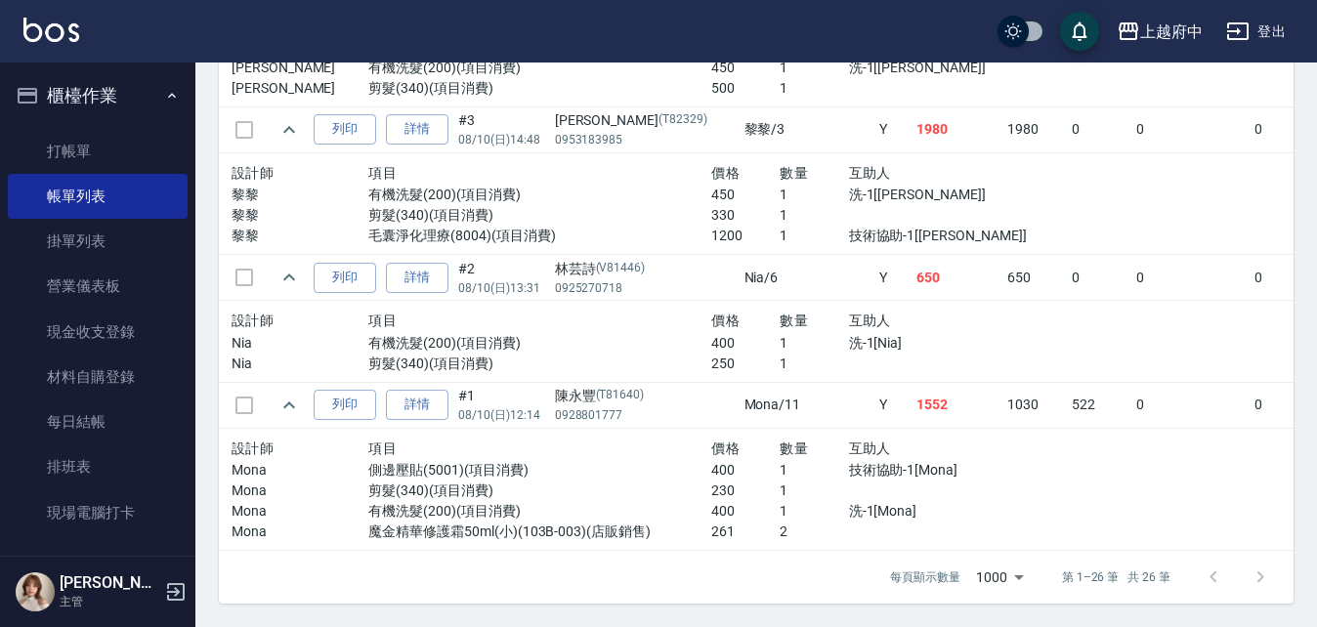
scroll to position [3899, 0]
click at [80, 151] on link "打帳單" at bounding box center [98, 151] width 180 height 45
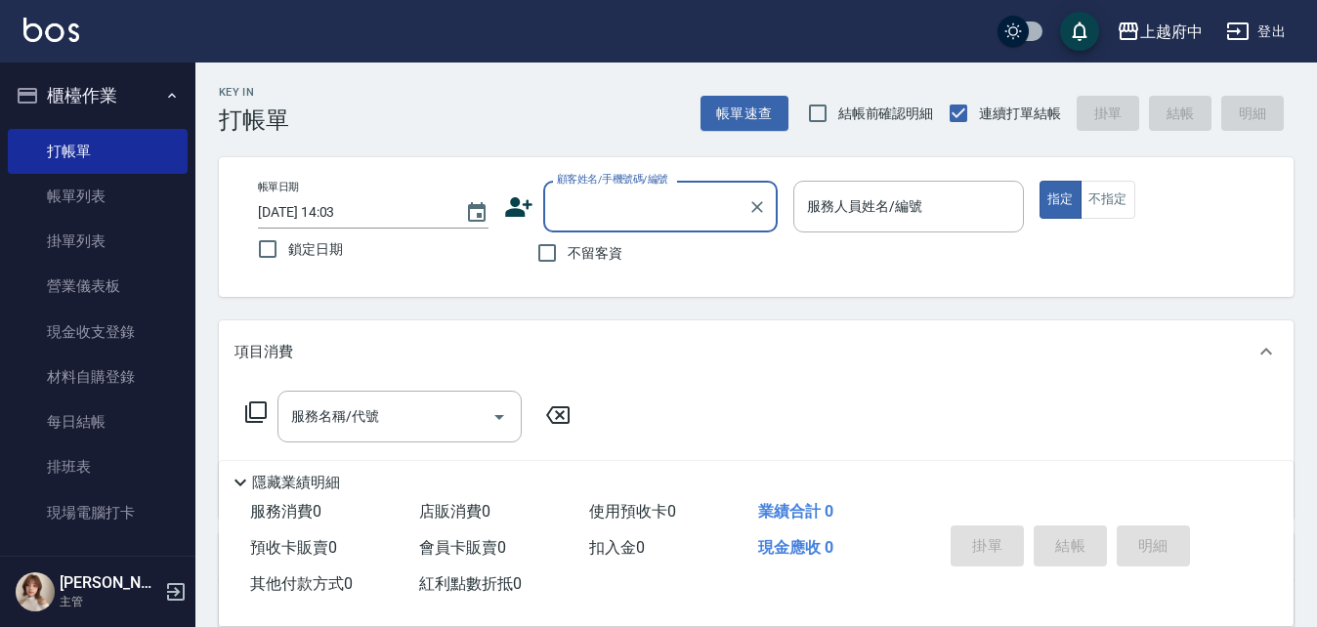
click at [98, 89] on button "櫃檯作業" at bounding box center [98, 95] width 180 height 51
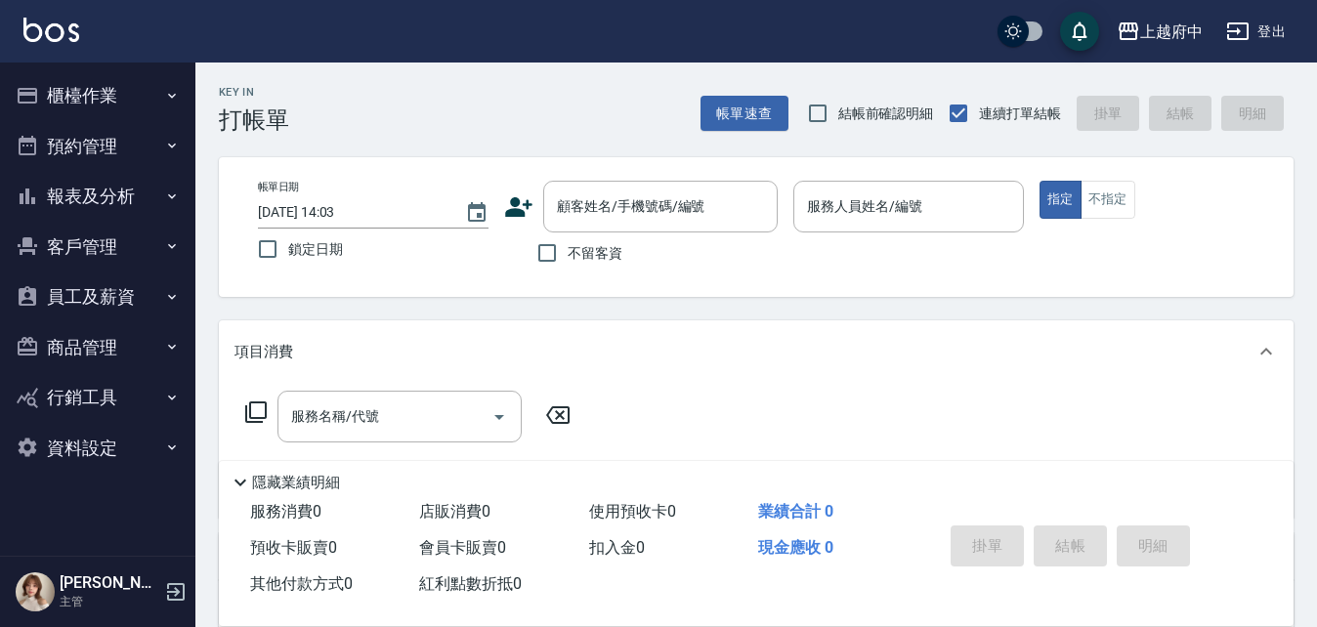
click at [106, 248] on button "客戶管理" at bounding box center [98, 247] width 180 height 51
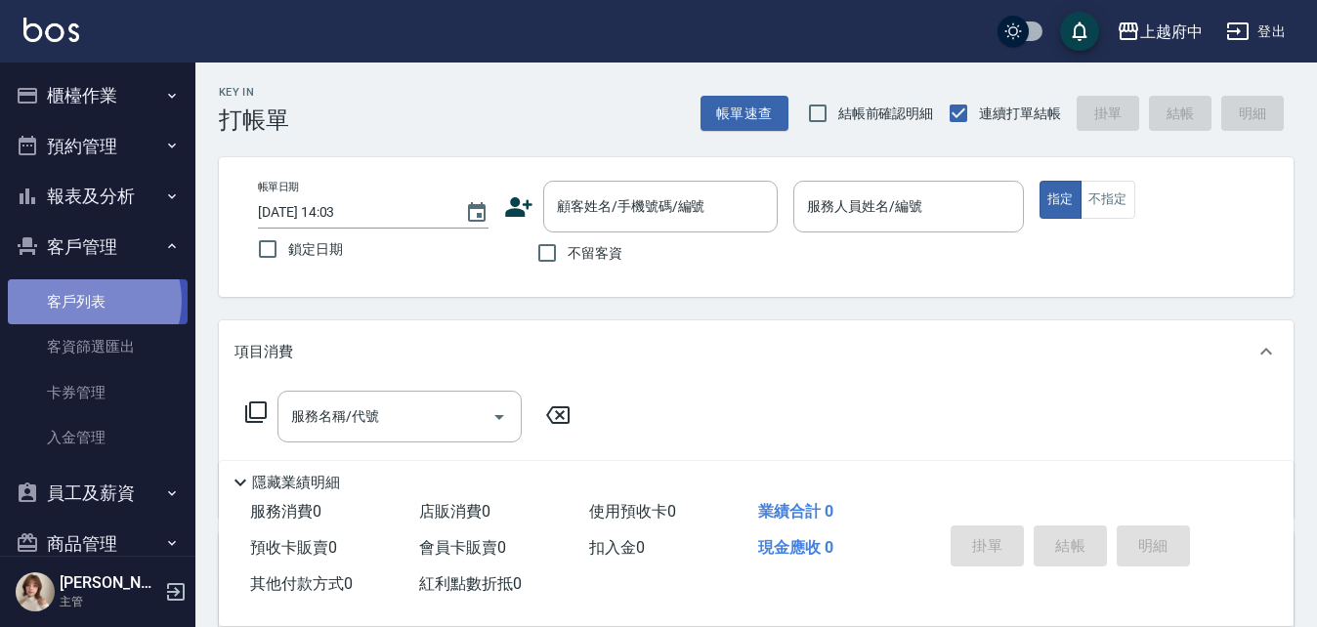
click at [88, 300] on link "客戶列表" at bounding box center [98, 301] width 180 height 45
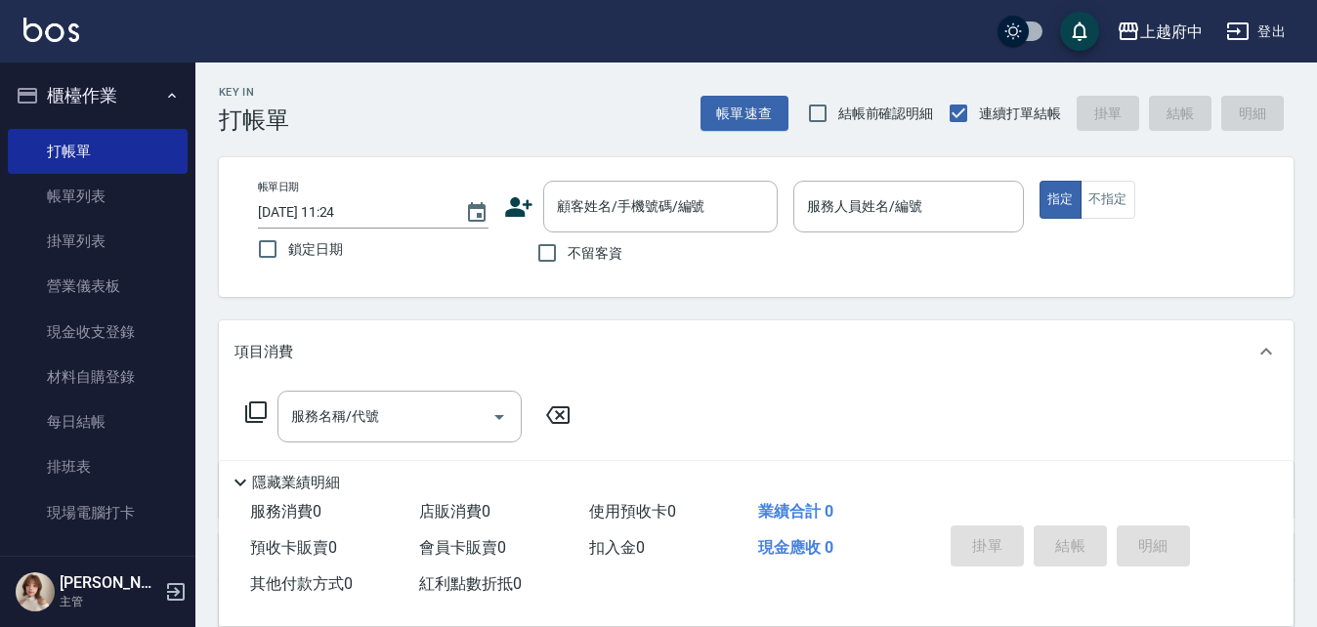
click at [525, 206] on icon at bounding box center [518, 206] width 29 height 29
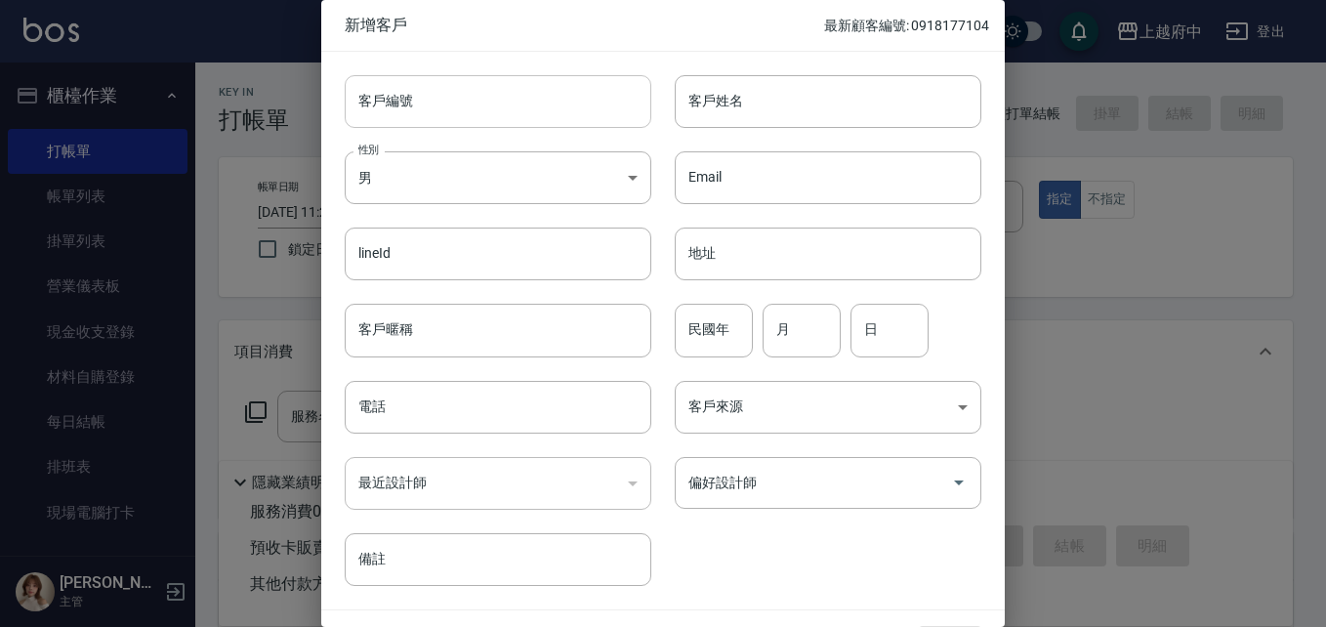
click at [531, 102] on input "客戶編號" at bounding box center [498, 101] width 307 height 53
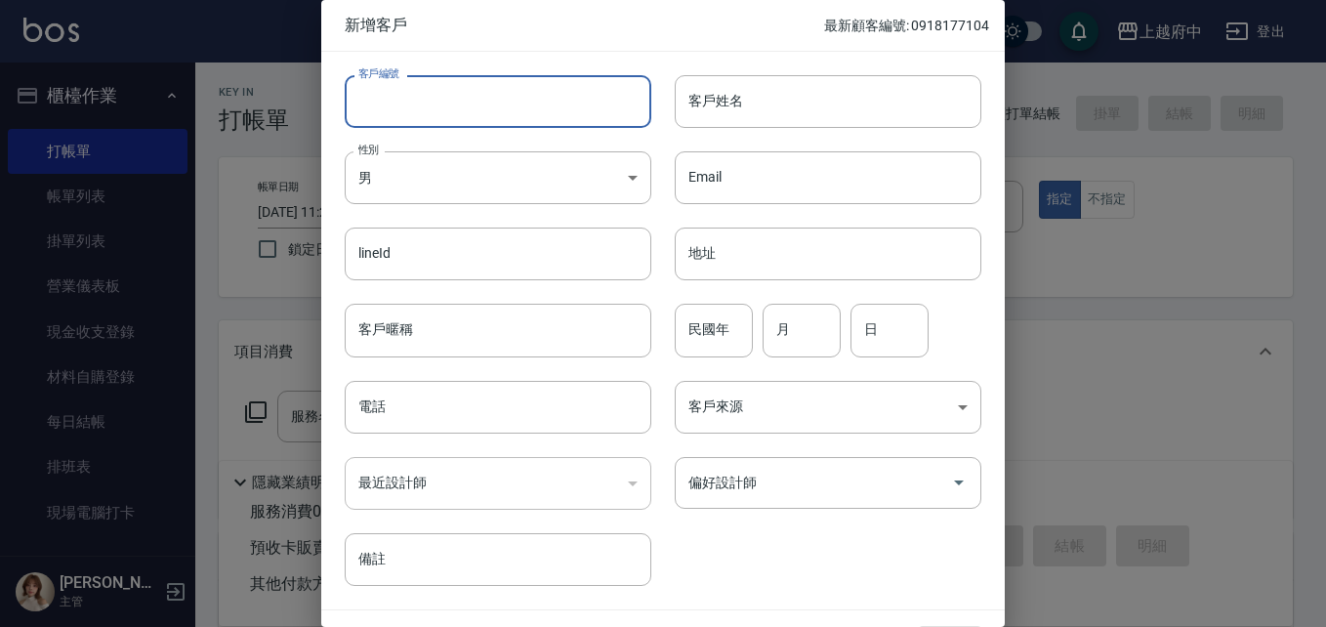
type input "ㄔ"
type input "T90714"
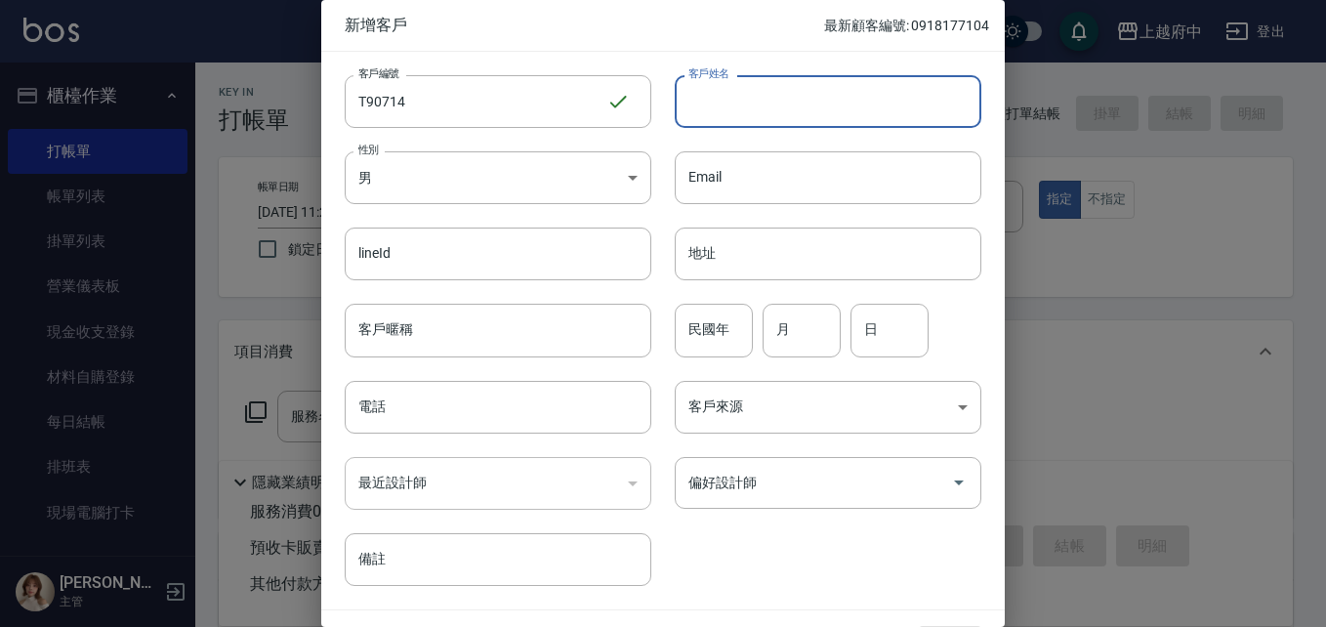
click at [713, 119] on input "客戶姓名" at bounding box center [828, 101] width 307 height 53
type input "V"
type input "[PERSON_NAME]"
click at [432, 327] on input "客戶暱稱" at bounding box center [498, 330] width 307 height 53
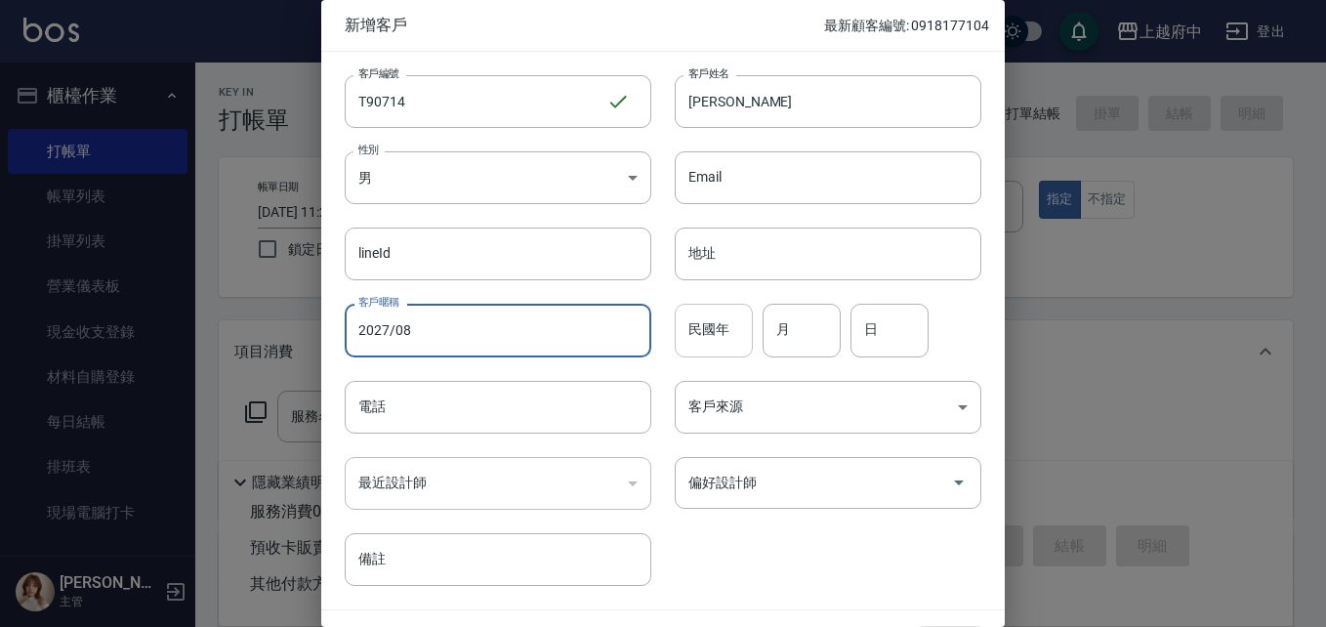
type input "2027/08"
click at [703, 328] on input "民國年" at bounding box center [714, 330] width 78 height 53
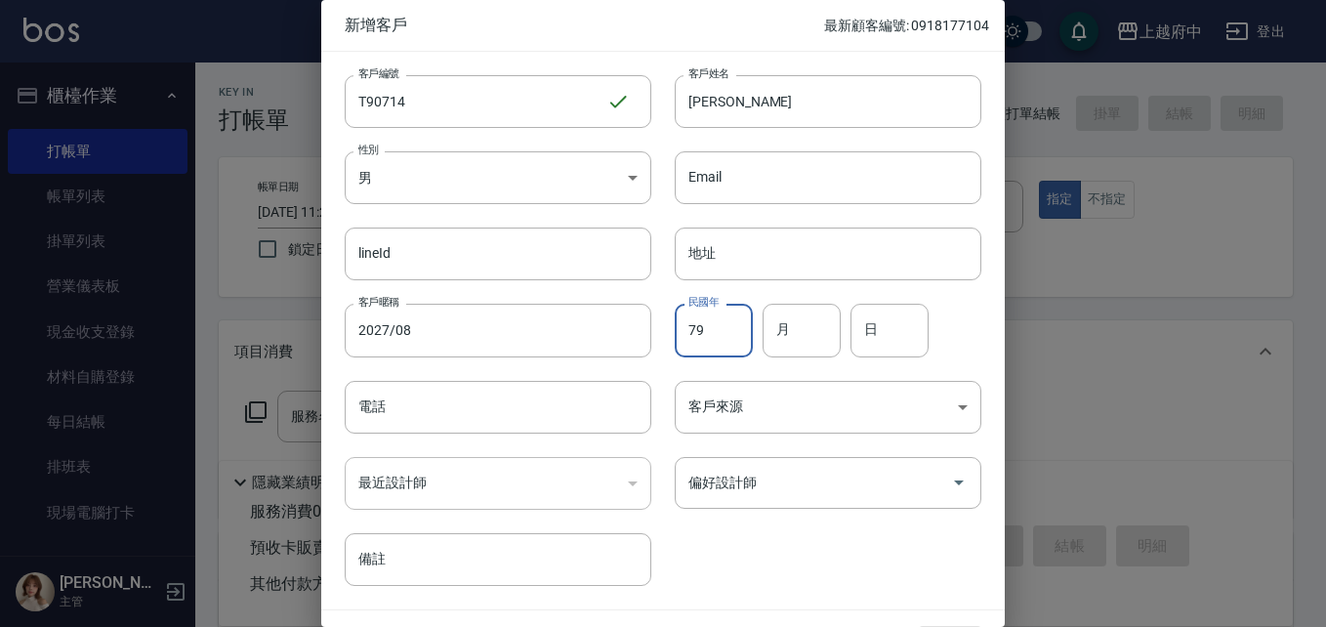
type input "79"
type input "9"
type input "14"
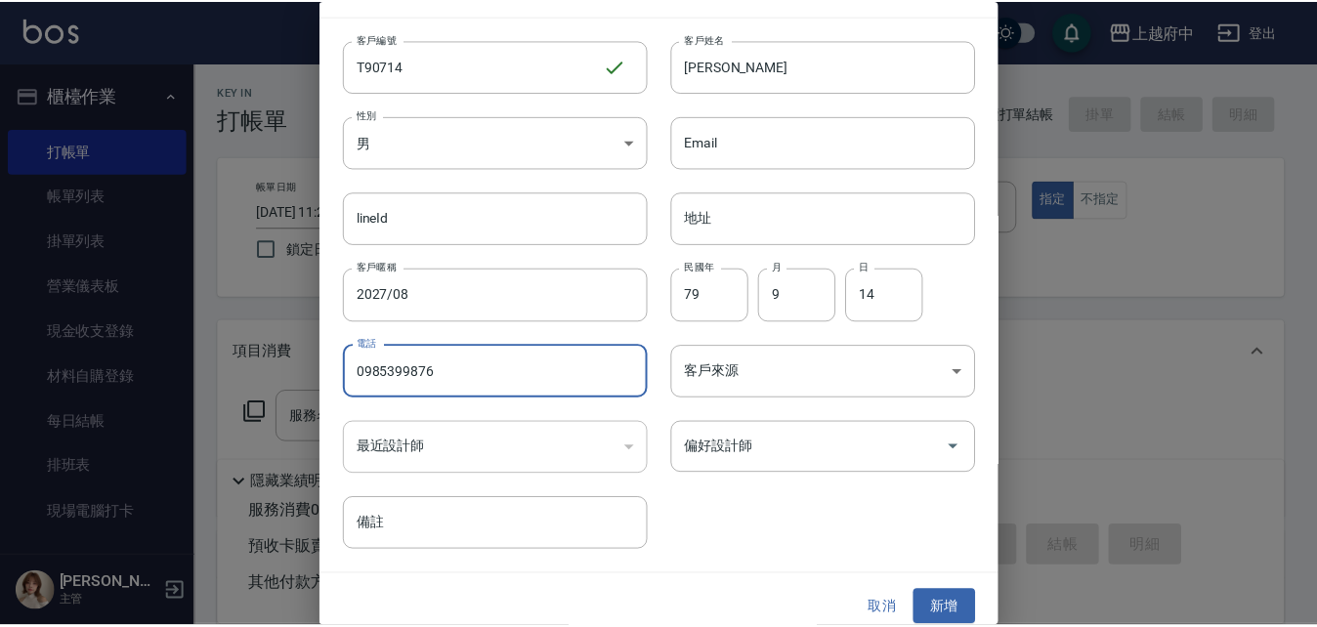
scroll to position [50, 0]
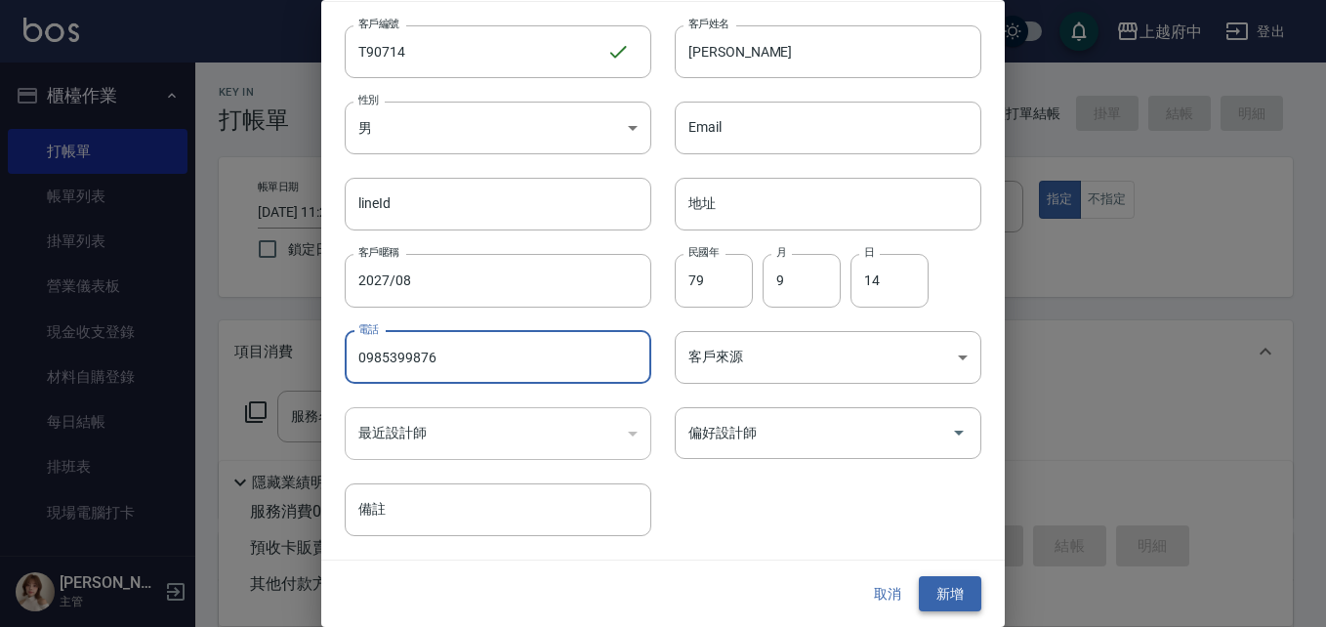
type input "0985399876"
click at [956, 601] on button "新增" at bounding box center [950, 594] width 63 height 36
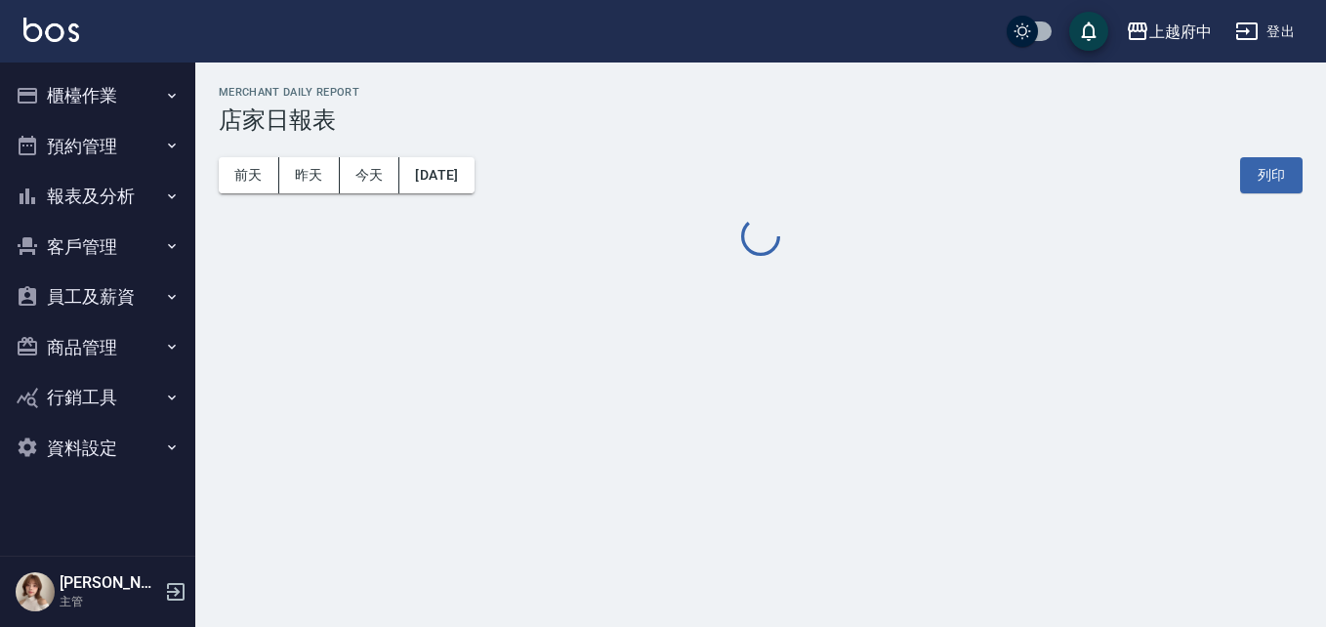
click at [69, 189] on button "報表及分析" at bounding box center [98, 196] width 180 height 51
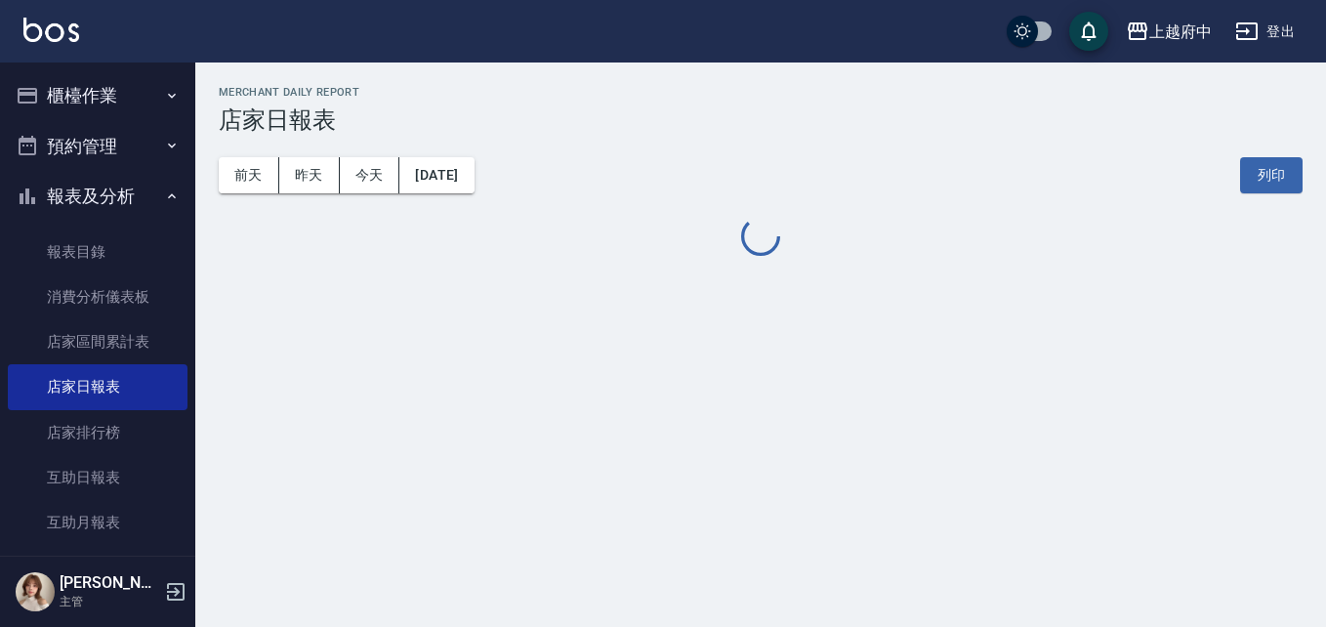
click at [69, 189] on button "報表及分析" at bounding box center [98, 196] width 180 height 51
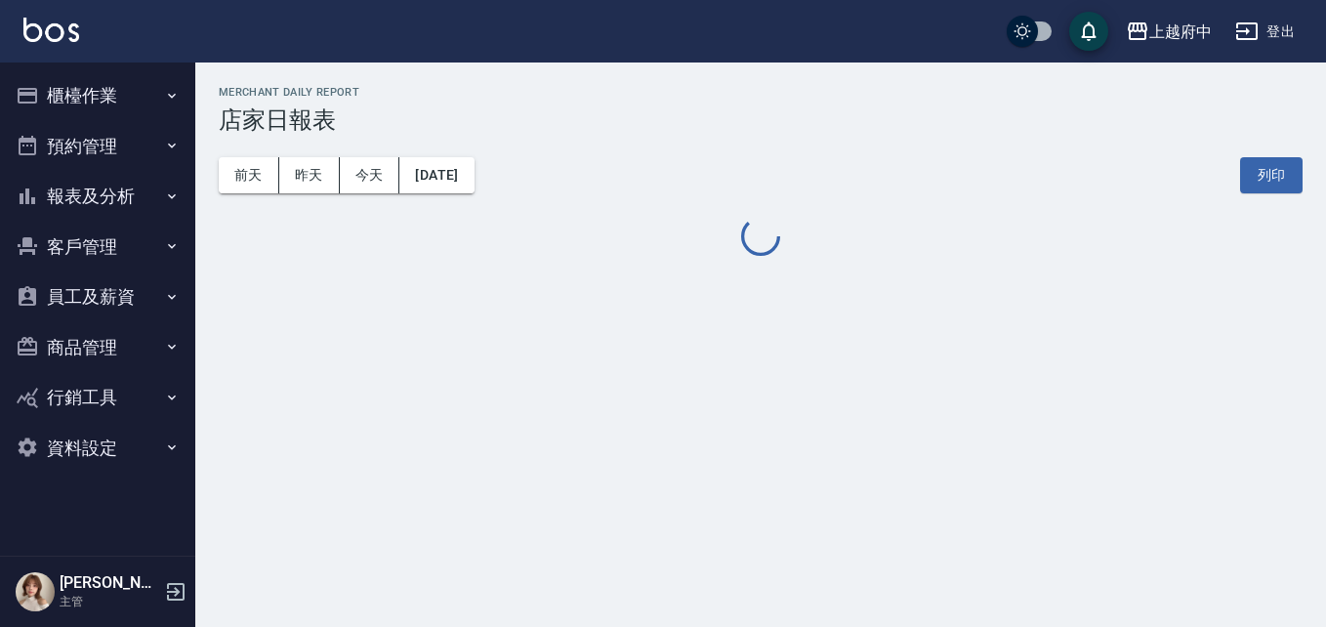
click at [79, 105] on button "櫃檯作業" at bounding box center [98, 95] width 180 height 51
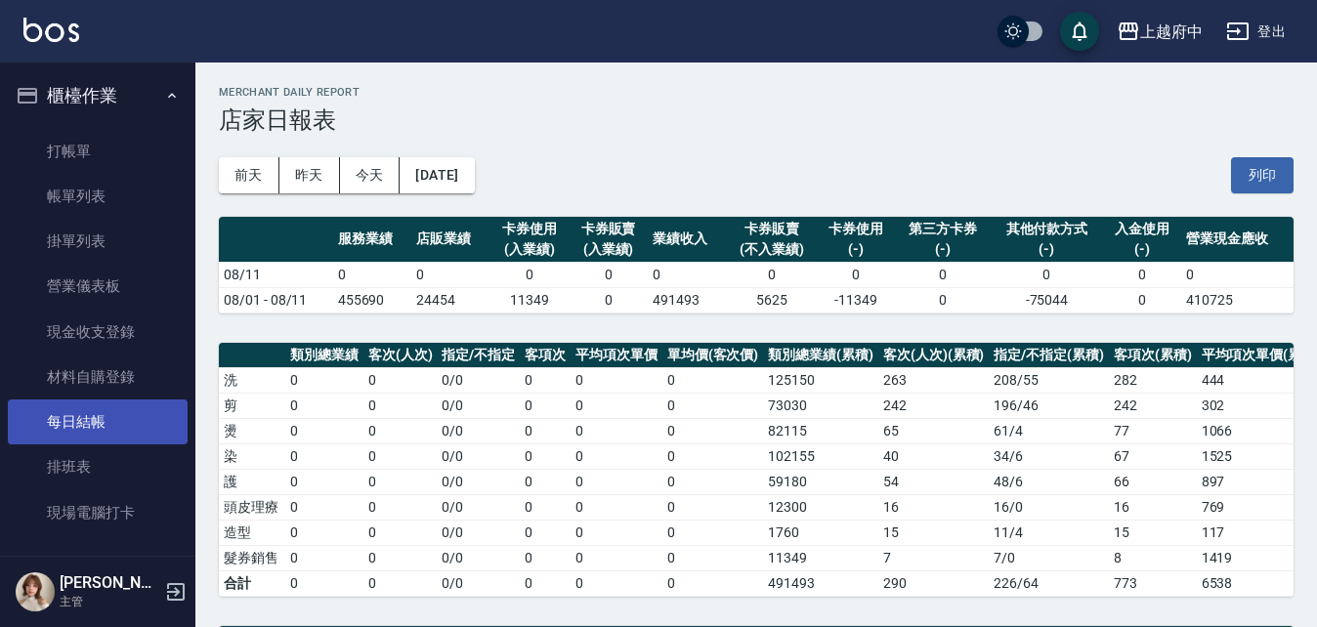
click at [86, 414] on link "每日結帳" at bounding box center [98, 421] width 180 height 45
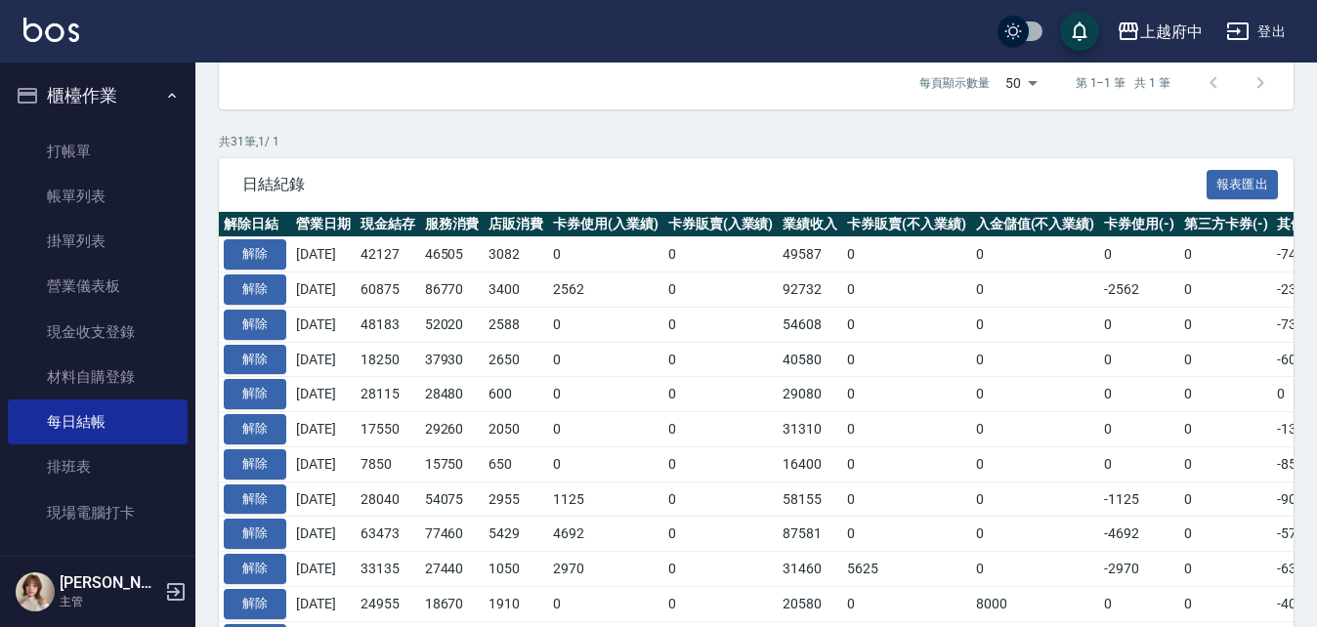
scroll to position [391, 0]
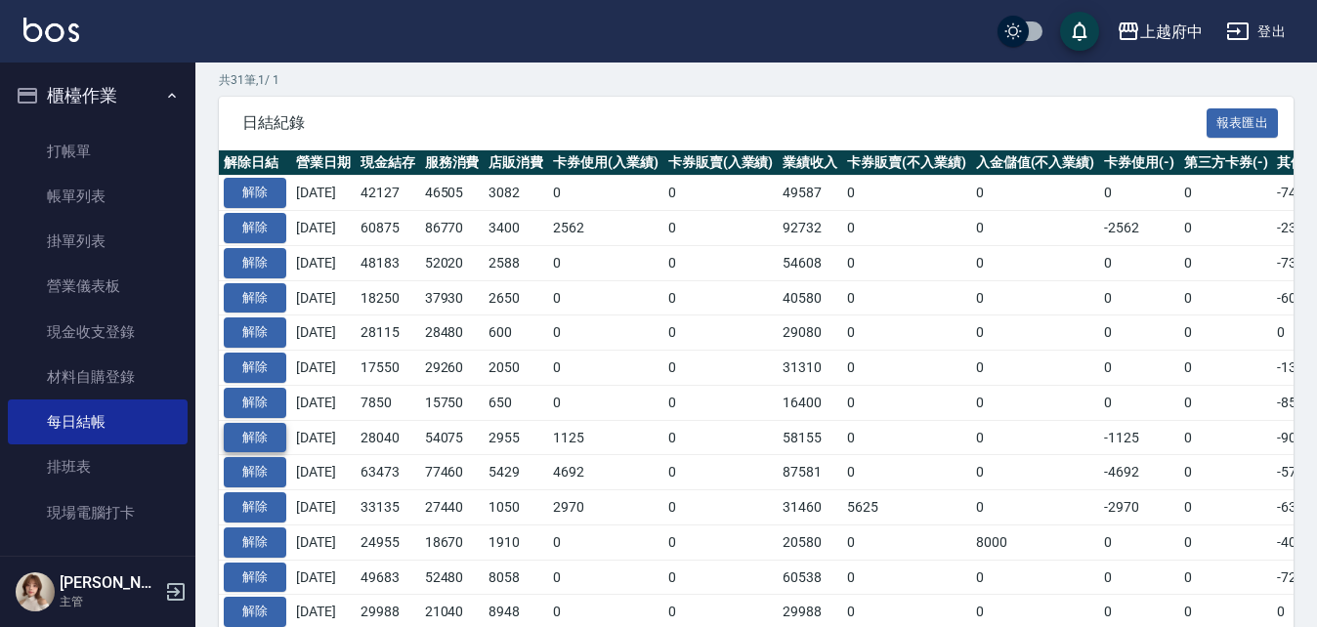
click at [271, 438] on button "解除" at bounding box center [255, 438] width 63 height 30
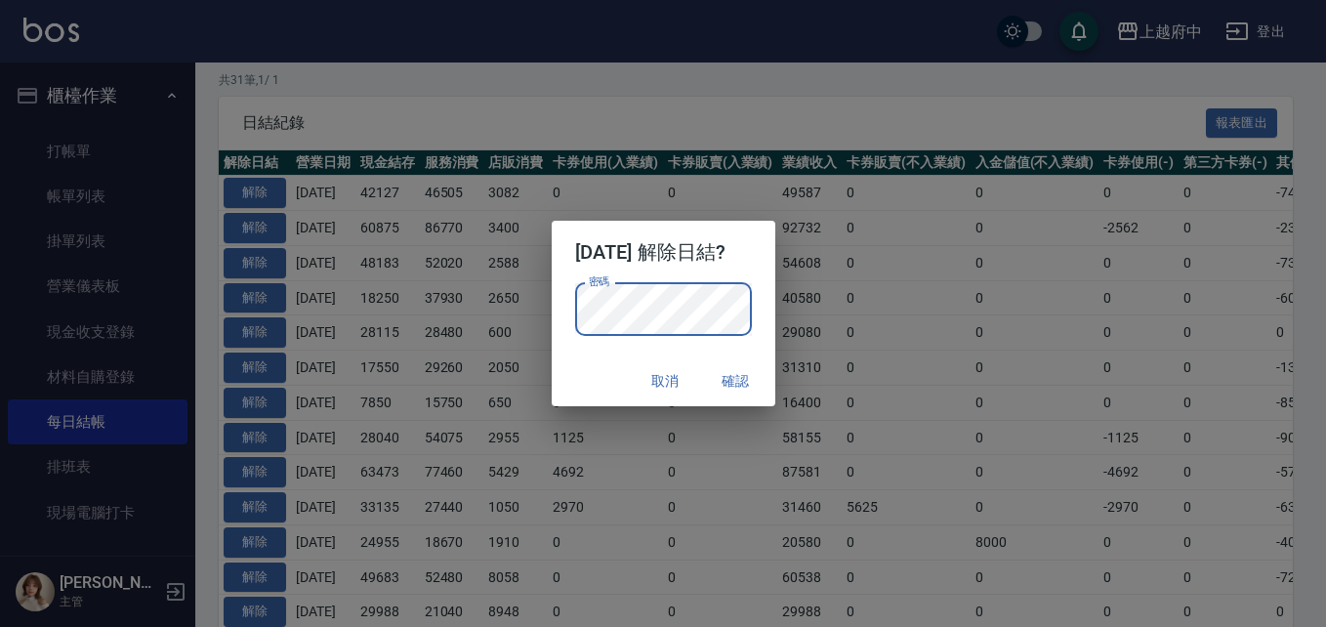
click at [752, 379] on button "確認" at bounding box center [736, 381] width 63 height 36
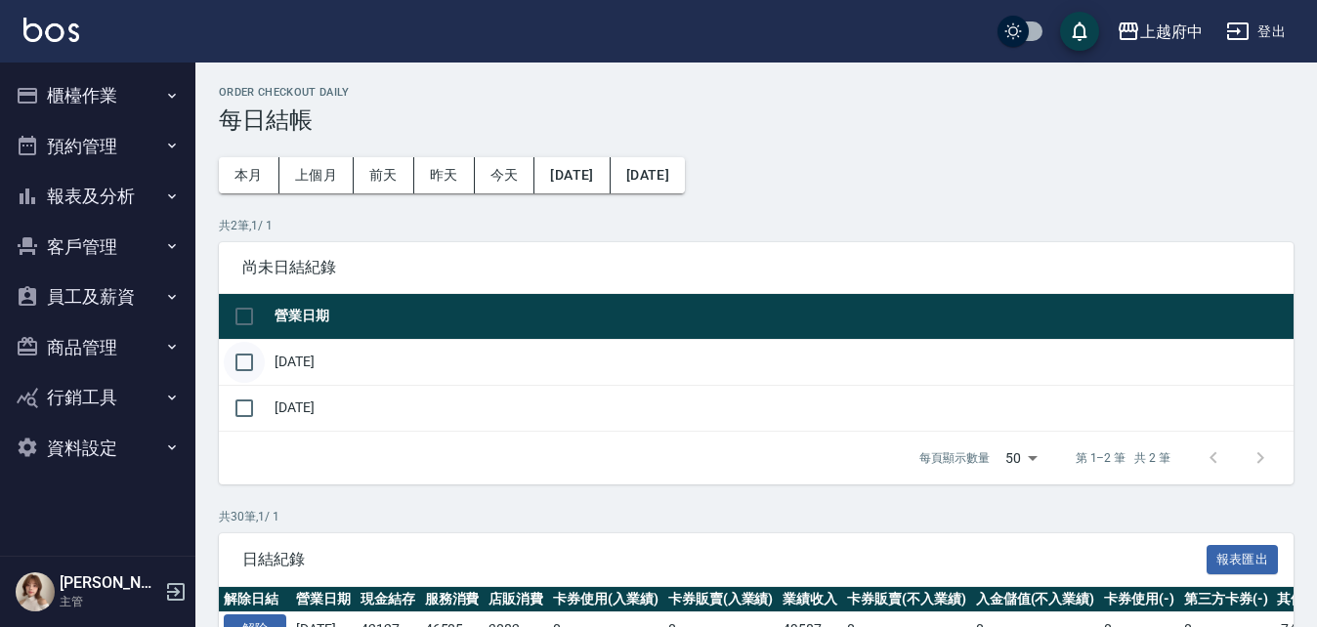
click at [243, 363] on input "checkbox" at bounding box center [244, 362] width 41 height 41
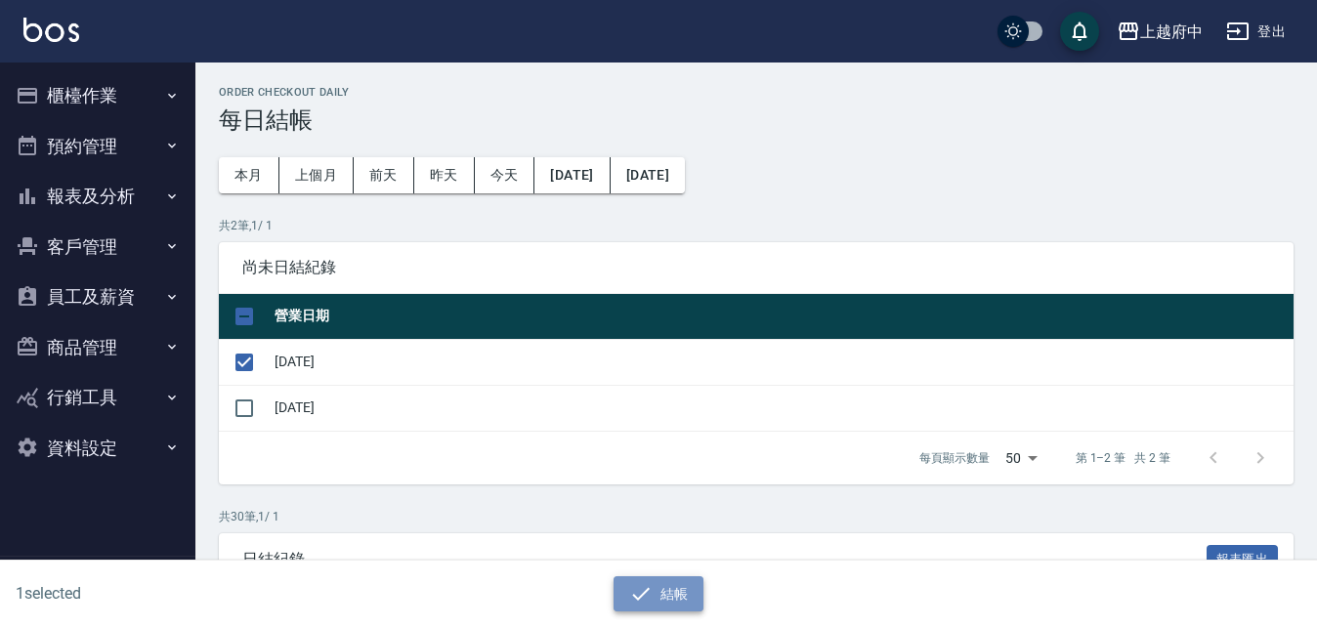
click at [646, 592] on icon "button" at bounding box center [641, 593] width 18 height 13
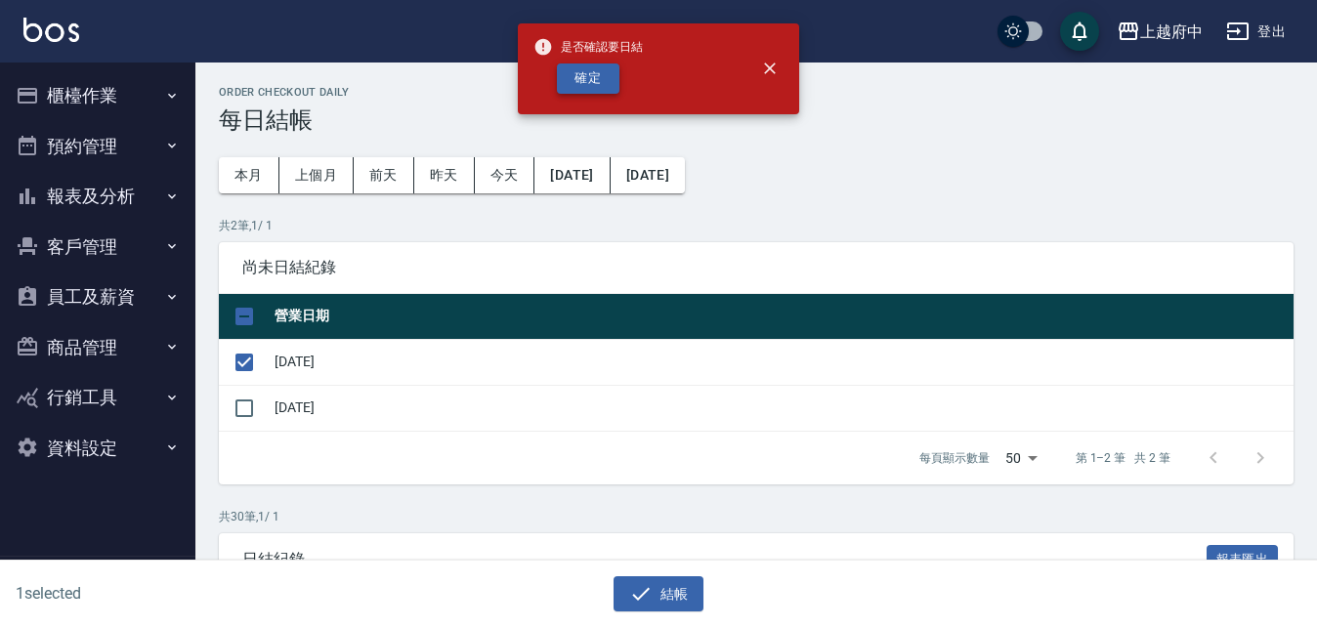
click at [594, 83] on button "確定" at bounding box center [588, 78] width 63 height 30
checkbox input "false"
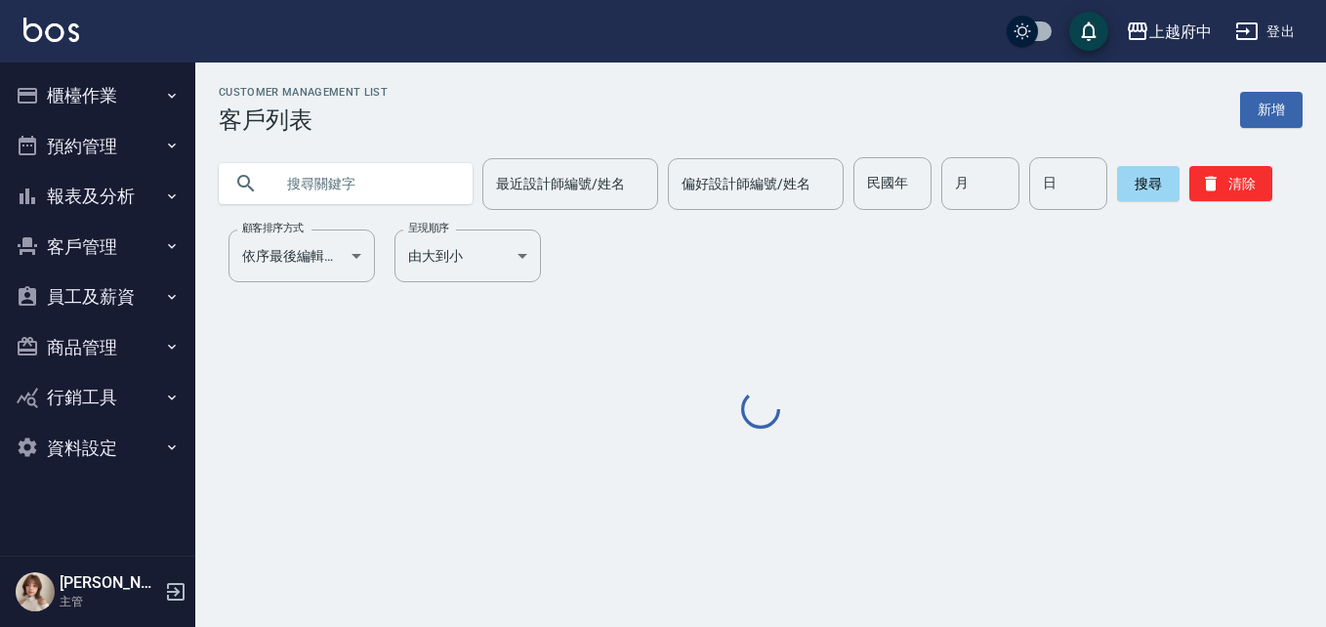
click at [325, 180] on input "text" at bounding box center [365, 183] width 184 height 53
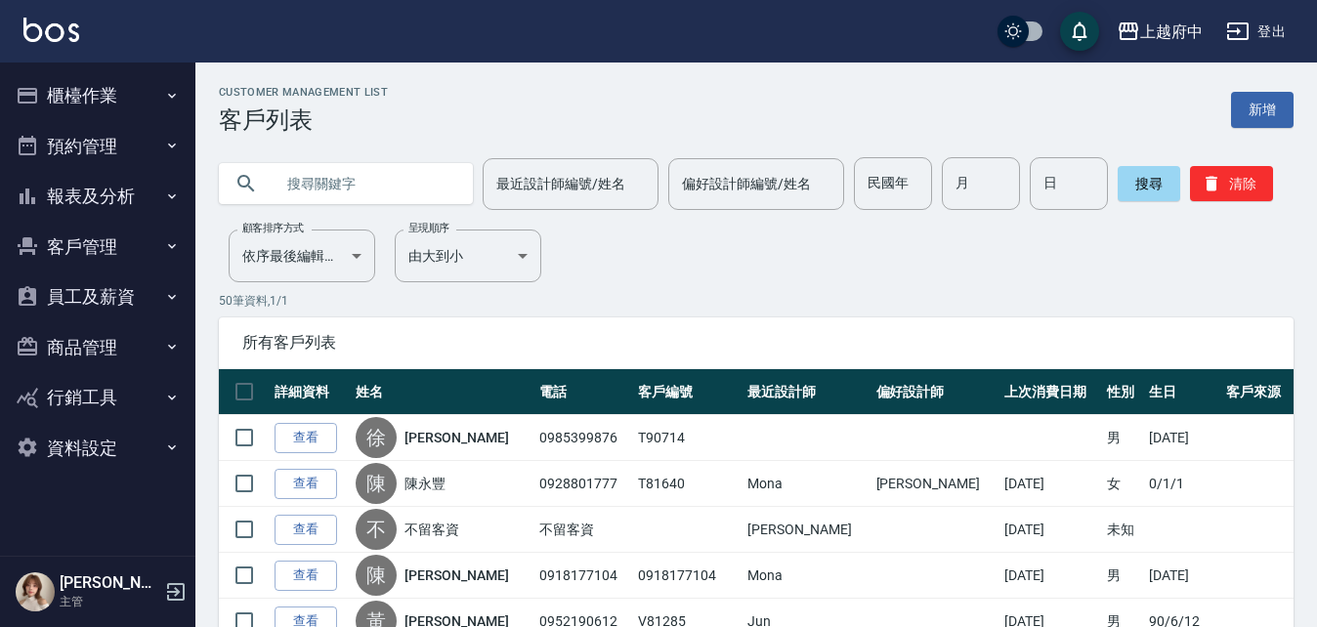
paste input "0935345791"
type input "0935345791"
click at [1131, 177] on button "搜尋" at bounding box center [1148, 183] width 63 height 35
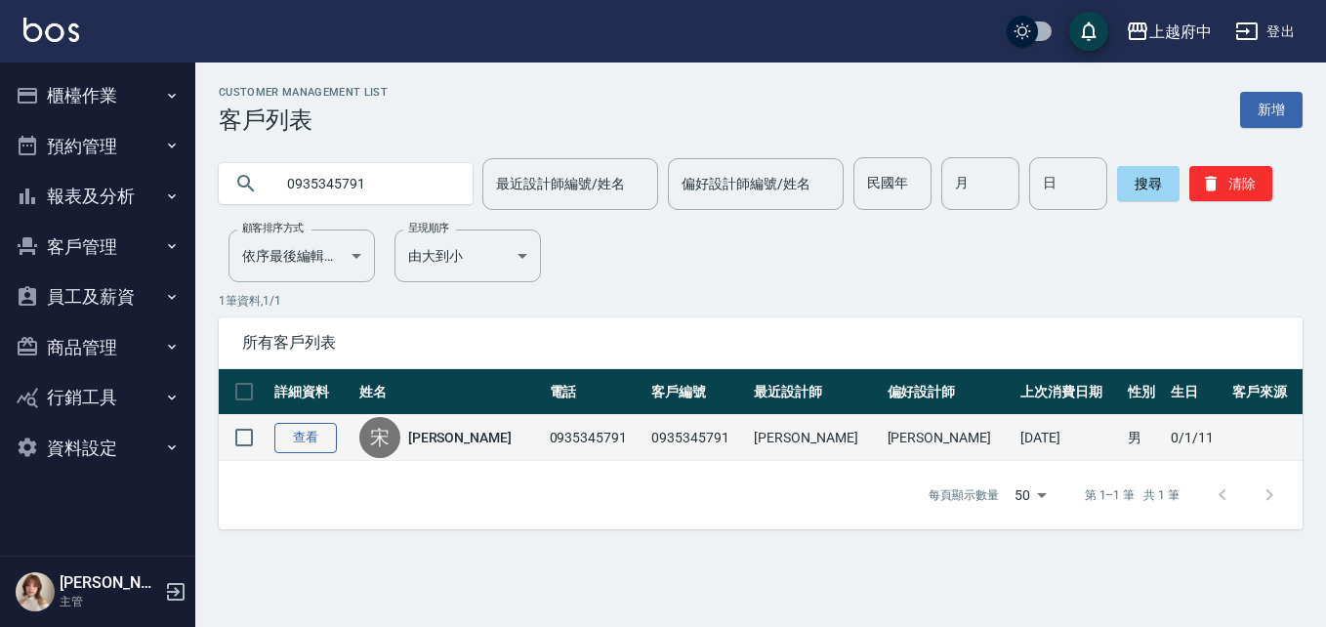
click at [295, 436] on link "查看" at bounding box center [305, 438] width 63 height 30
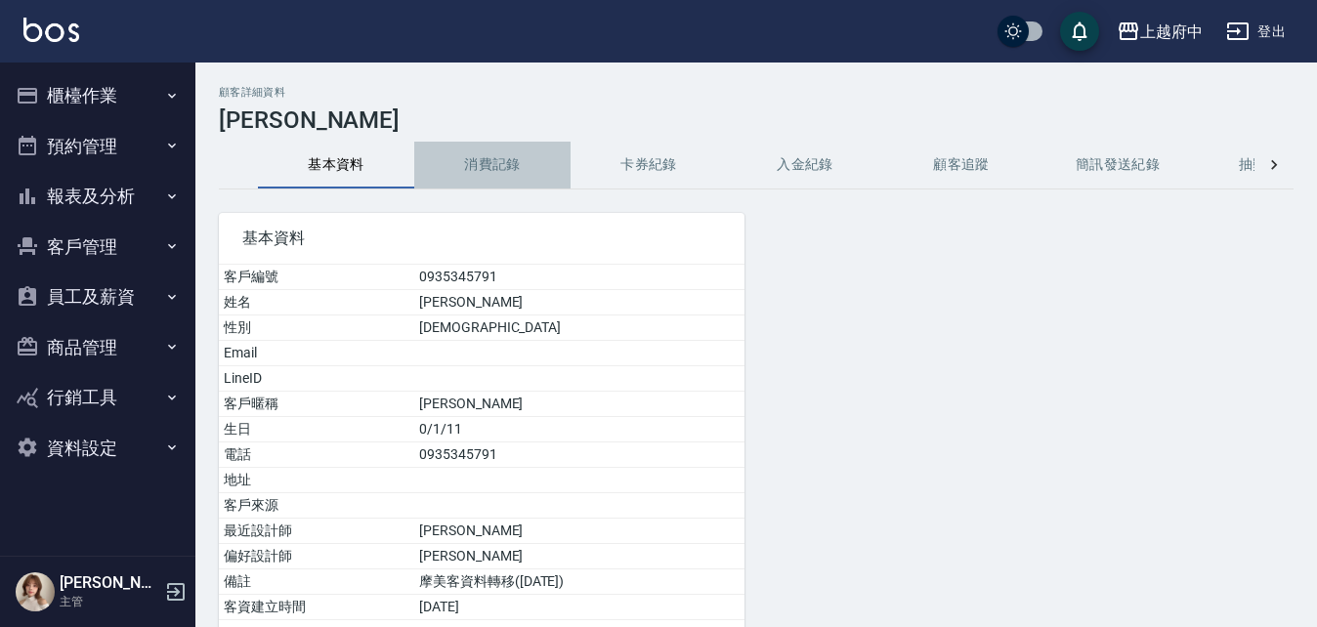
click at [481, 158] on button "消費記錄" at bounding box center [492, 165] width 156 height 47
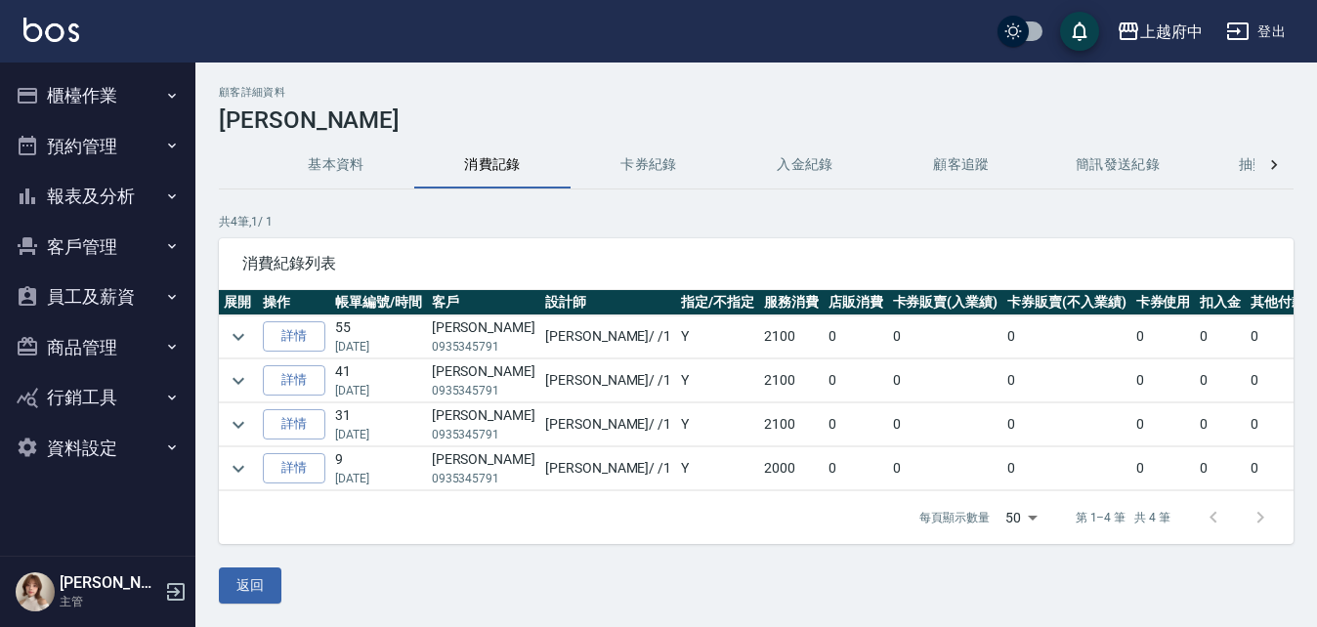
scroll to position [15, 0]
click at [236, 325] on icon "expand row" at bounding box center [238, 336] width 23 height 23
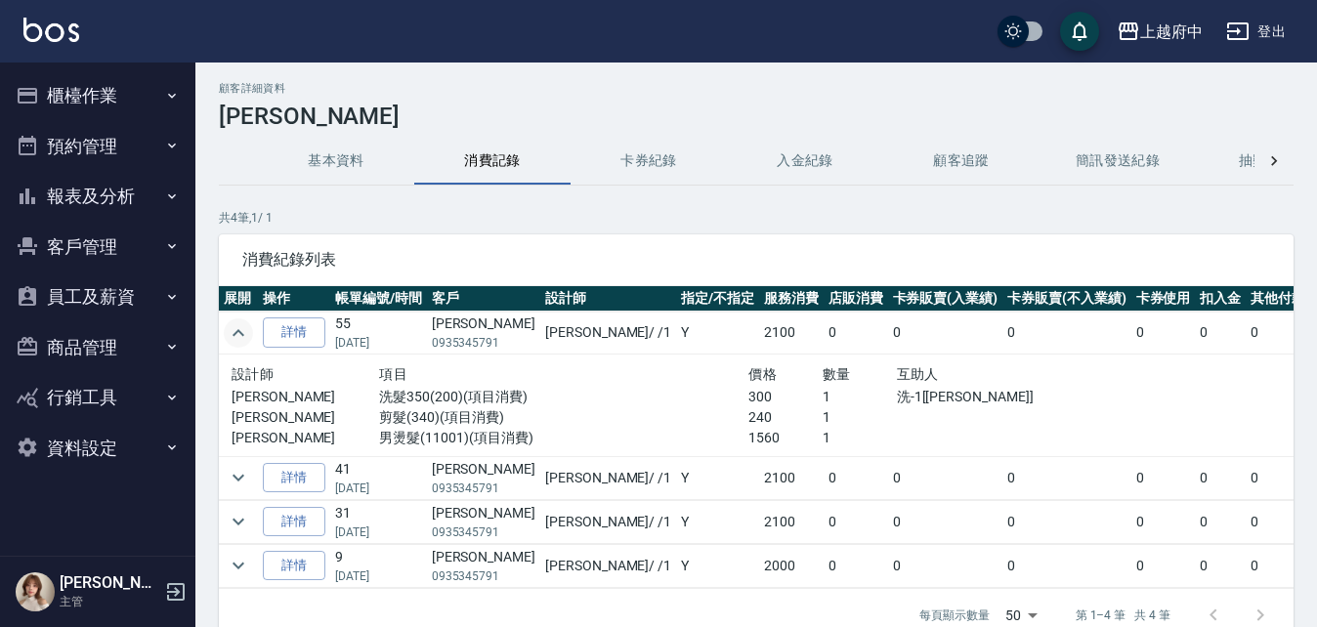
scroll to position [0, 0]
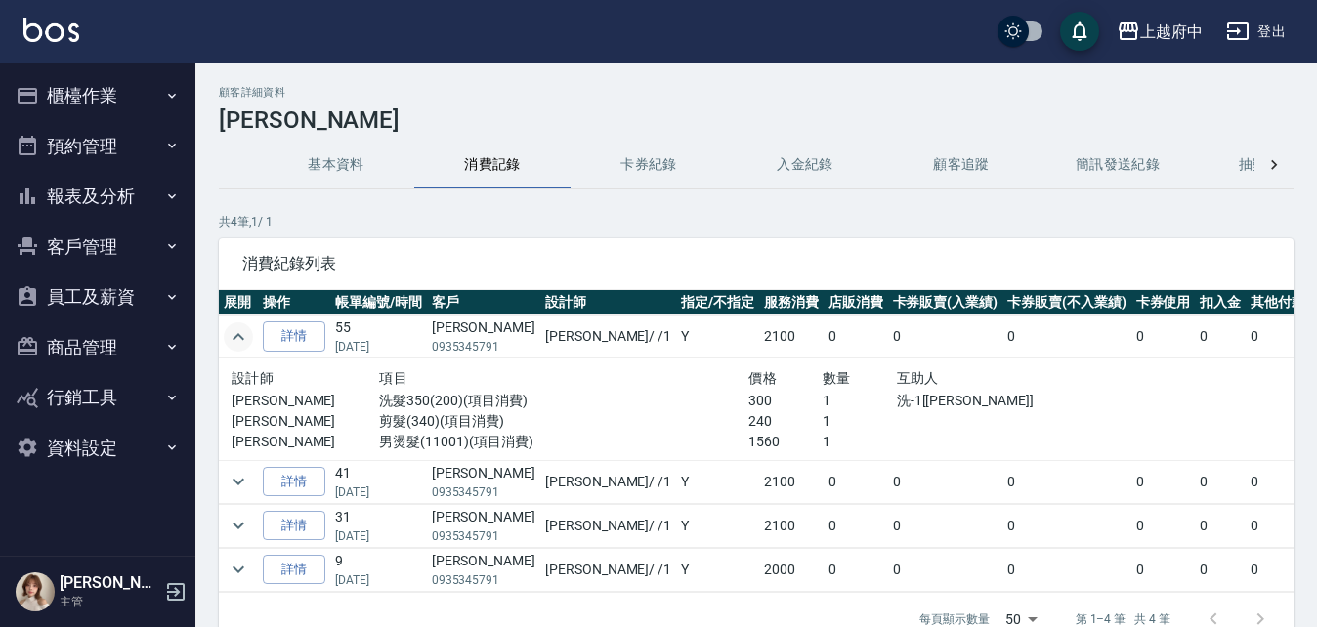
click at [345, 165] on button "基本資料" at bounding box center [336, 165] width 156 height 47
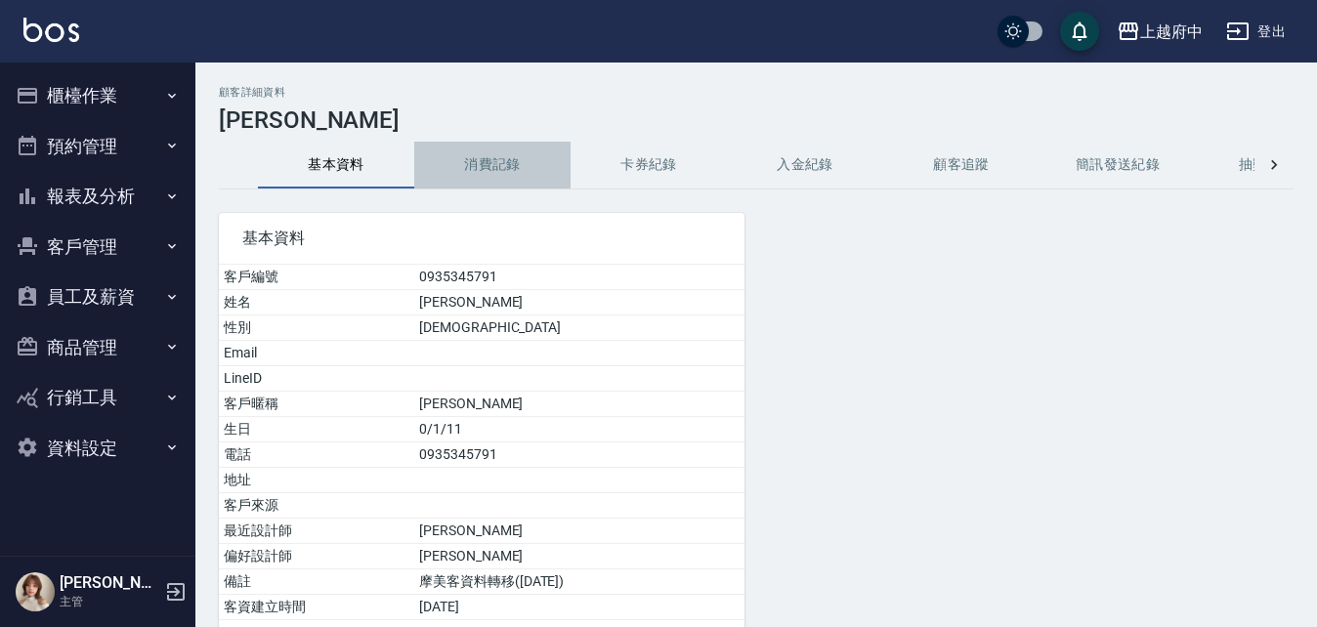
drag, startPoint x: 506, startPoint y: 163, endPoint x: 451, endPoint y: 177, distance: 56.4
click at [506, 162] on button "消費記錄" at bounding box center [492, 165] width 156 height 47
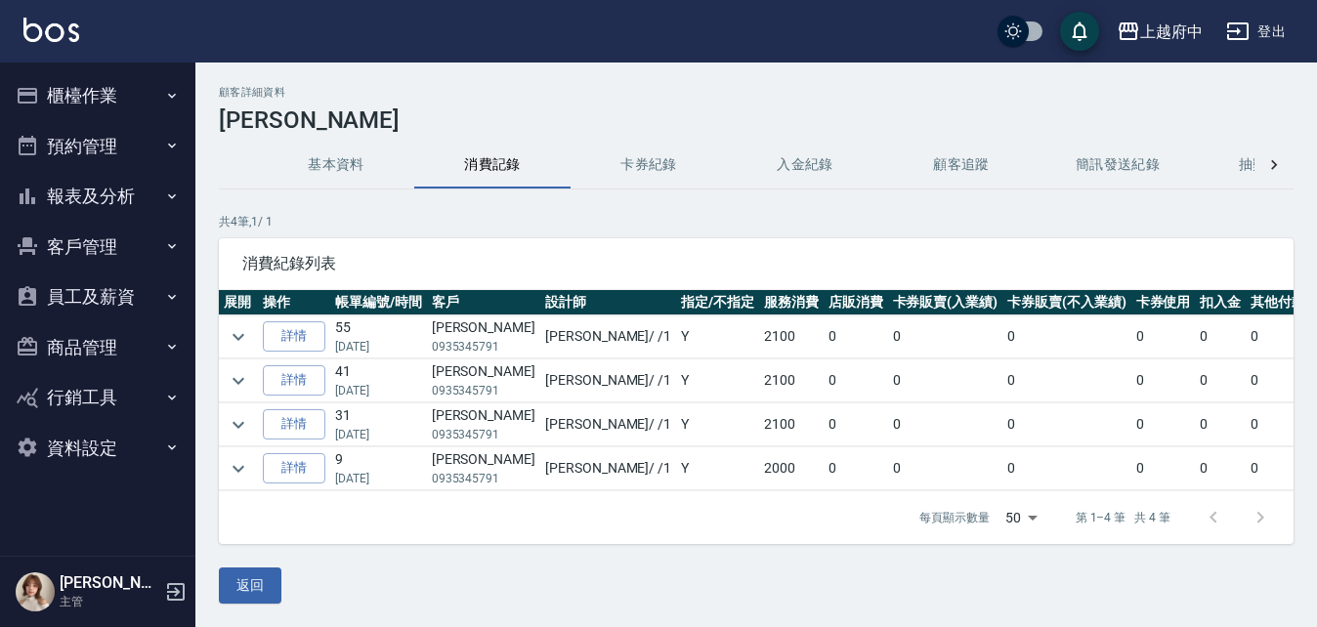
click at [345, 158] on button "基本資料" at bounding box center [336, 165] width 156 height 47
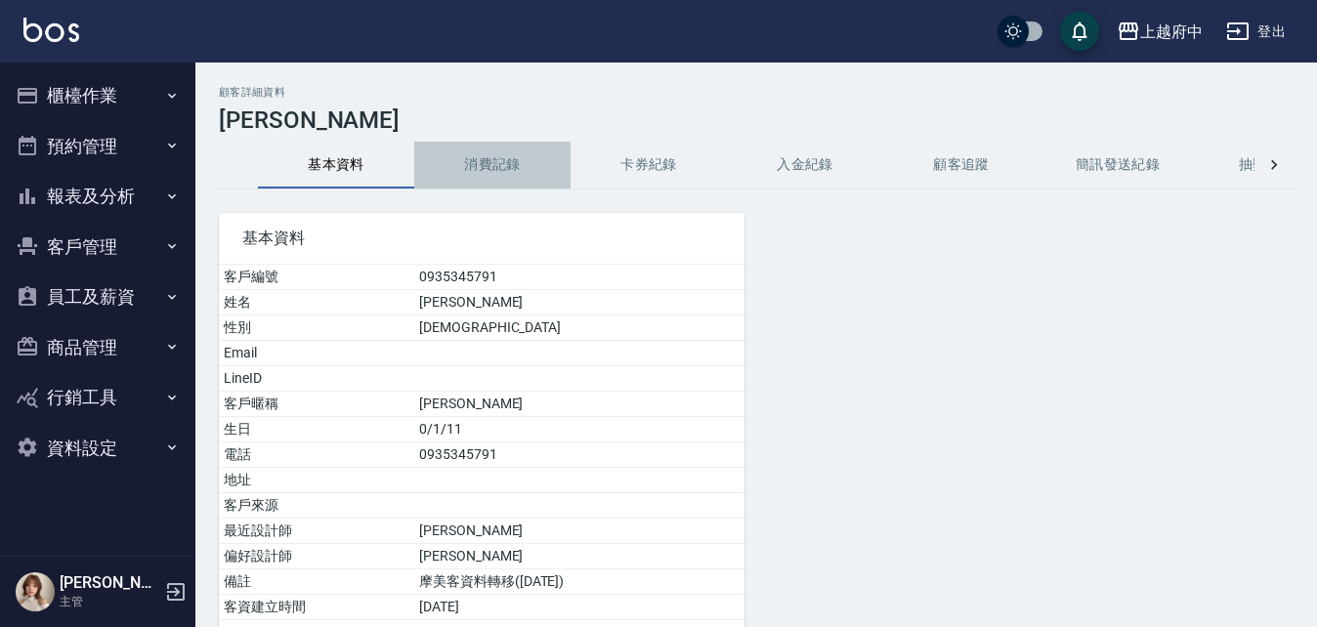
click at [515, 169] on button "消費記錄" at bounding box center [492, 165] width 156 height 47
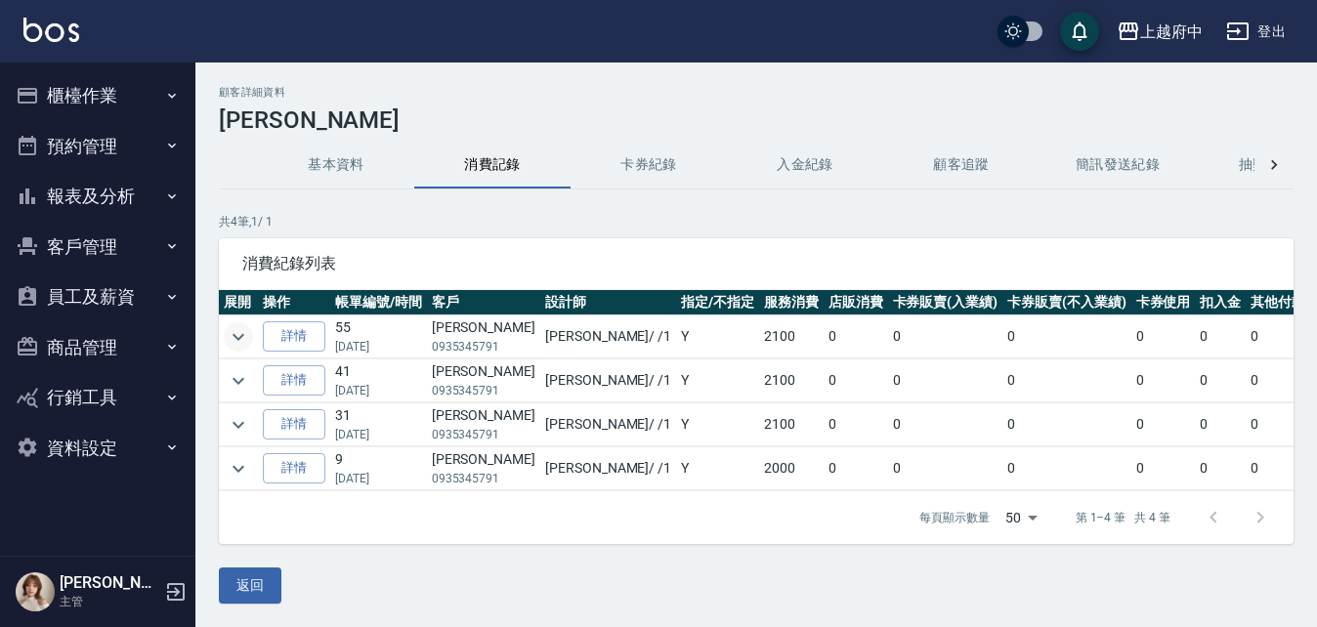
click at [239, 344] on icon "expand row" at bounding box center [238, 336] width 23 height 23
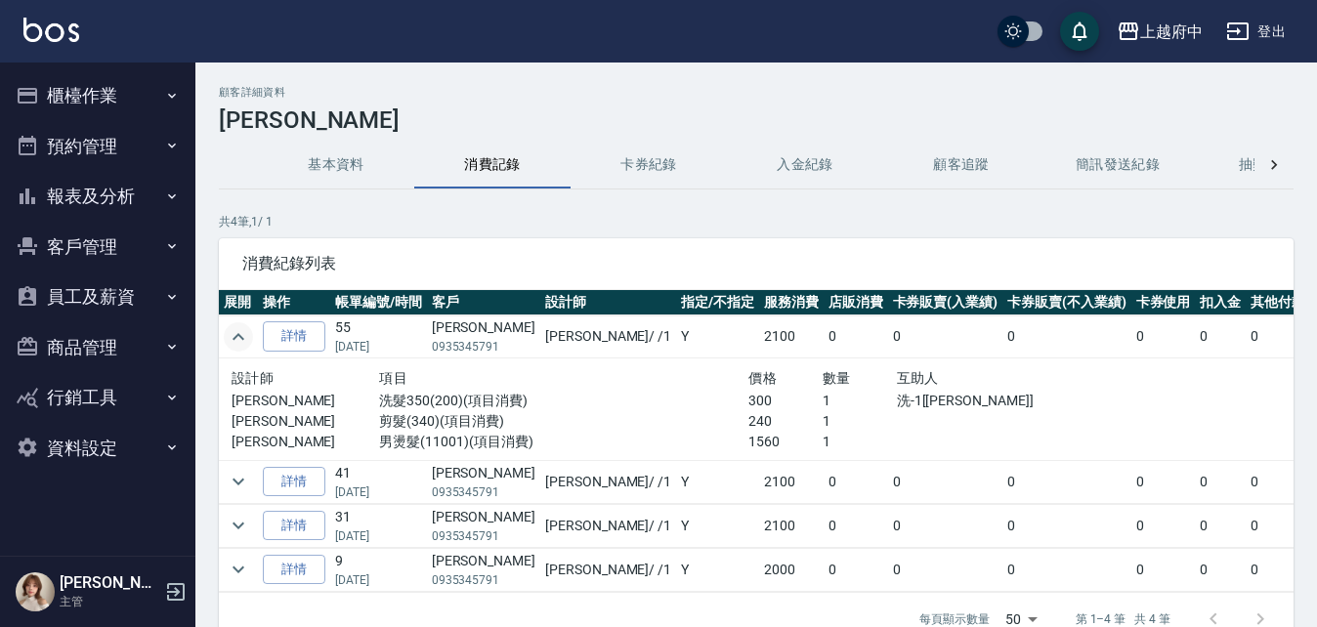
click at [438, 259] on span "消費紀錄列表" at bounding box center [756, 264] width 1028 height 20
click at [658, 160] on button "卡券紀錄" at bounding box center [648, 165] width 156 height 47
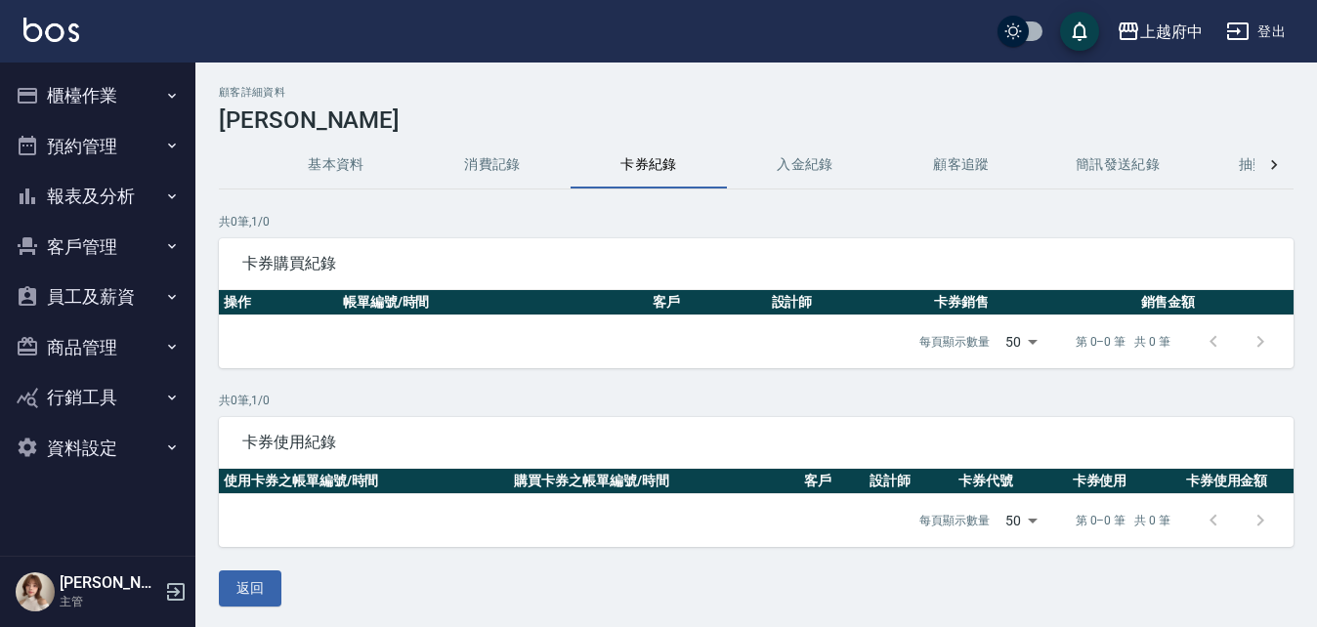
click at [802, 164] on button "入金紀錄" at bounding box center [805, 165] width 156 height 47
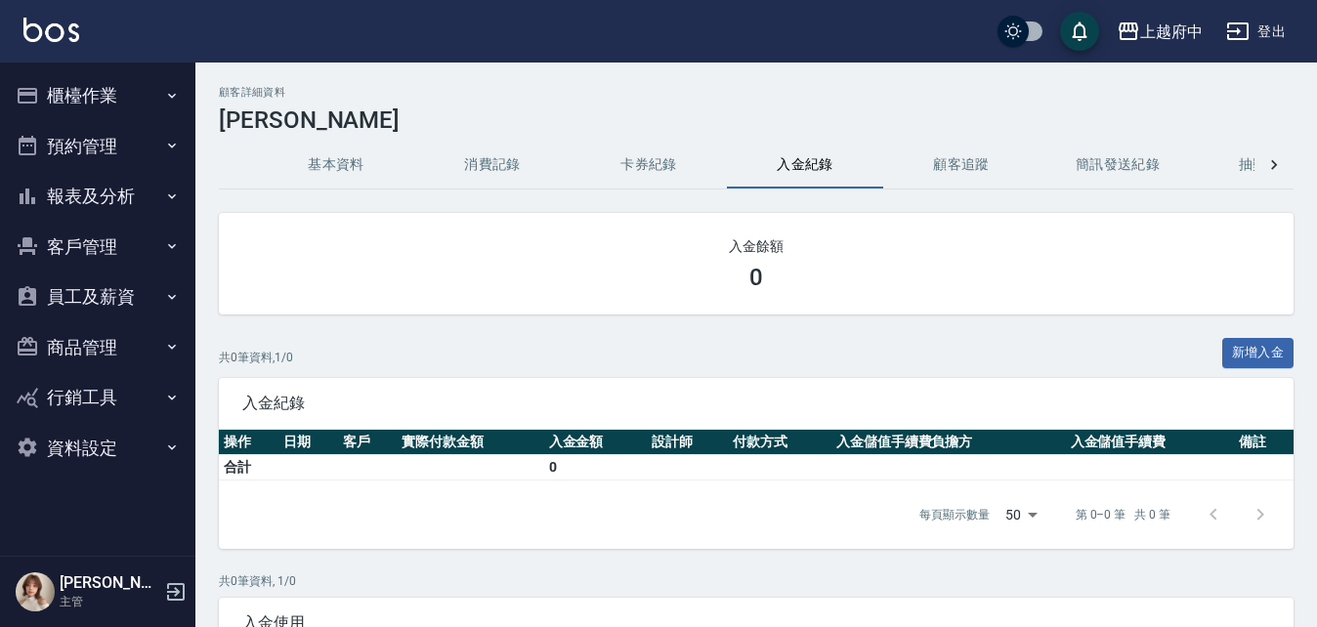
click at [332, 161] on button "基本資料" at bounding box center [336, 165] width 156 height 47
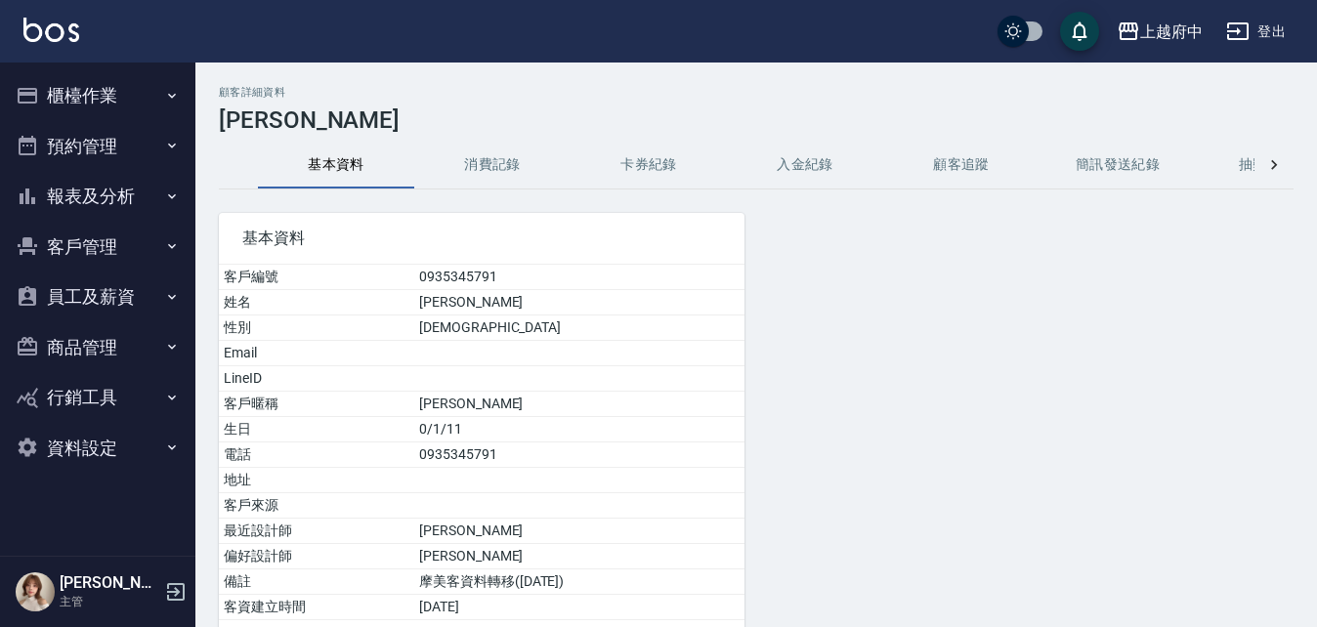
click at [480, 163] on button "消費記錄" at bounding box center [492, 165] width 156 height 47
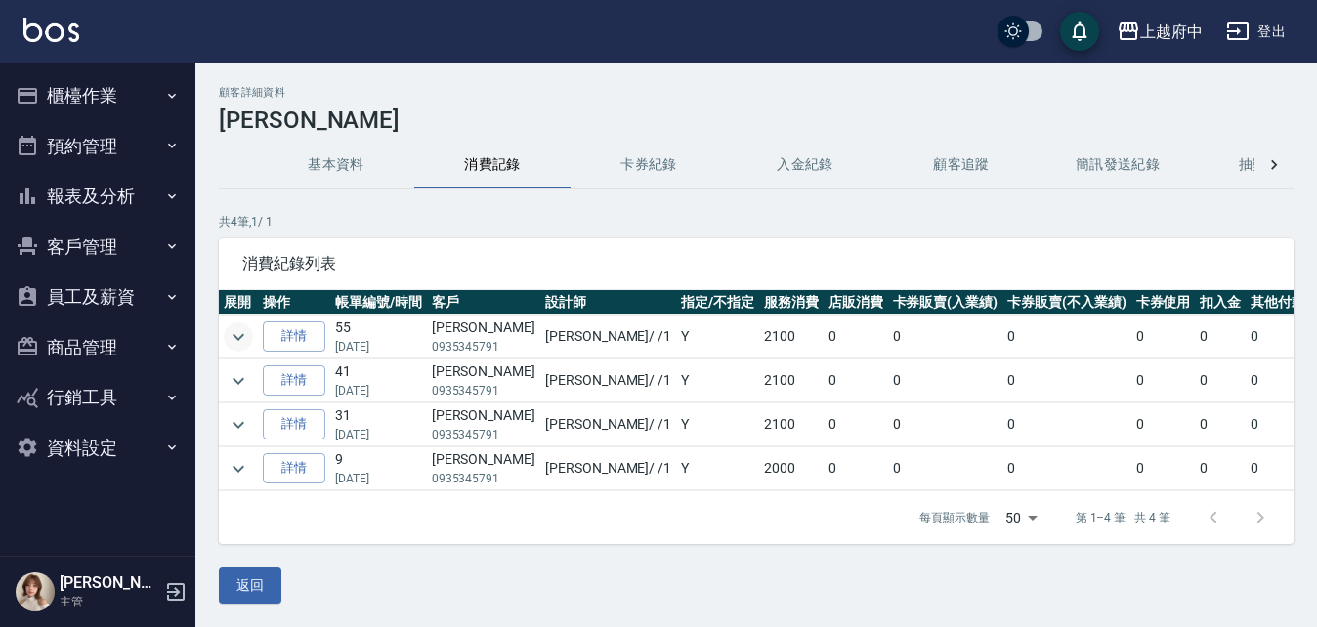
click at [240, 331] on icon "expand row" at bounding box center [238, 336] width 23 height 23
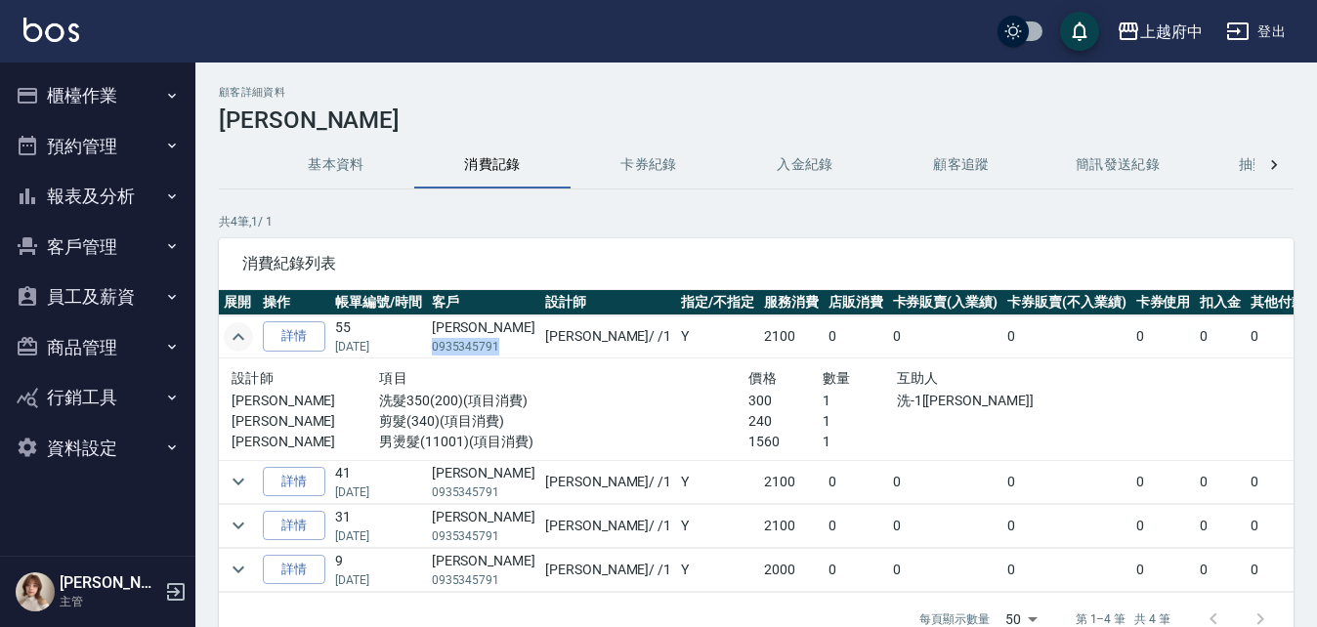
drag, startPoint x: 495, startPoint y: 343, endPoint x: 434, endPoint y: 341, distance: 61.6
click at [434, 341] on p "0935345791" at bounding box center [484, 347] width 104 height 18
copy p "0935345791"
click at [353, 156] on button "基本資料" at bounding box center [336, 165] width 156 height 47
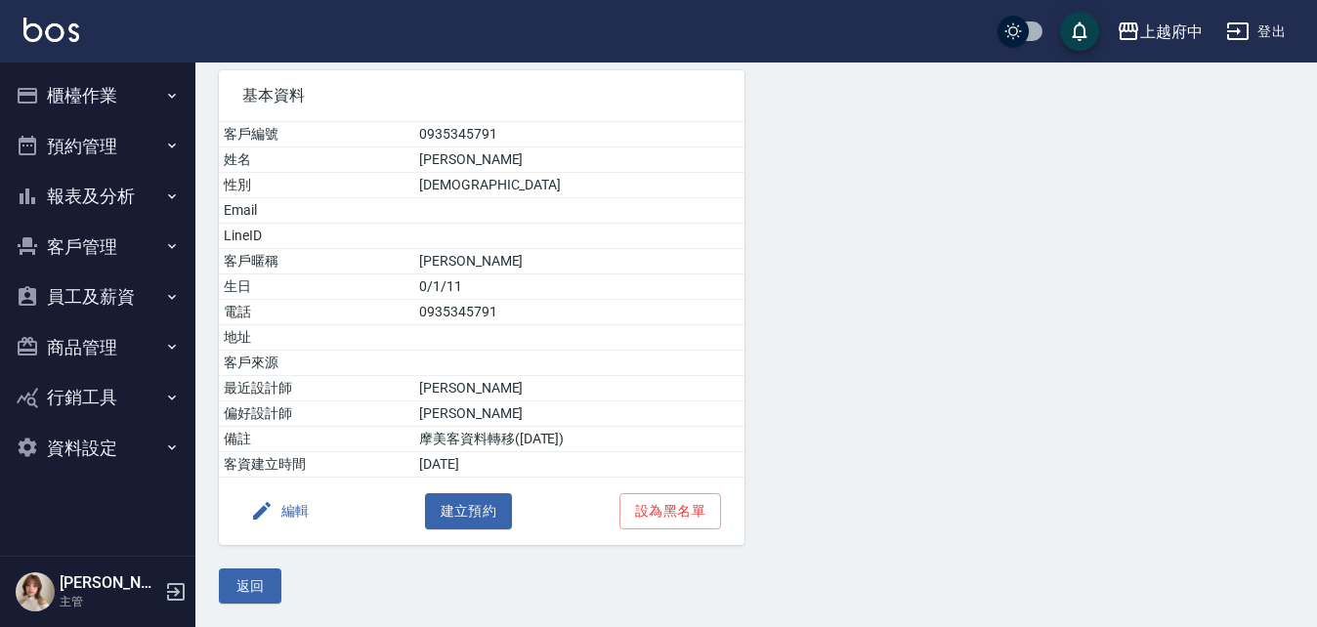
scroll to position [45, 0]
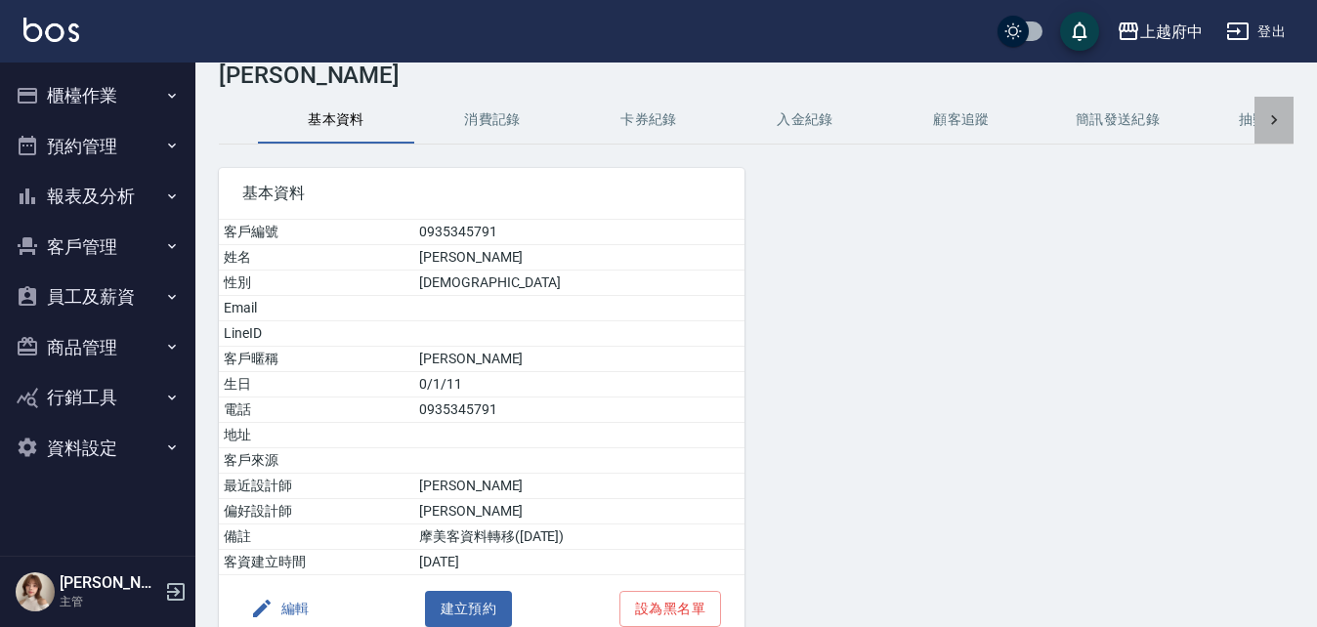
click at [1278, 117] on icon at bounding box center [1274, 120] width 20 height 20
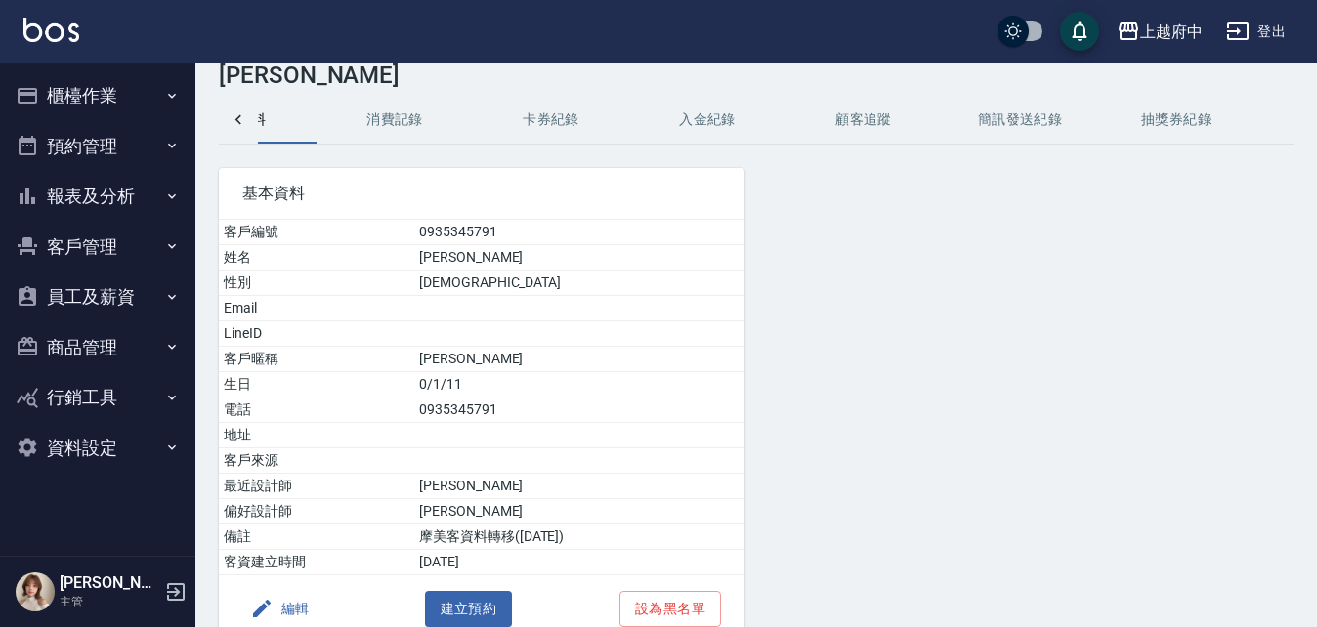
click at [233, 116] on icon at bounding box center [239, 120] width 20 height 20
